Goal: Complete application form

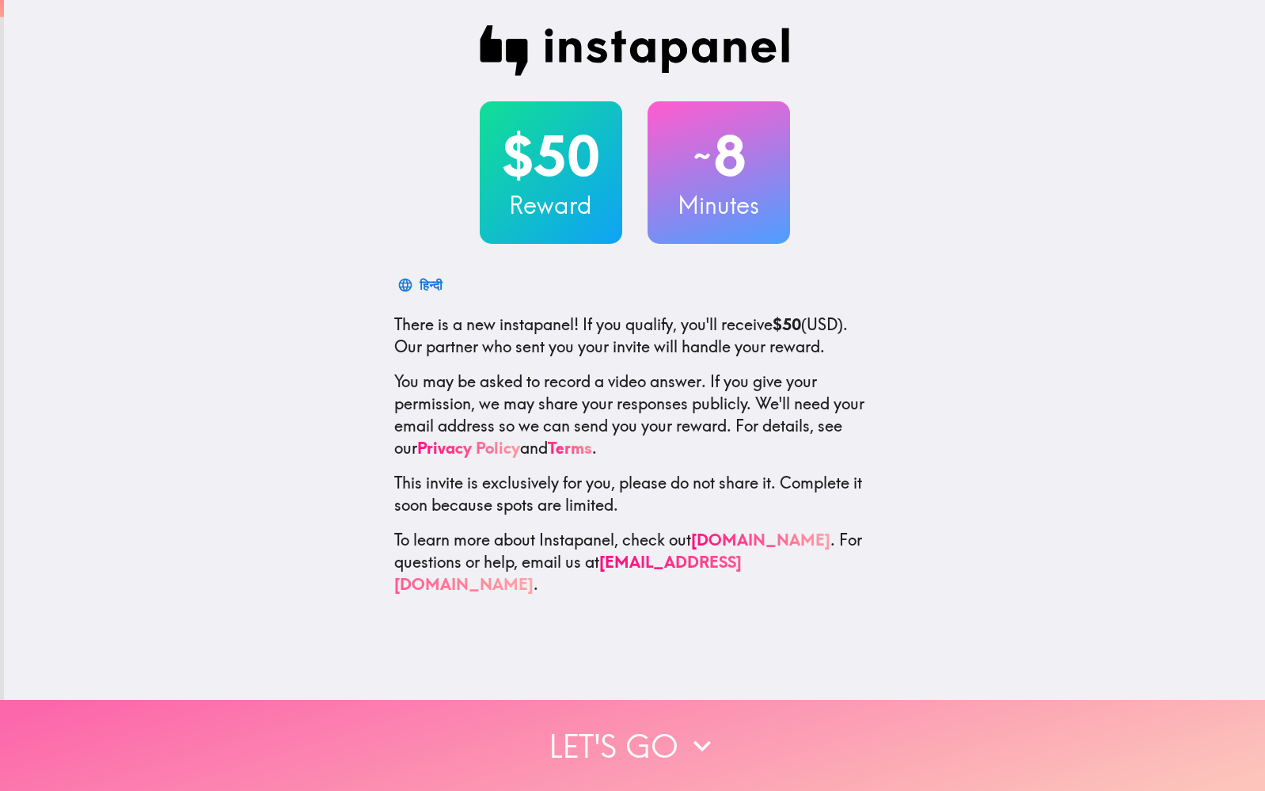
click at [610, 746] on button "Let's go" at bounding box center [632, 745] width 1265 height 91
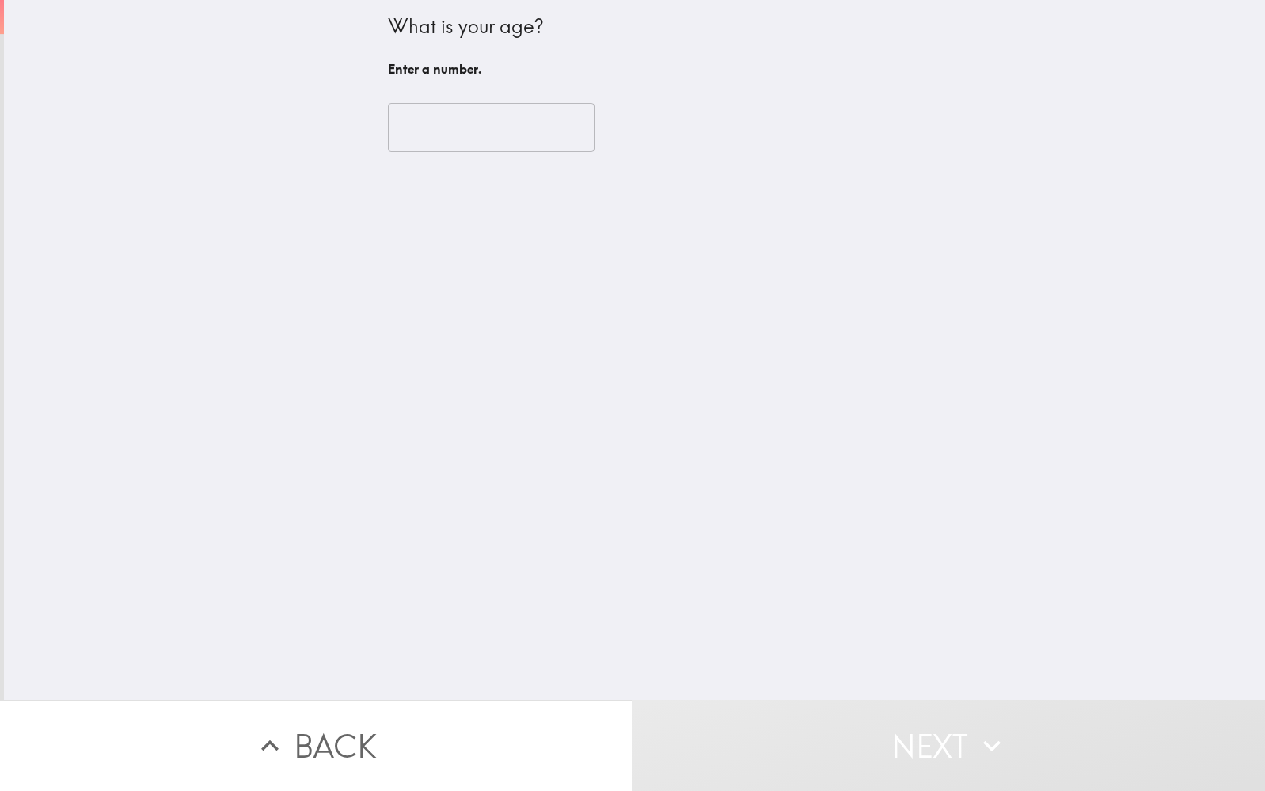
click at [516, 140] on input "number" at bounding box center [491, 127] width 207 height 49
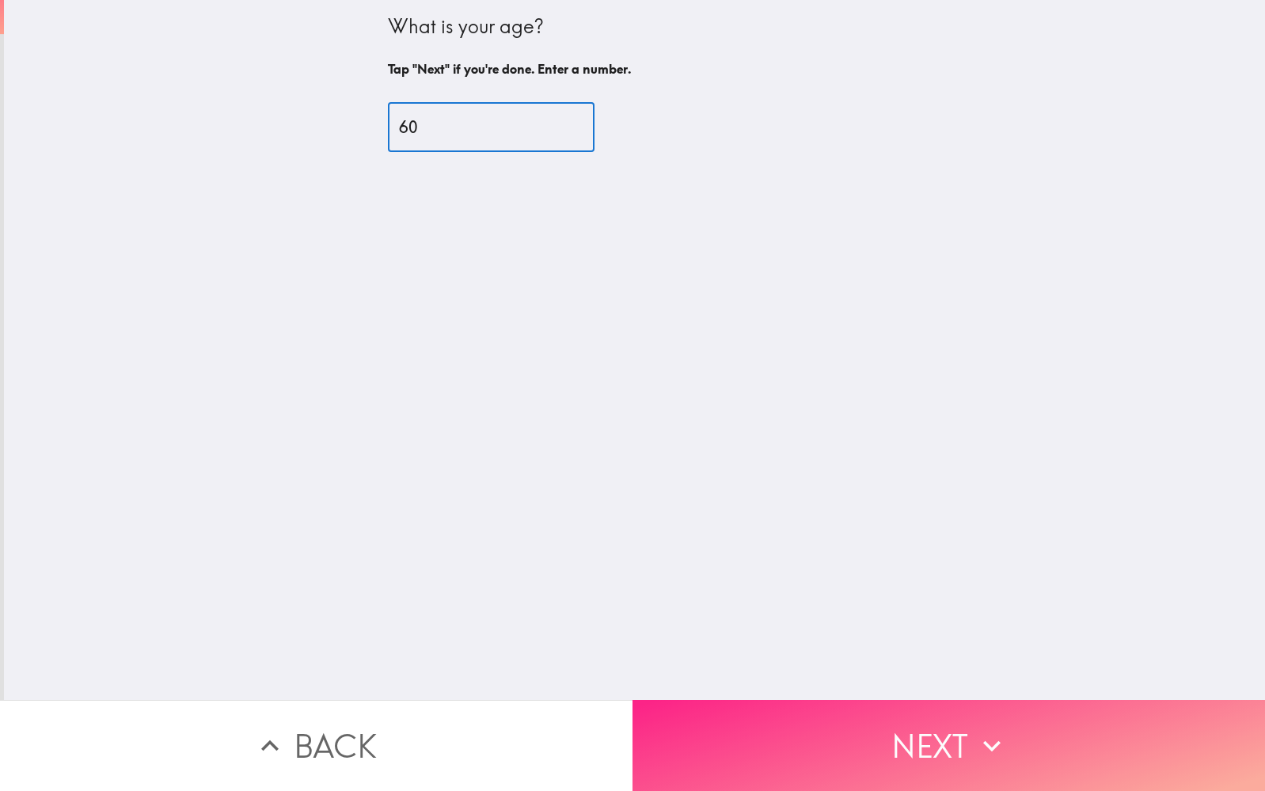
type input "60"
click at [917, 739] on button "Next" at bounding box center [948, 745] width 632 height 91
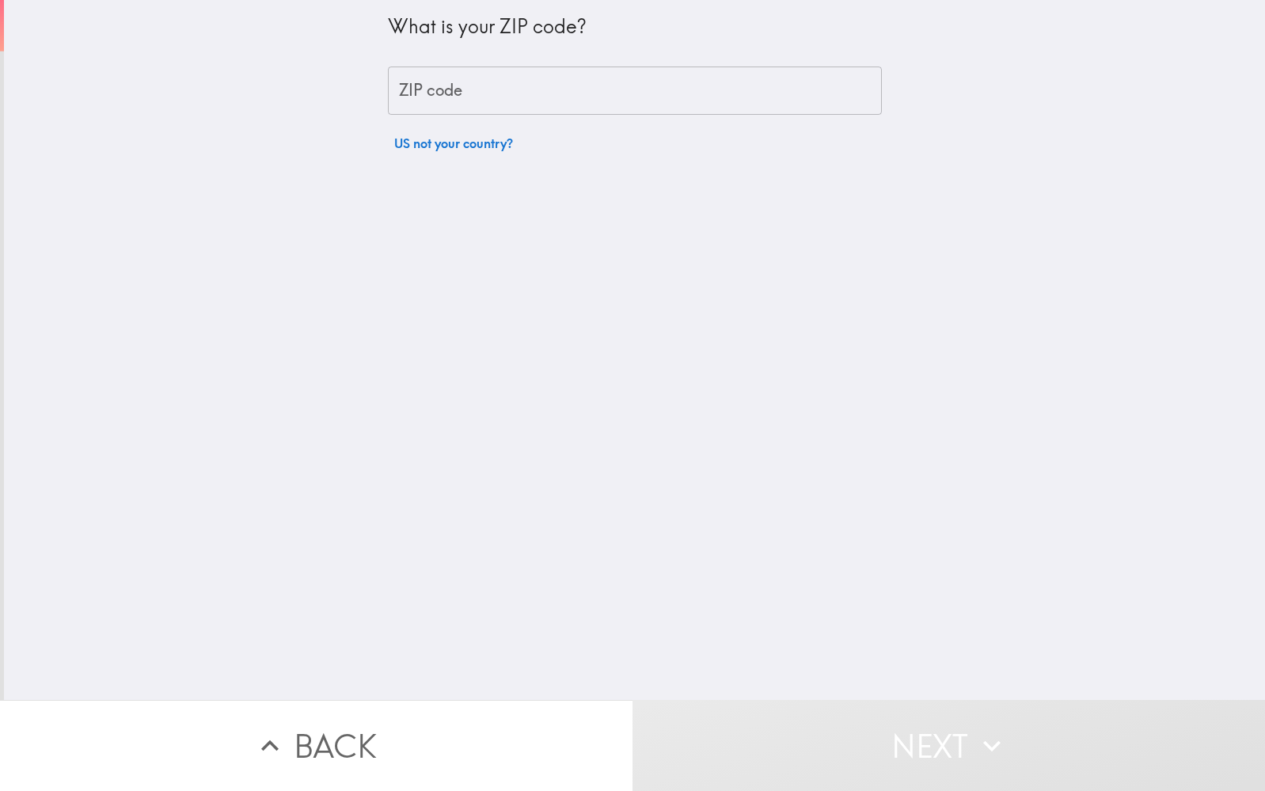
click at [723, 104] on input "ZIP code" at bounding box center [635, 90] width 494 height 49
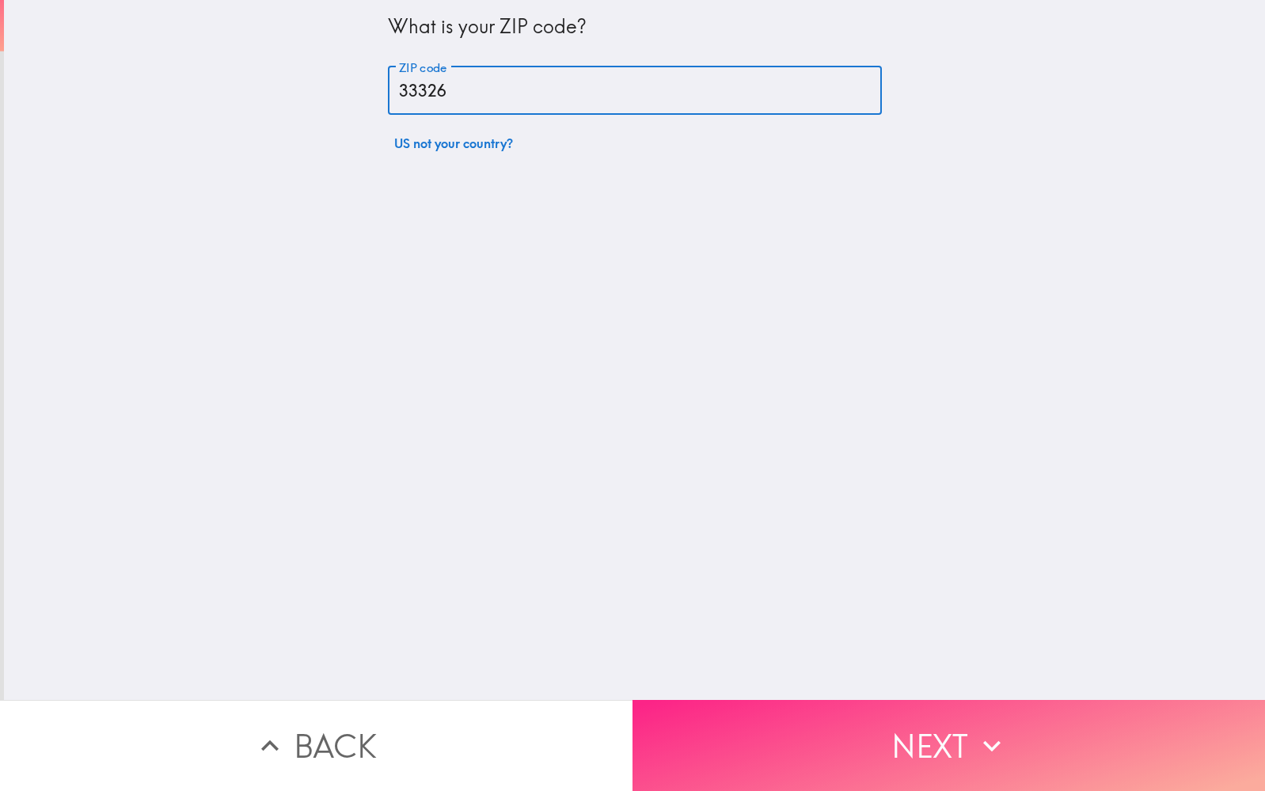
type input "33326"
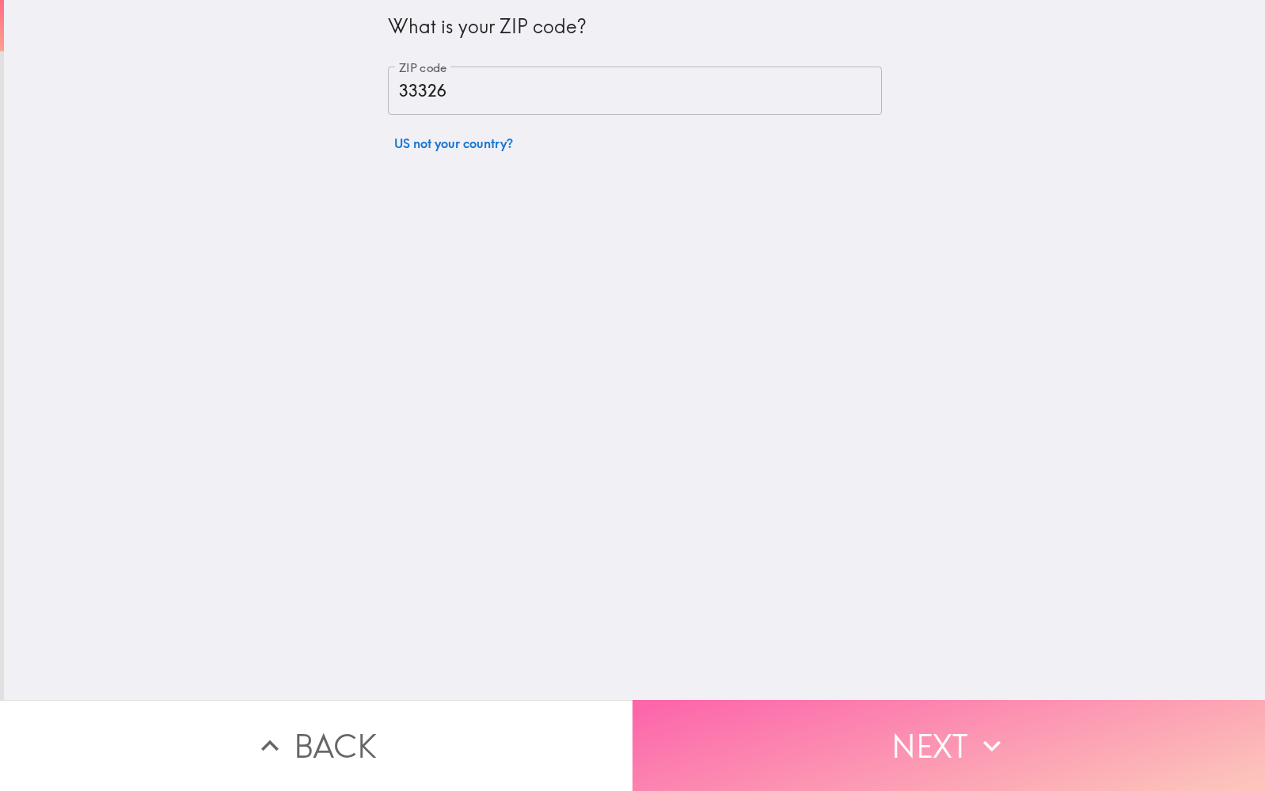
click at [902, 729] on button "Next" at bounding box center [948, 745] width 632 height 91
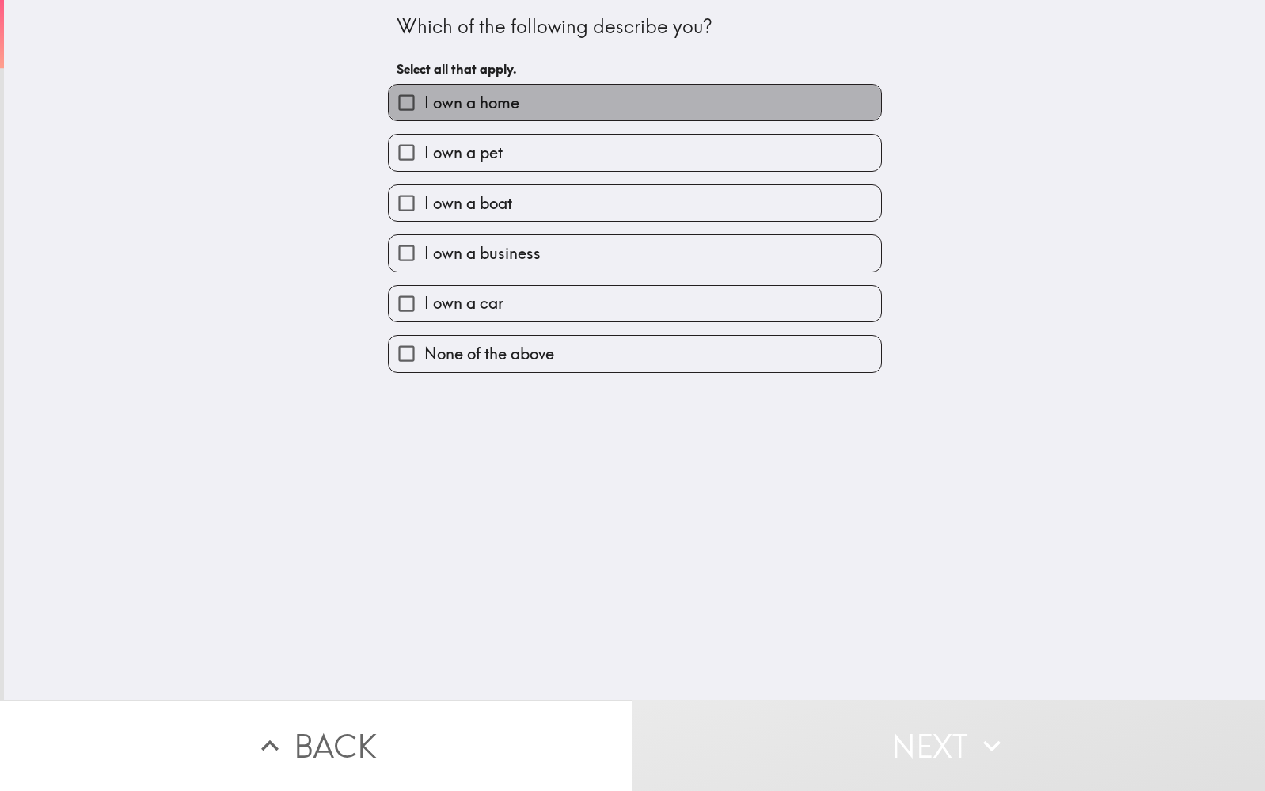
click at [521, 104] on label "I own a home" at bounding box center [635, 103] width 492 height 36
click at [424, 104] on input "I own a home" at bounding box center [407, 103] width 36 height 36
checkbox input "true"
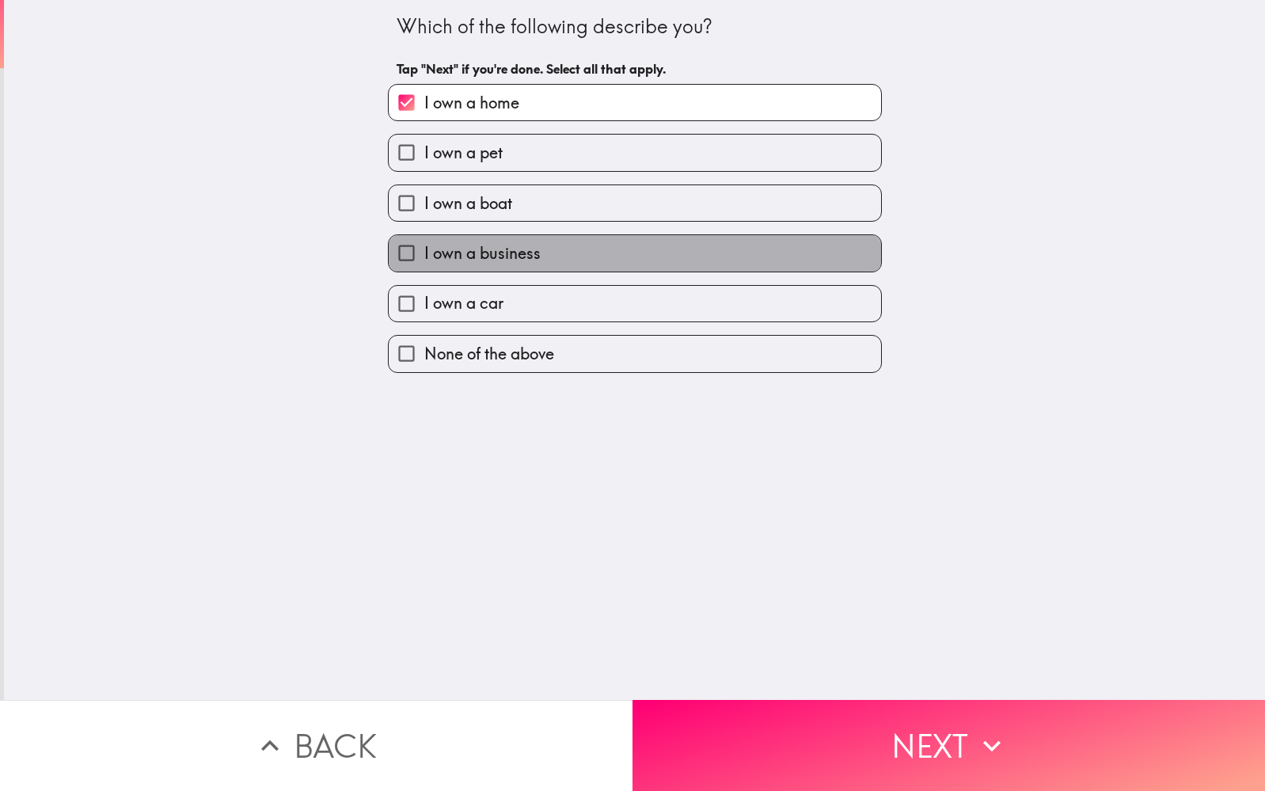
click at [497, 252] on span "I own a business" at bounding box center [482, 253] width 116 height 22
click at [424, 252] on input "I own a business" at bounding box center [407, 253] width 36 height 36
checkbox input "true"
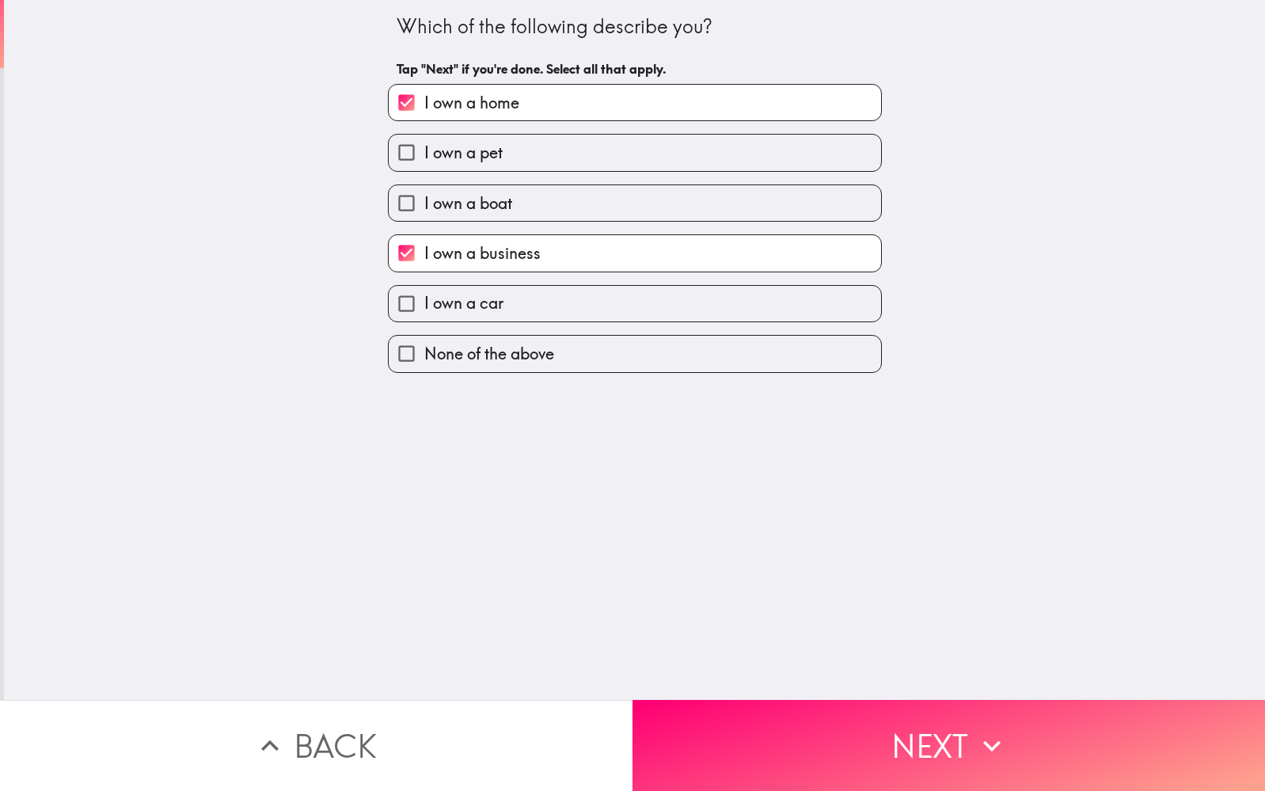
click at [469, 302] on span "I own a car" at bounding box center [463, 303] width 79 height 22
click at [424, 302] on input "I own a car" at bounding box center [407, 304] width 36 height 36
checkbox input "true"
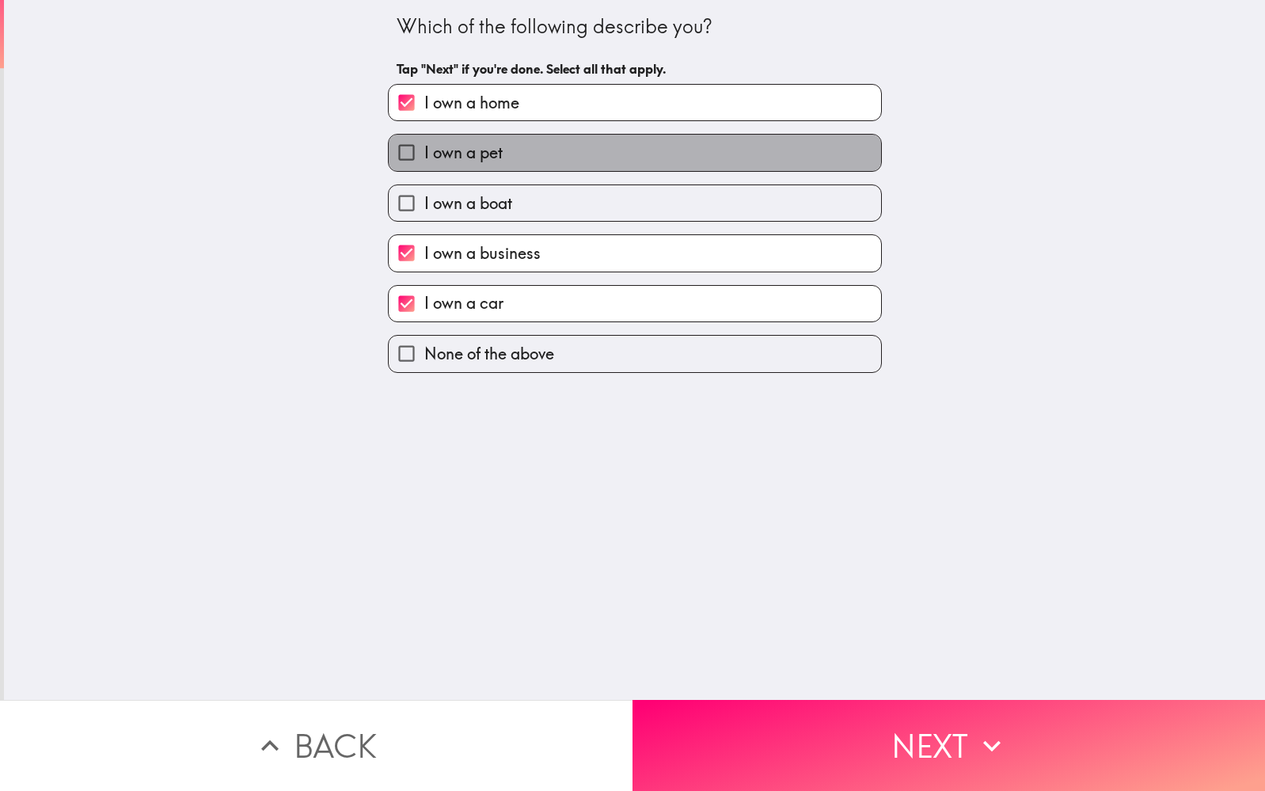
click at [475, 154] on span "I own a pet" at bounding box center [463, 153] width 78 height 22
click at [424, 154] on input "I own a pet" at bounding box center [407, 153] width 36 height 36
checkbox input "true"
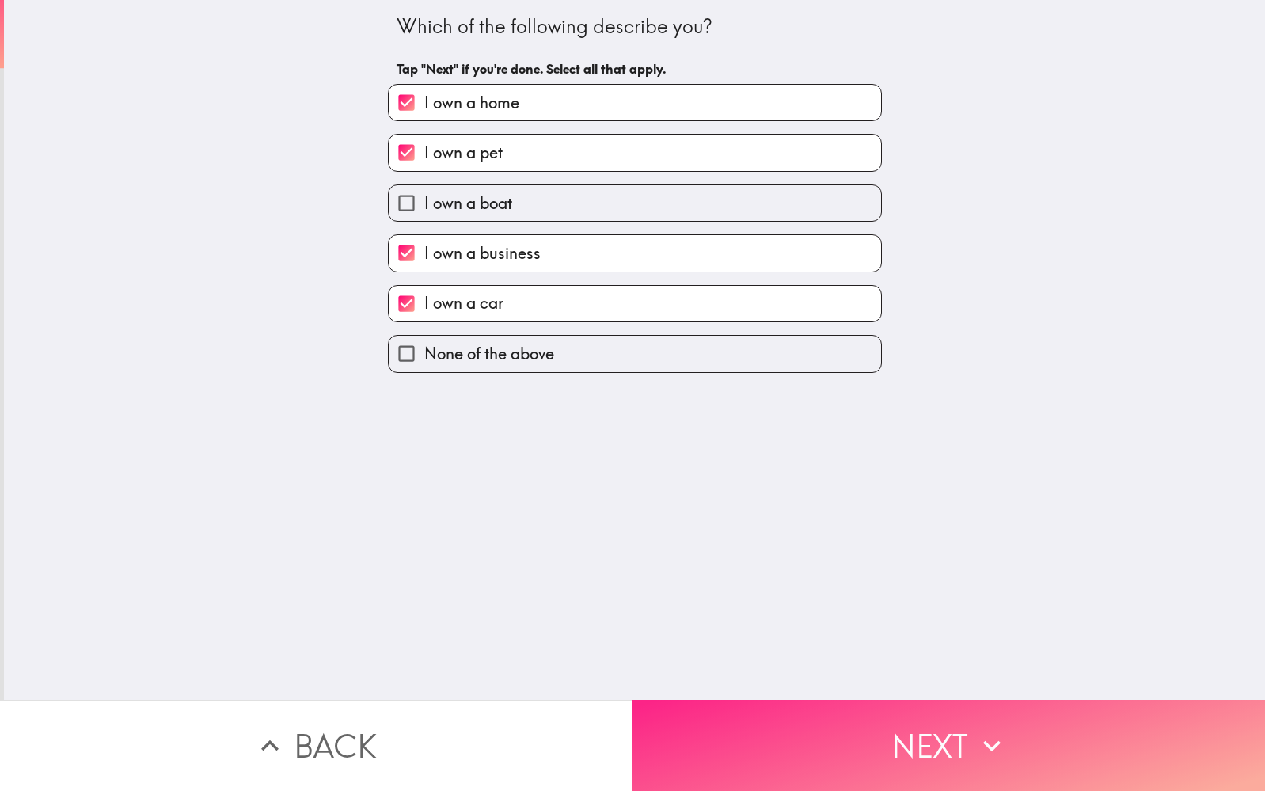
click at [875, 752] on button "Next" at bounding box center [948, 745] width 632 height 91
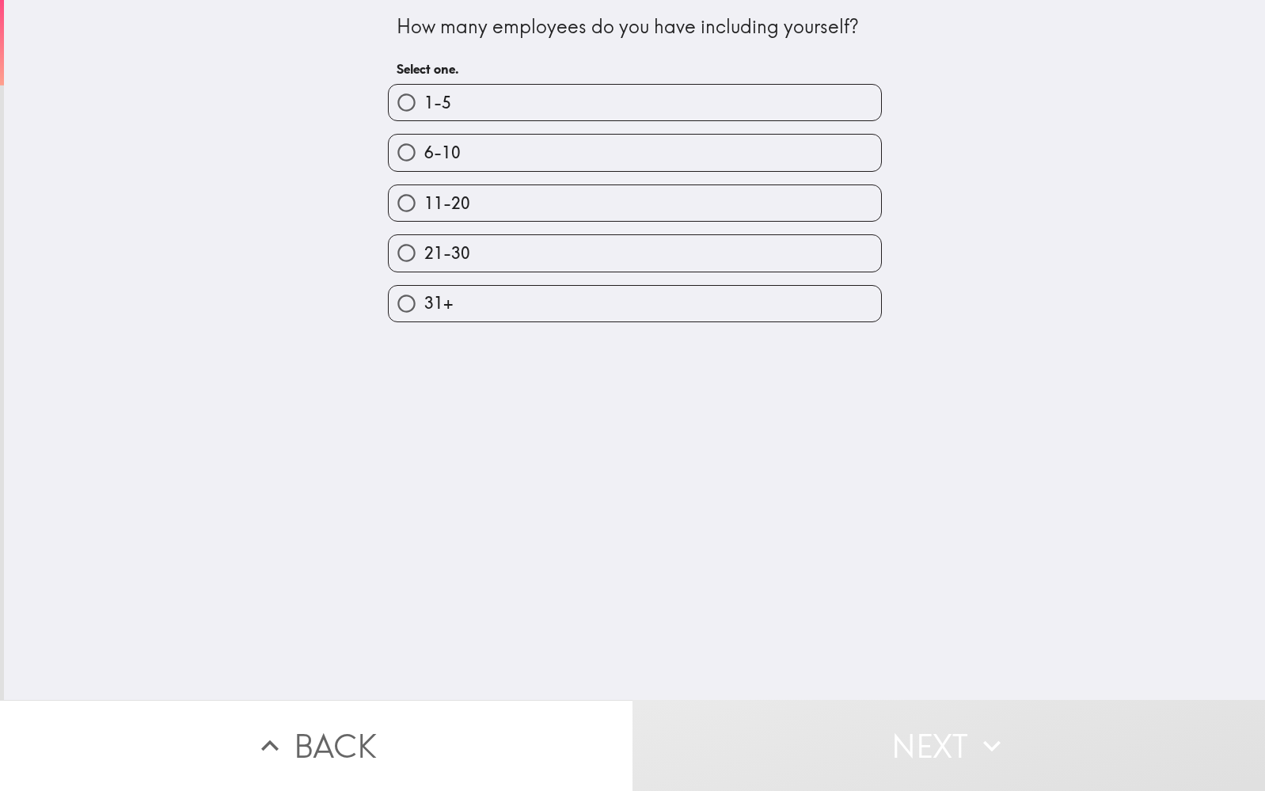
click at [490, 241] on label "21-30" at bounding box center [635, 253] width 492 height 36
click at [424, 241] on input "21-30" at bounding box center [407, 253] width 36 height 36
radio input "true"
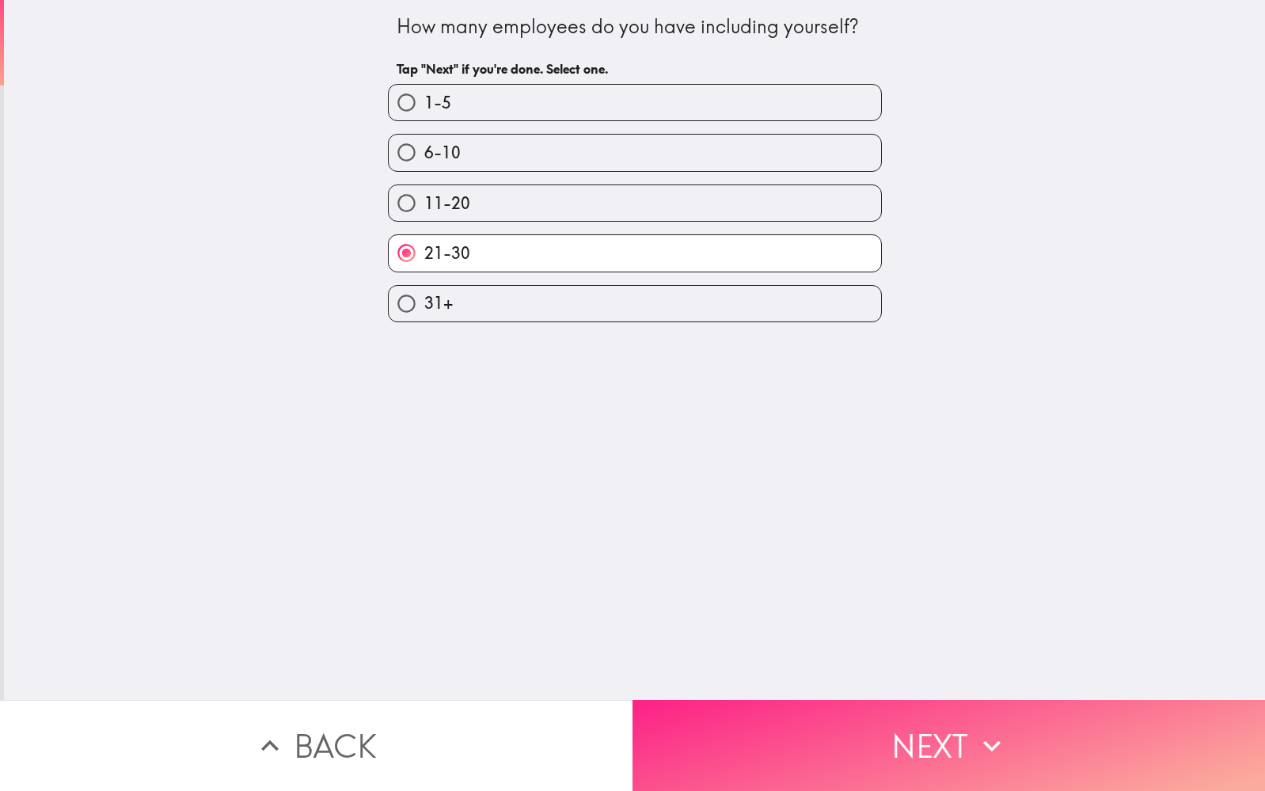
click at [921, 733] on button "Next" at bounding box center [948, 745] width 632 height 91
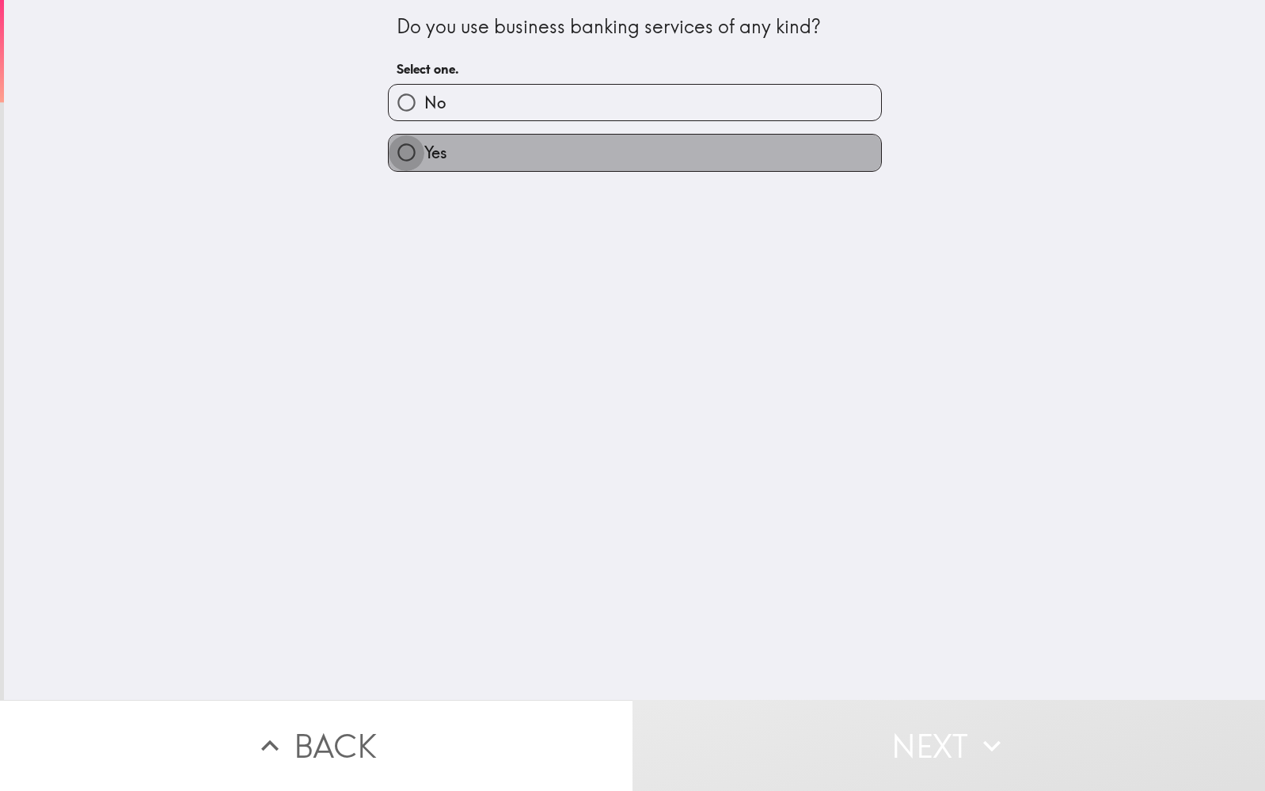
click at [411, 154] on input "Yes" at bounding box center [407, 153] width 36 height 36
radio input "true"
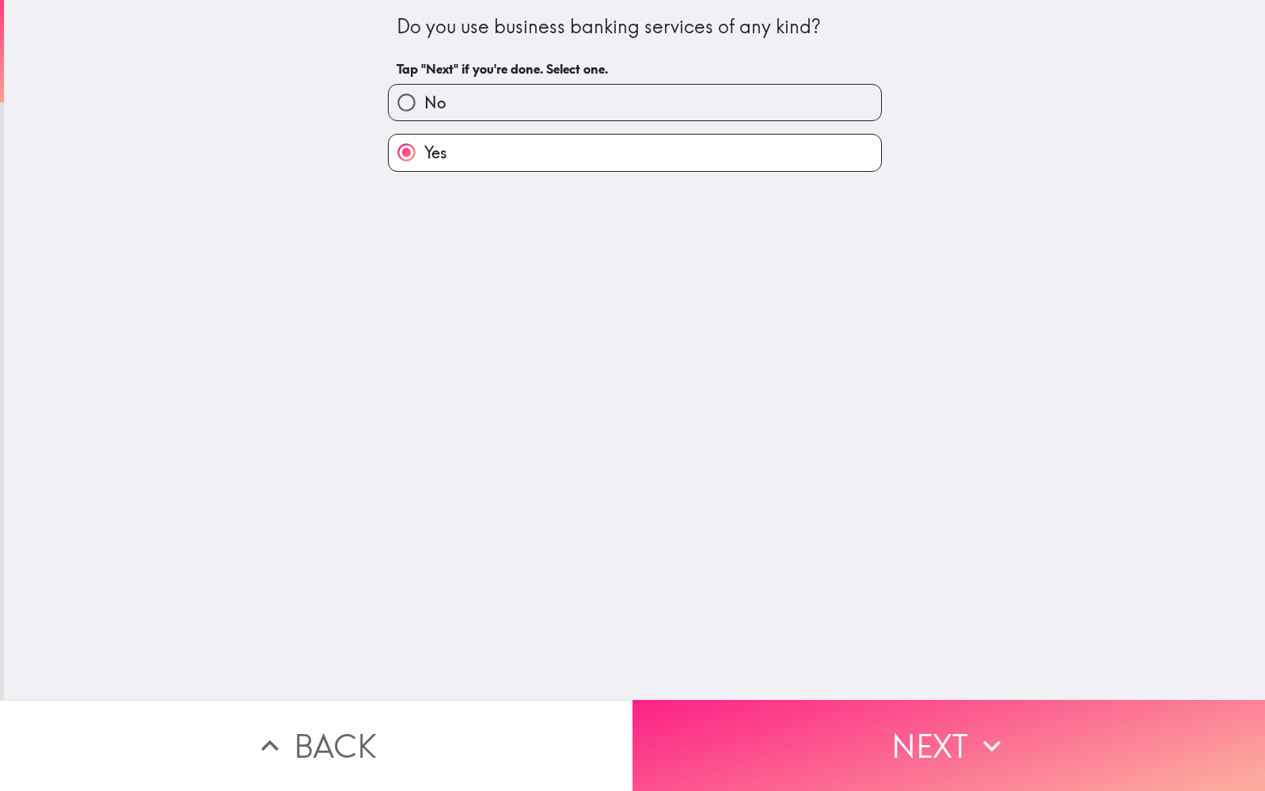
click at [902, 726] on button "Next" at bounding box center [948, 745] width 632 height 91
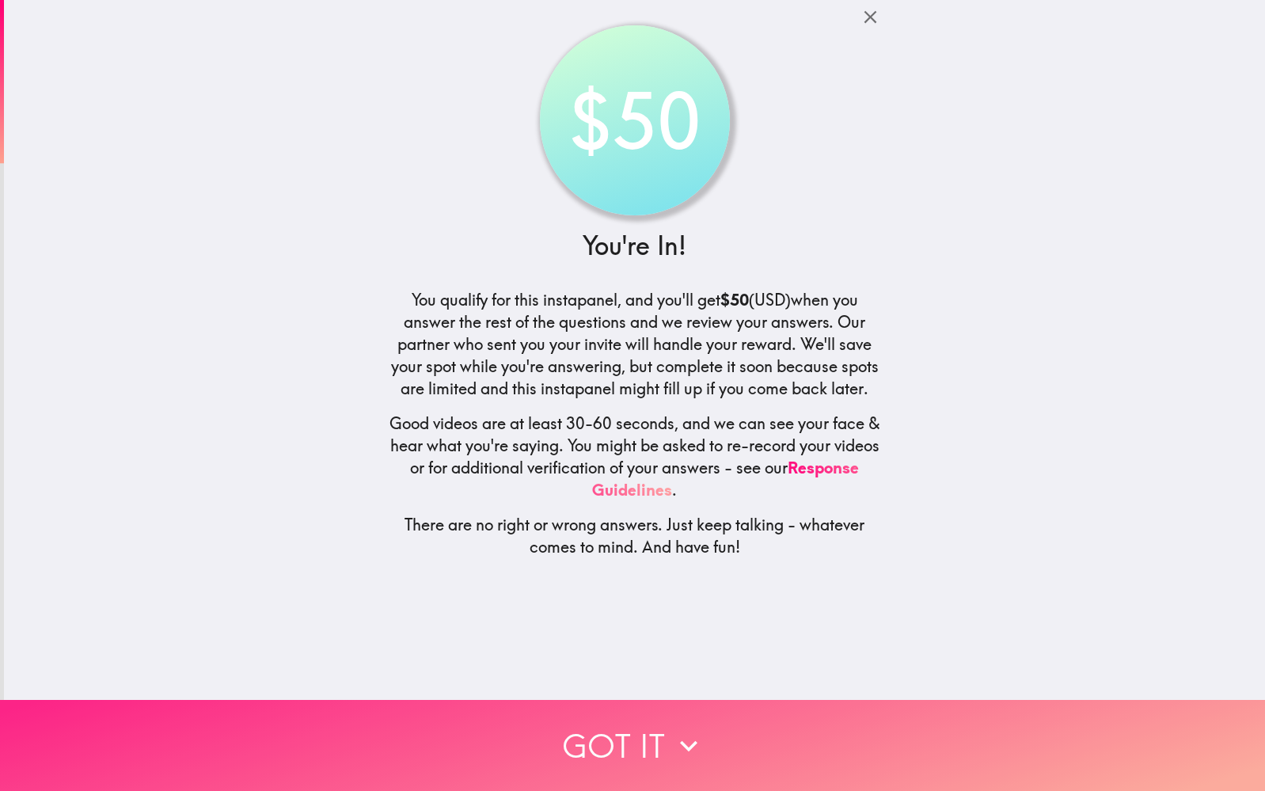
click at [609, 743] on button "Got it" at bounding box center [632, 745] width 1265 height 91
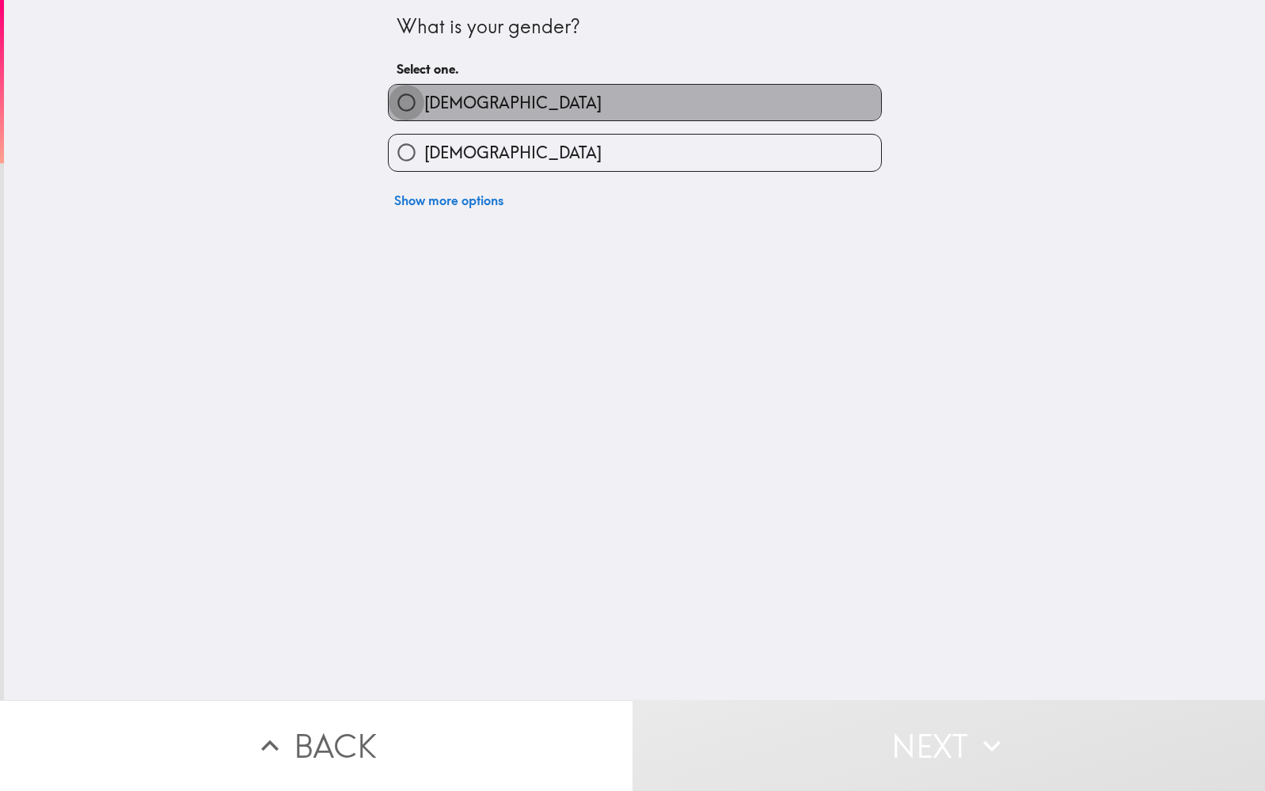
click at [405, 97] on input "[DEMOGRAPHIC_DATA]" at bounding box center [407, 103] width 36 height 36
radio input "true"
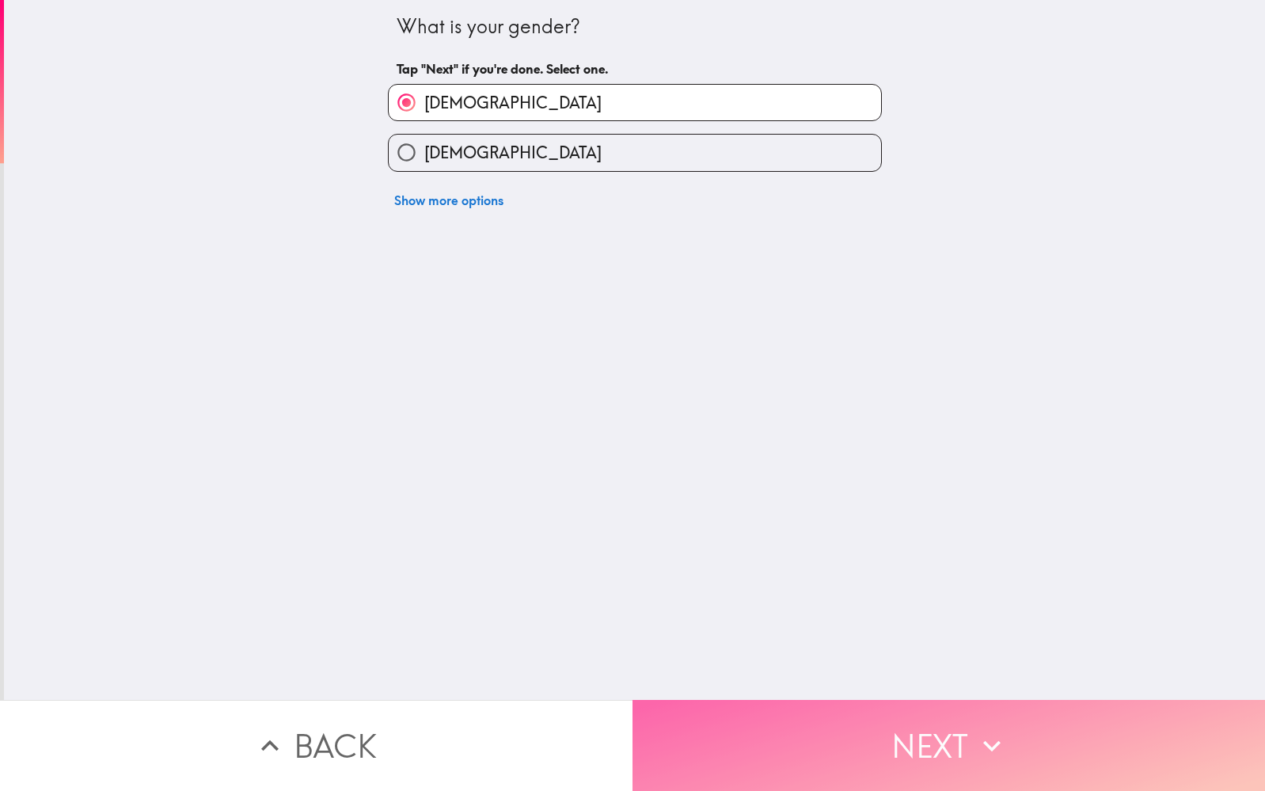
click at [845, 749] on button "Next" at bounding box center [948, 745] width 632 height 91
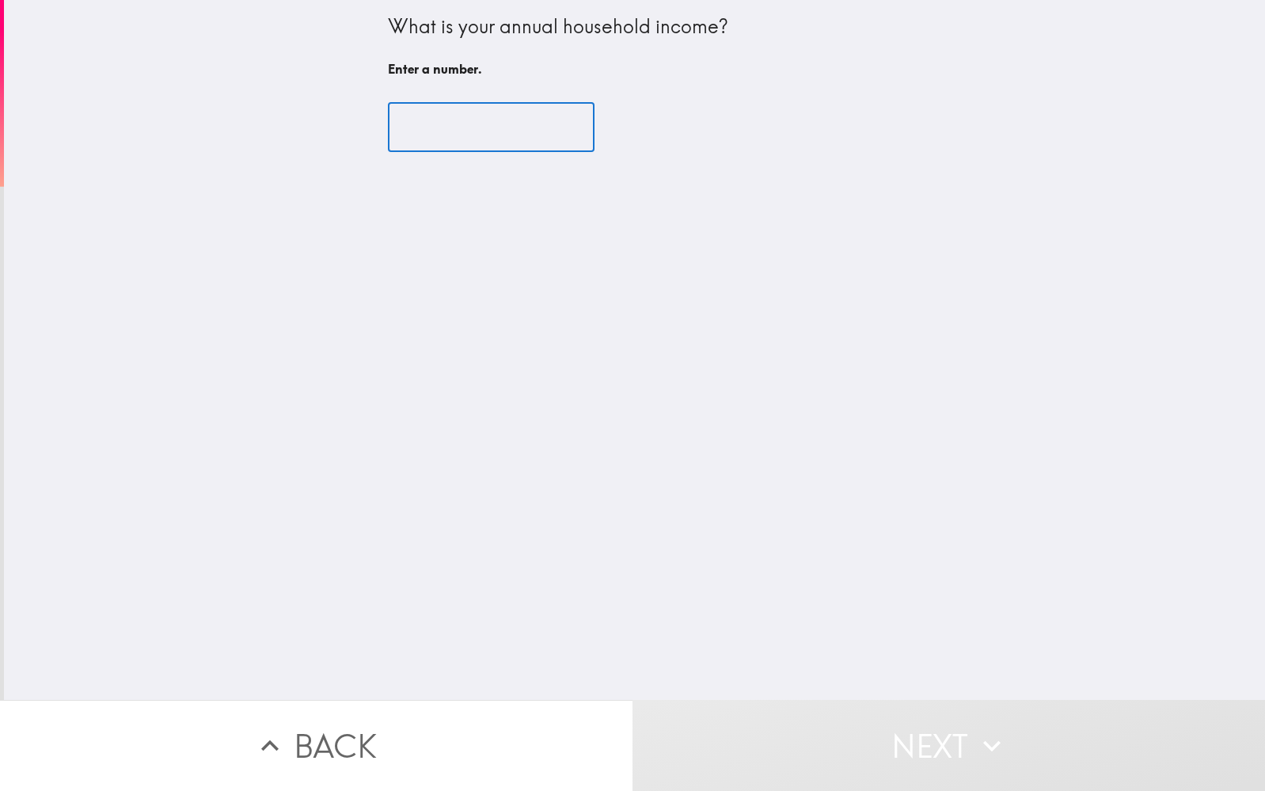
click at [511, 130] on input "number" at bounding box center [491, 127] width 207 height 49
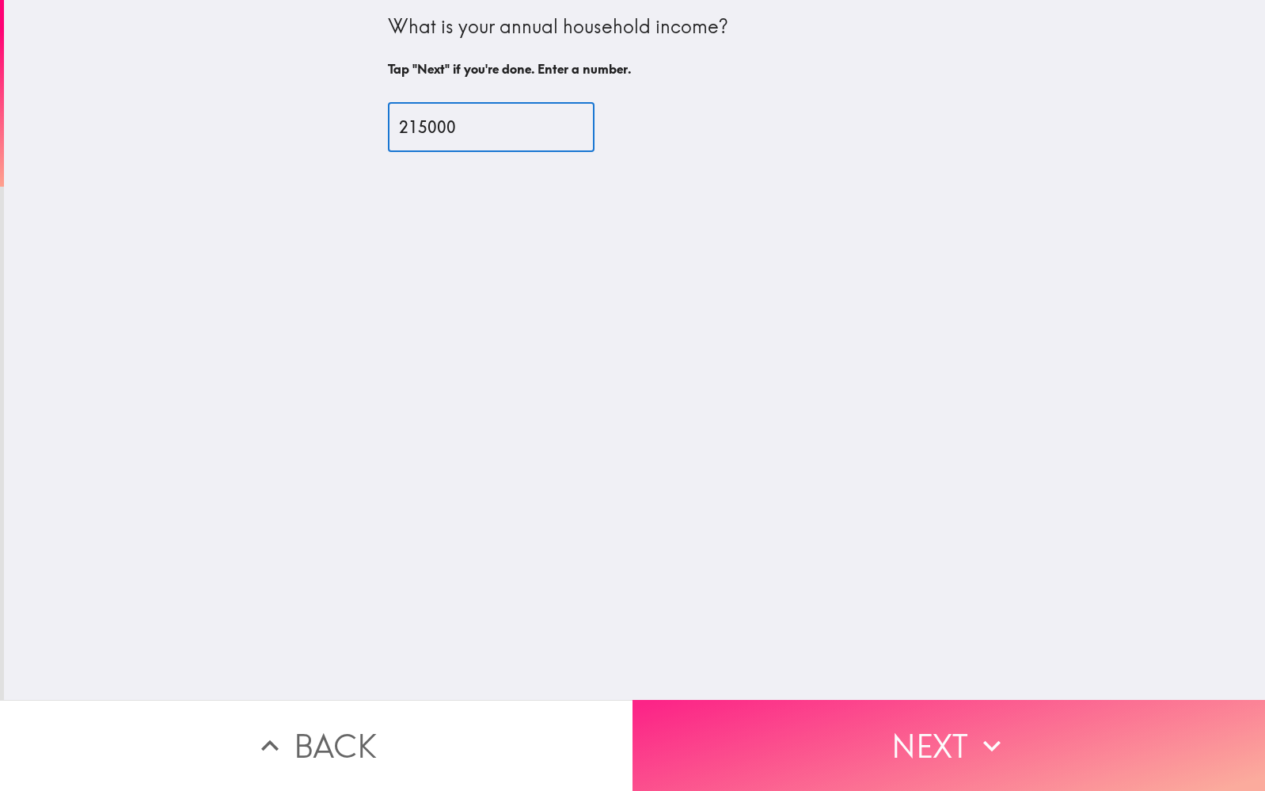
type input "215000"
click at [915, 765] on button "Next" at bounding box center [948, 745] width 632 height 91
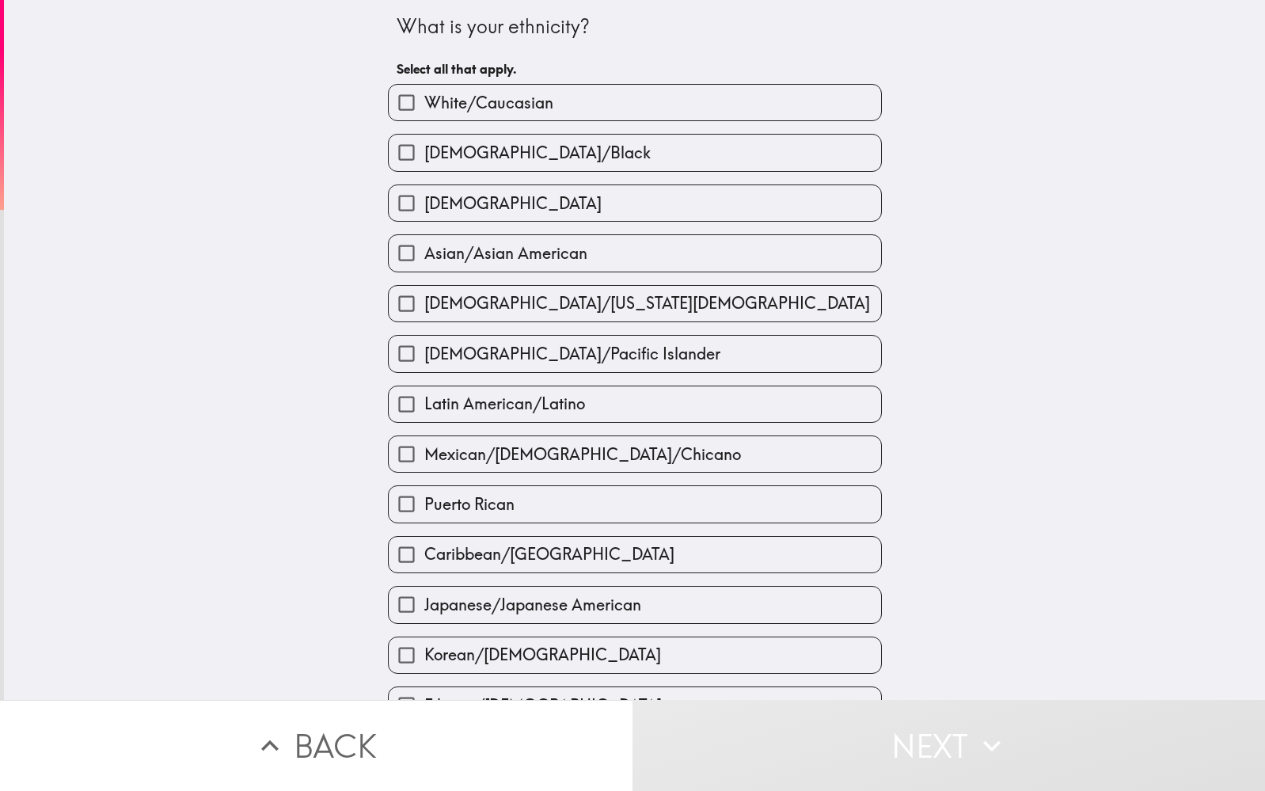
click at [459, 206] on span "[DEMOGRAPHIC_DATA]" at bounding box center [512, 203] width 177 height 22
click at [424, 206] on input "[DEMOGRAPHIC_DATA]" at bounding box center [407, 203] width 36 height 36
checkbox input "true"
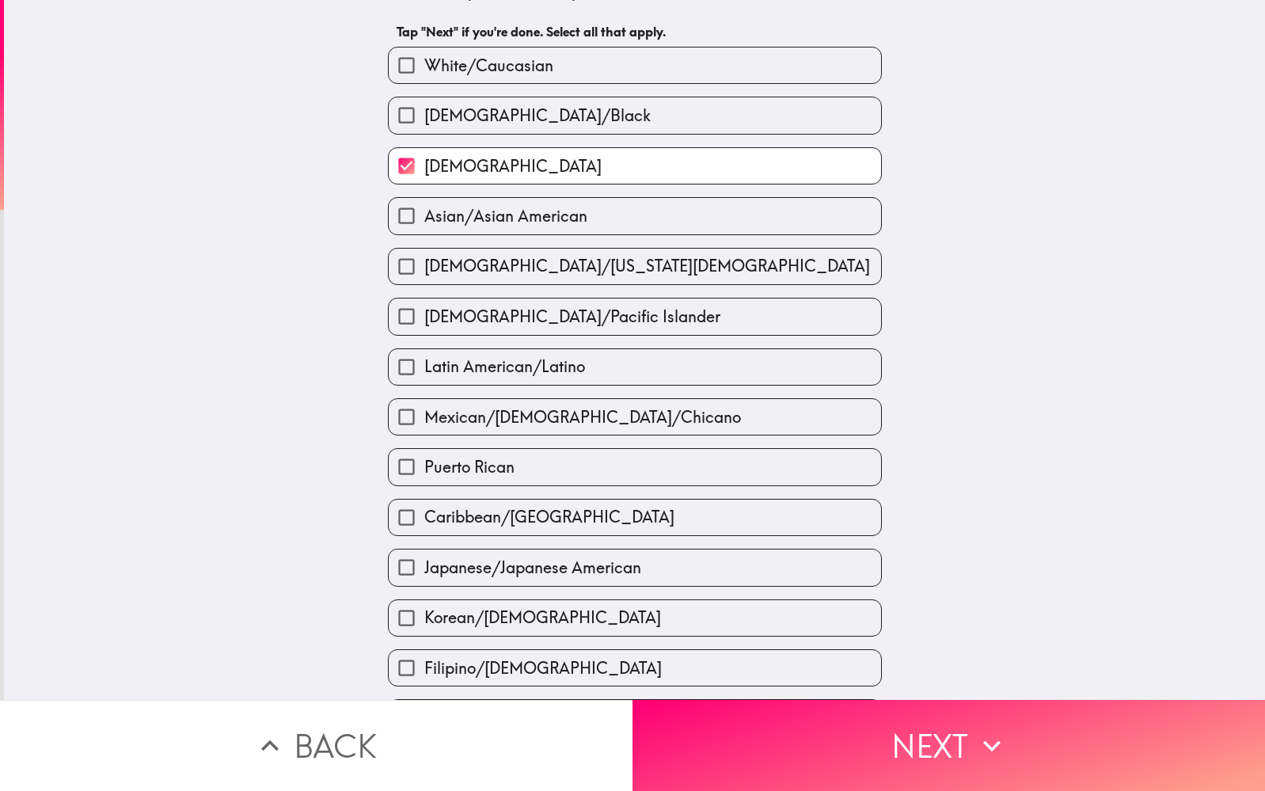
scroll to position [38, 0]
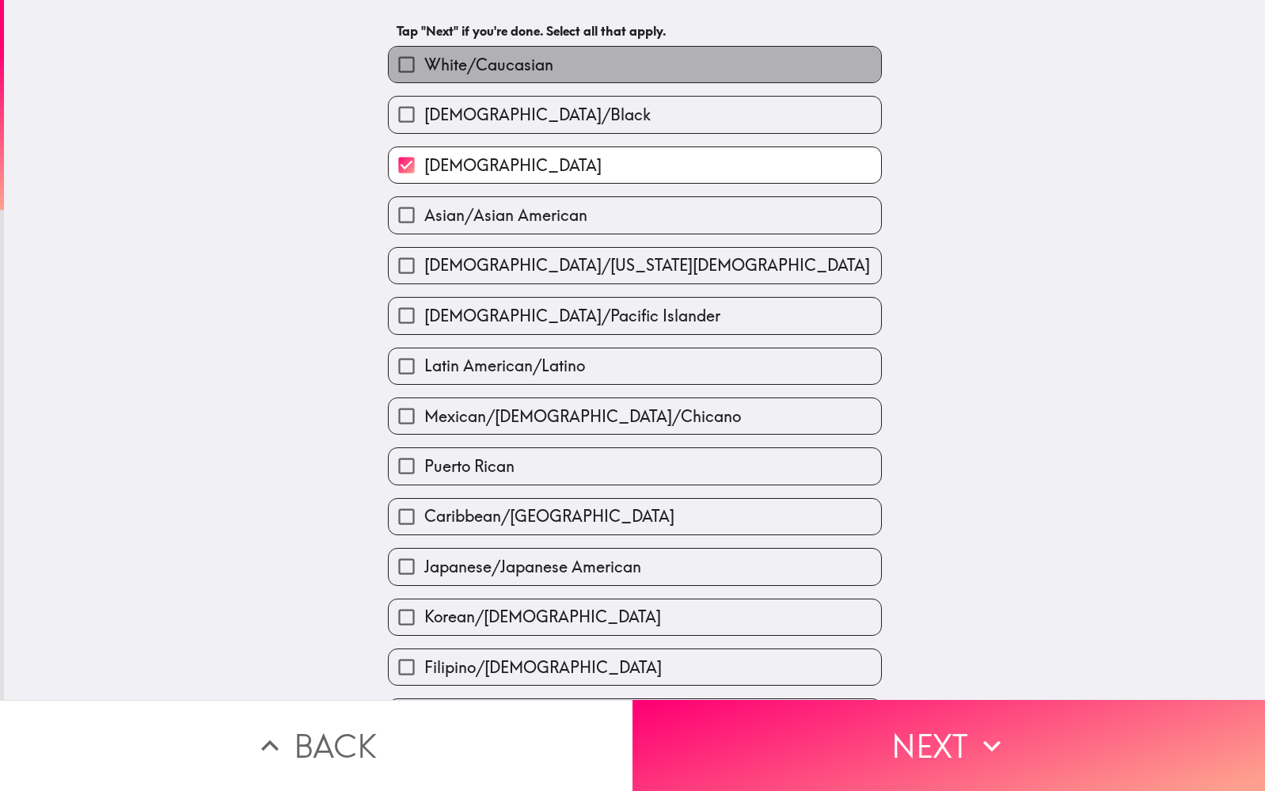
click at [433, 66] on span "White/Caucasian" at bounding box center [488, 65] width 129 height 22
click at [424, 66] on input "White/Caucasian" at bounding box center [407, 65] width 36 height 36
checkbox input "true"
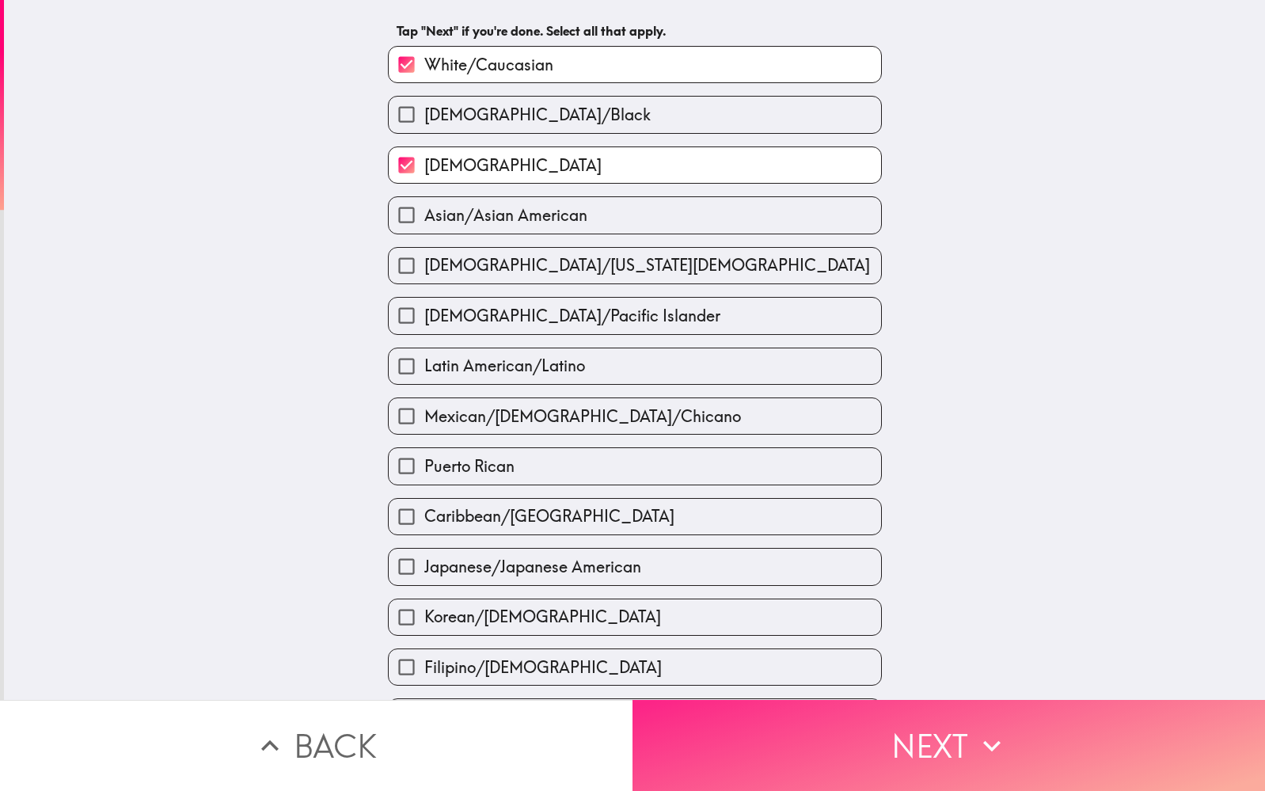
click at [918, 742] on button "Next" at bounding box center [948, 745] width 632 height 91
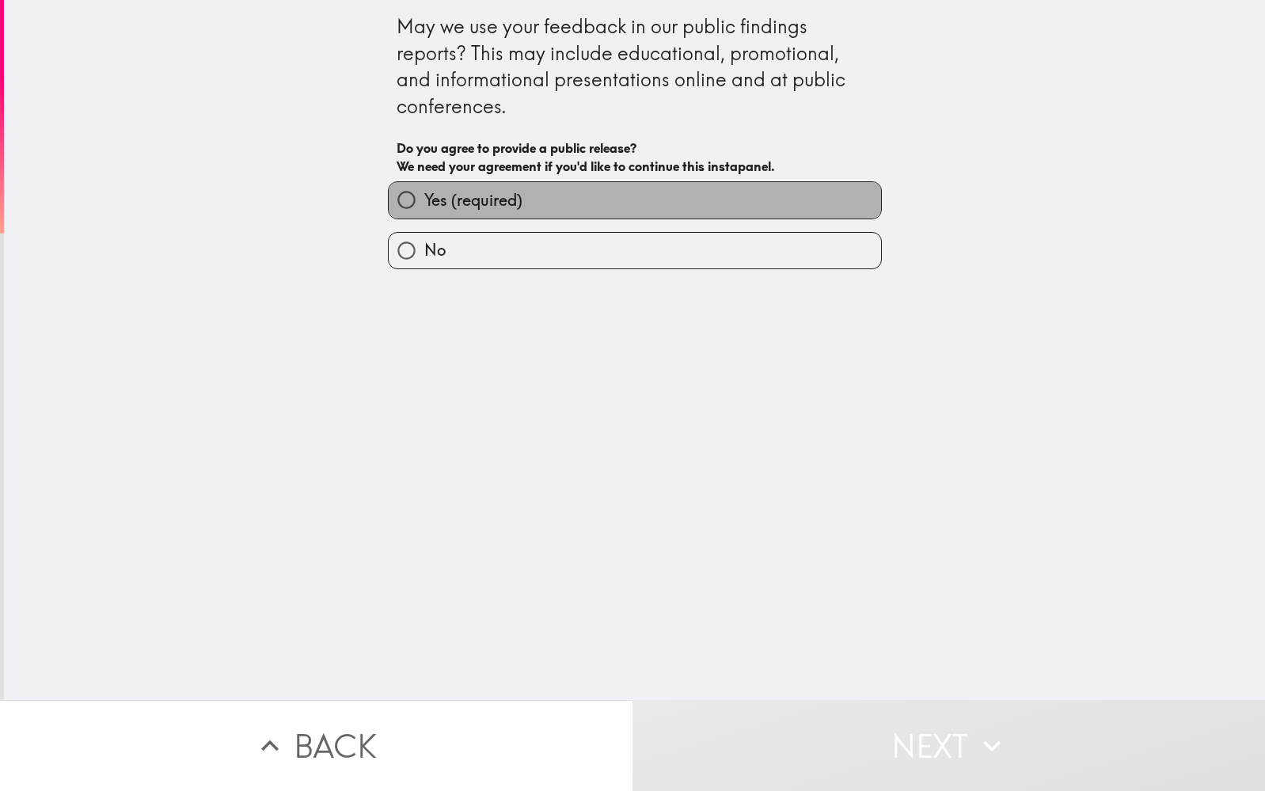
click at [526, 192] on label "Yes (required)" at bounding box center [635, 200] width 492 height 36
click at [424, 192] on input "Yes (required)" at bounding box center [407, 200] width 36 height 36
radio input "true"
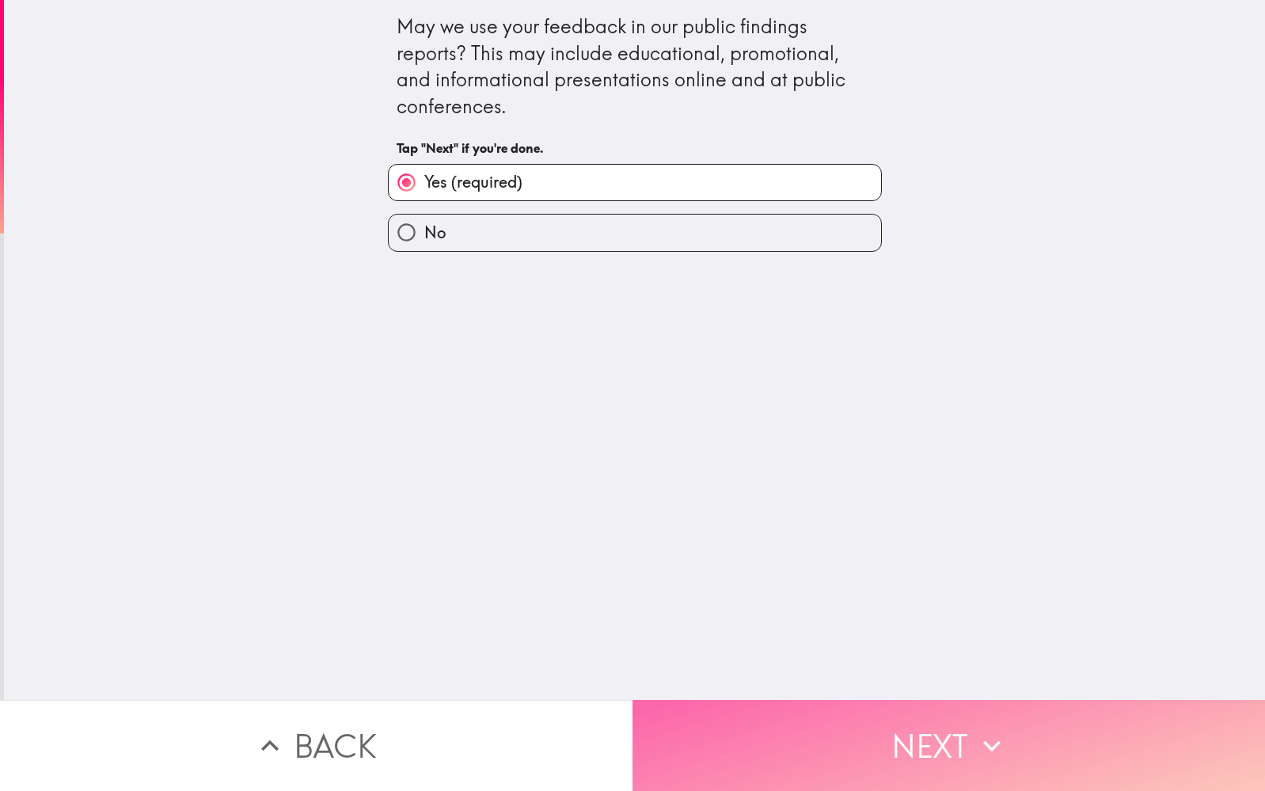
click at [883, 746] on button "Next" at bounding box center [948, 745] width 632 height 91
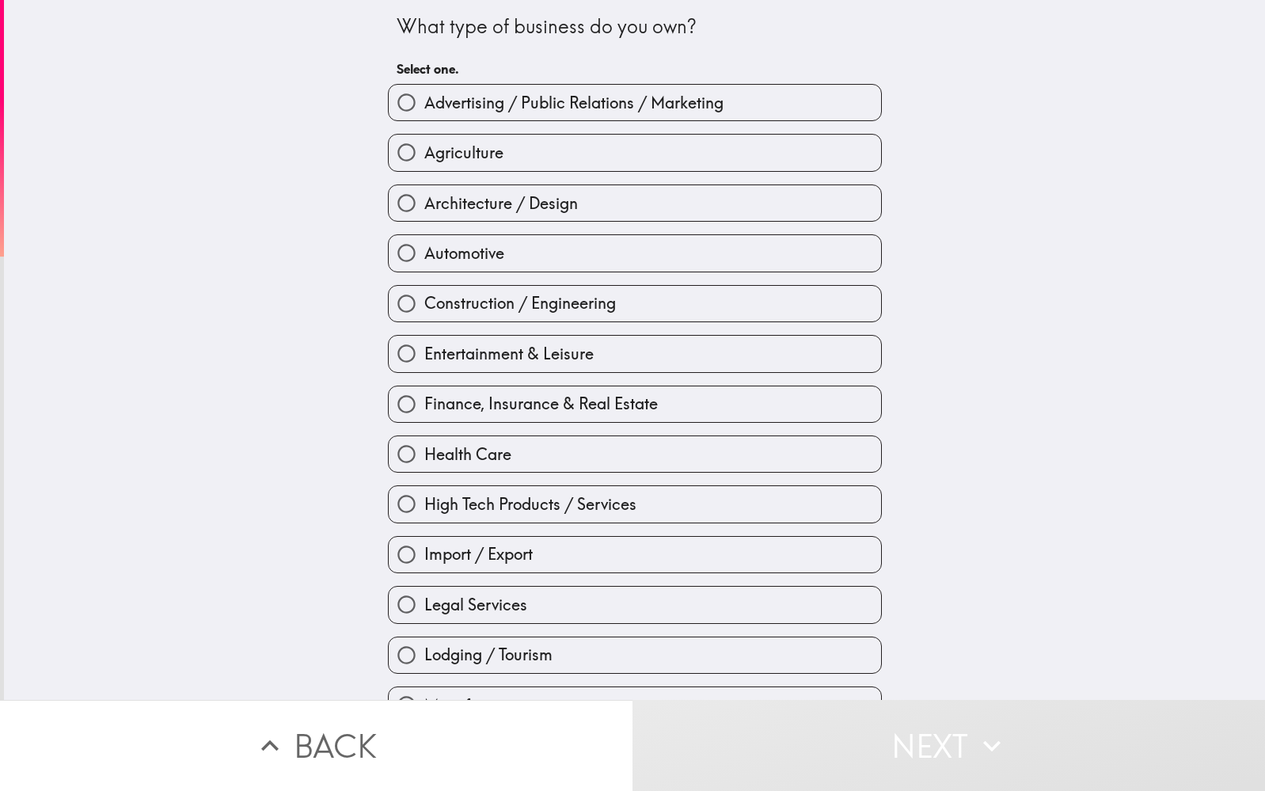
click at [575, 108] on span "Advertising / Public Relations / Marketing" at bounding box center [573, 103] width 299 height 22
click at [424, 108] on input "Advertising / Public Relations / Marketing" at bounding box center [407, 103] width 36 height 36
radio input "true"
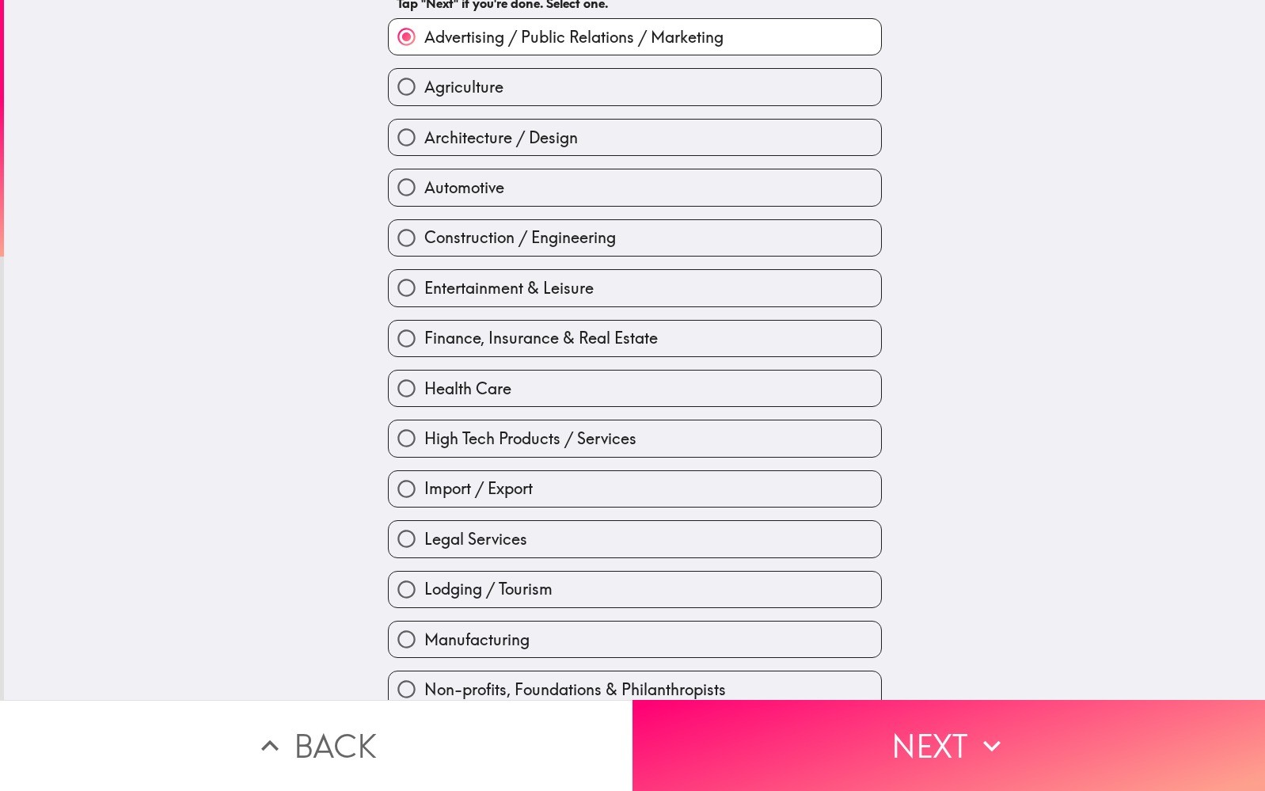
scroll to position [80, 0]
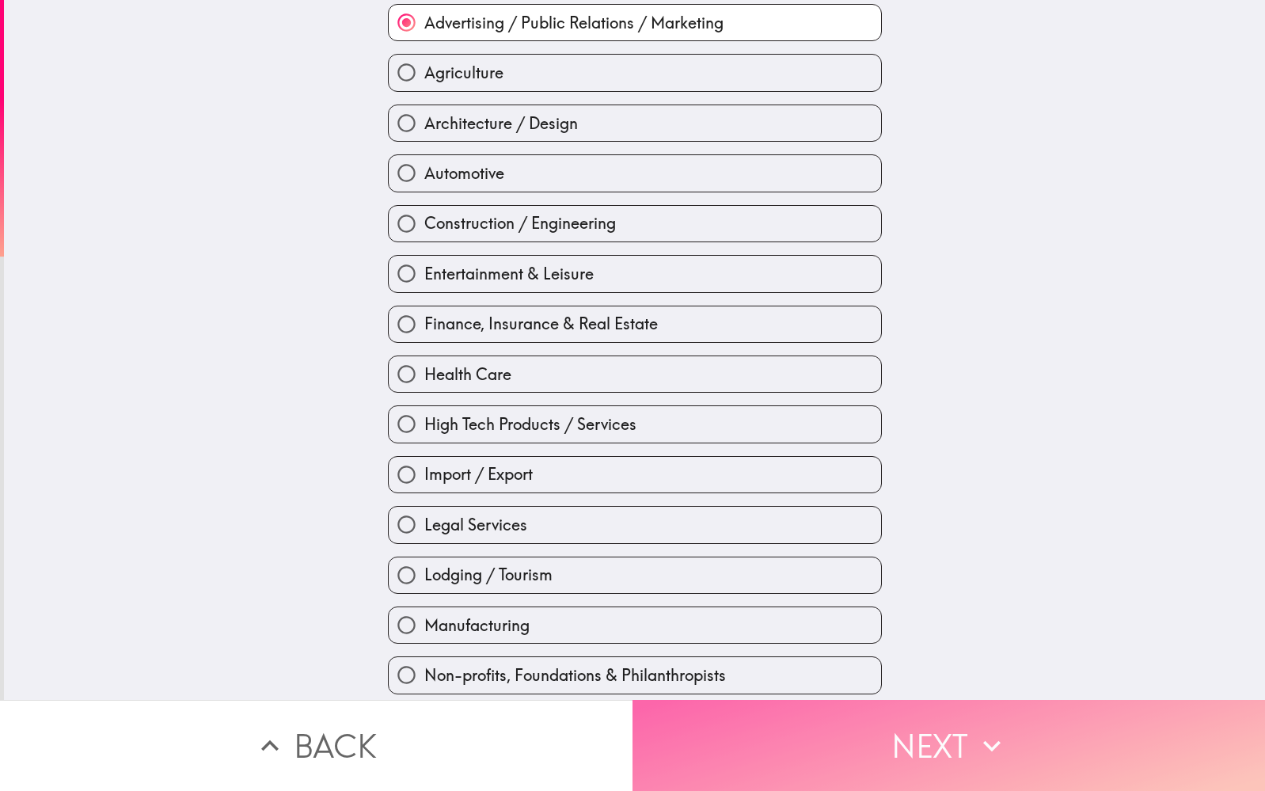
click at [977, 750] on icon "button" at bounding box center [991, 745] width 35 height 35
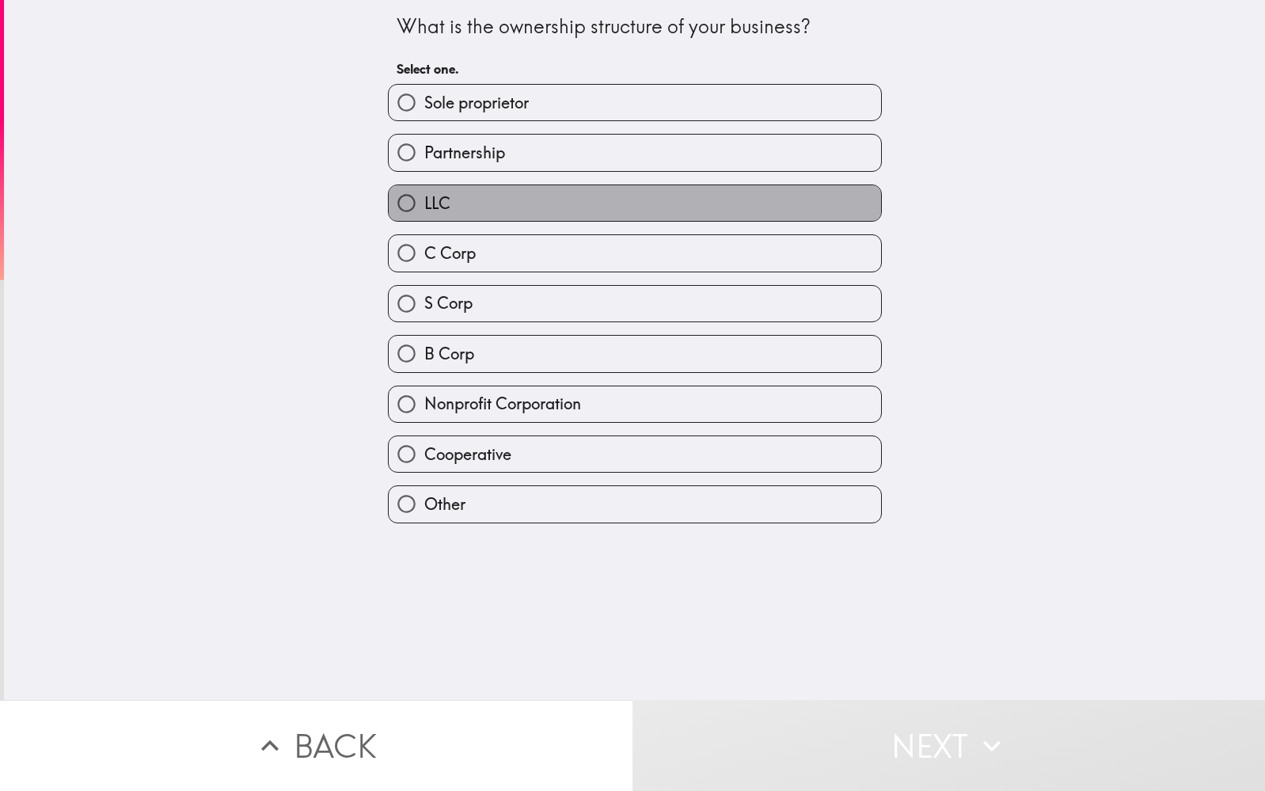
click at [468, 197] on label "LLC" at bounding box center [635, 203] width 492 height 36
click at [424, 197] on input "LLC" at bounding box center [407, 203] width 36 height 36
radio input "true"
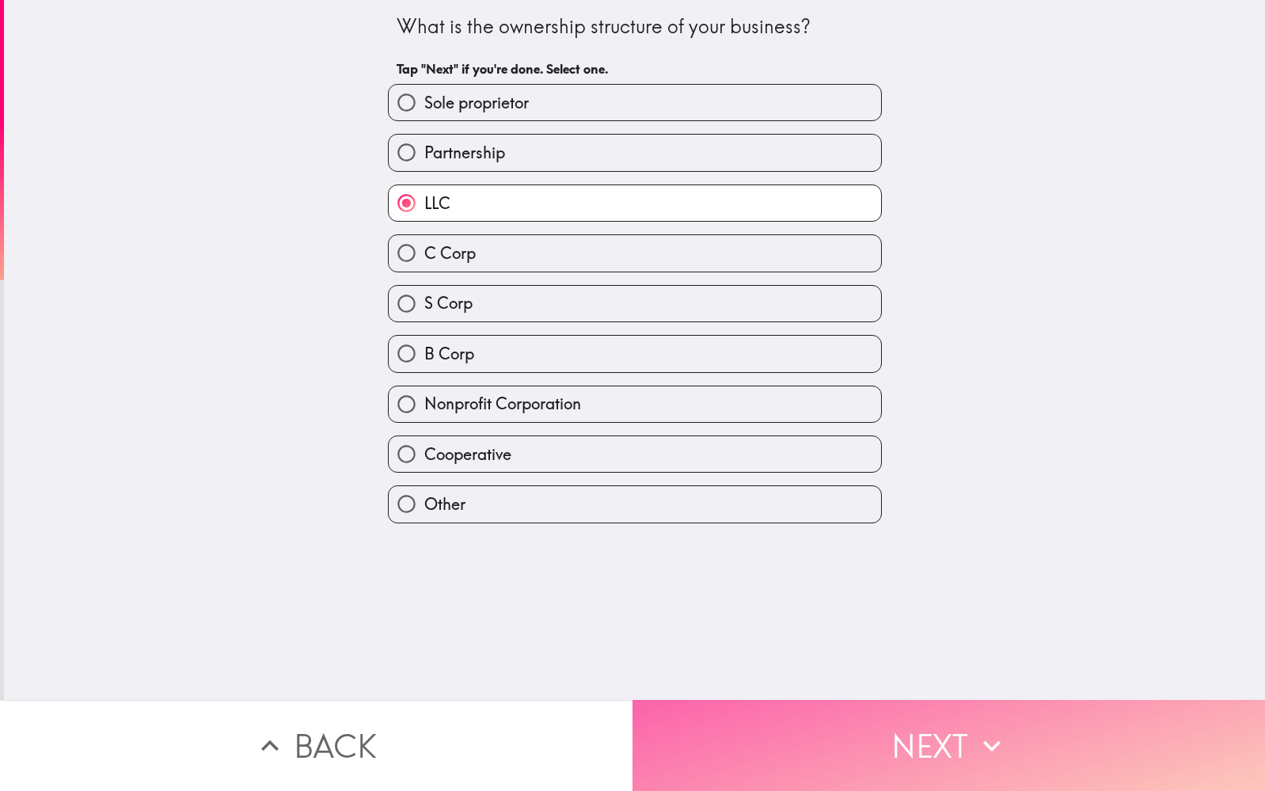
click at [868, 747] on button "Next" at bounding box center [948, 745] width 632 height 91
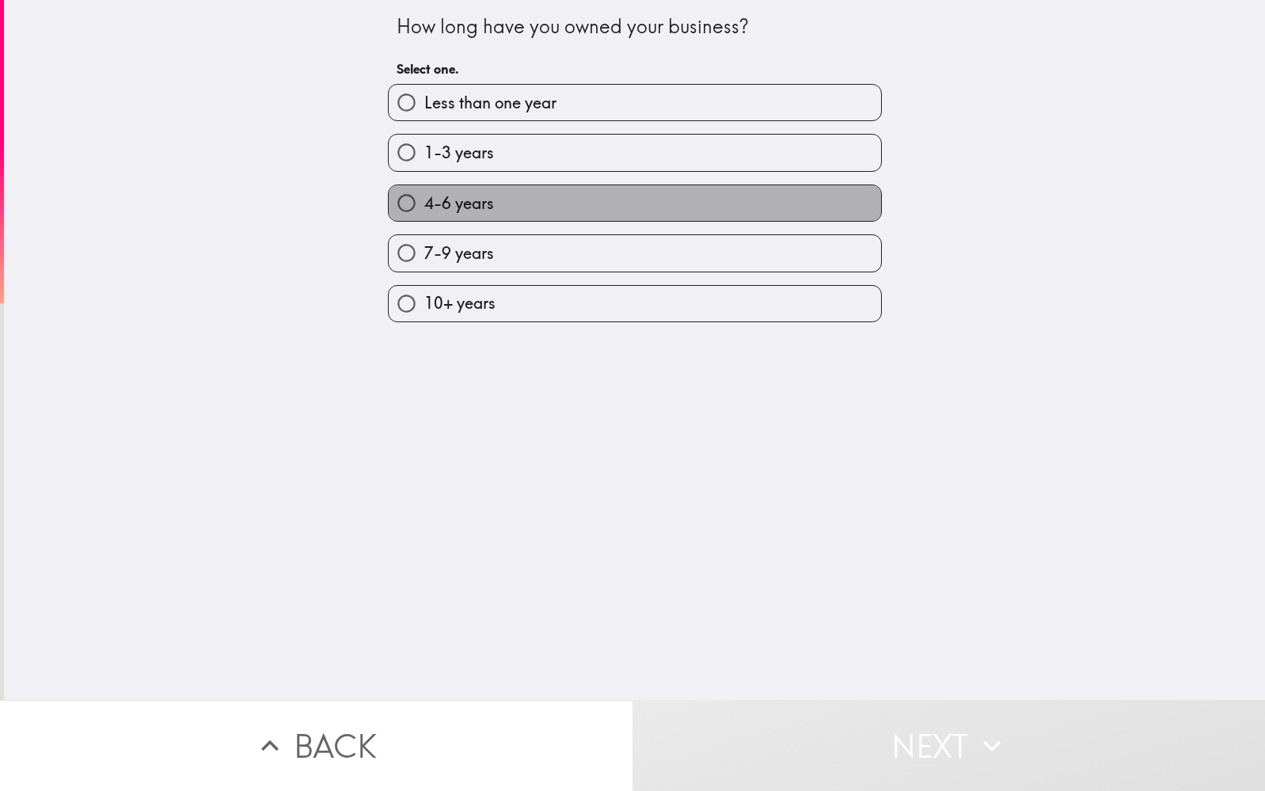
click at [484, 199] on span "4-6 years" at bounding box center [459, 203] width 70 height 22
click at [424, 199] on input "4-6 years" at bounding box center [407, 203] width 36 height 36
radio input "true"
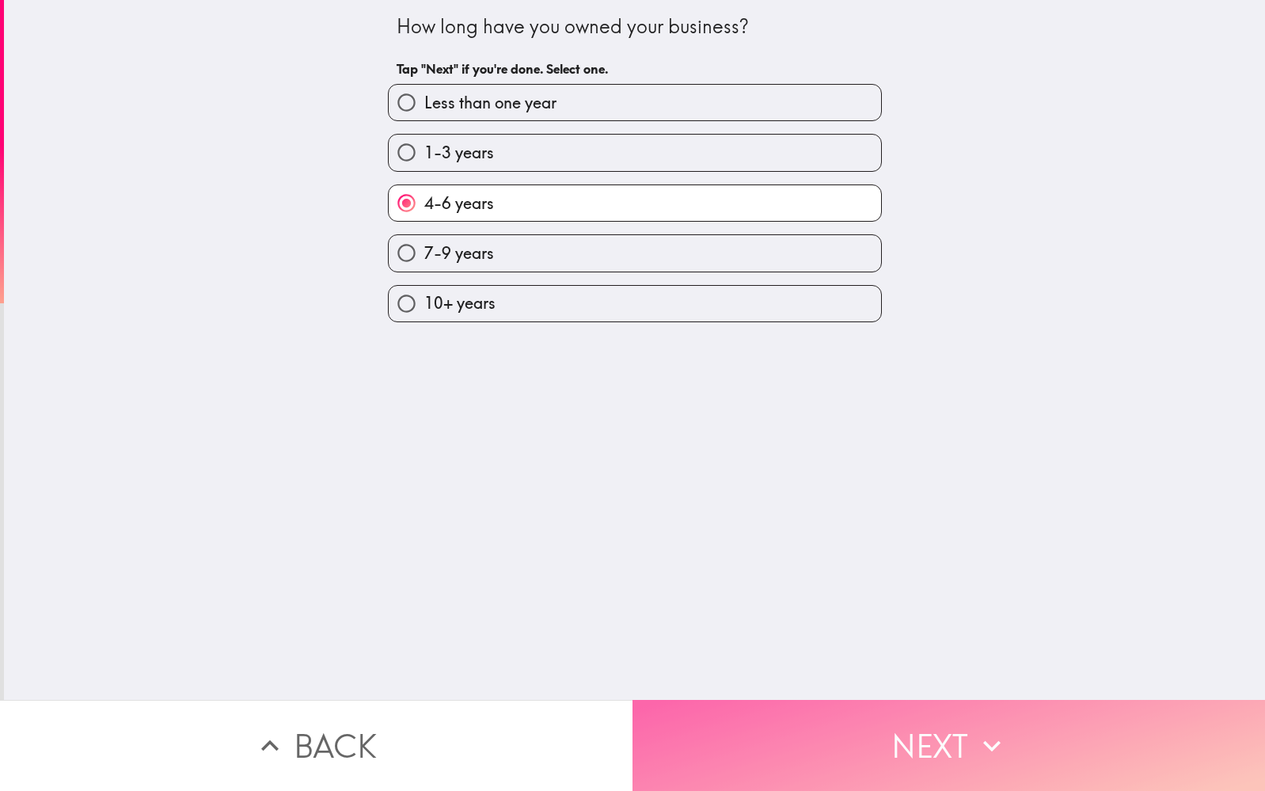
click at [839, 727] on button "Next" at bounding box center [948, 745] width 632 height 91
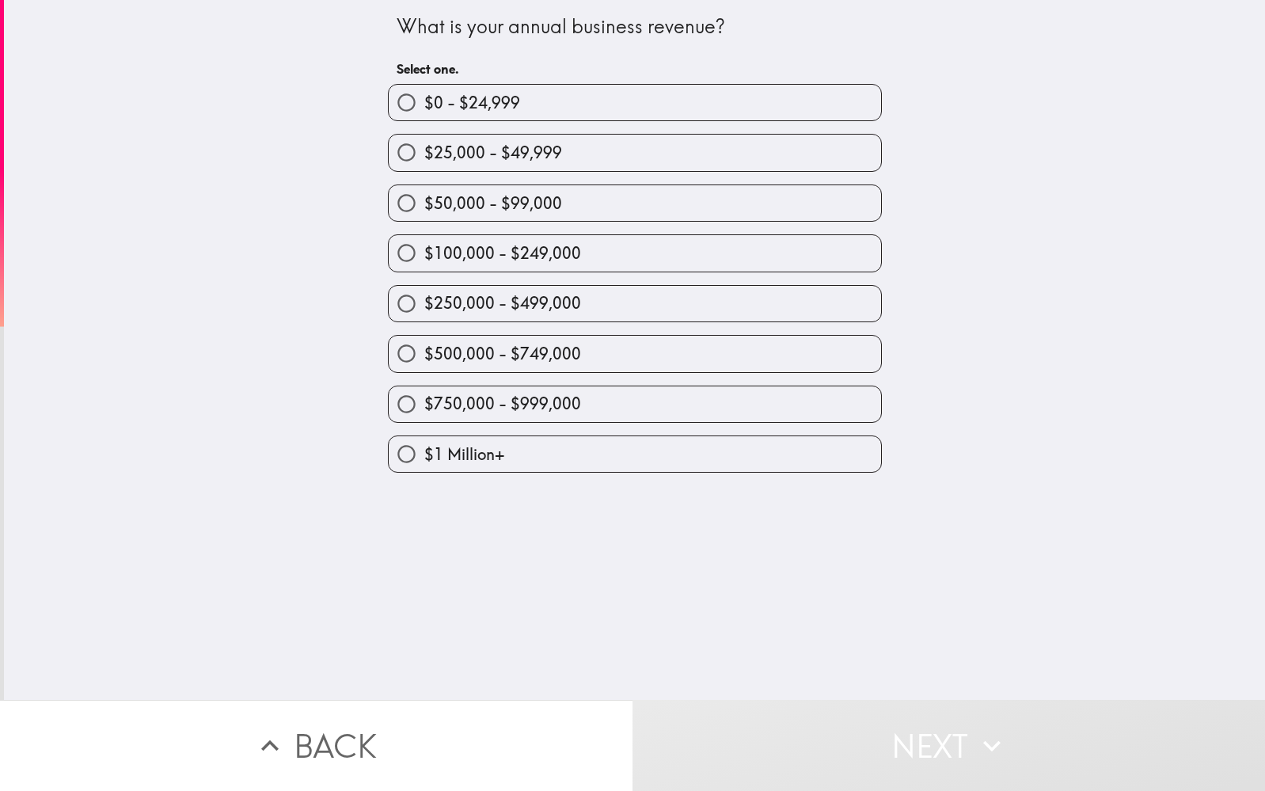
click at [571, 301] on span "$250,000 - $499,000" at bounding box center [502, 303] width 157 height 22
click at [424, 301] on input "$250,000 - $499,000" at bounding box center [407, 304] width 36 height 36
radio input "true"
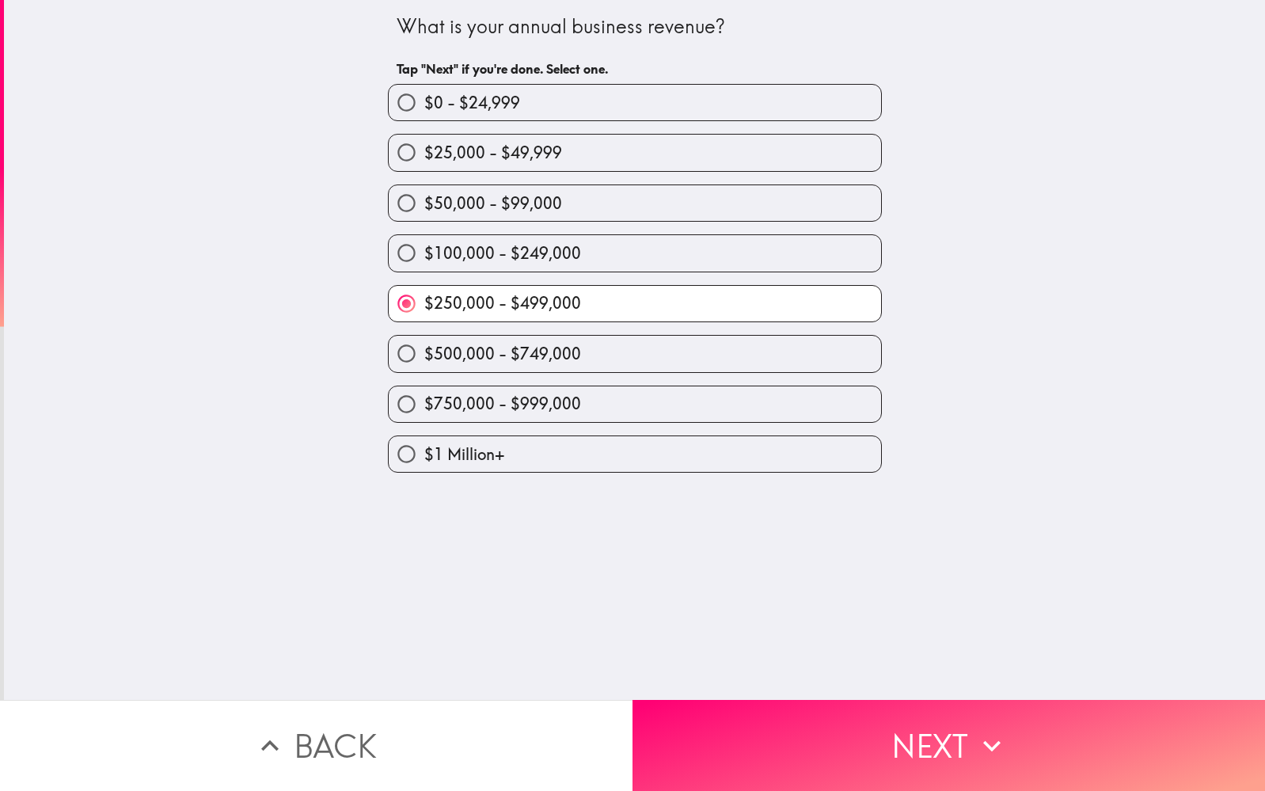
click at [663, 351] on label "$500,000 - $749,000" at bounding box center [635, 354] width 492 height 36
click at [424, 351] on input "$500,000 - $749,000" at bounding box center [407, 354] width 36 height 36
radio input "true"
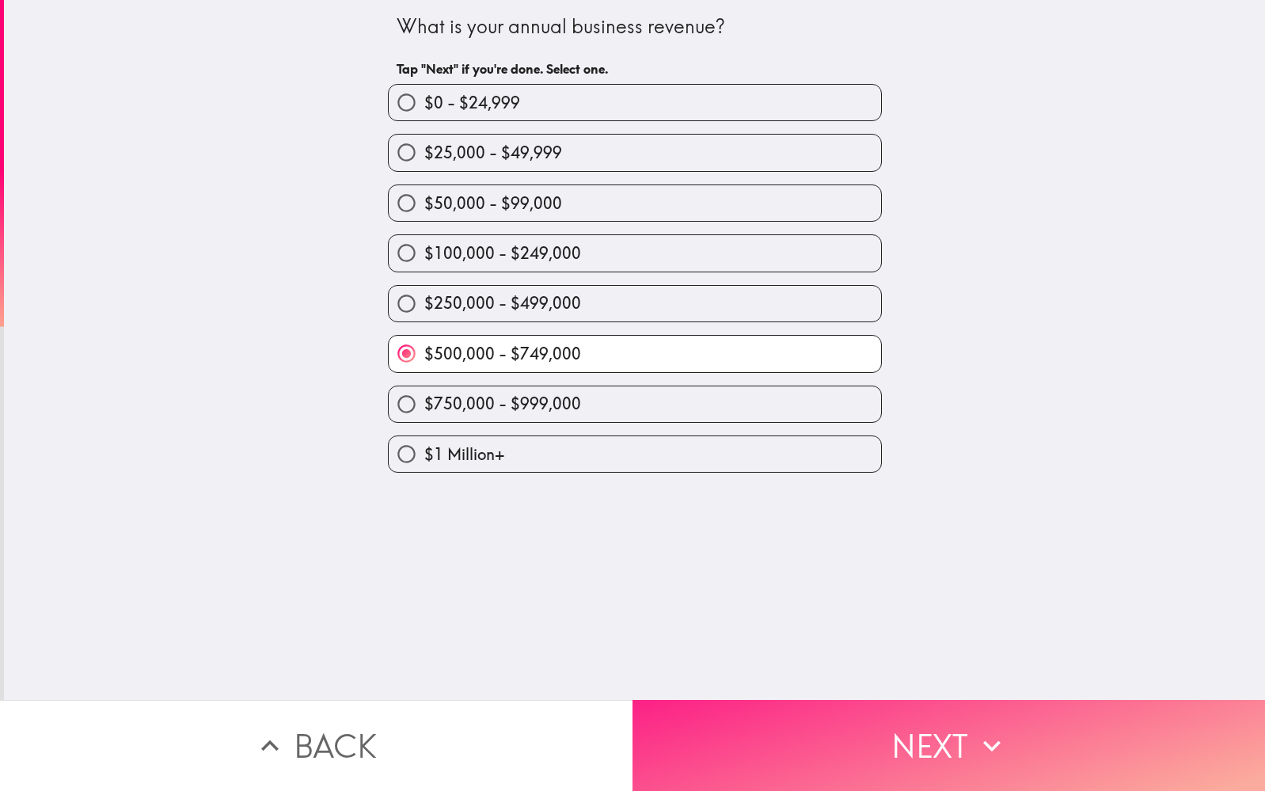
click at [887, 740] on button "Next" at bounding box center [948, 745] width 632 height 91
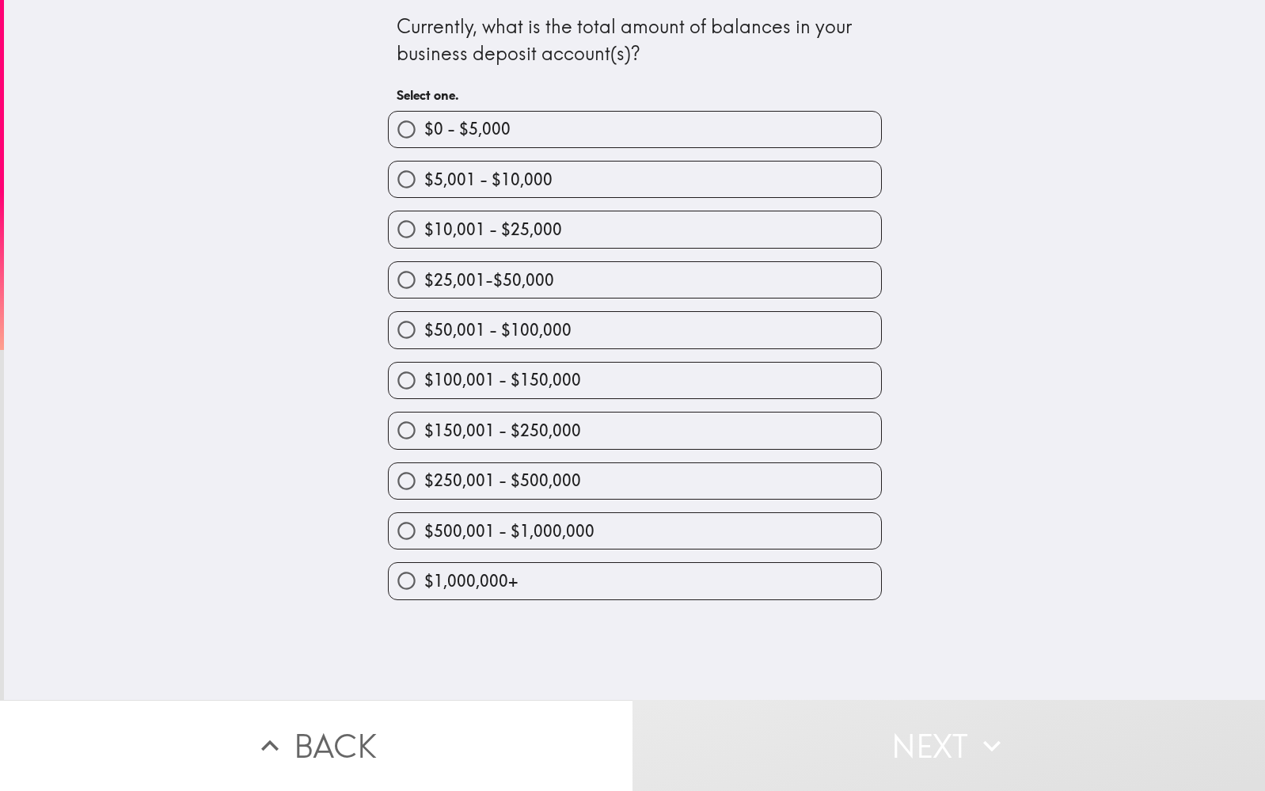
click at [405, 270] on input "$25,001-$50,000" at bounding box center [407, 280] width 36 height 36
radio input "true"
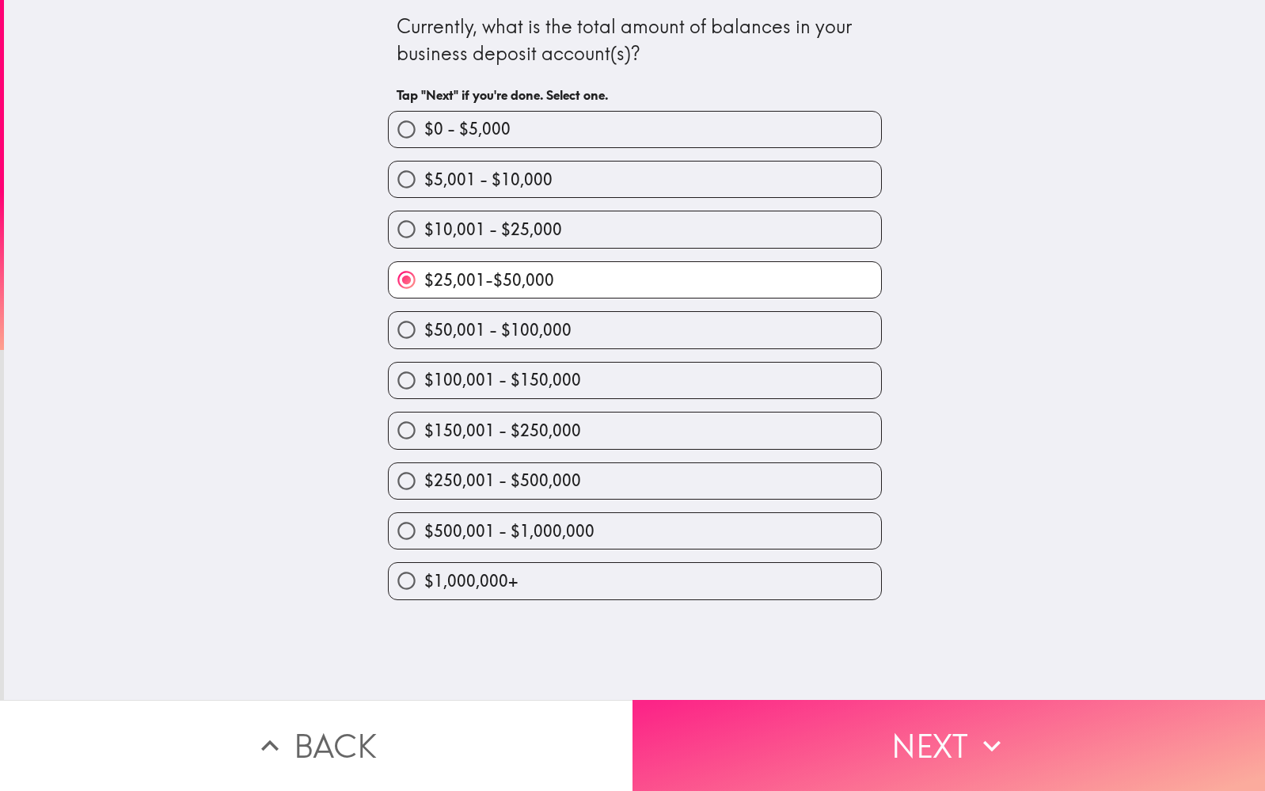
click at [897, 728] on button "Next" at bounding box center [948, 745] width 632 height 91
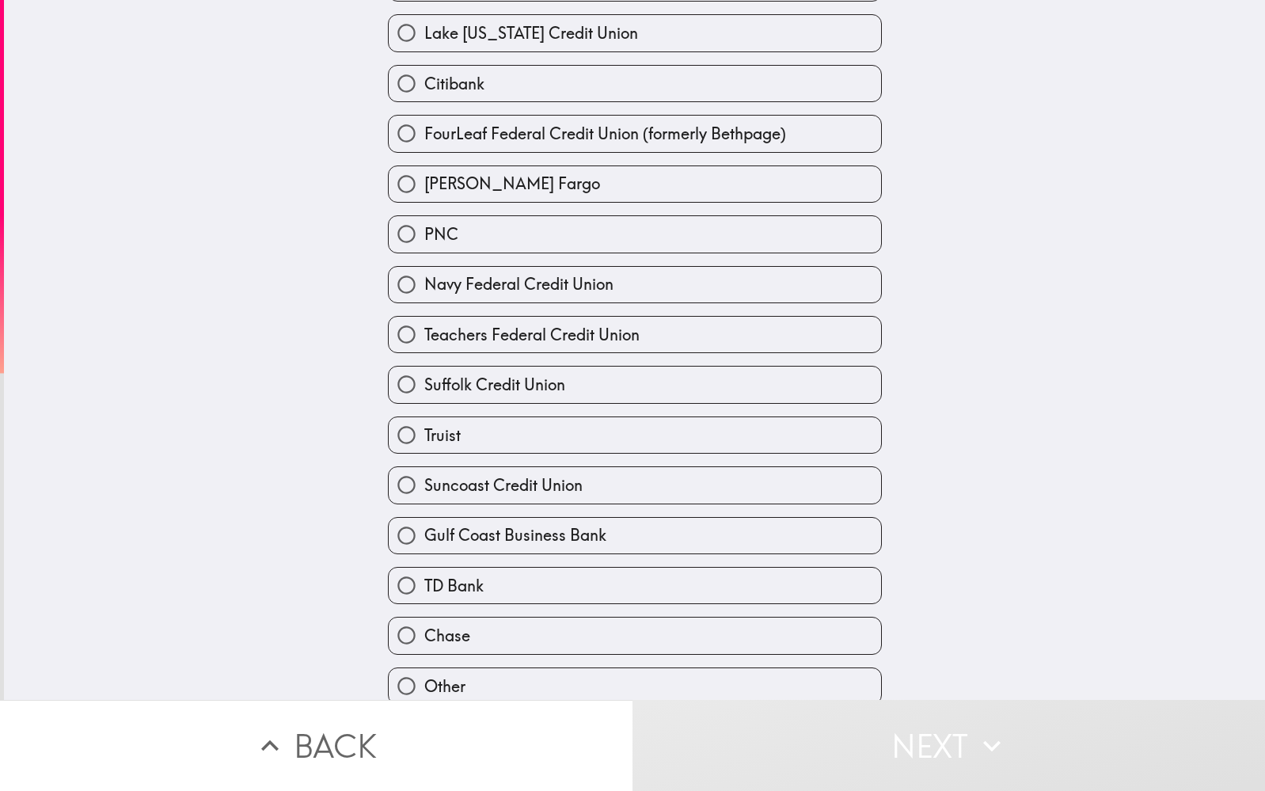
scroll to position [195, 0]
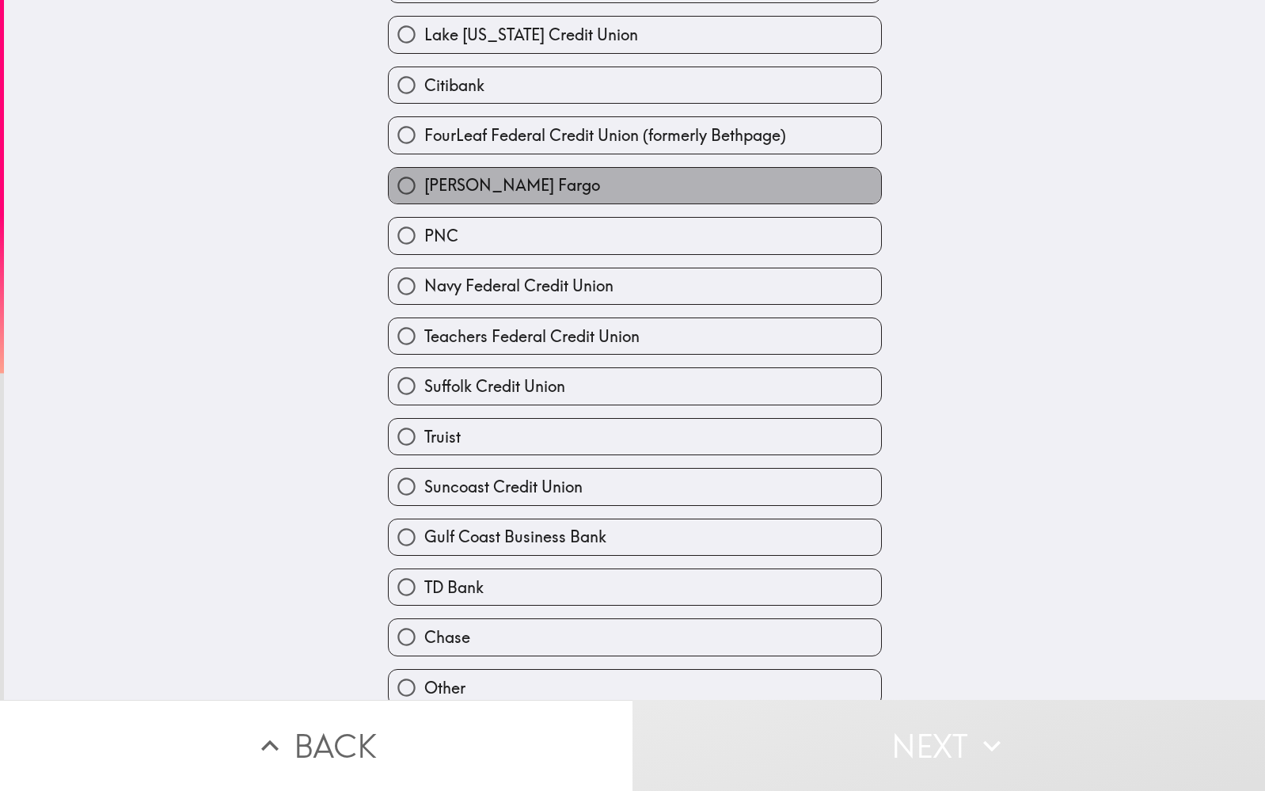
click at [500, 184] on span "[PERSON_NAME] Fargo" at bounding box center [512, 185] width 176 height 22
click at [424, 184] on input "[PERSON_NAME] Fargo" at bounding box center [407, 186] width 36 height 36
radio input "true"
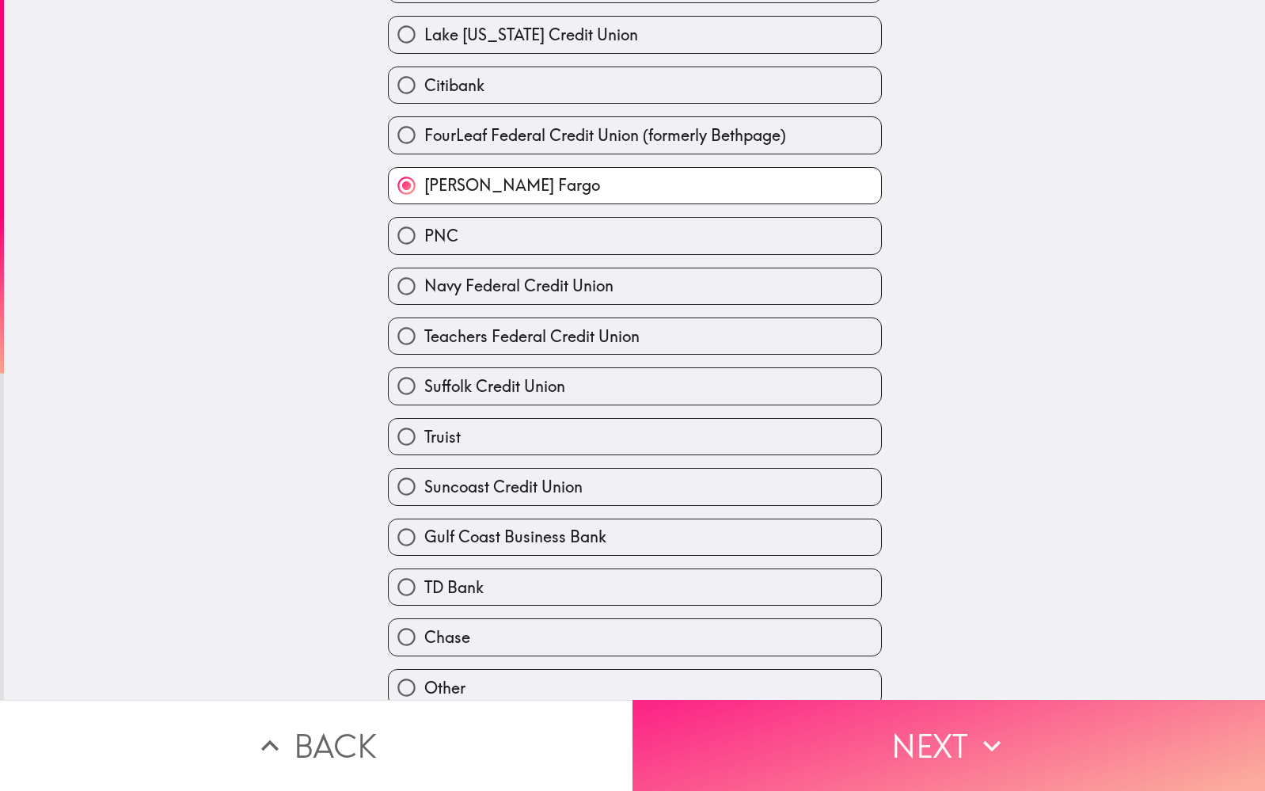
click at [861, 740] on button "Next" at bounding box center [948, 745] width 632 height 91
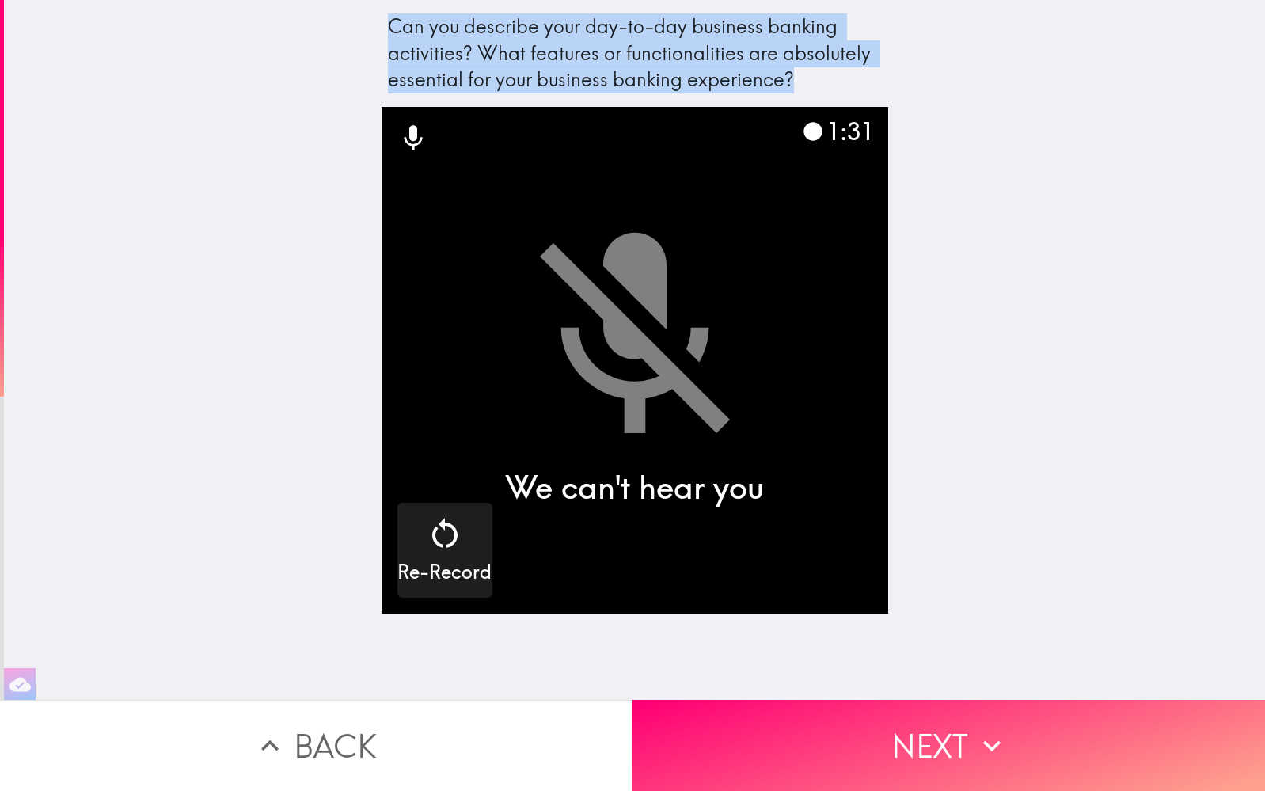
drag, startPoint x: 388, startPoint y: 28, endPoint x: 808, endPoint y: 81, distance: 423.5
click at [808, 81] on div "Can you describe your day-to-day business banking activities? What features or …" at bounding box center [635, 53] width 494 height 80
copy div "Can you describe your day-to-day business banking activities? What features or …"
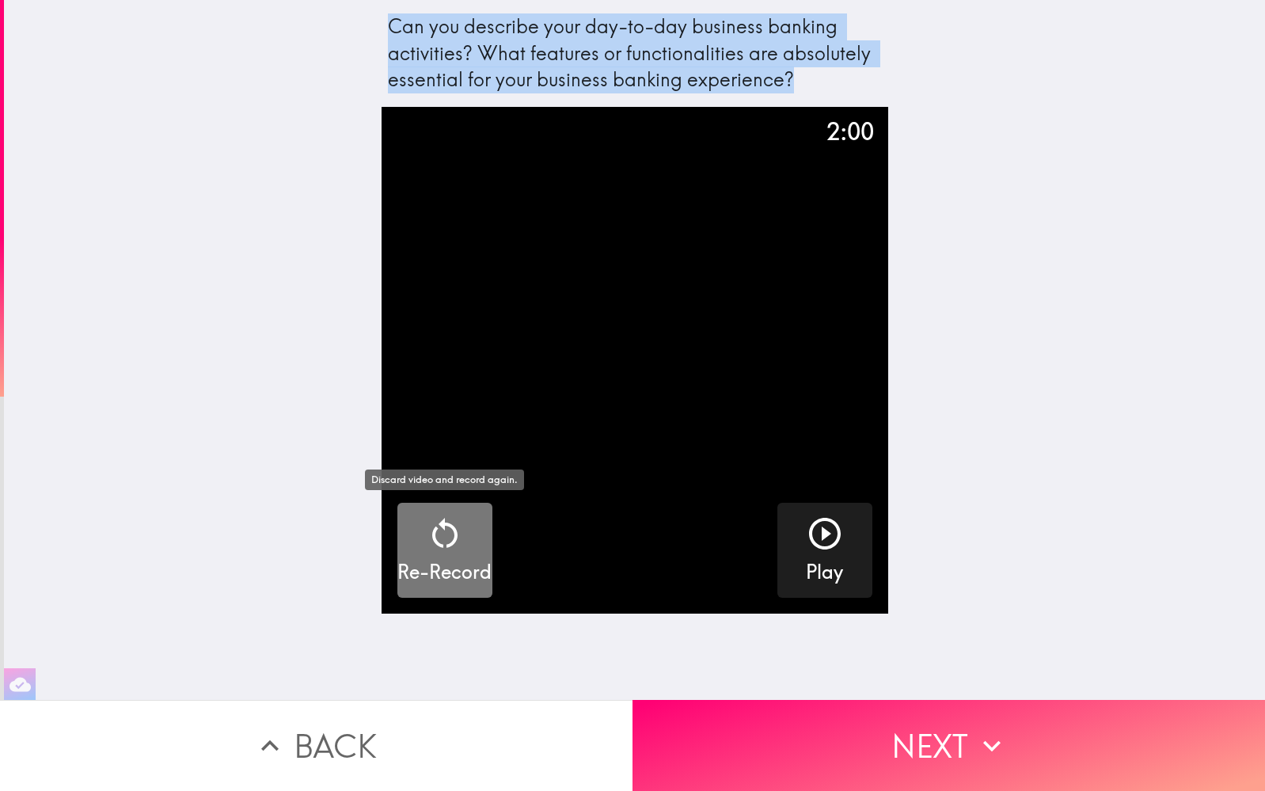
click at [446, 536] on icon "button" at bounding box center [445, 534] width 38 height 38
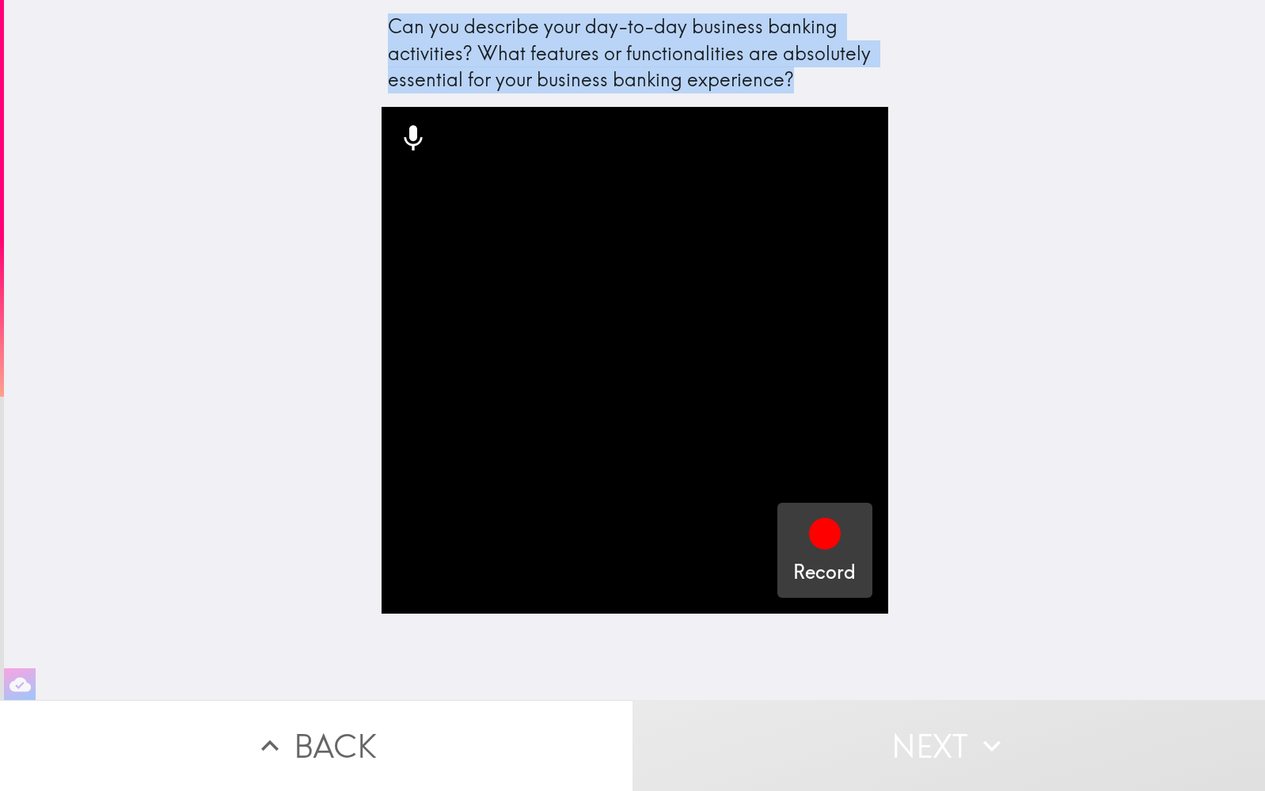
click at [822, 541] on icon "button" at bounding box center [825, 534] width 32 height 32
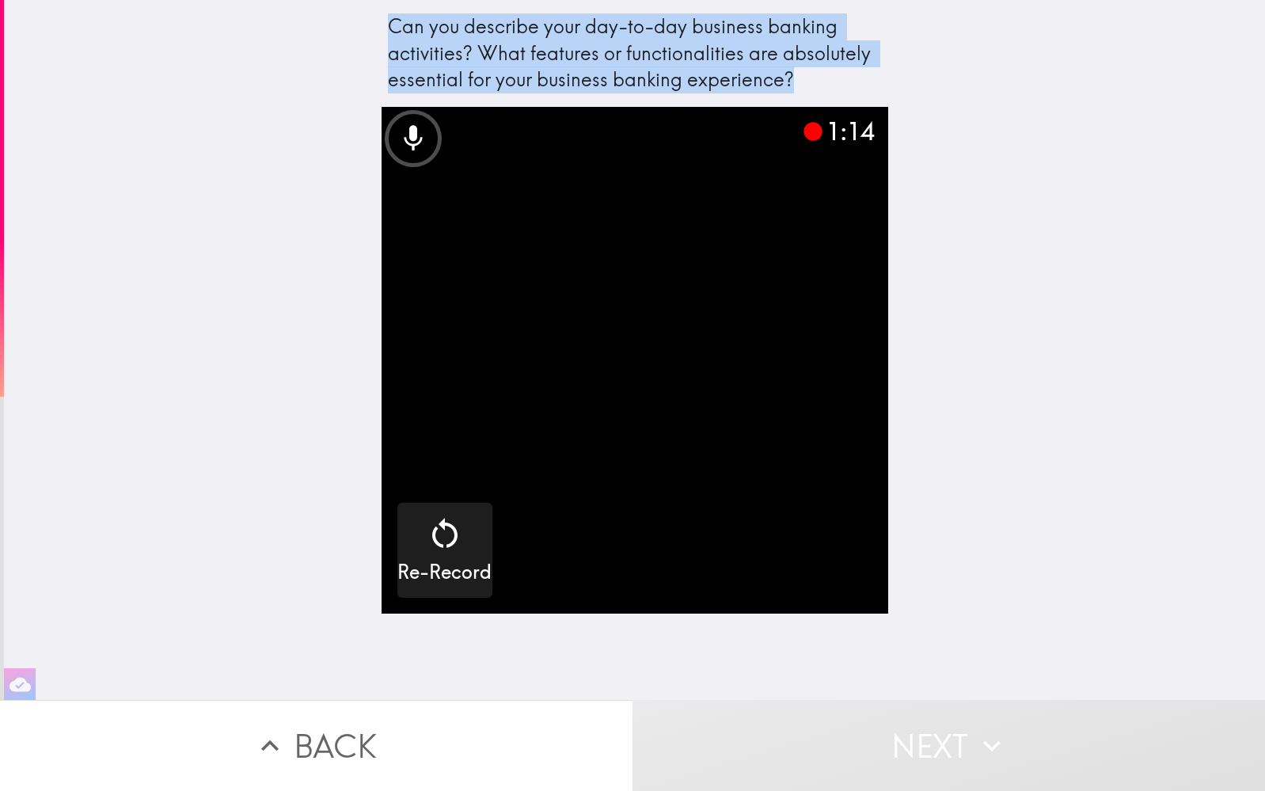
click at [731, 519] on video "button" at bounding box center [635, 360] width 507 height 507
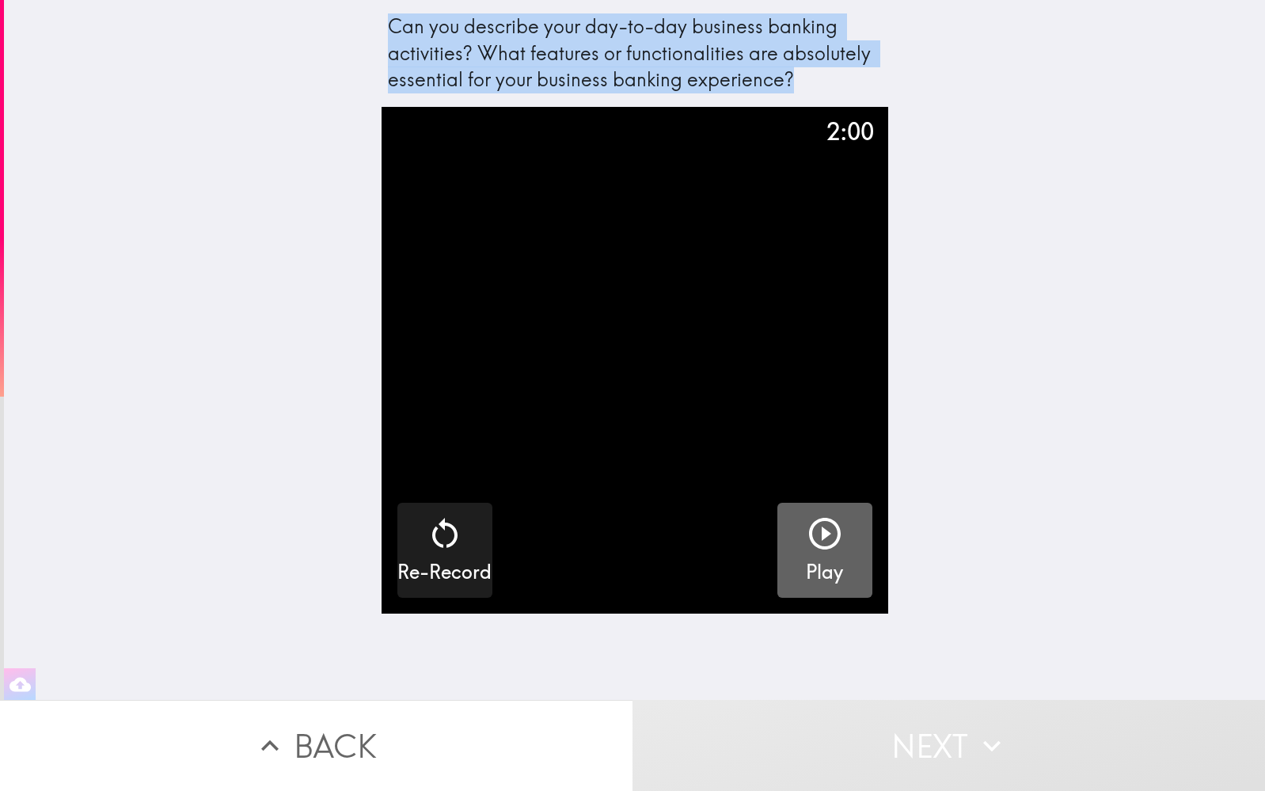
click at [826, 537] on icon "button" at bounding box center [825, 534] width 38 height 38
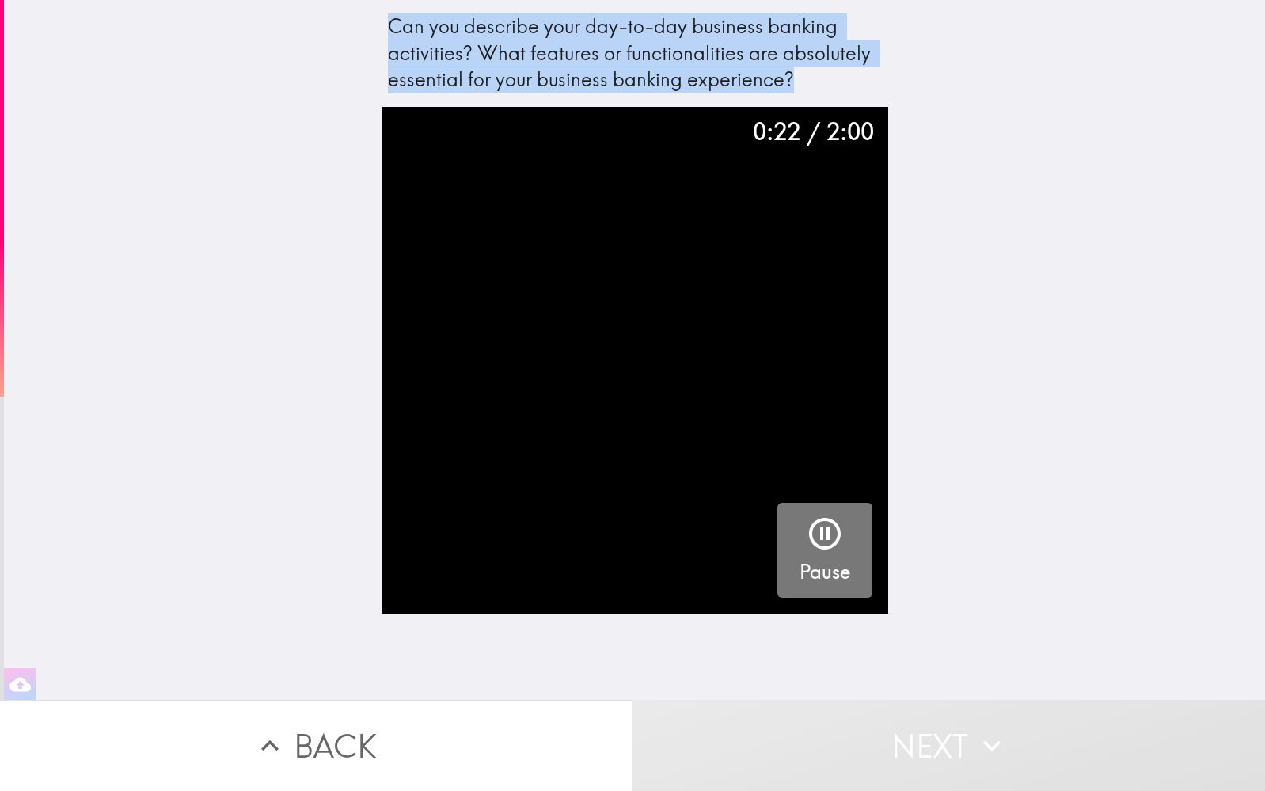
click at [822, 533] on icon "button" at bounding box center [825, 534] width 32 height 32
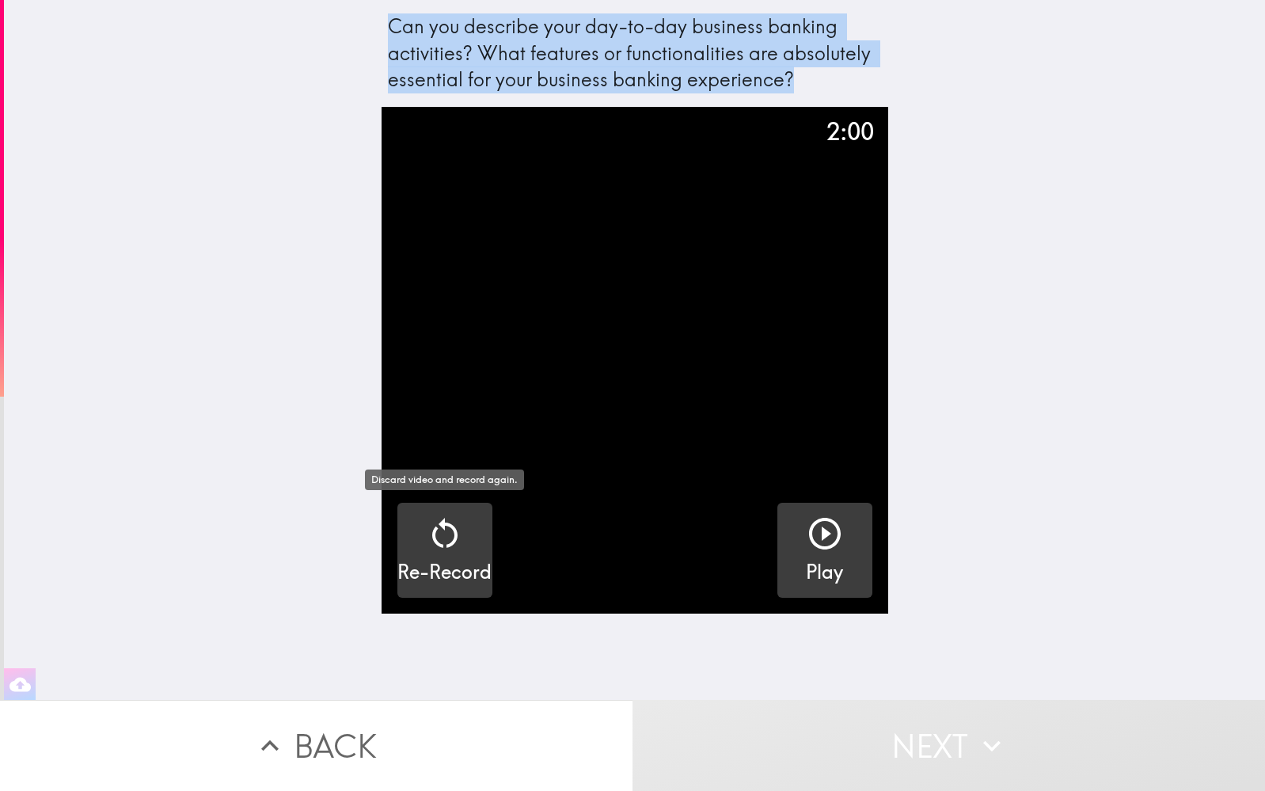
click at [446, 537] on icon "button" at bounding box center [445, 534] width 38 height 38
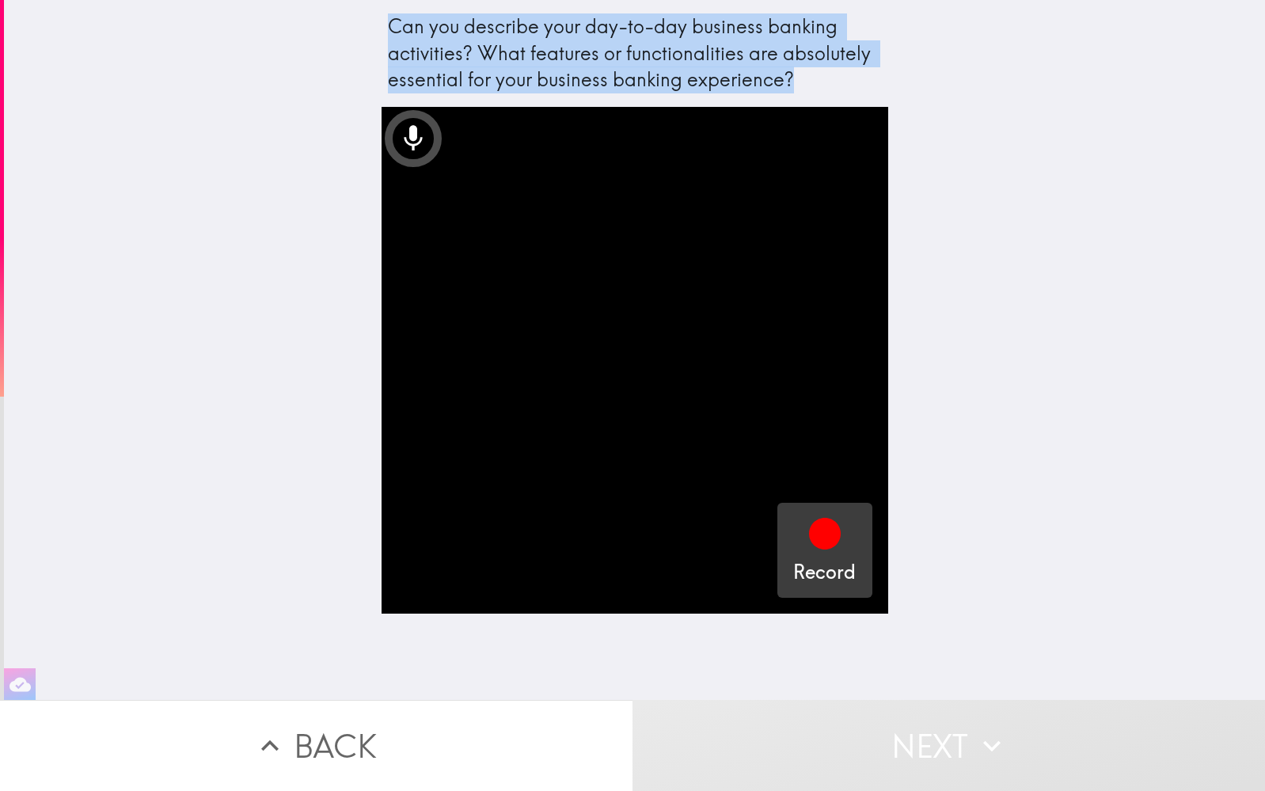
click at [826, 537] on icon "button" at bounding box center [825, 534] width 32 height 32
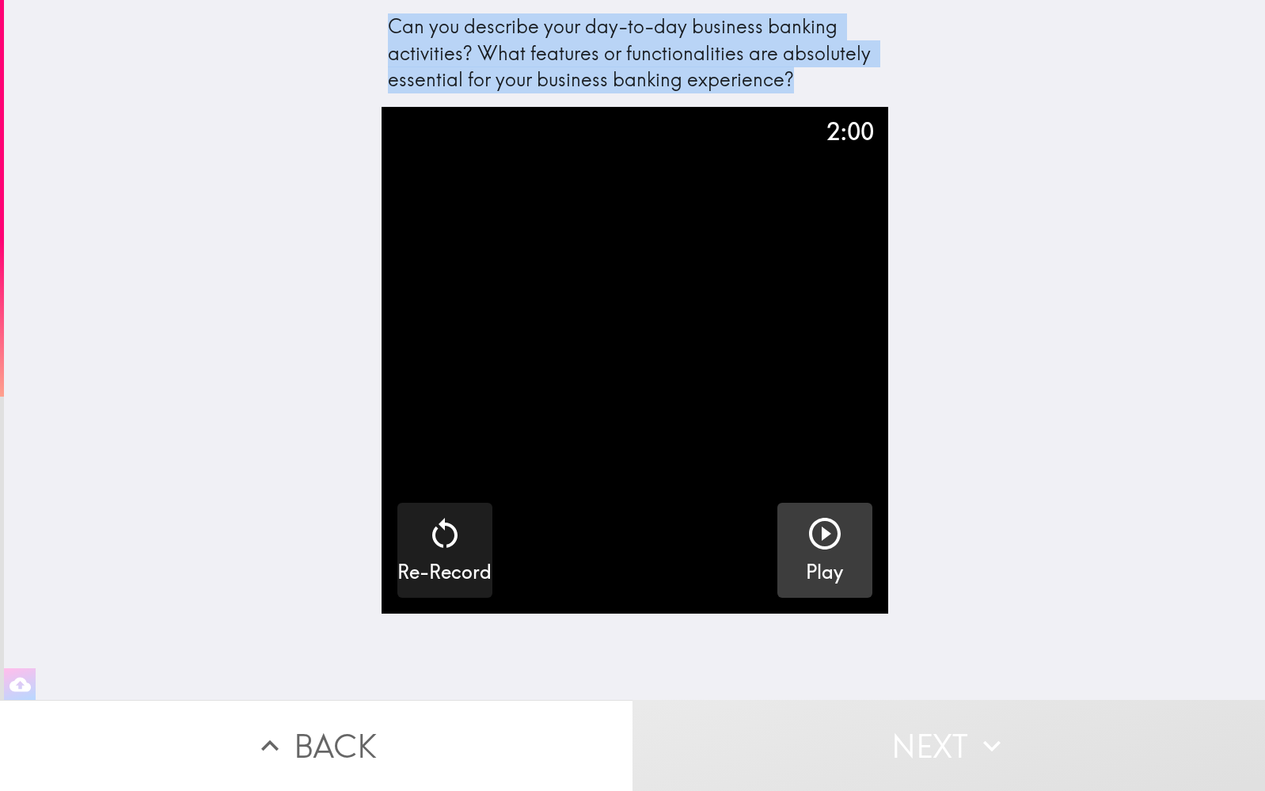
click at [818, 542] on icon "button" at bounding box center [825, 534] width 38 height 38
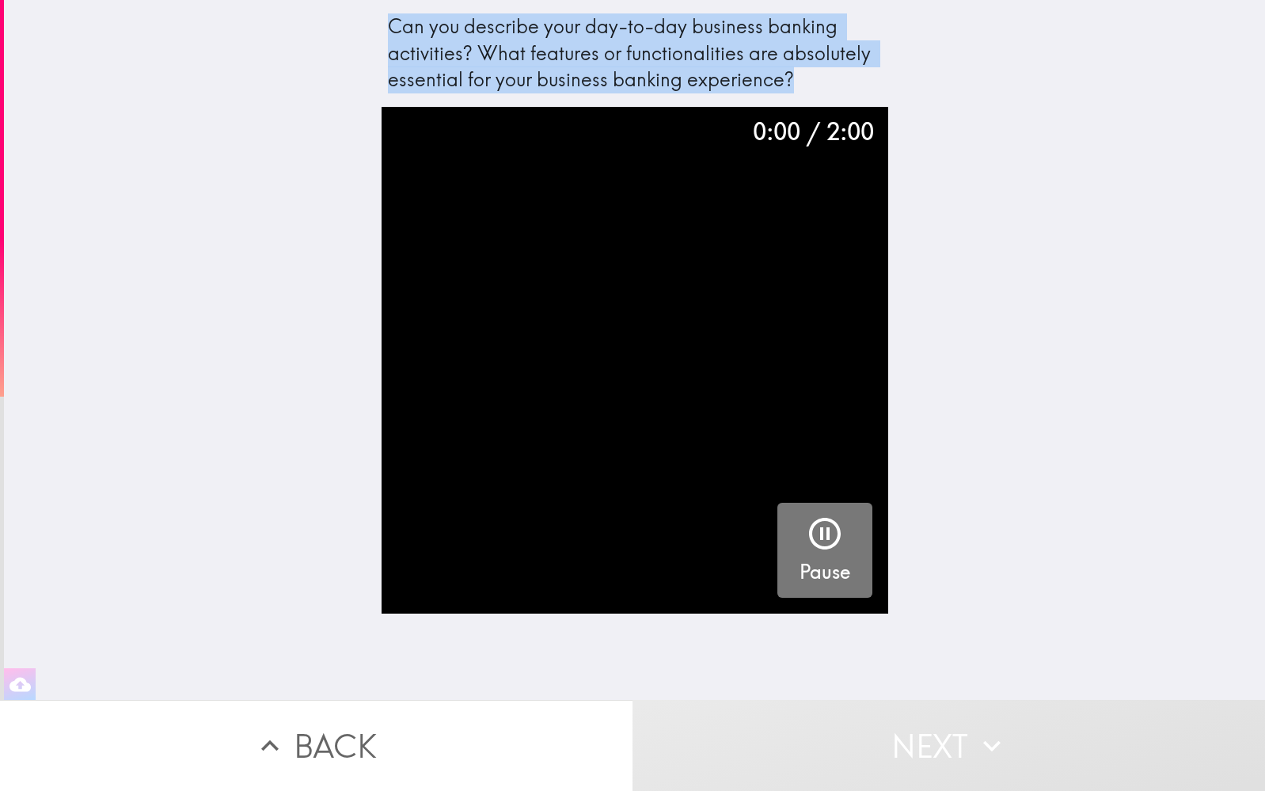
click at [824, 529] on icon "button" at bounding box center [825, 534] width 38 height 38
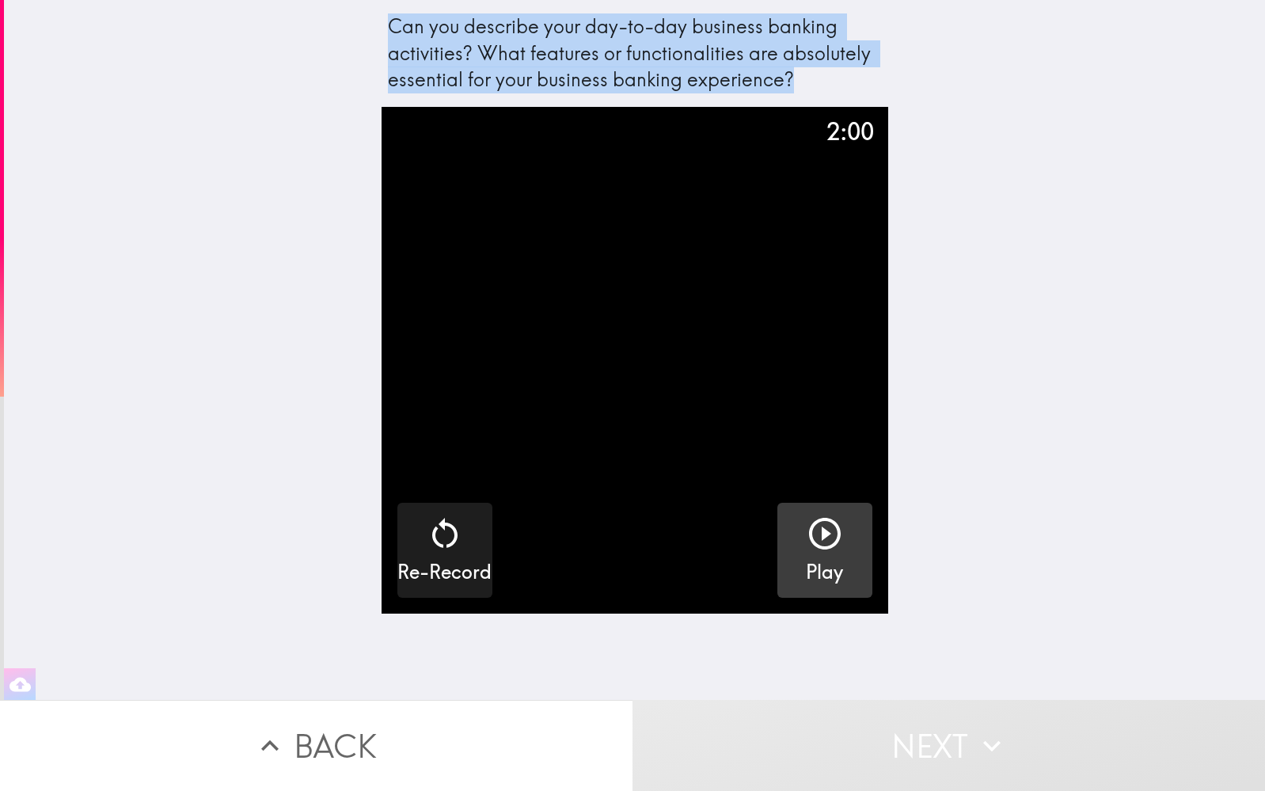
click at [824, 530] on icon "button" at bounding box center [825, 534] width 32 height 32
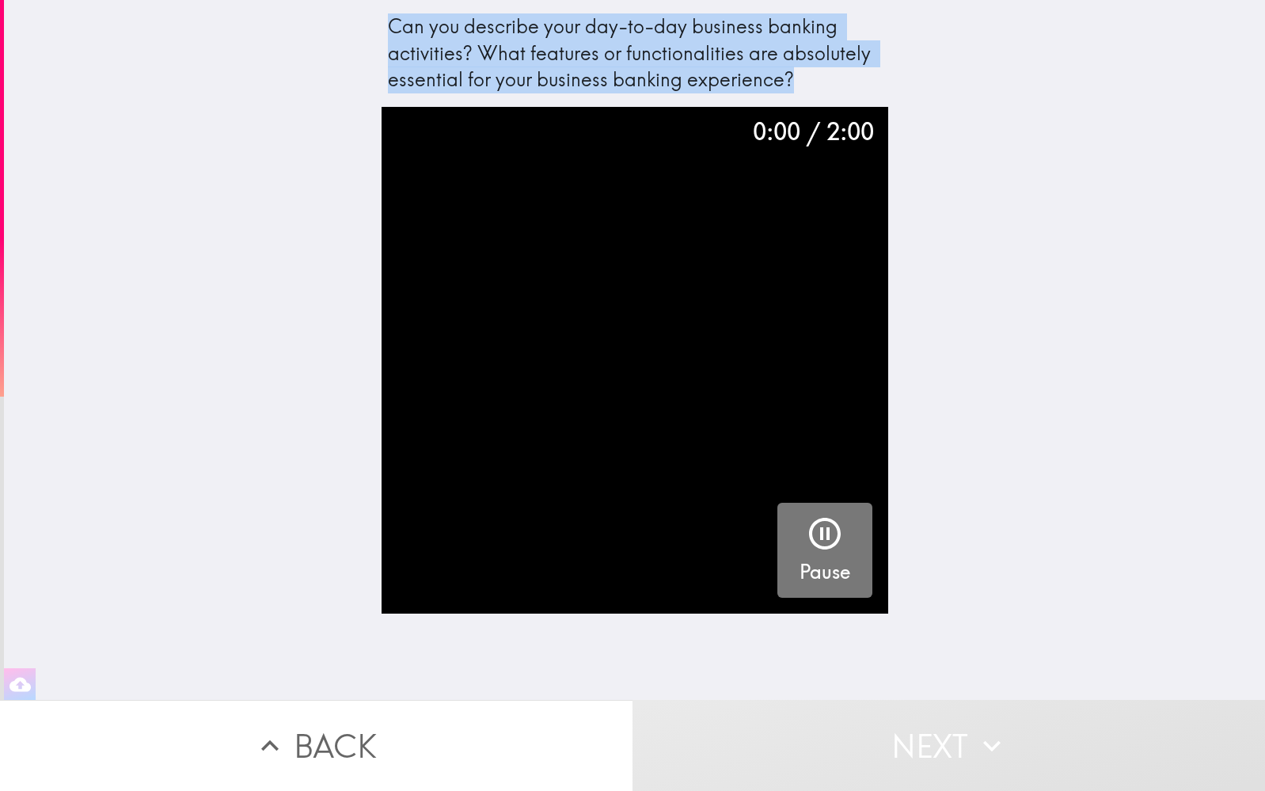
click at [824, 530] on icon "button" at bounding box center [825, 534] width 38 height 38
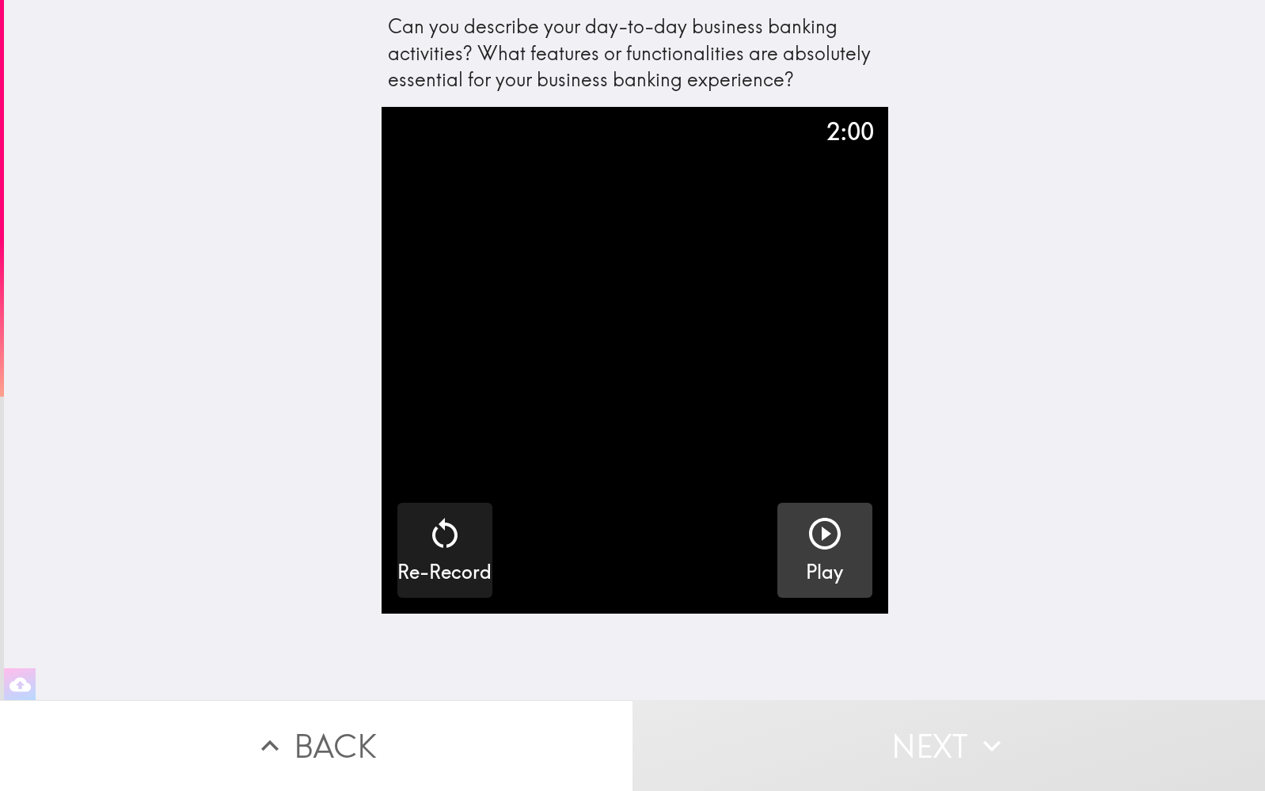
click at [994, 489] on div "Can you describe your day-to-day business banking activities? What features or …" at bounding box center [634, 350] width 1261 height 700
click at [822, 534] on icon "button" at bounding box center [825, 534] width 32 height 32
click at [816, 533] on icon "button" at bounding box center [825, 534] width 38 height 38
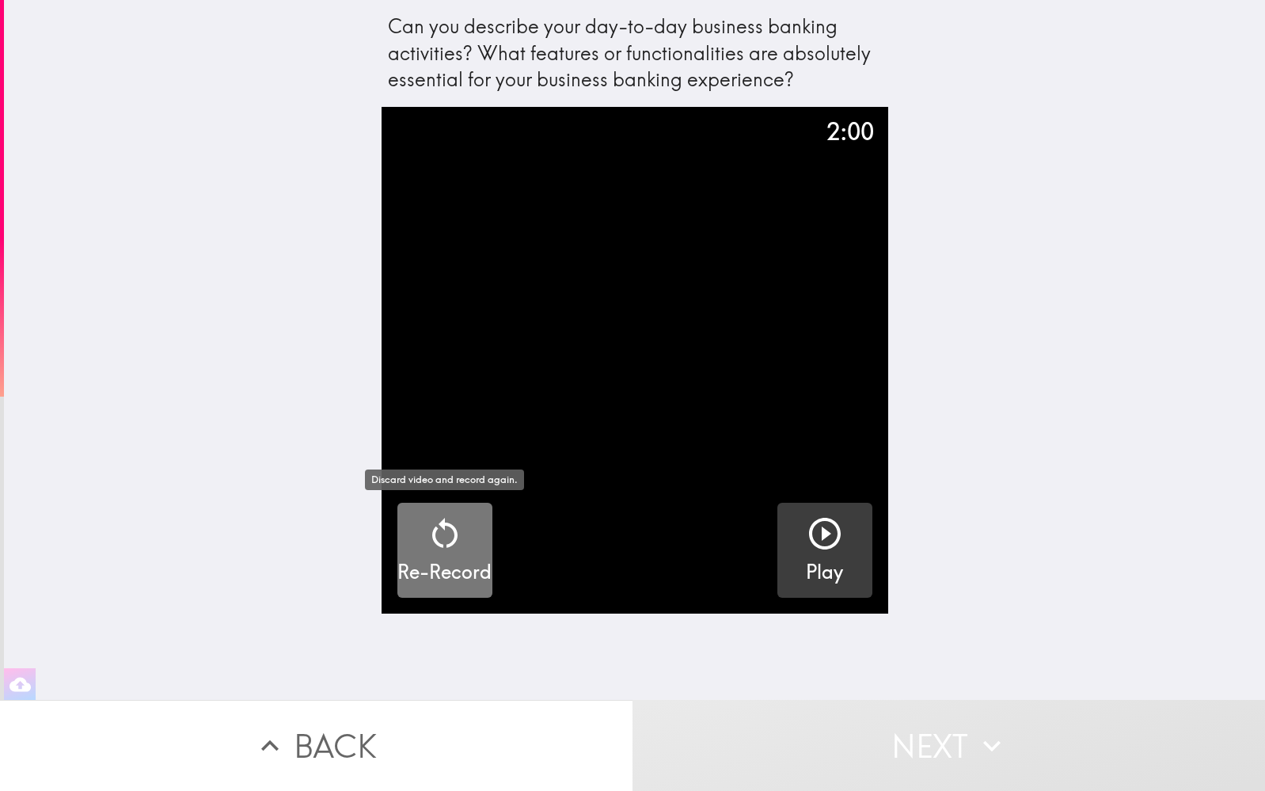
click at [449, 538] on icon "button" at bounding box center [445, 534] width 38 height 38
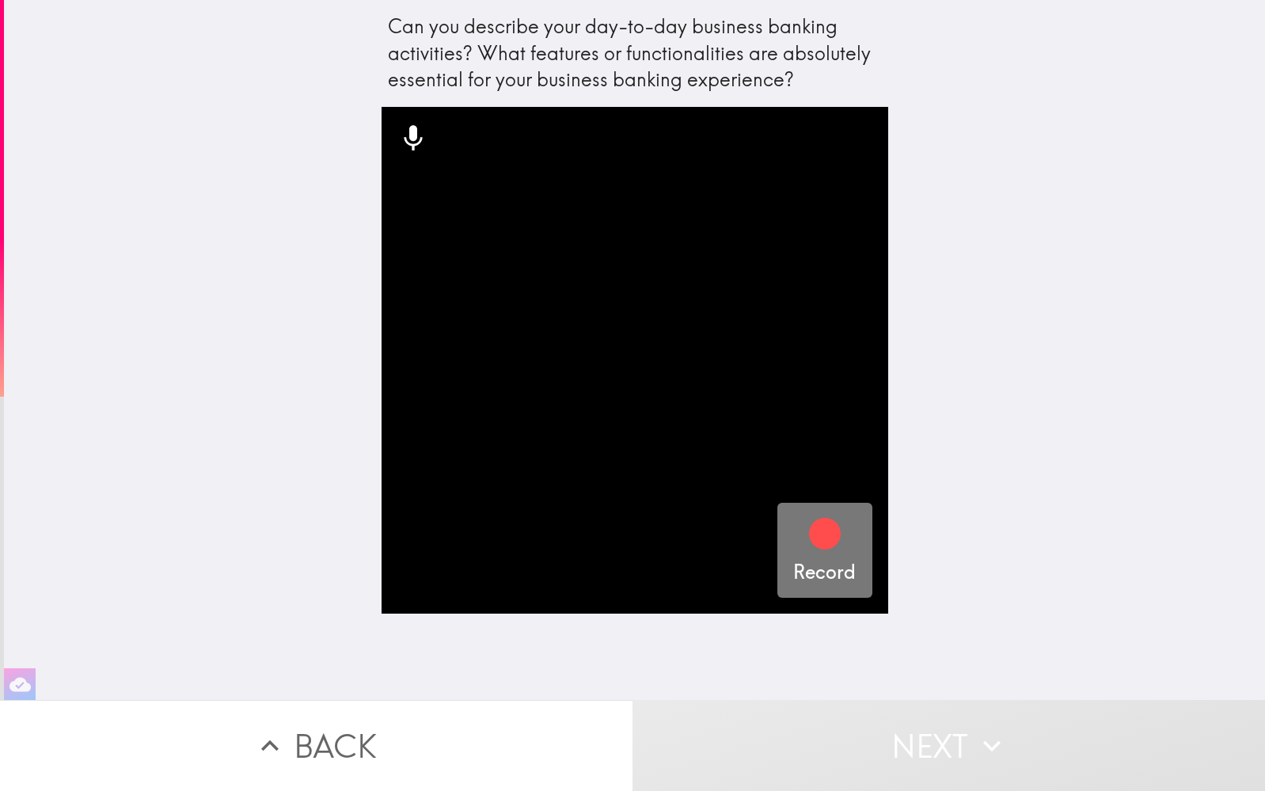
click at [834, 536] on icon "button" at bounding box center [825, 534] width 32 height 32
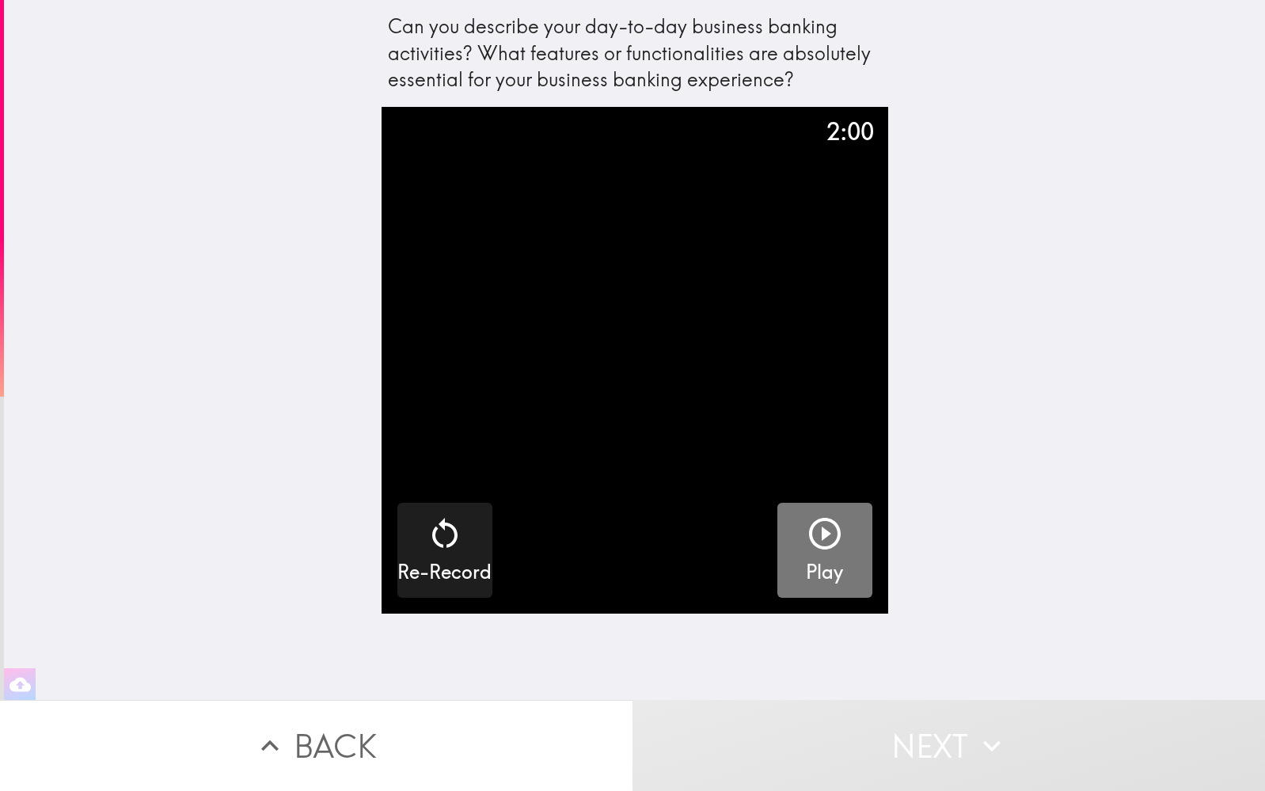
click at [826, 544] on icon "button" at bounding box center [825, 534] width 38 height 38
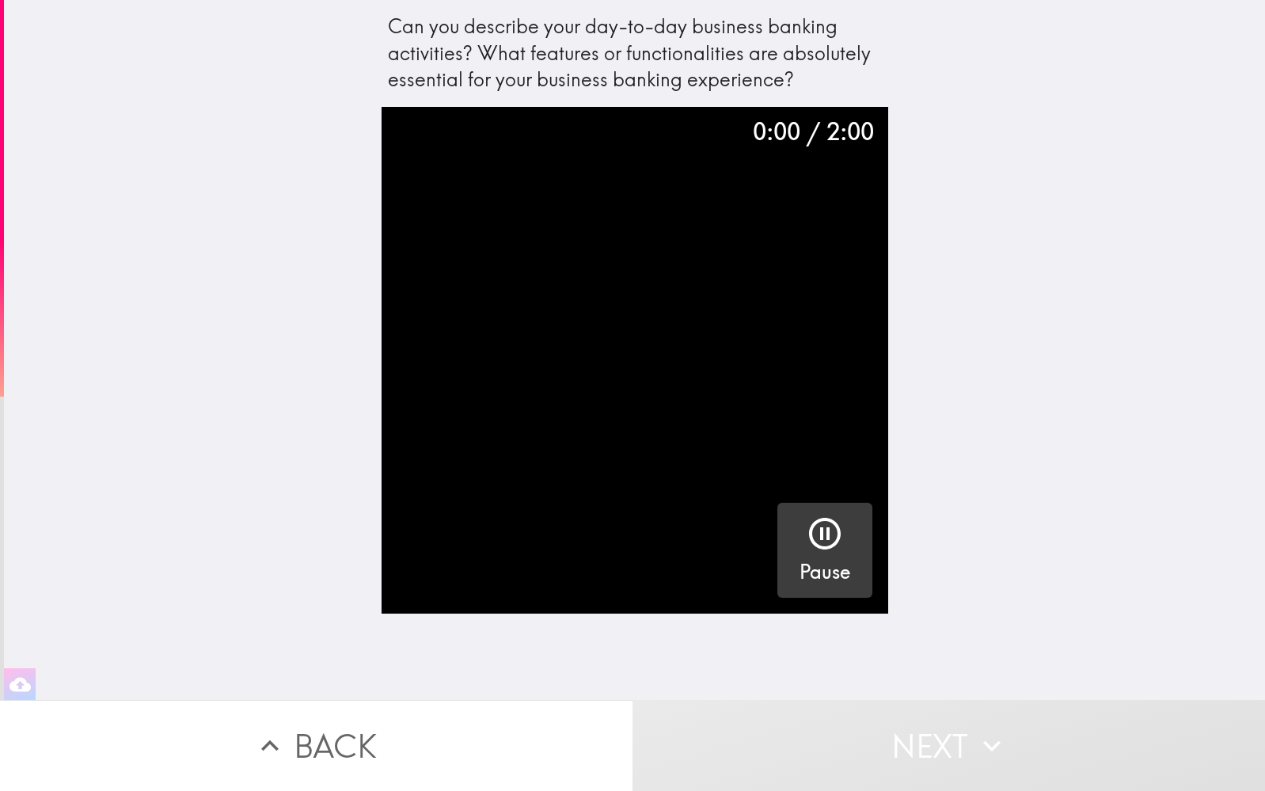
click at [825, 535] on icon "button" at bounding box center [825, 534] width 38 height 38
click at [807, 258] on video "button" at bounding box center [635, 360] width 507 height 507
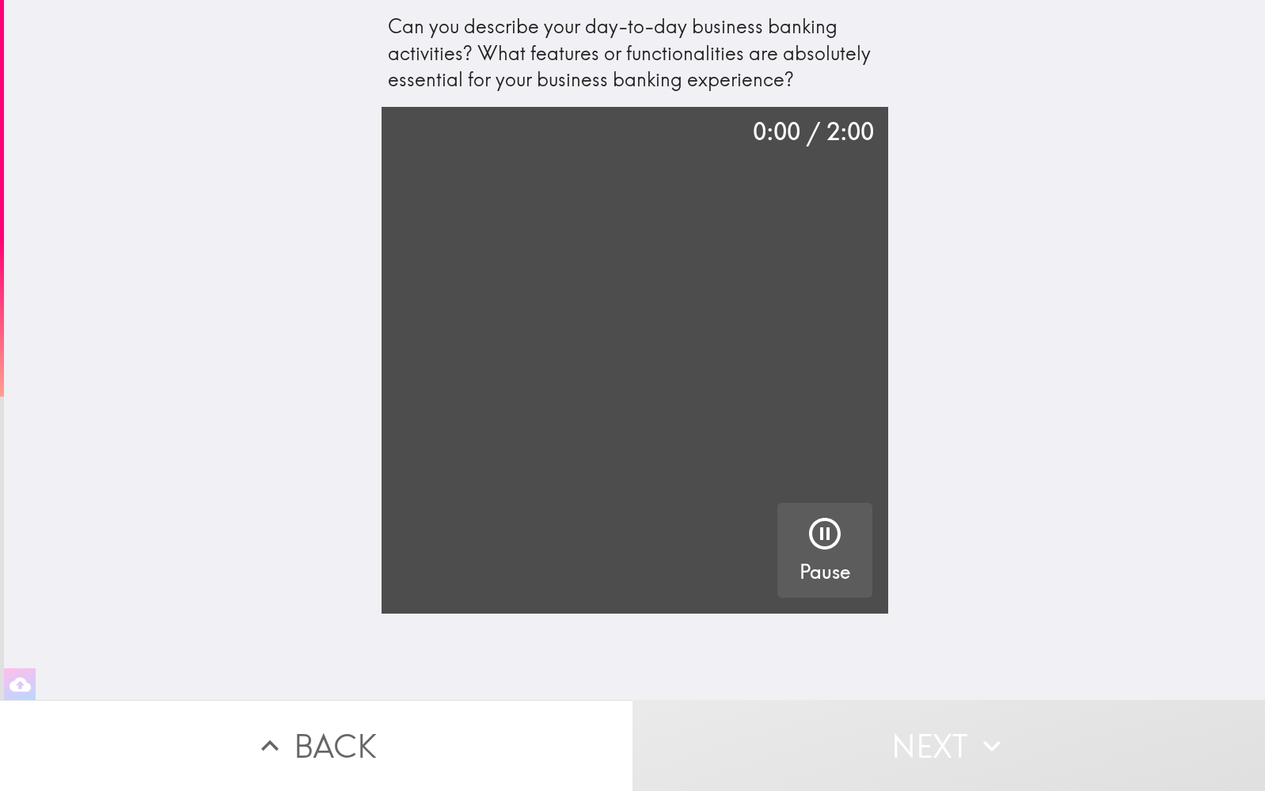
click at [807, 258] on video "button" at bounding box center [635, 360] width 507 height 507
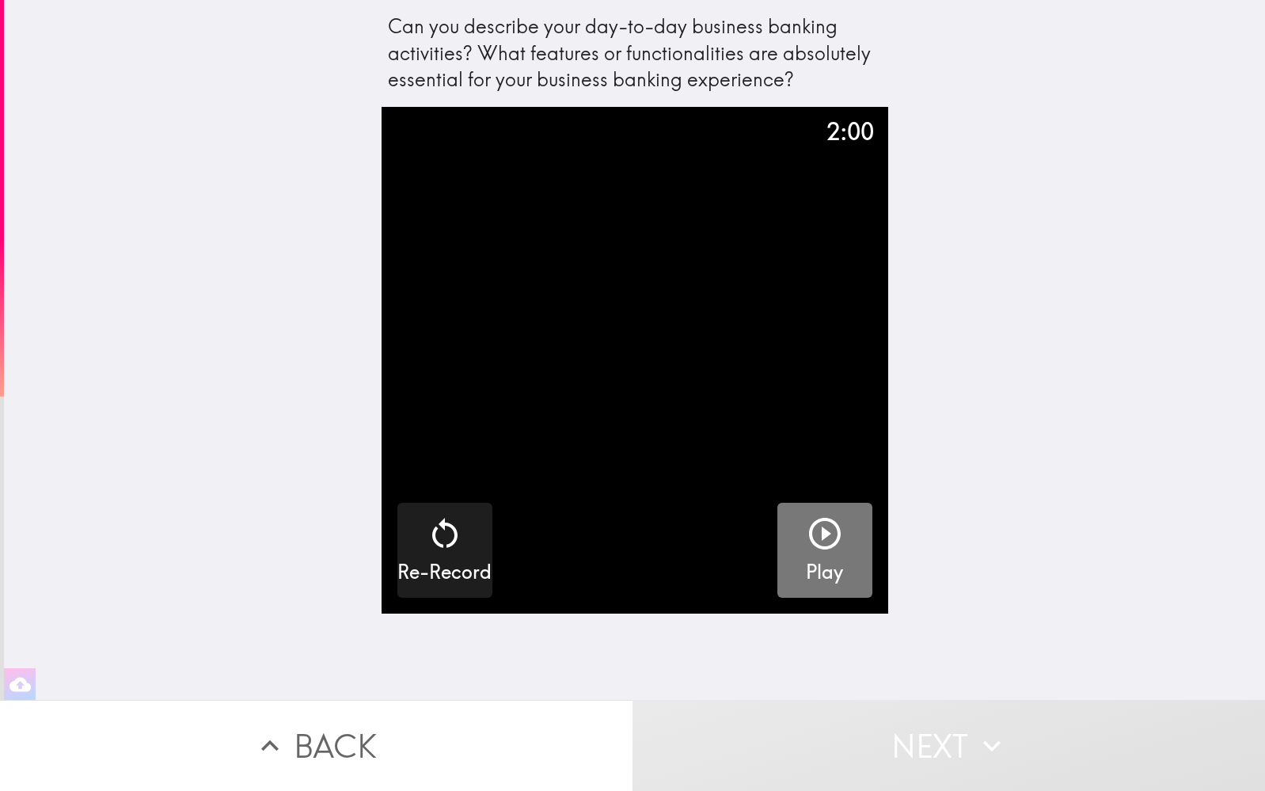
click at [834, 544] on icon "button" at bounding box center [825, 534] width 32 height 32
click at [831, 526] on icon "button" at bounding box center [825, 534] width 38 height 38
click at [16, 684] on icon "button" at bounding box center [19, 684] width 21 height 14
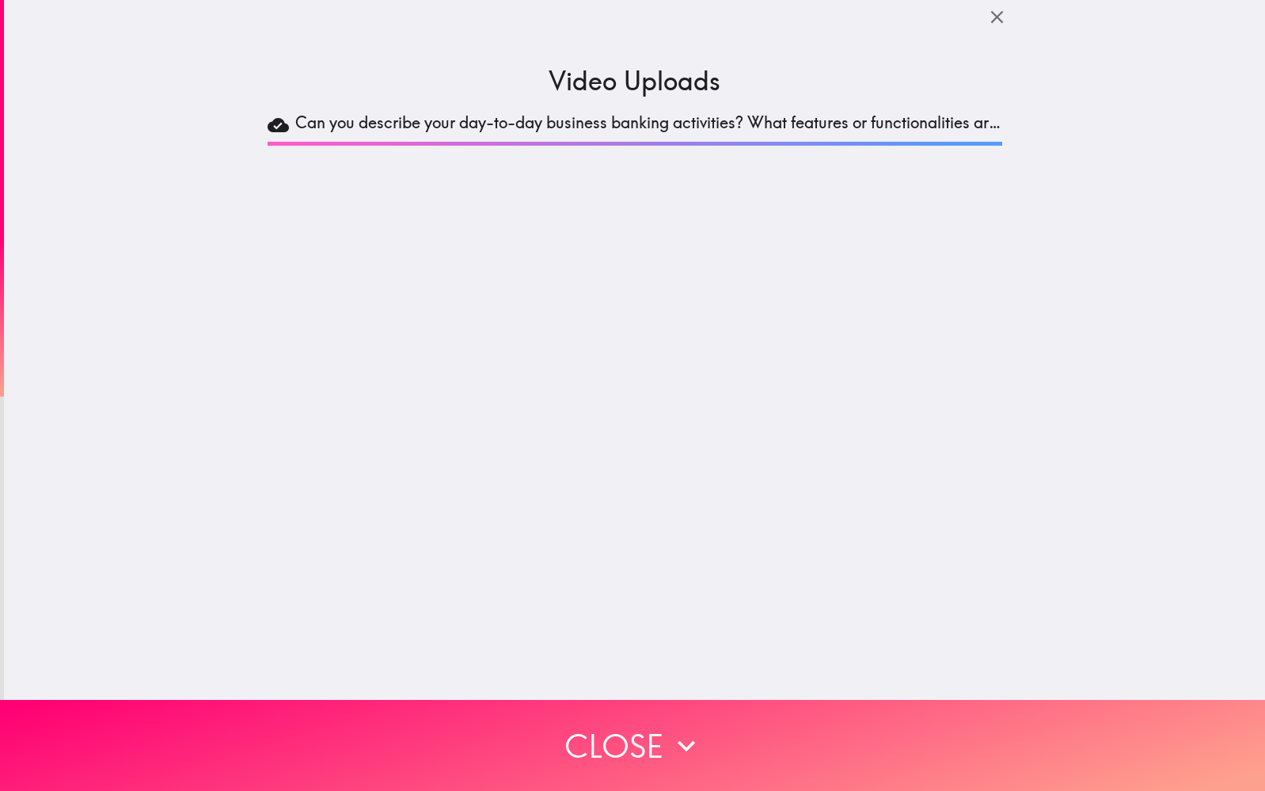
click at [687, 371] on div "Can you describe your day-to-day business banking activities? What features or …" at bounding box center [635, 374] width 735 height 525
click at [494, 129] on h5 "Can you describe your day-to-day business banking activities? What features or …" at bounding box center [648, 125] width 707 height 27
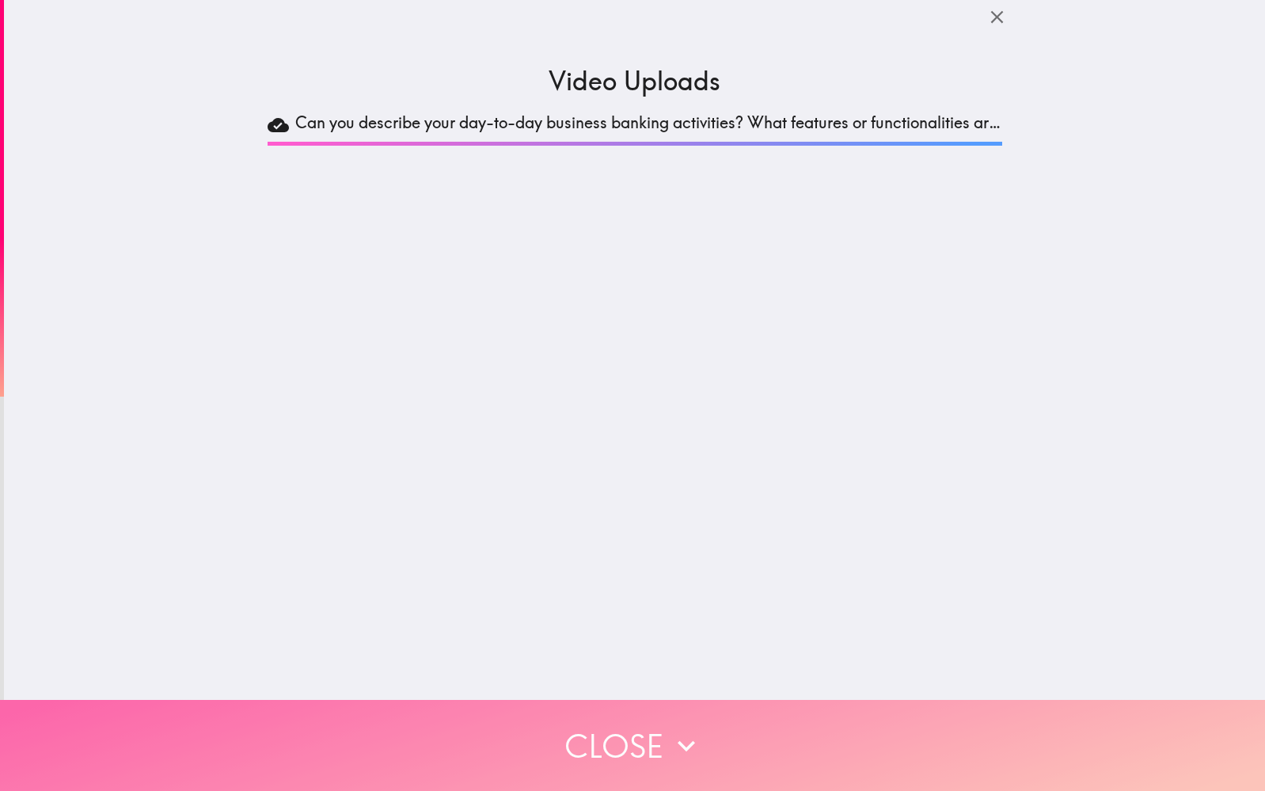
click at [680, 745] on icon "button" at bounding box center [686, 745] width 35 height 35
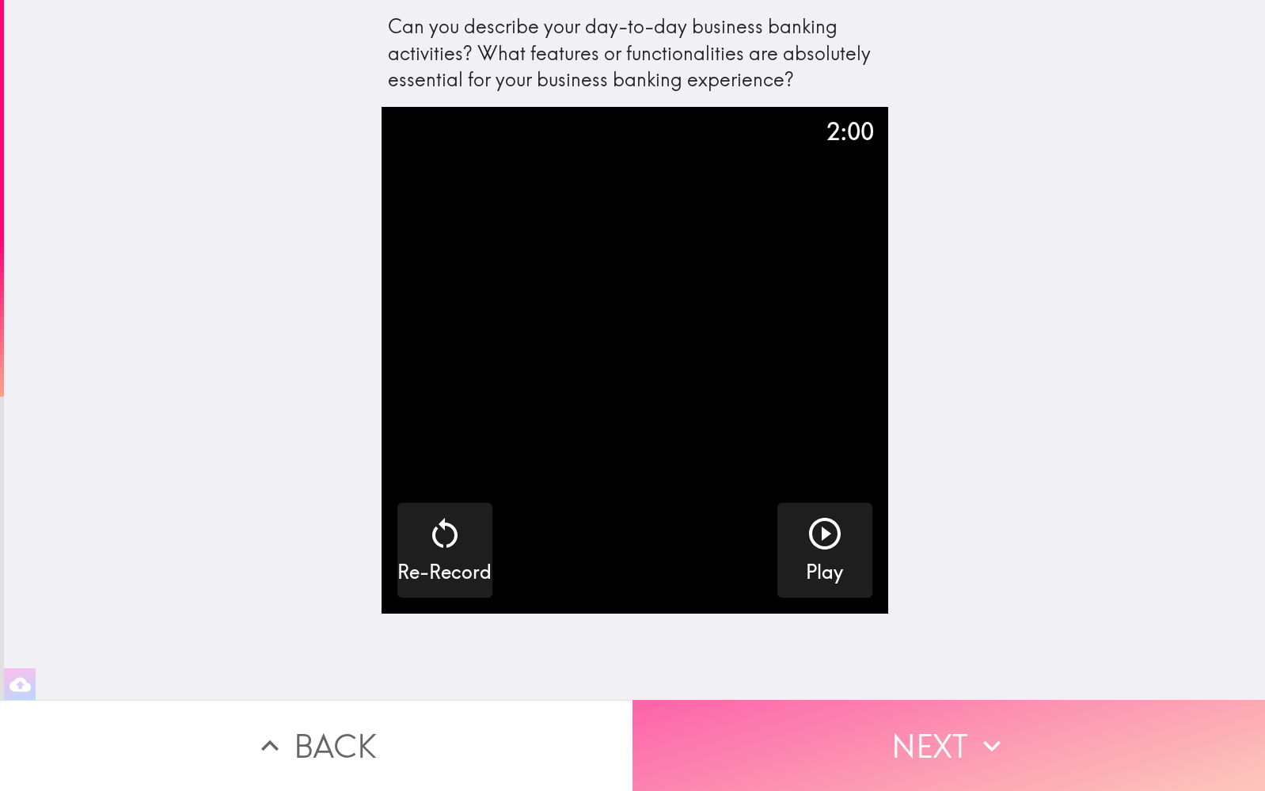
click at [891, 747] on button "Next" at bounding box center [948, 745] width 632 height 91
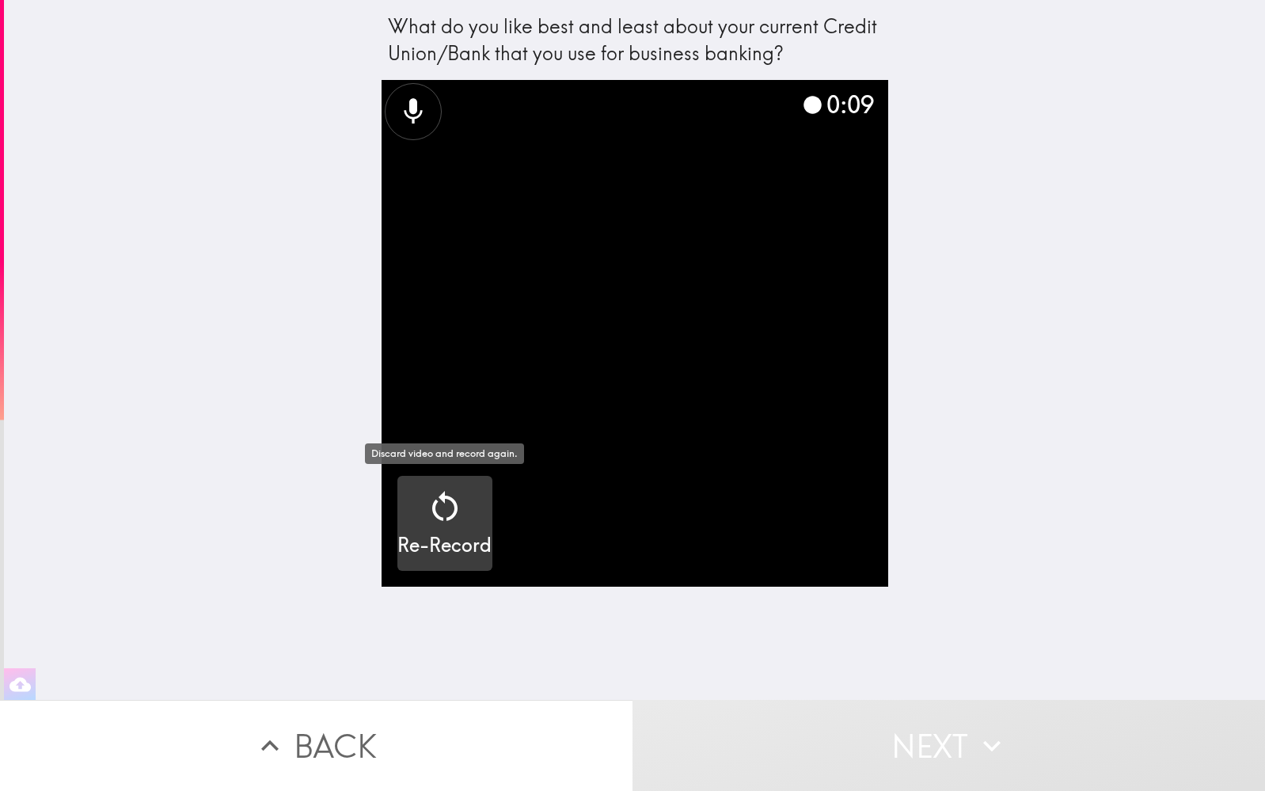
click at [456, 508] on icon "button" at bounding box center [444, 506] width 25 height 30
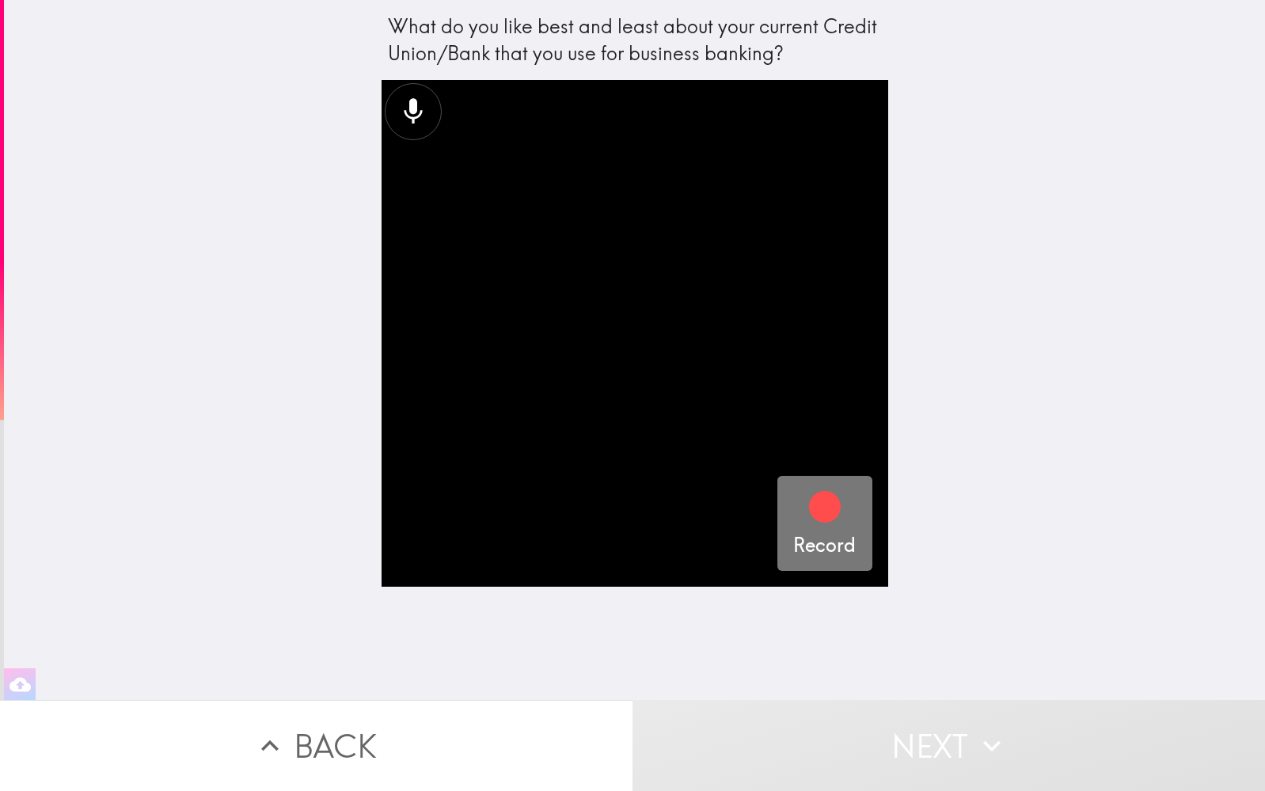
click at [826, 519] on icon "button" at bounding box center [825, 507] width 32 height 32
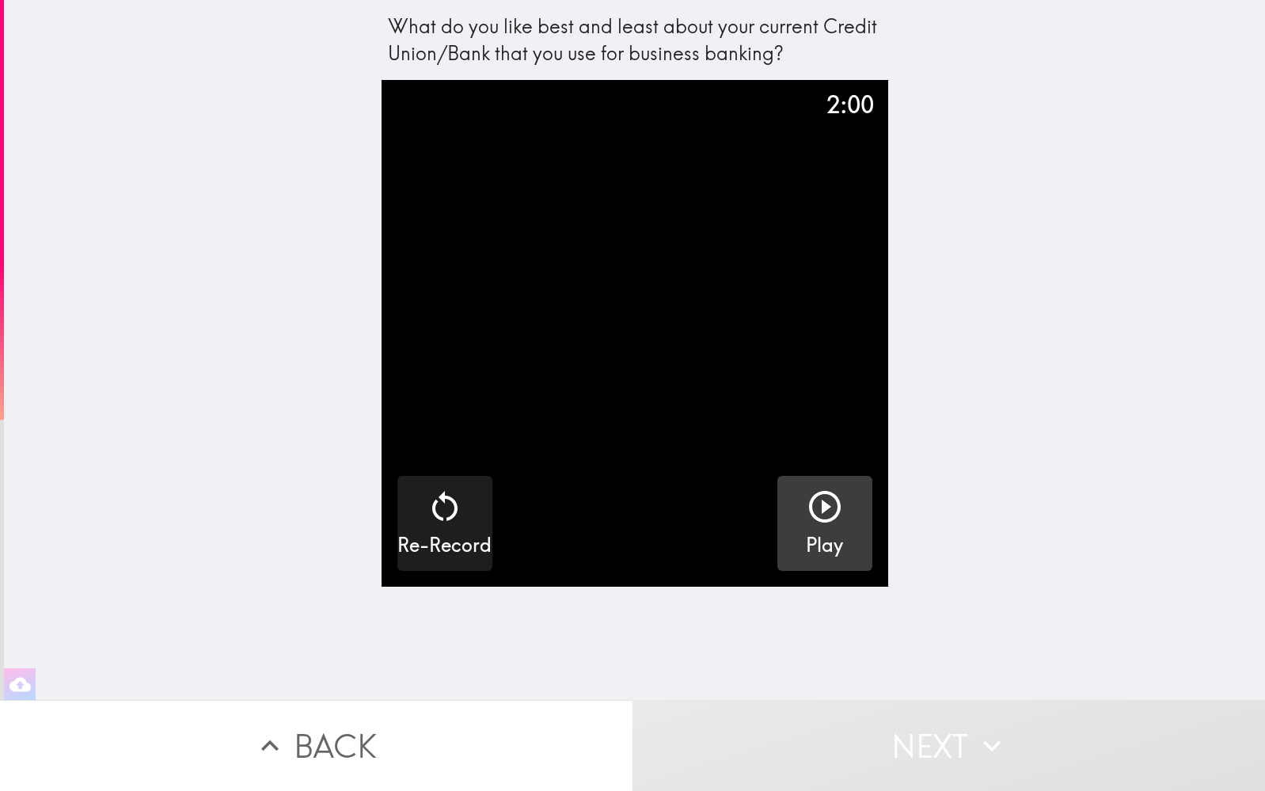
click at [820, 521] on icon "button" at bounding box center [825, 507] width 32 height 32
click at [752, 676] on div "2:00 Re-Record Play" at bounding box center [635, 390] width 507 height 620
click at [841, 730] on button "Next" at bounding box center [948, 745] width 632 height 91
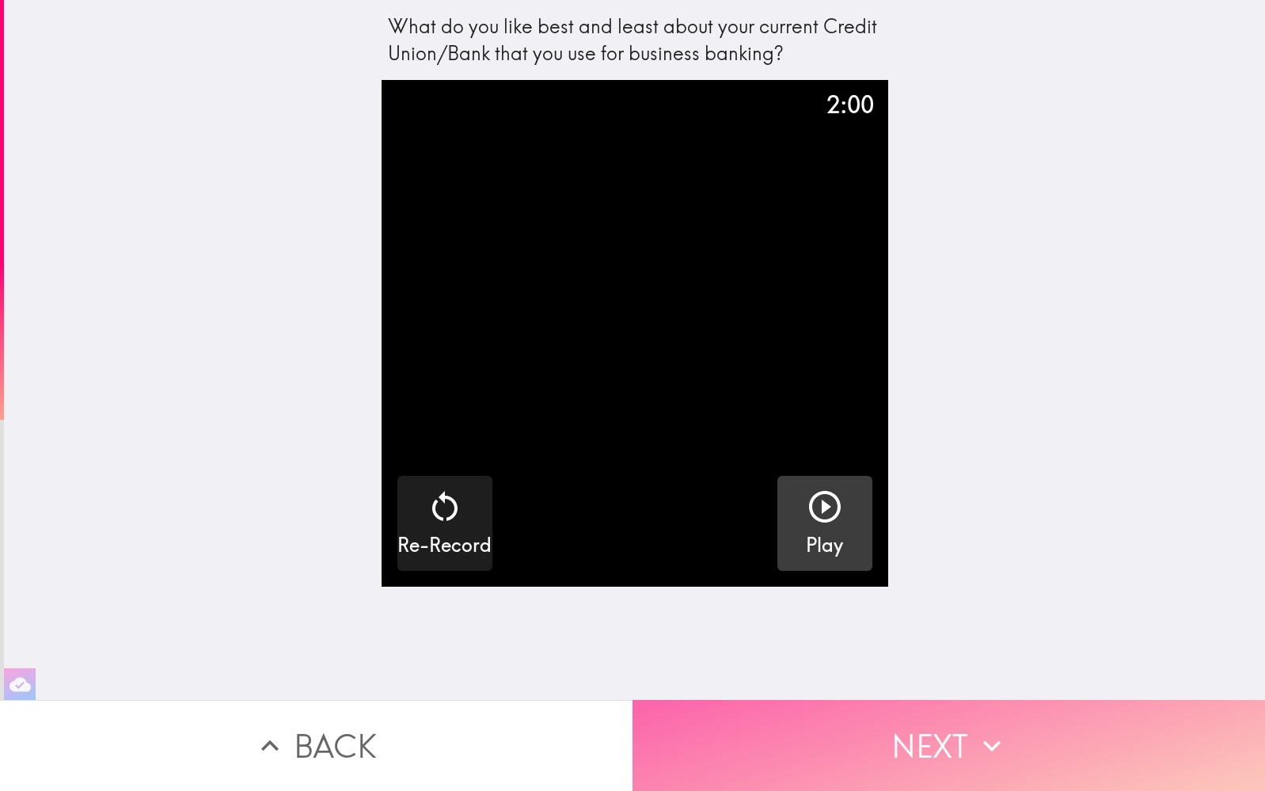
click at [841, 730] on button "Next" at bounding box center [948, 745] width 632 height 91
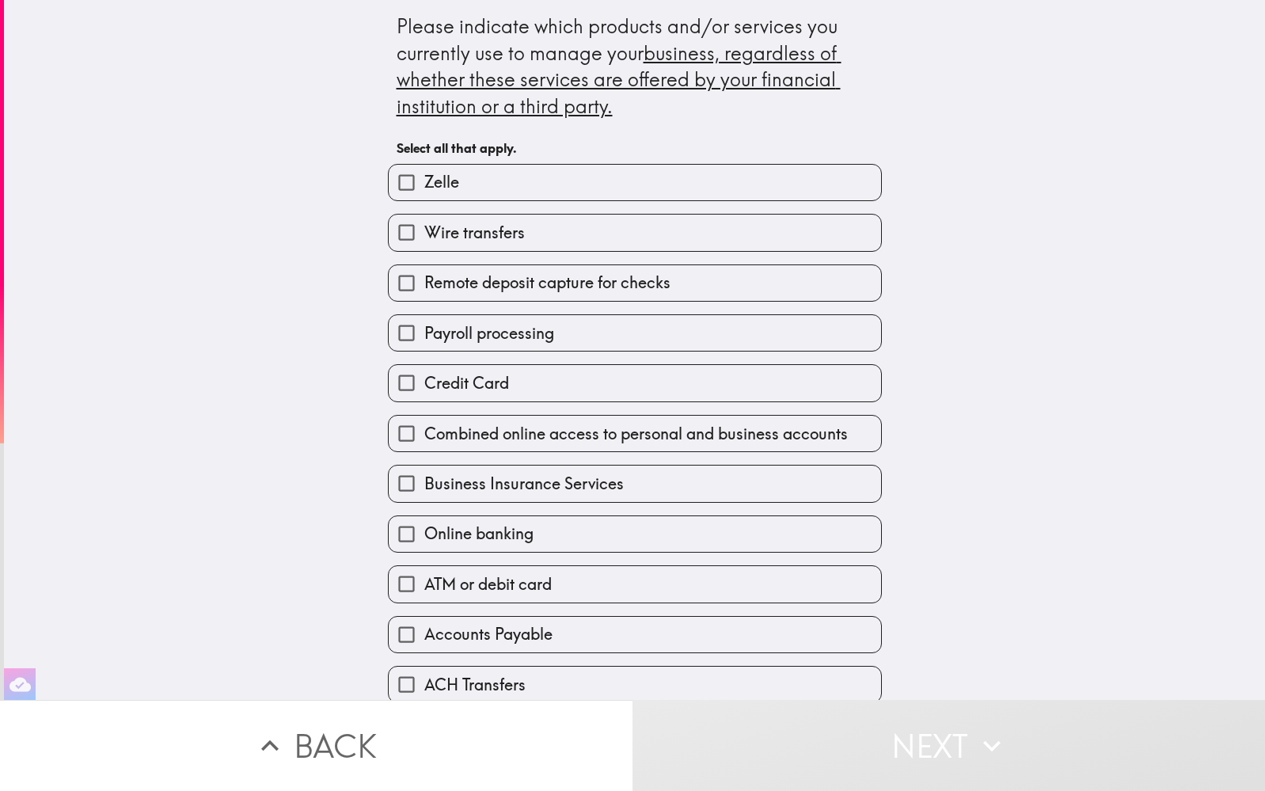
click at [405, 182] on input "Zelle" at bounding box center [407, 183] width 36 height 36
checkbox input "true"
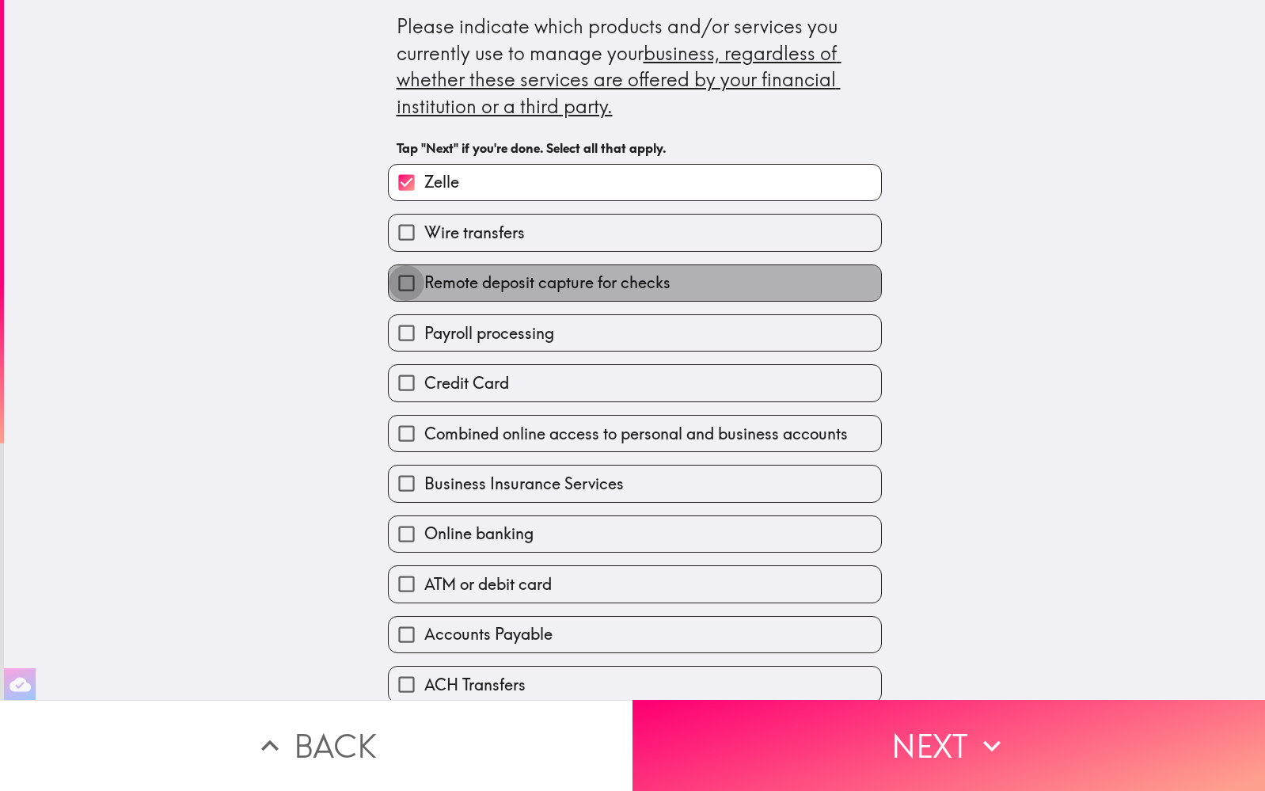
click at [405, 275] on input "Remote deposit capture for checks" at bounding box center [407, 283] width 36 height 36
checkbox input "true"
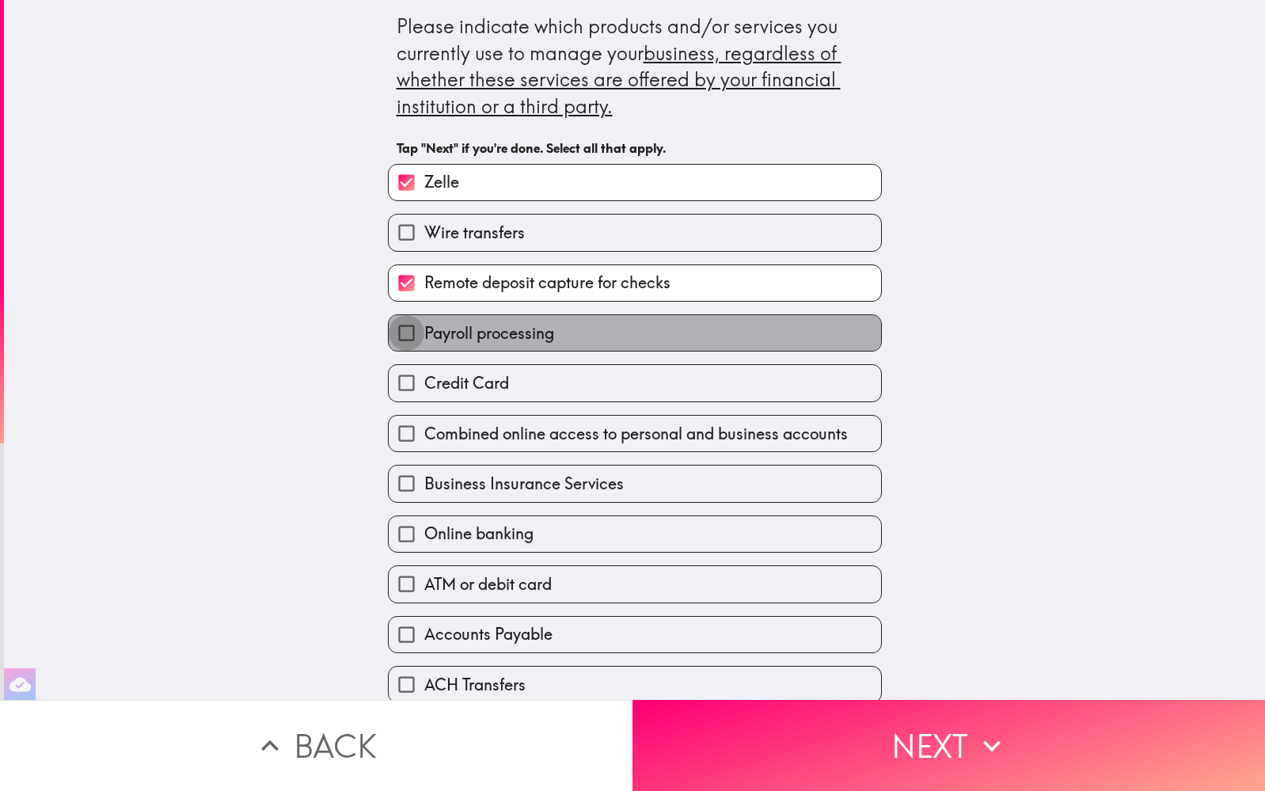
click at [403, 325] on input "Payroll processing" at bounding box center [407, 333] width 36 height 36
checkbox input "true"
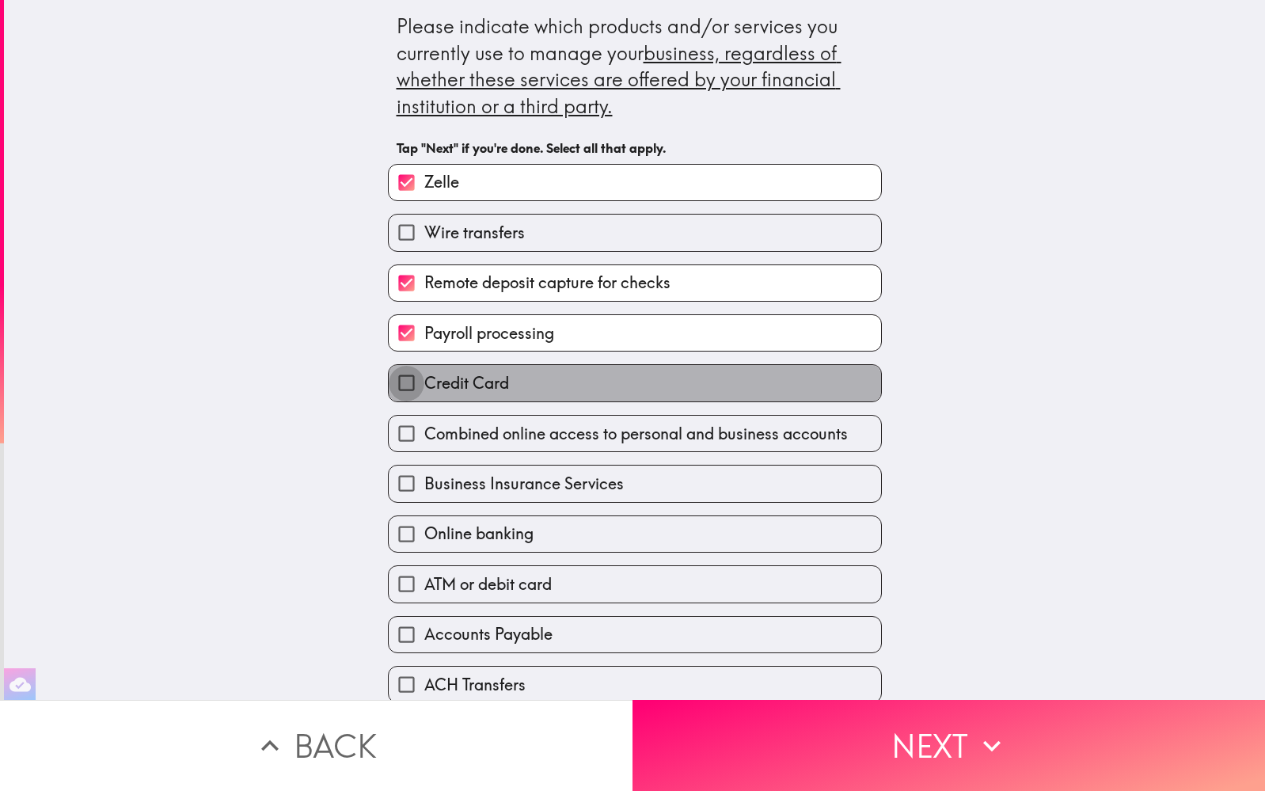
click at [412, 379] on input "Credit Card" at bounding box center [407, 383] width 36 height 36
checkbox input "true"
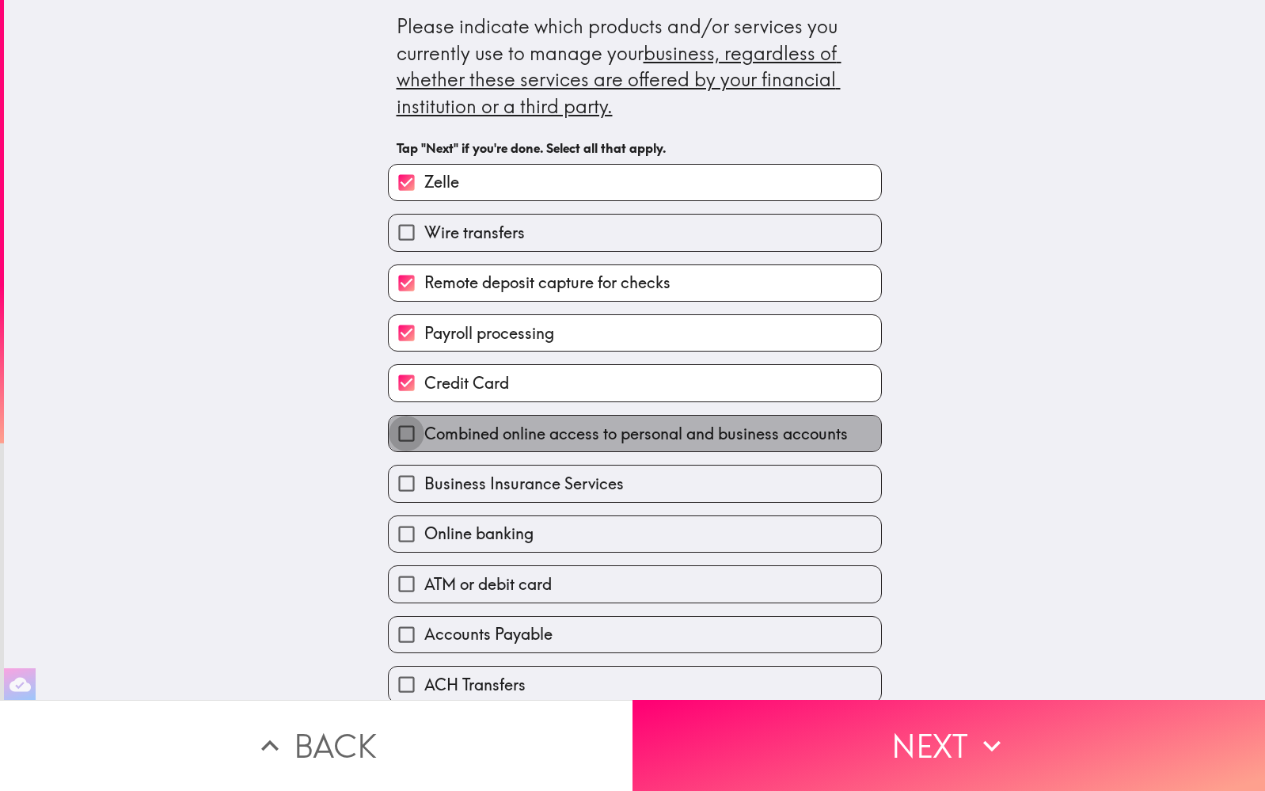
click at [407, 428] on input "Combined online access to personal and business accounts" at bounding box center [407, 434] width 36 height 36
checkbox input "true"
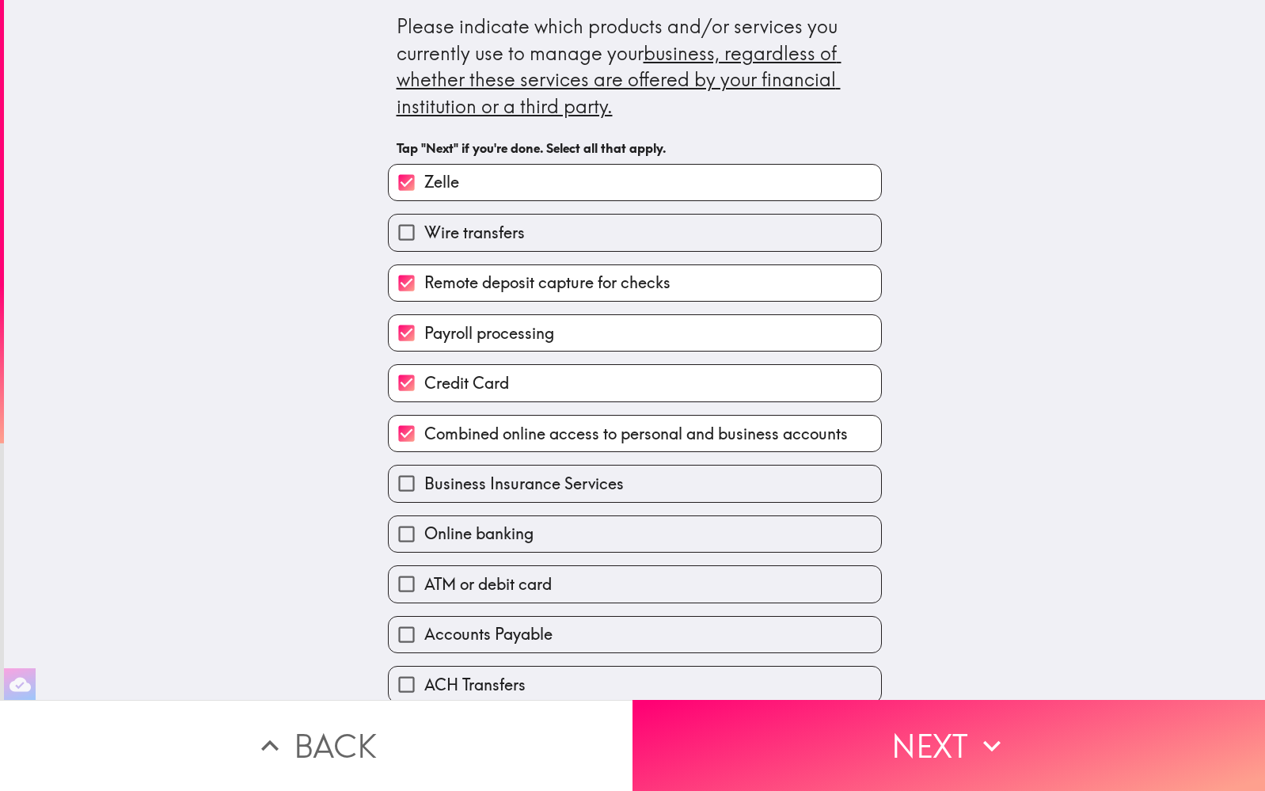
click at [410, 527] on input "Online banking" at bounding box center [407, 534] width 36 height 36
checkbox input "true"
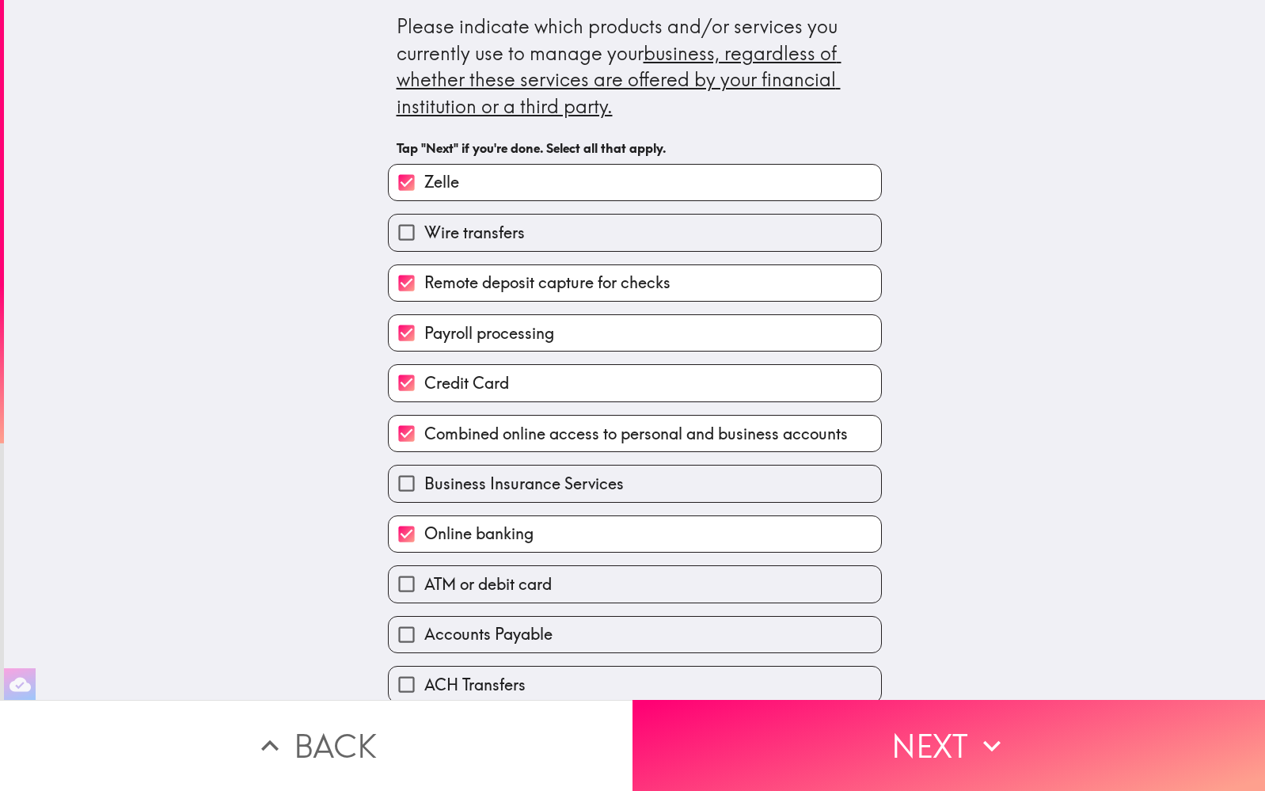
click at [405, 579] on input "ATM or debit card" at bounding box center [407, 584] width 36 height 36
checkbox input "true"
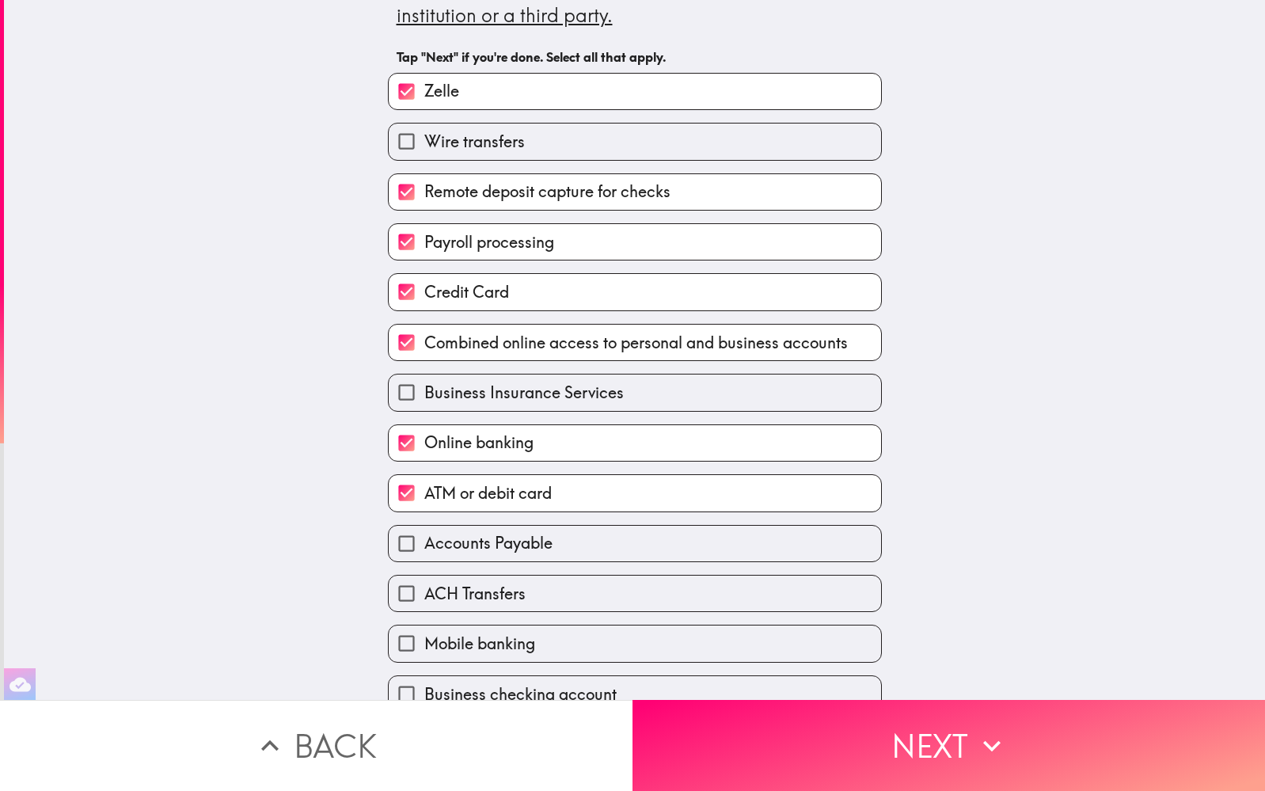
scroll to position [108, 0]
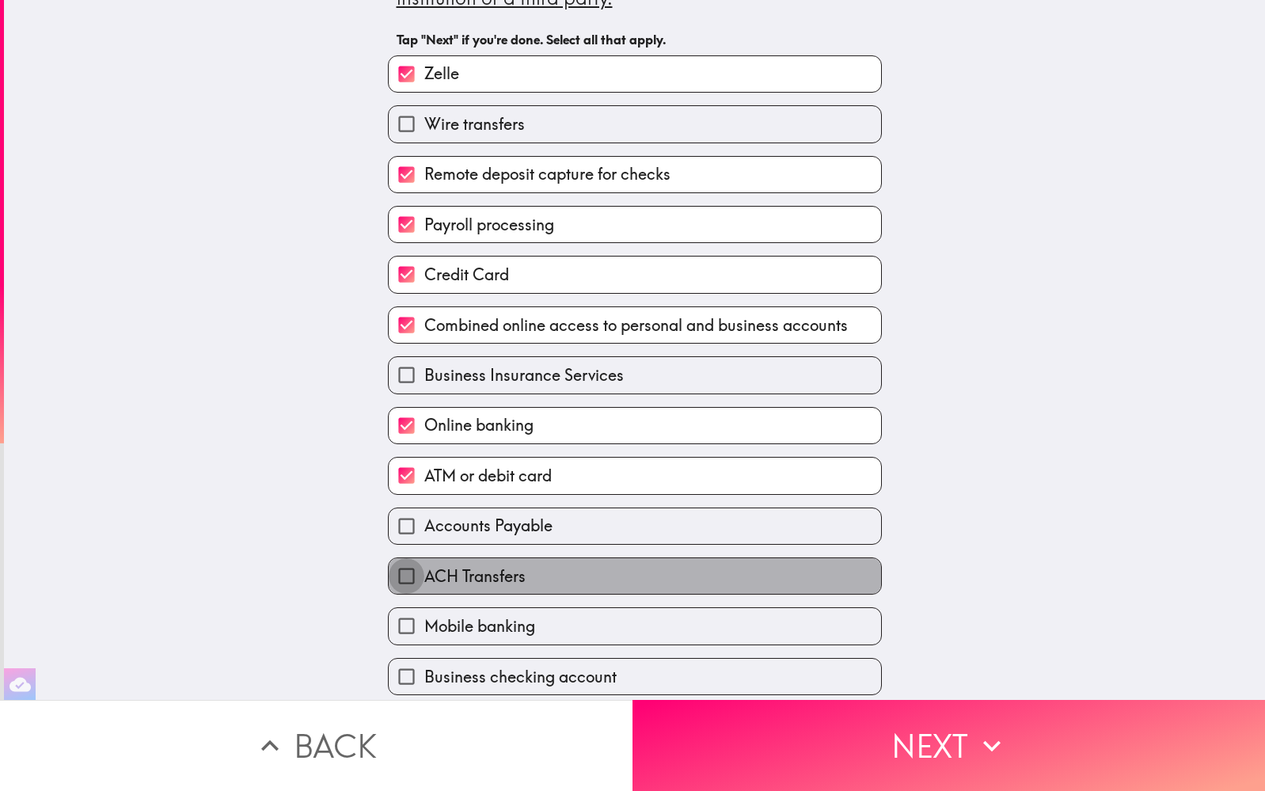
click at [403, 572] on input "ACH Transfers" at bounding box center [407, 576] width 36 height 36
checkbox input "true"
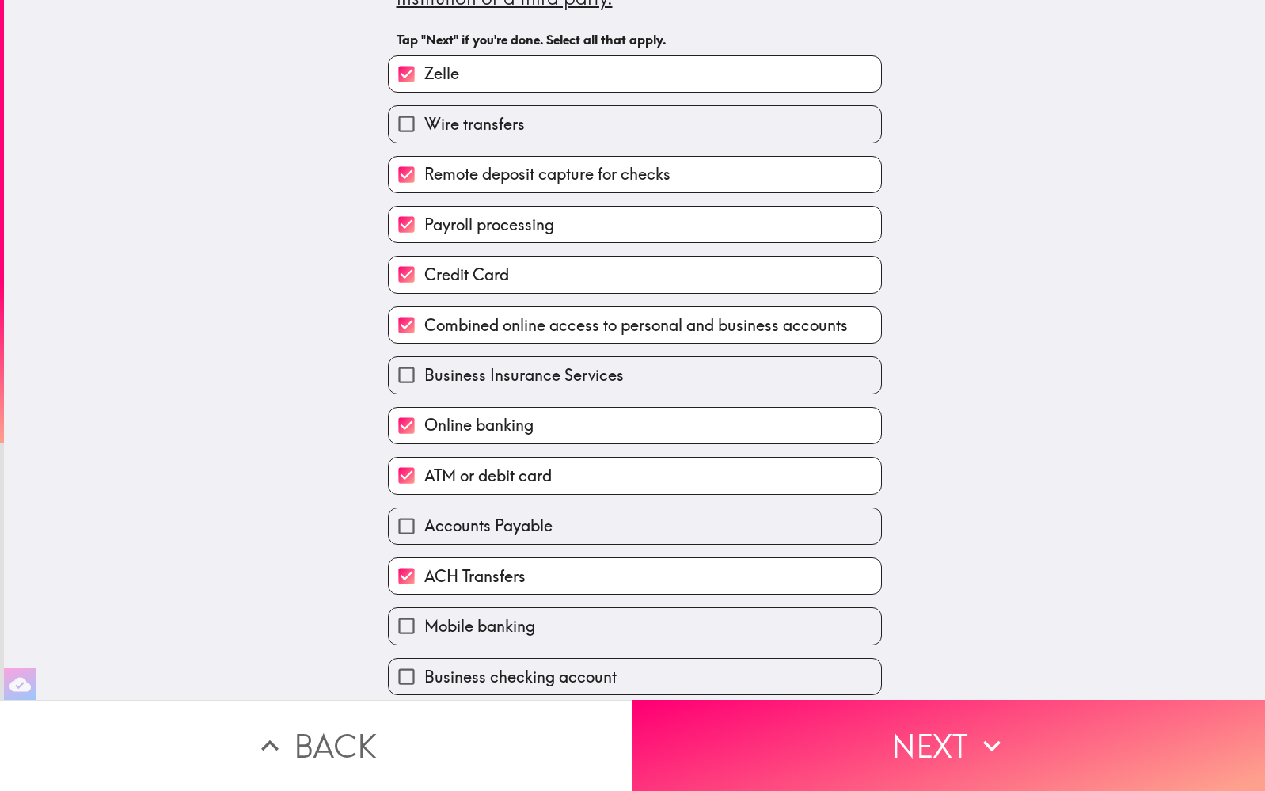
click at [409, 622] on input "Mobile banking" at bounding box center [407, 626] width 36 height 36
checkbox input "true"
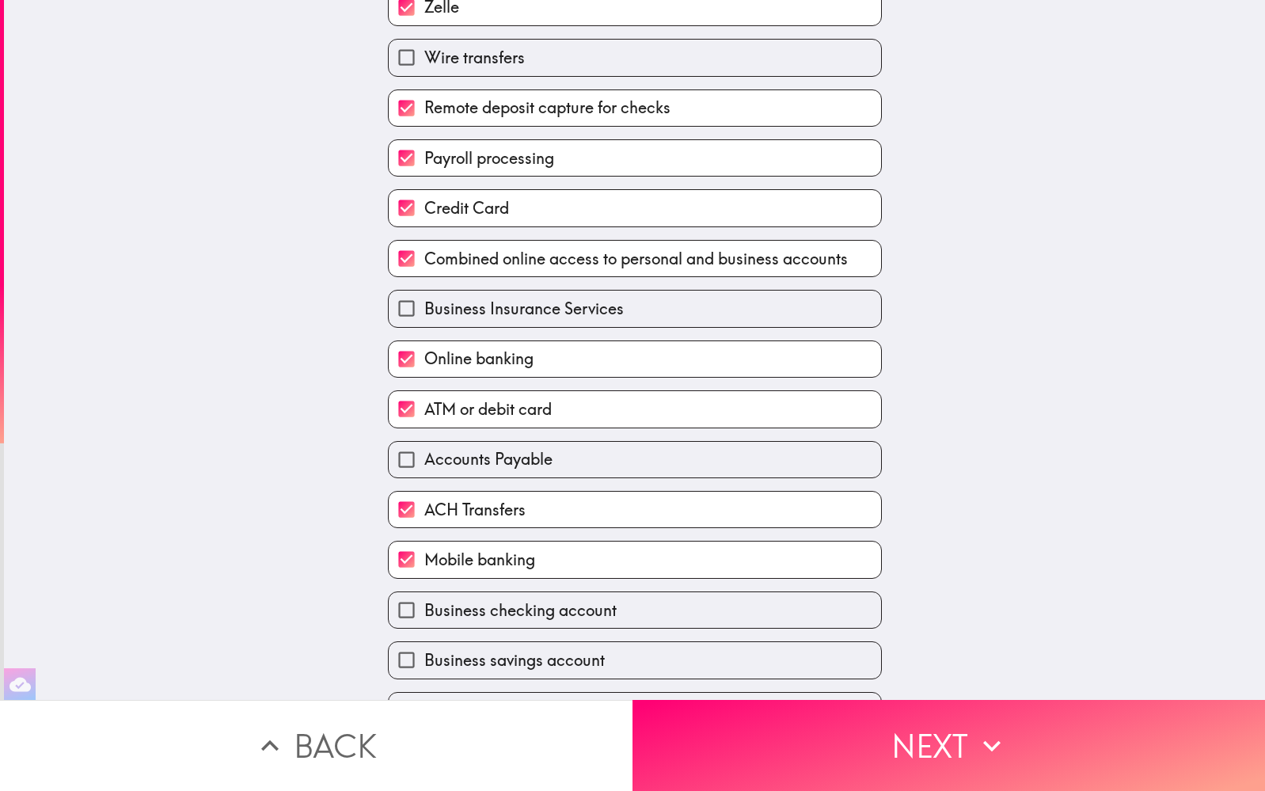
scroll to position [185, 0]
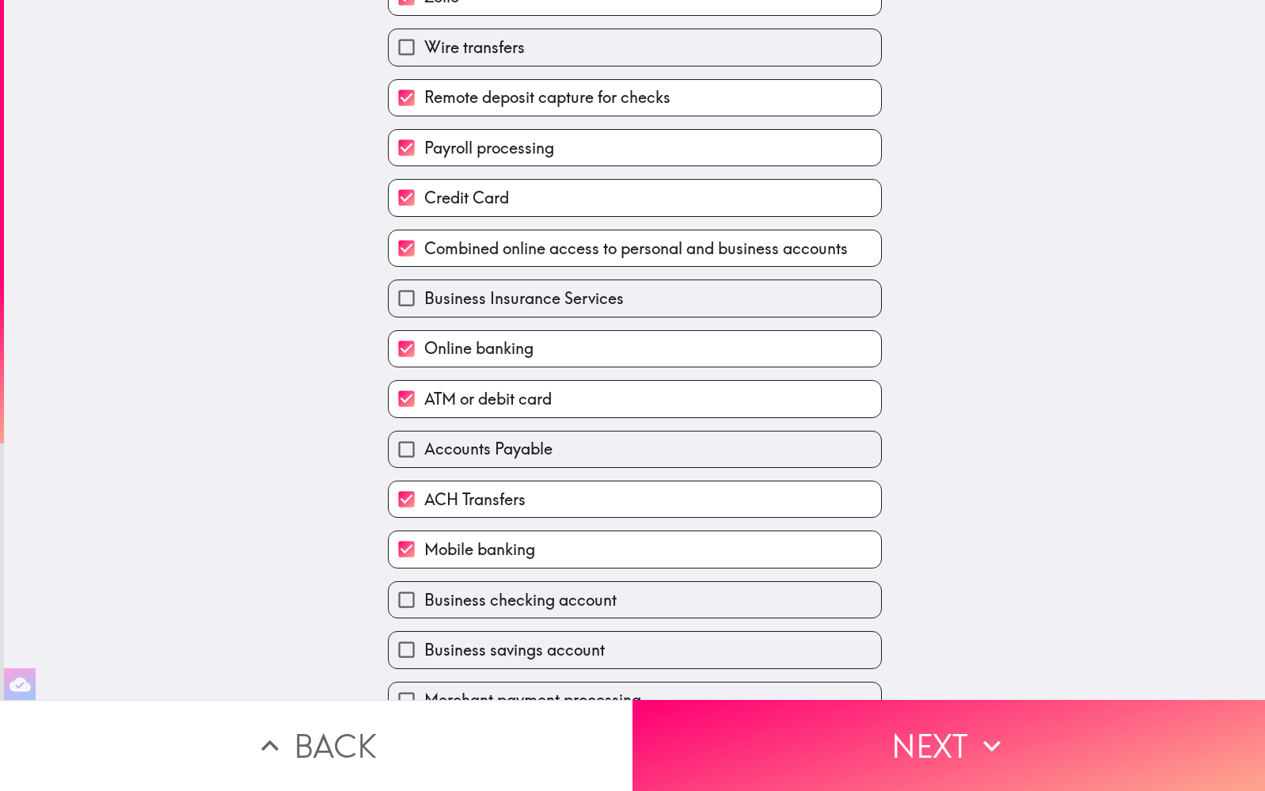
click at [406, 590] on input "Business checking account" at bounding box center [407, 600] width 36 height 36
checkbox input "true"
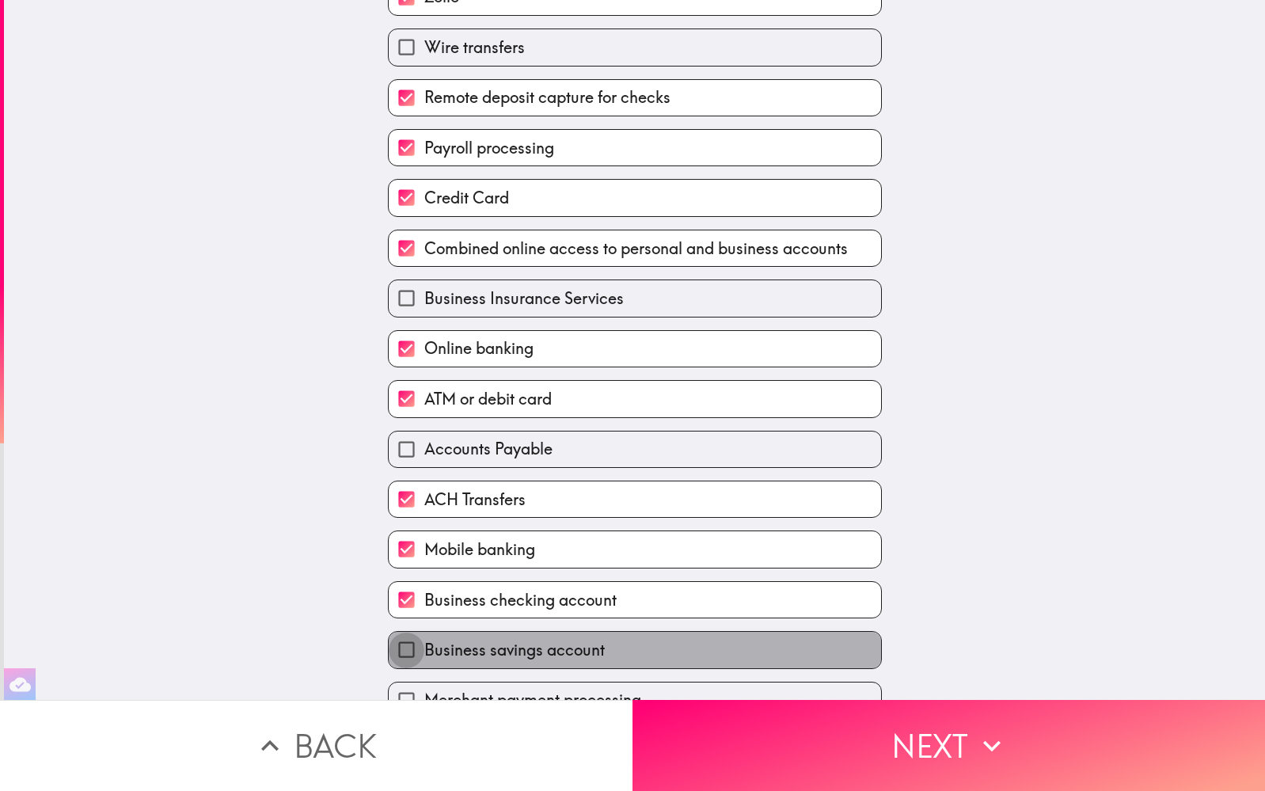
click at [410, 638] on input "Business savings account" at bounding box center [407, 650] width 36 height 36
checkbox input "true"
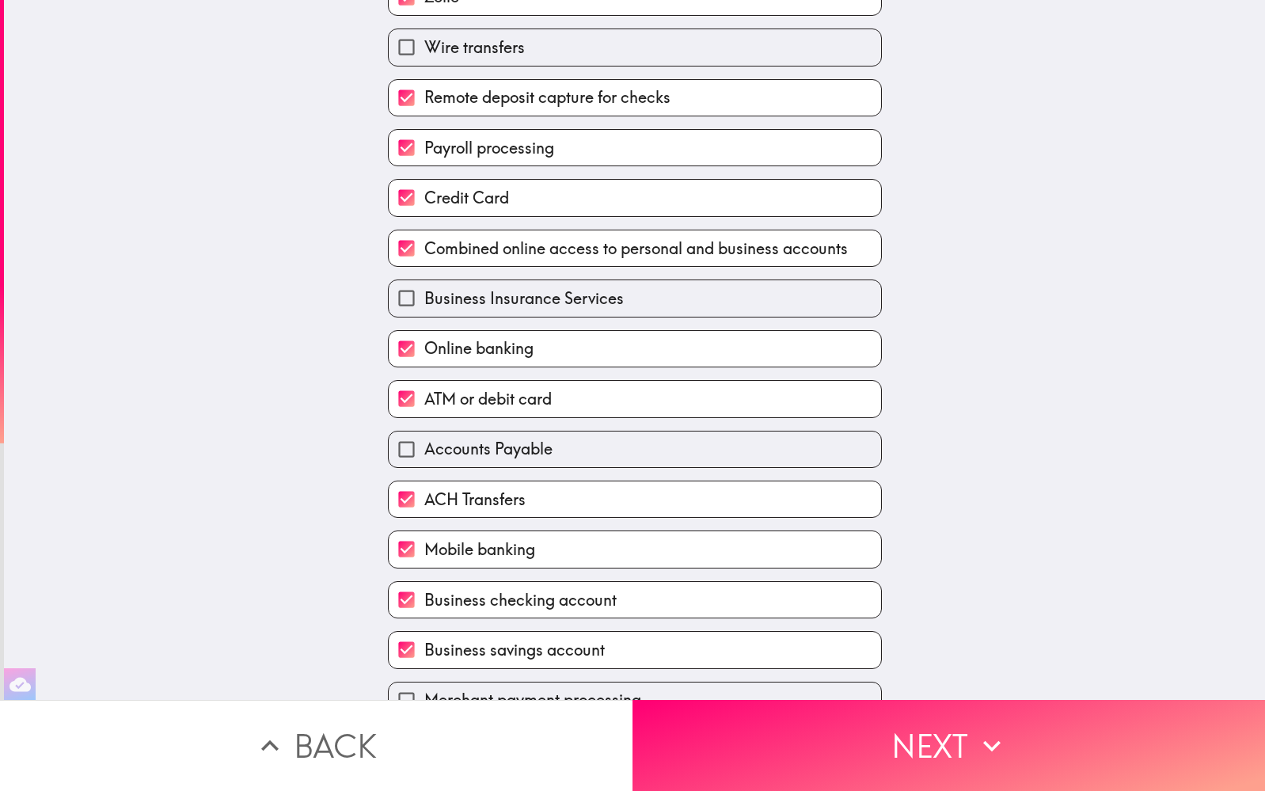
click at [404, 446] on input "Accounts Payable" at bounding box center [407, 449] width 36 height 36
checkbox input "true"
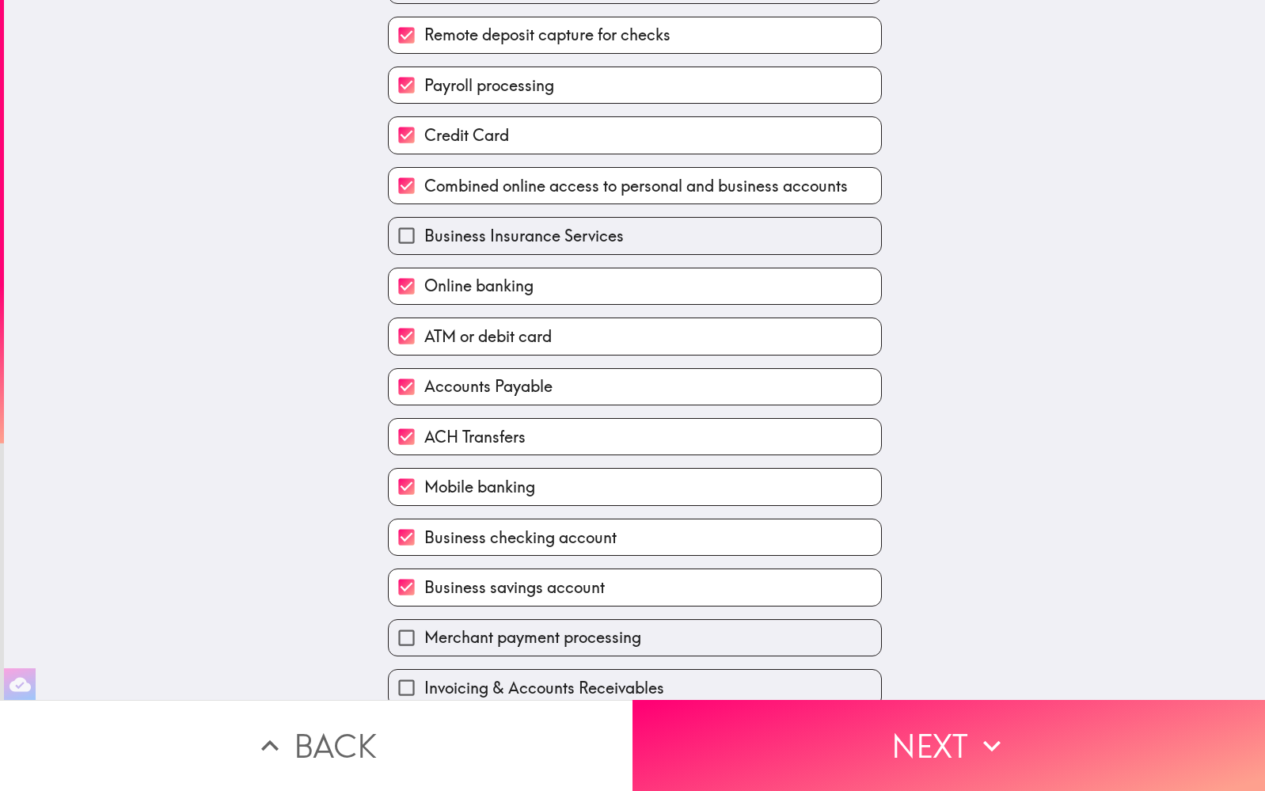
scroll to position [247, 0]
click at [409, 684] on input "Invoicing & Accounts Receivables" at bounding box center [407, 688] width 36 height 36
checkbox input "true"
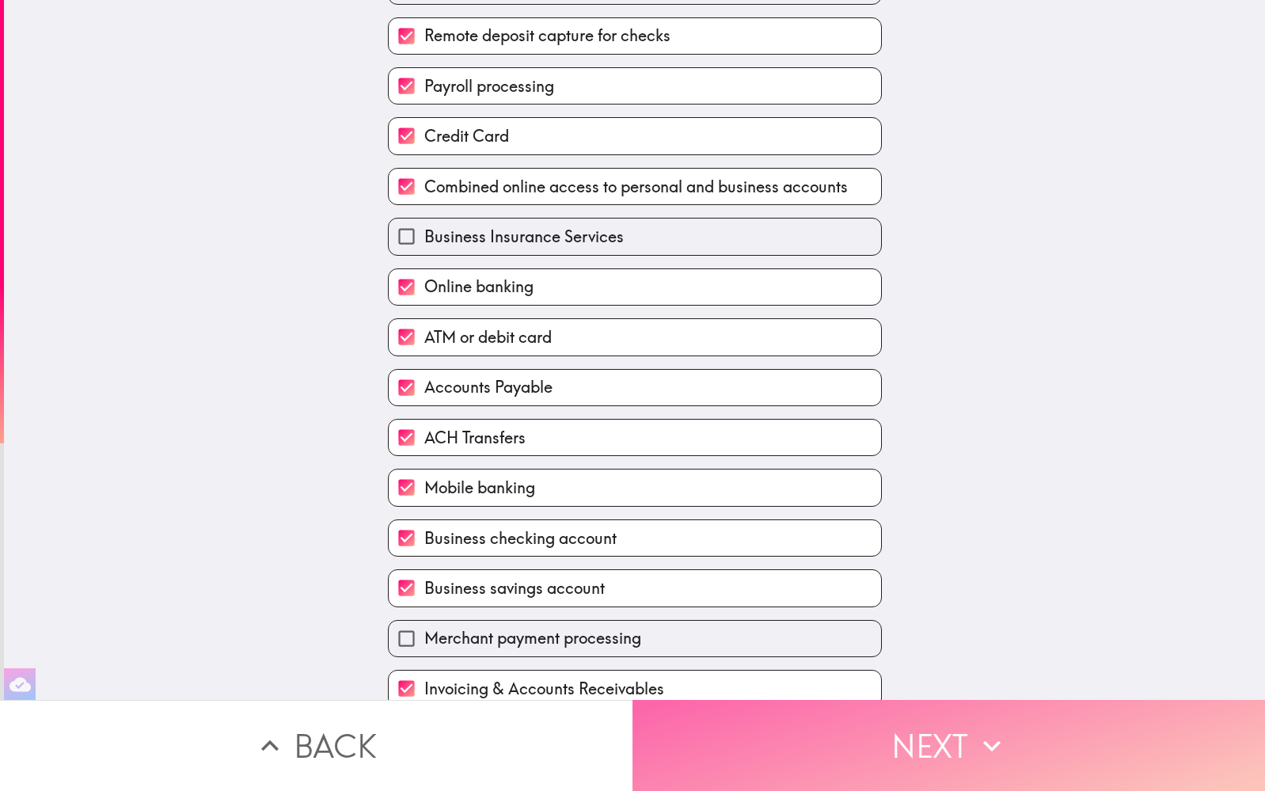
click at [848, 726] on button "Next" at bounding box center [948, 745] width 632 height 91
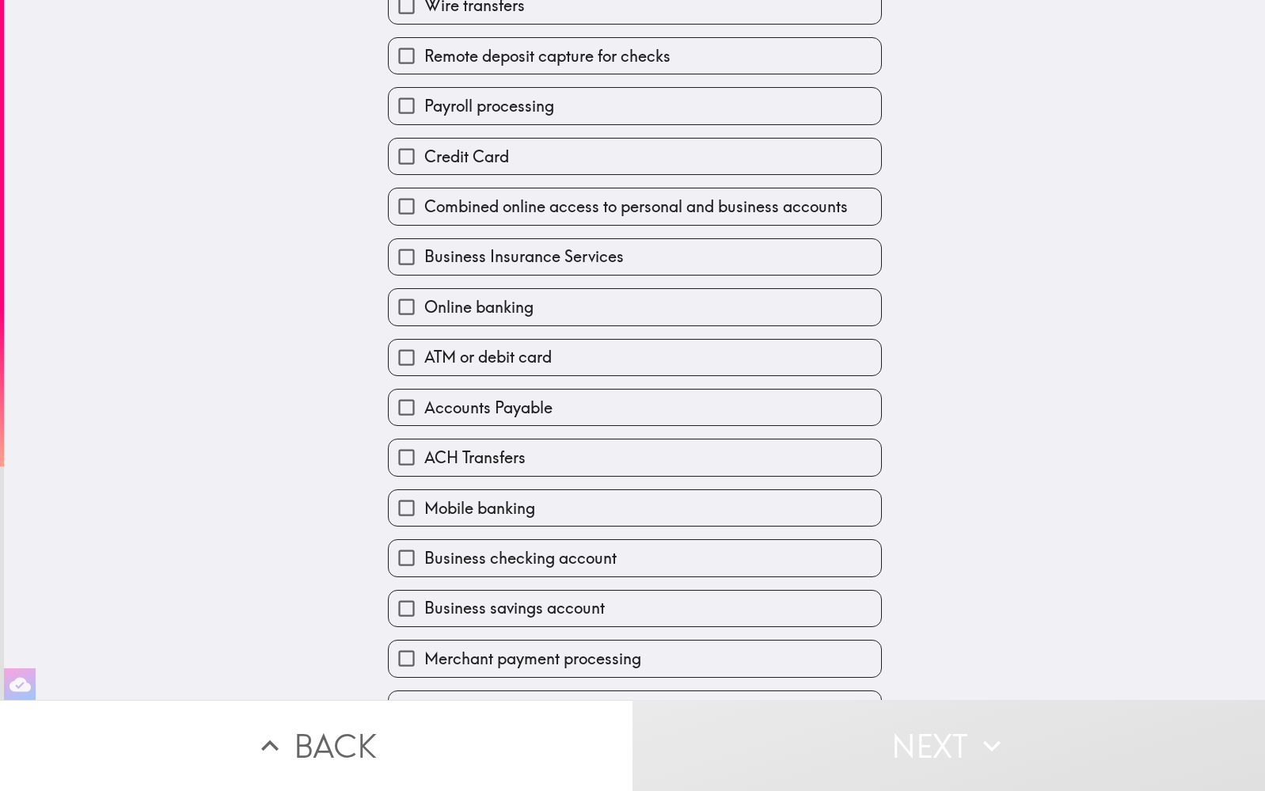
scroll to position [127, 0]
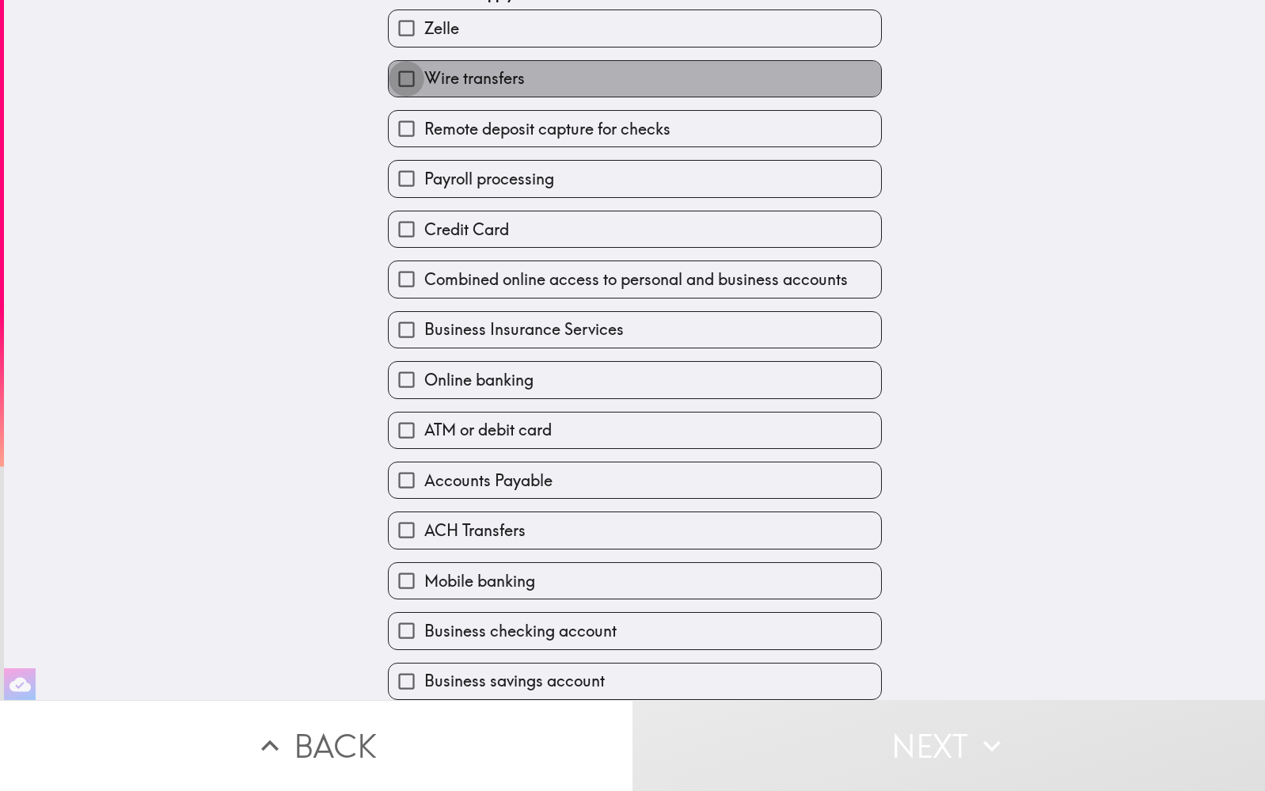
click at [409, 83] on input "Wire transfers" at bounding box center [407, 79] width 36 height 36
checkbox input "true"
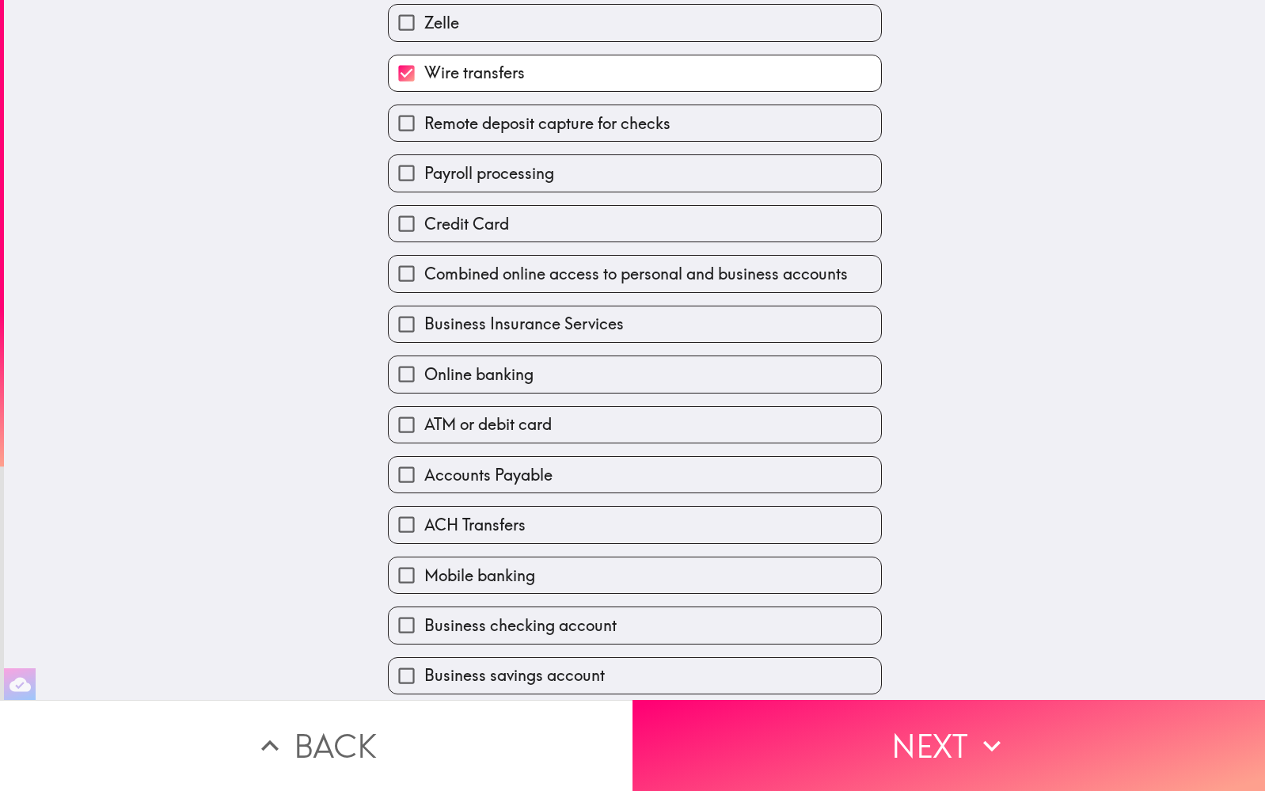
scroll to position [131, 0]
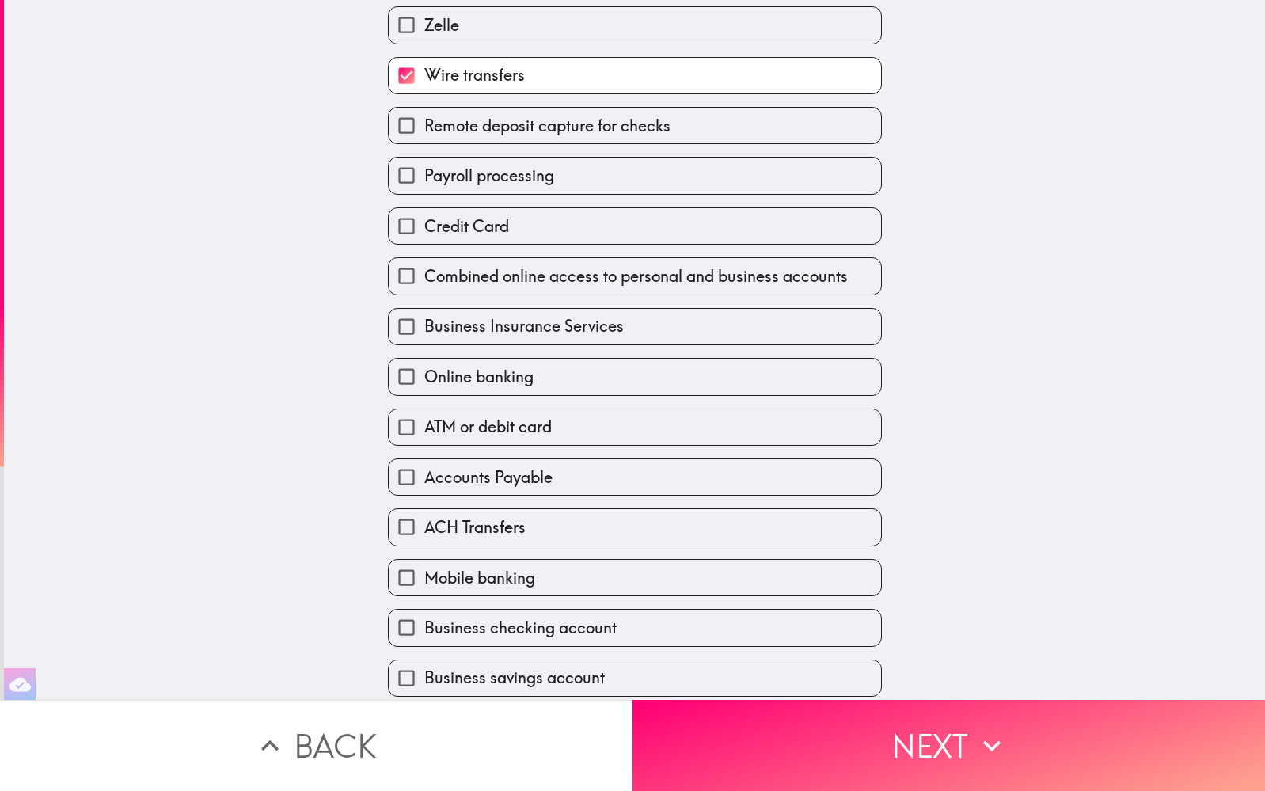
click at [656, 326] on label "Business Insurance Services" at bounding box center [635, 327] width 492 height 36
click at [424, 326] on input "Business Insurance Services" at bounding box center [407, 327] width 36 height 36
checkbox input "true"
click at [518, 85] on label "Wire transfers" at bounding box center [635, 76] width 492 height 36
click at [424, 85] on input "Wire transfers" at bounding box center [407, 76] width 36 height 36
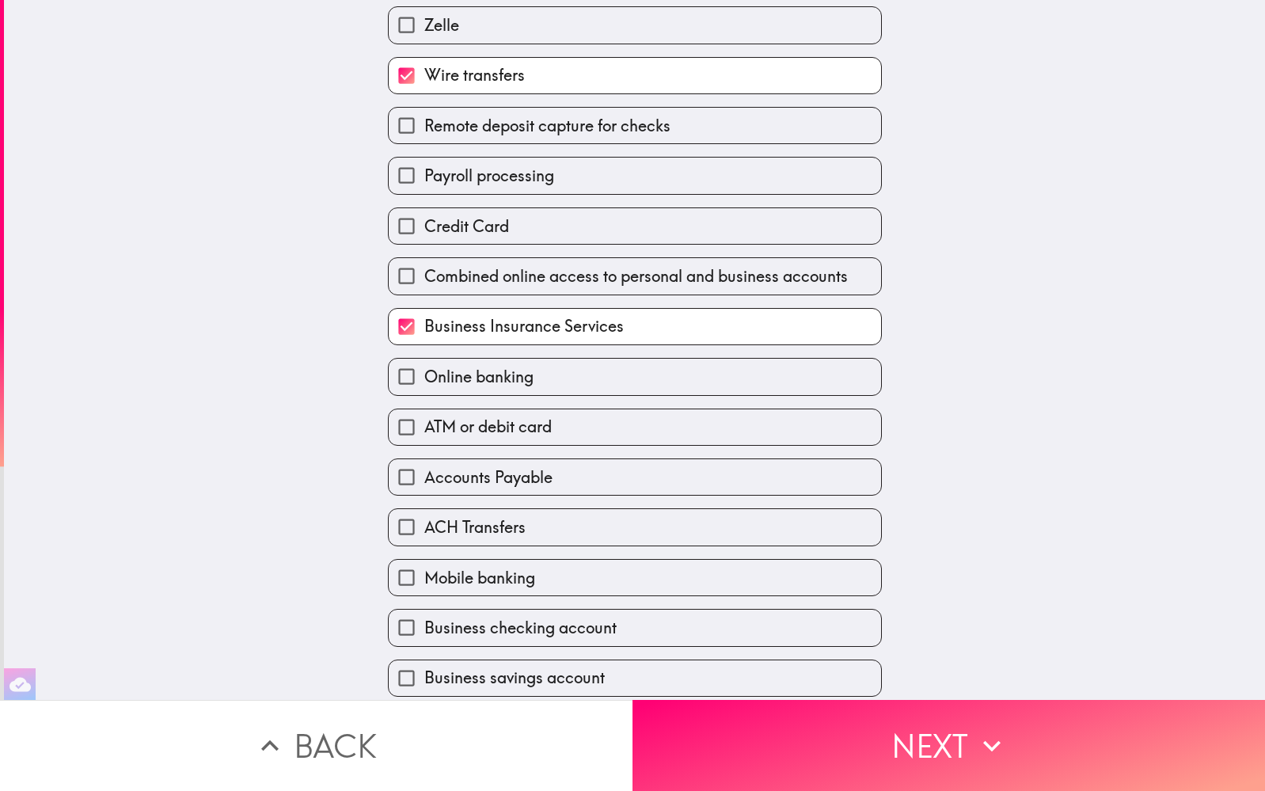
checkbox input "false"
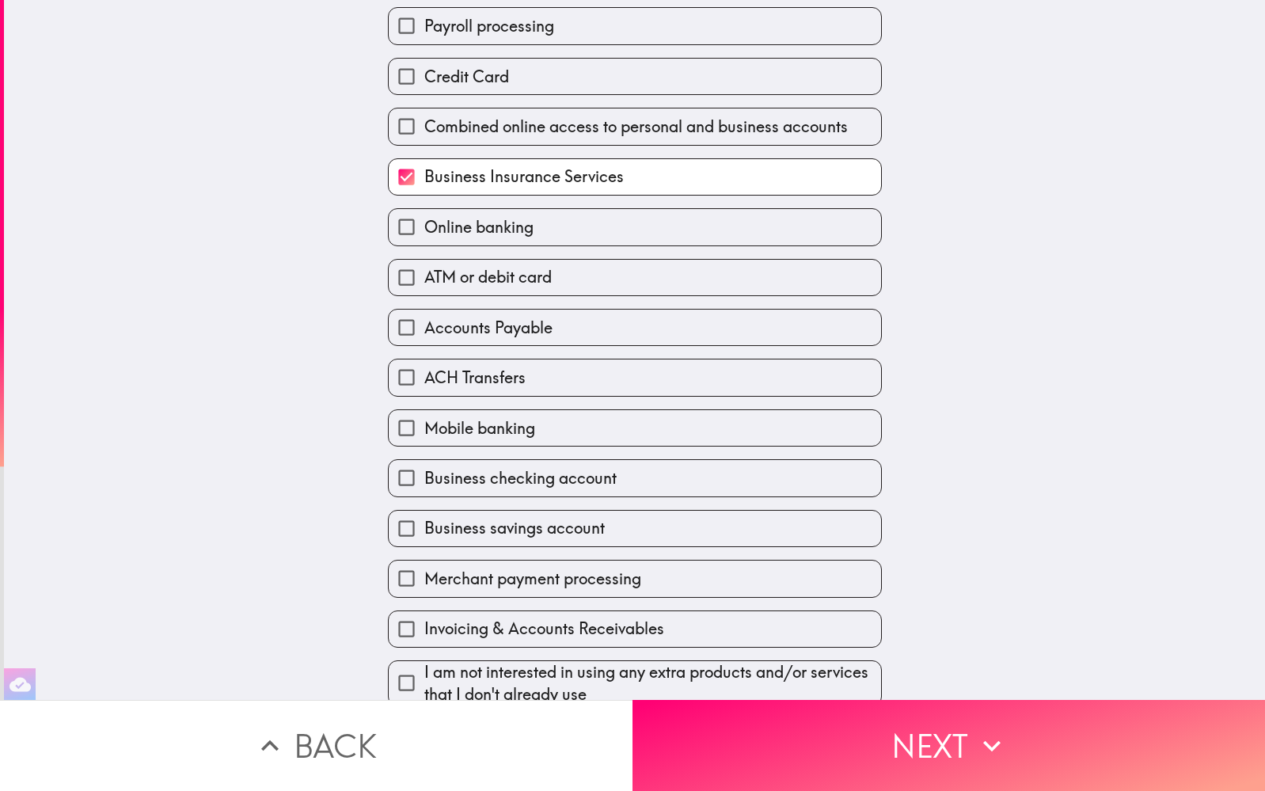
scroll to position [279, 0]
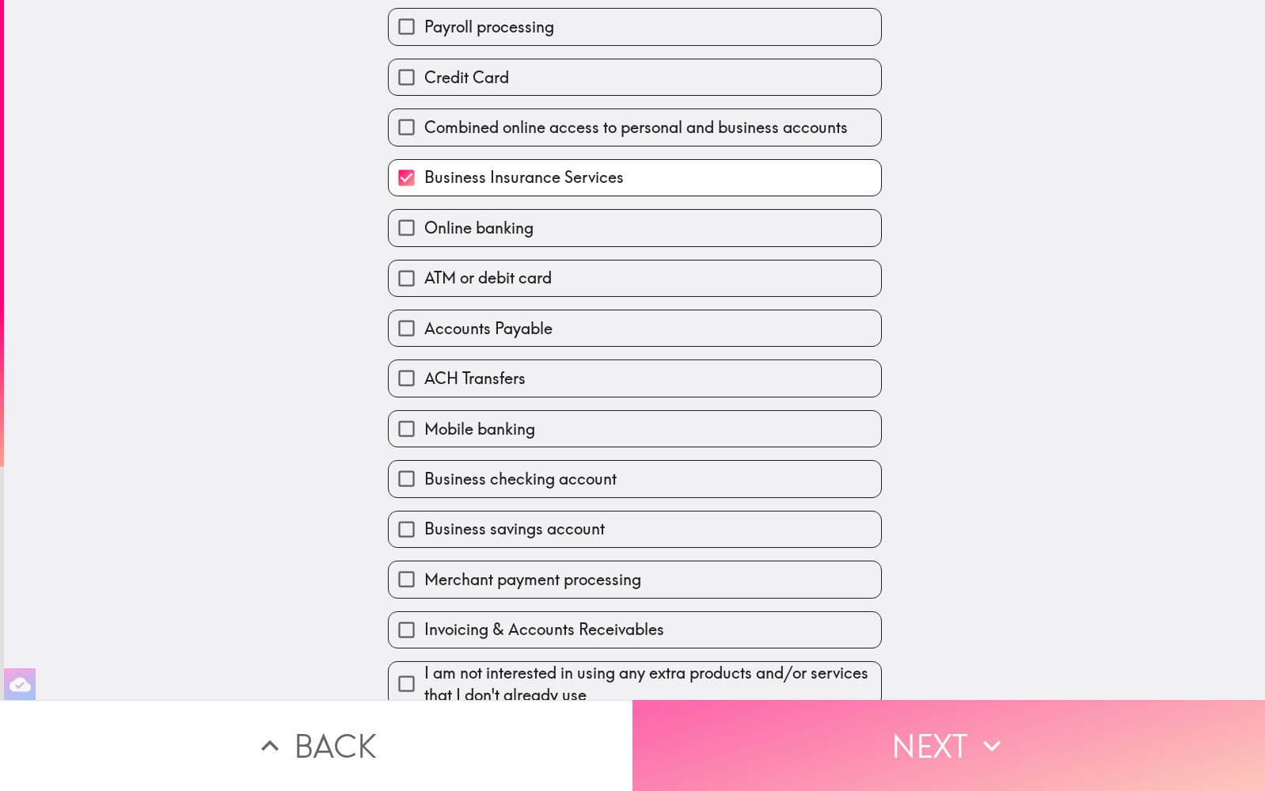
click at [970, 748] on button "Next" at bounding box center [948, 745] width 632 height 91
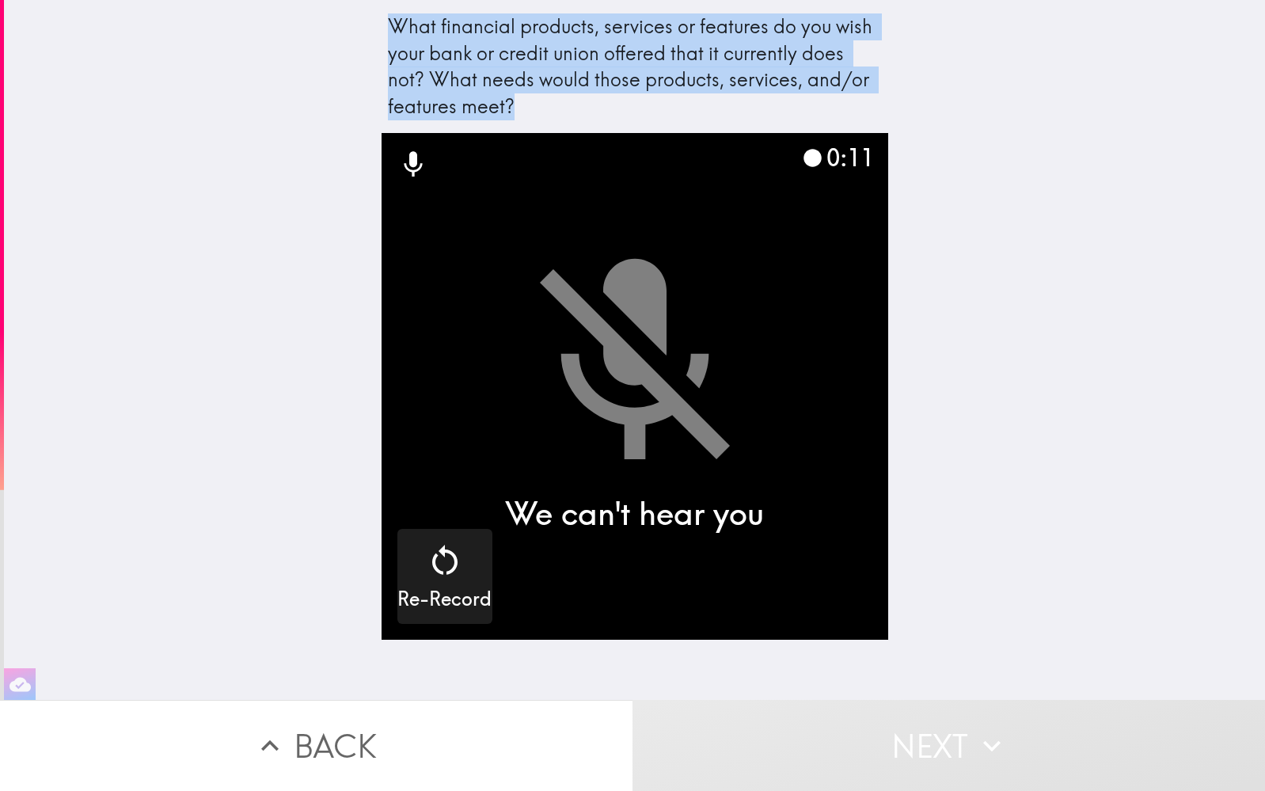
drag, startPoint x: 392, startPoint y: 27, endPoint x: 547, endPoint y: 116, distance: 178.7
click at [547, 116] on div "What financial products, services or features do you wish your bank or credit u…" at bounding box center [635, 66] width 494 height 106
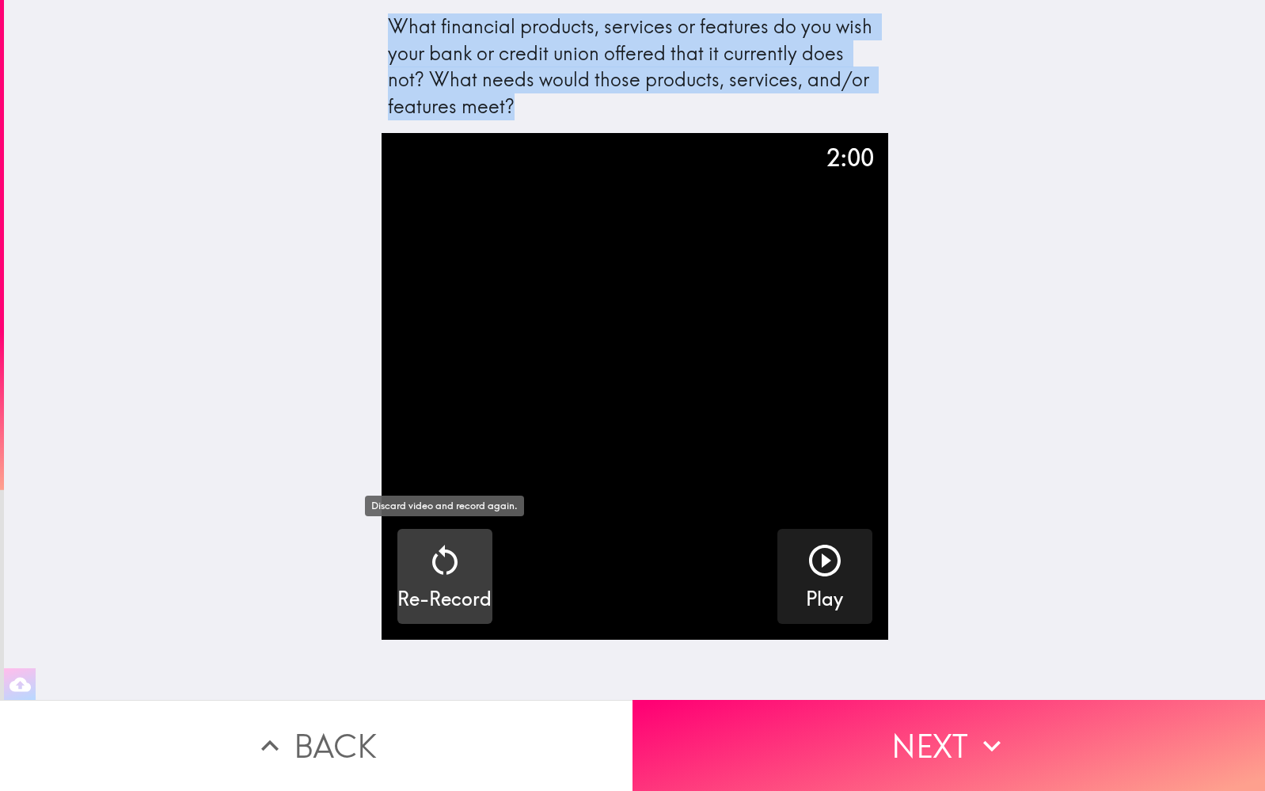
click at [446, 558] on icon "button" at bounding box center [445, 560] width 38 height 38
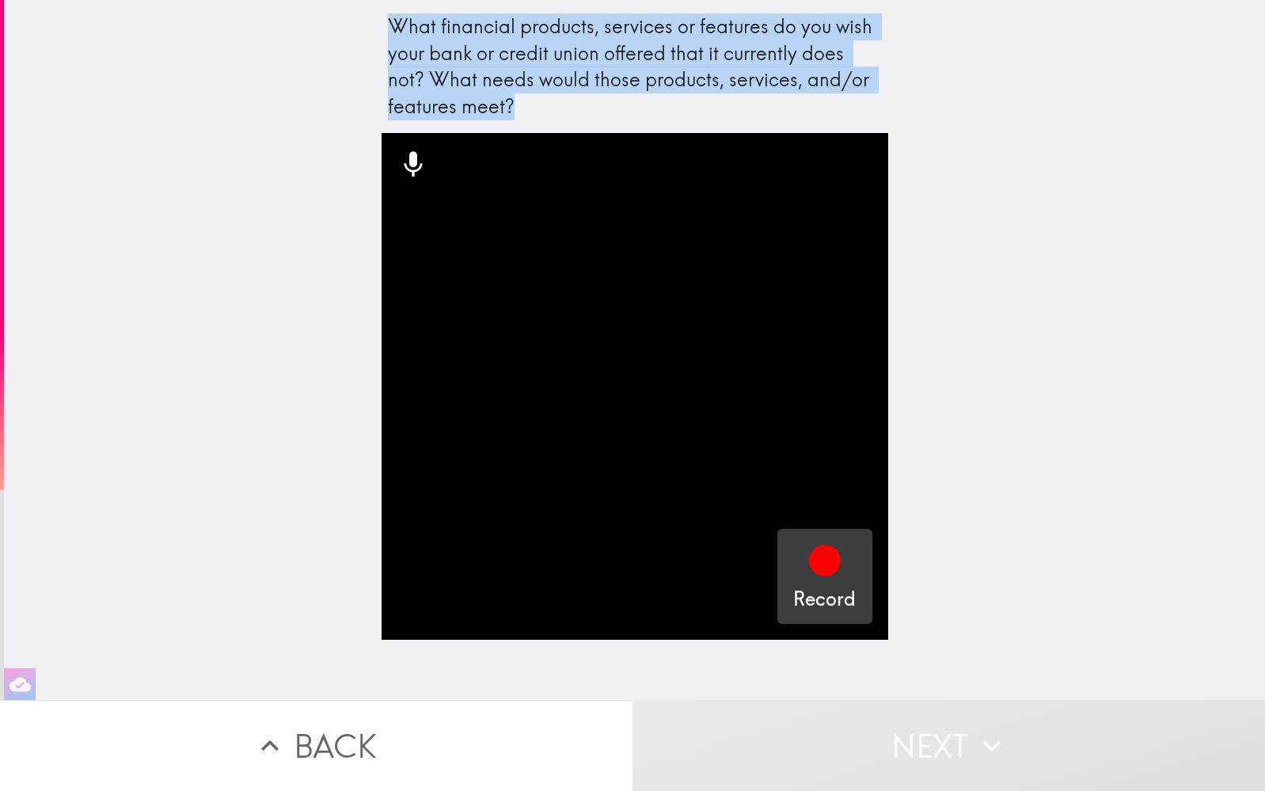
click at [828, 567] on icon "button" at bounding box center [825, 561] width 32 height 32
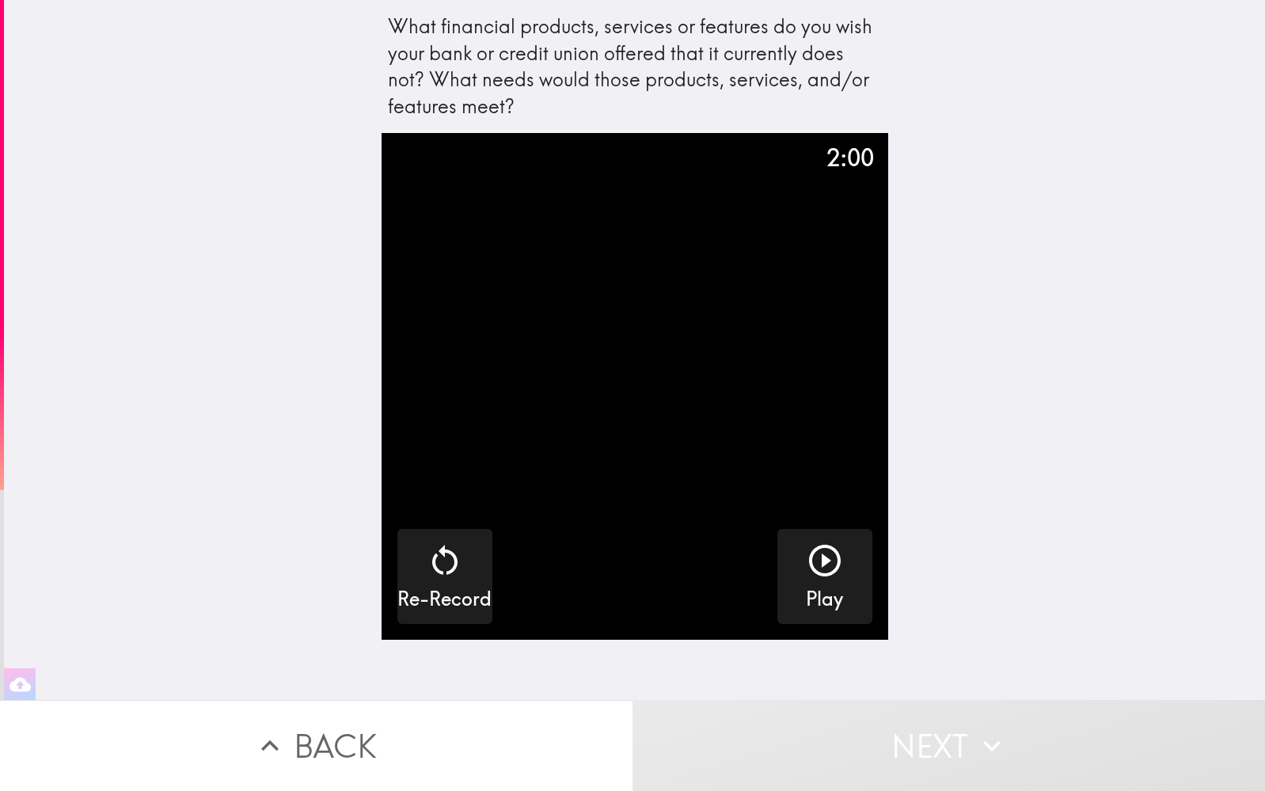
click at [853, 683] on div "2:00 Re-Record Play" at bounding box center [635, 416] width 507 height 567
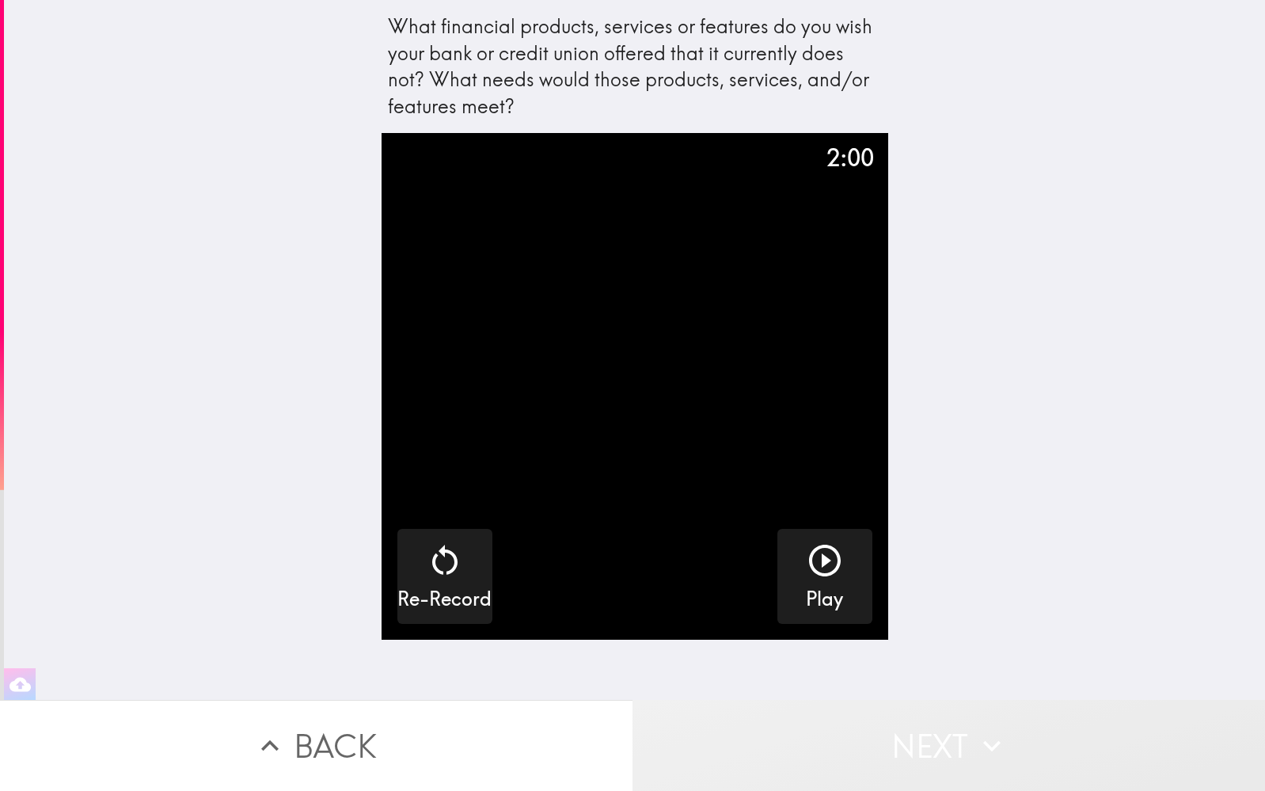
click at [856, 723] on button "Next" at bounding box center [948, 745] width 632 height 91
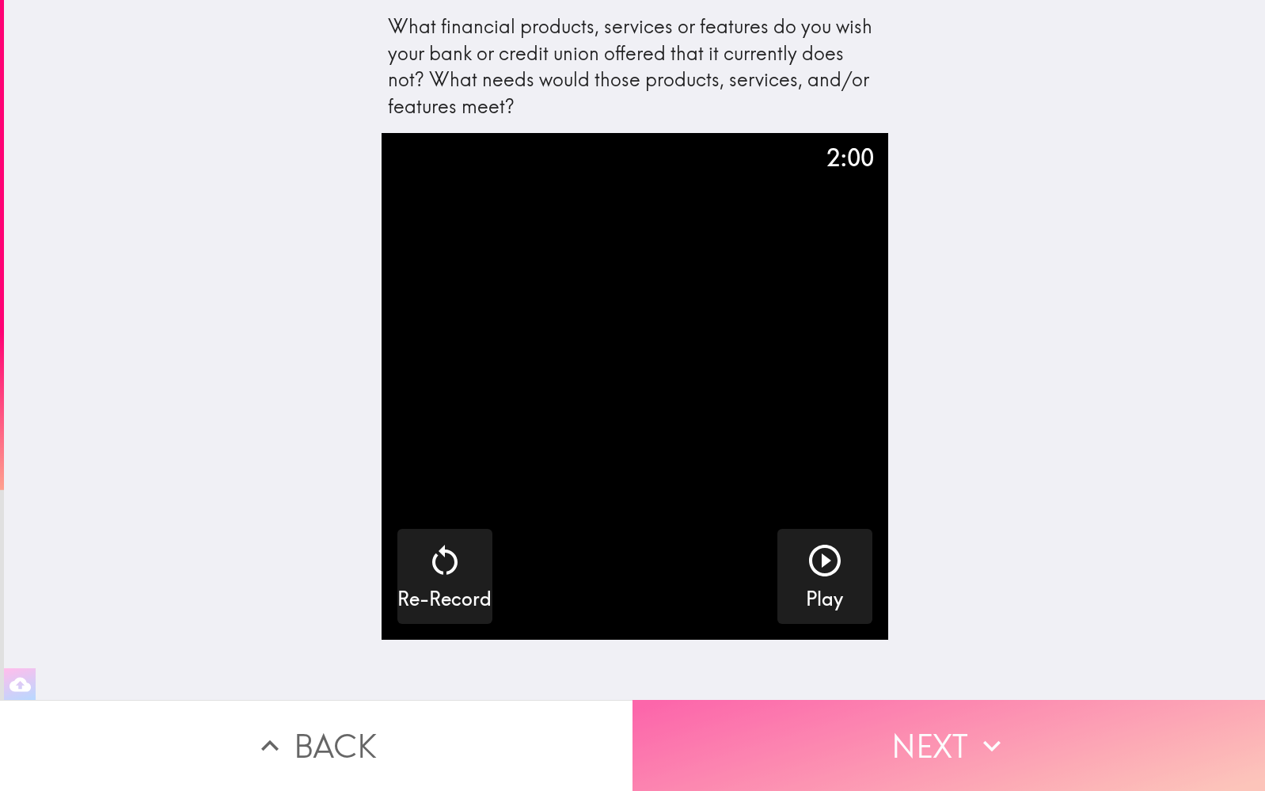
click at [856, 723] on button "Next" at bounding box center [948, 745] width 632 height 91
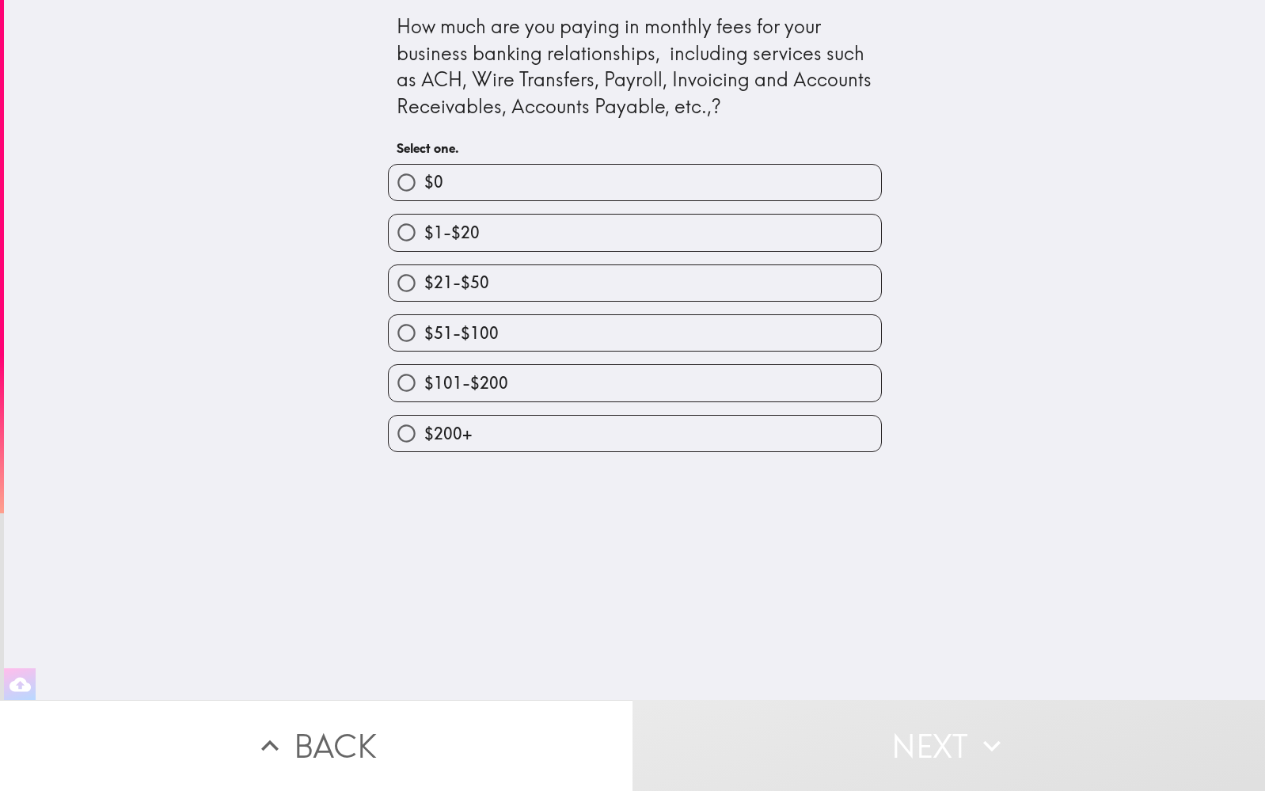
click at [537, 388] on label "$101-$200" at bounding box center [635, 383] width 492 height 36
click at [424, 388] on input "$101-$200" at bounding box center [407, 383] width 36 height 36
radio input "true"
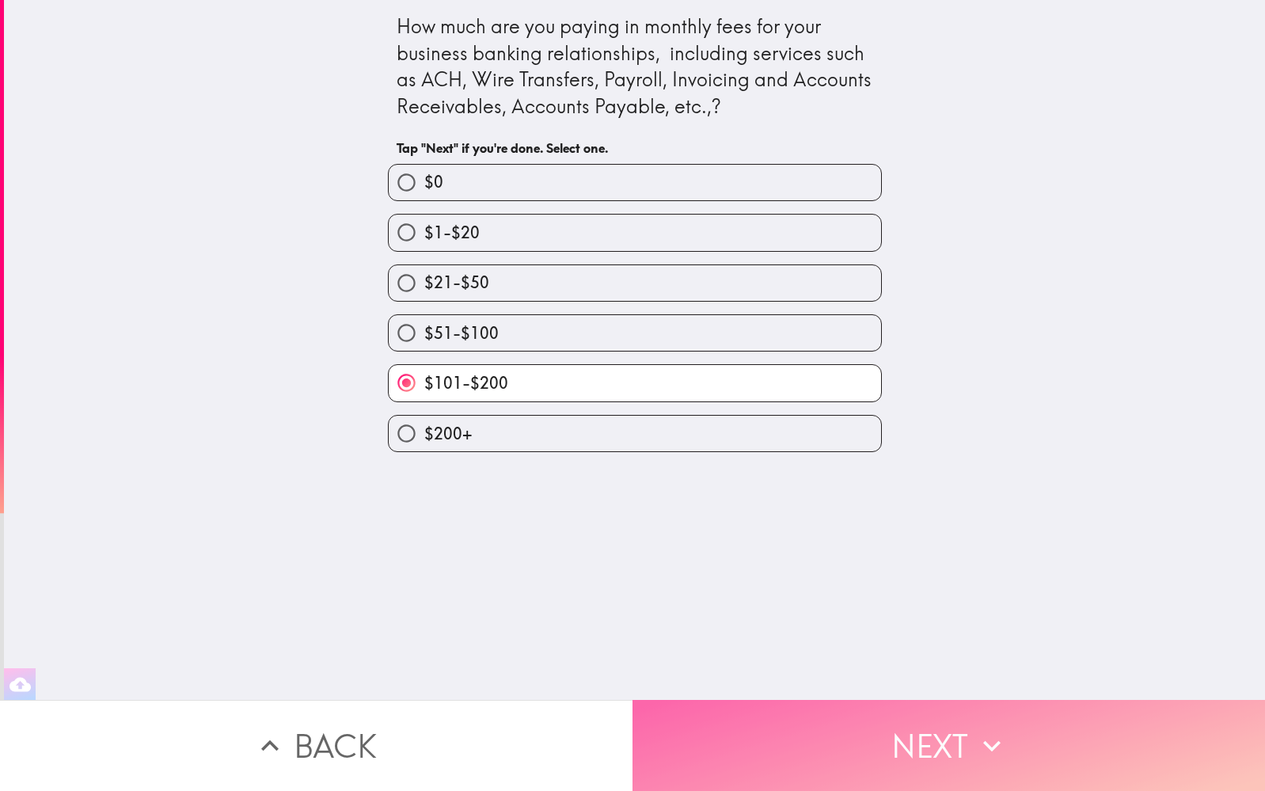
click at [840, 729] on button "Next" at bounding box center [948, 745] width 632 height 91
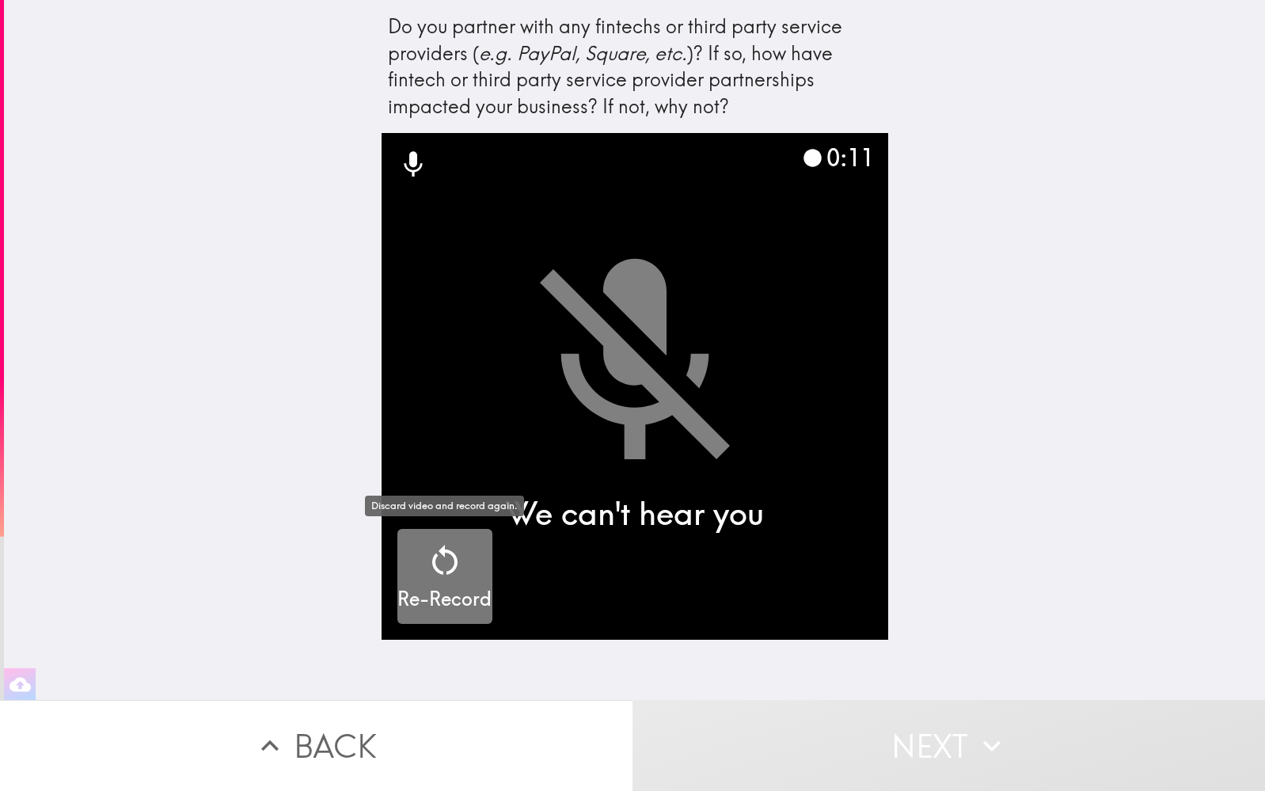
click at [459, 571] on icon "button" at bounding box center [445, 560] width 38 height 38
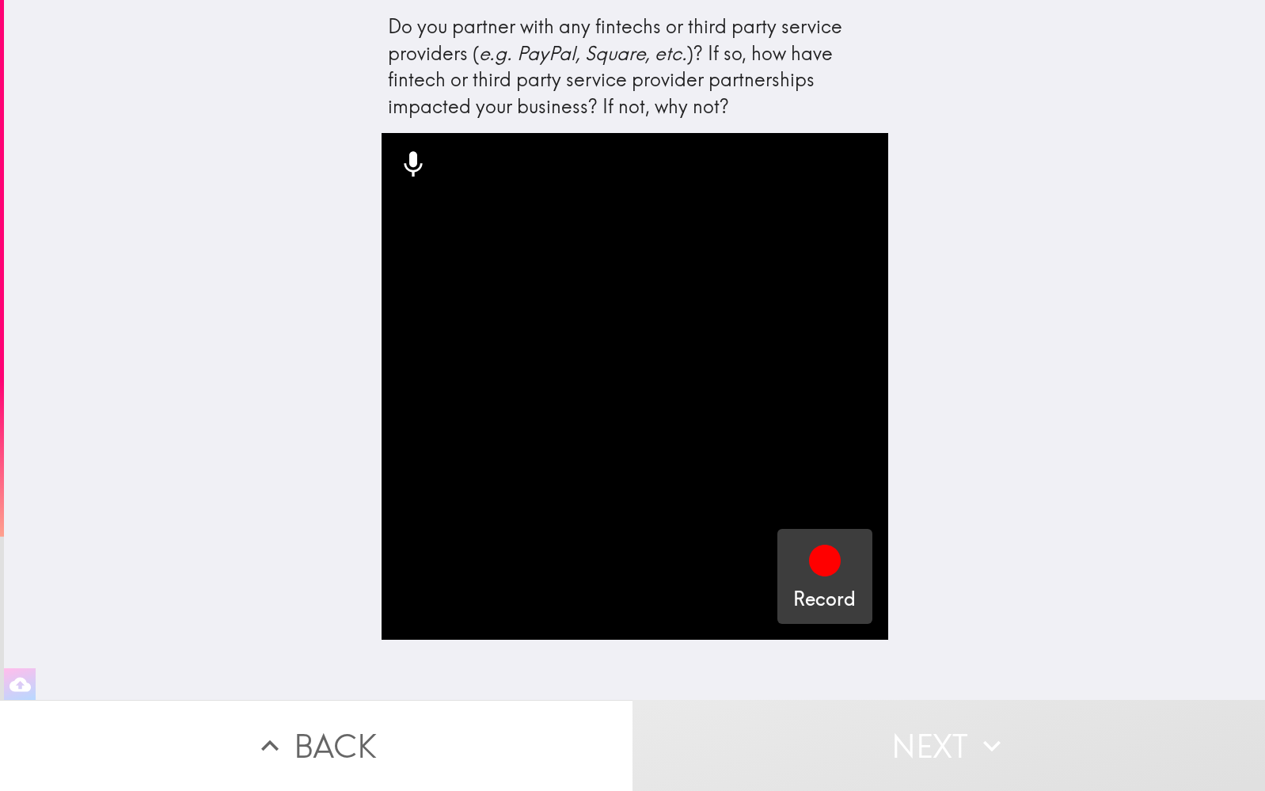
click at [819, 561] on icon "button" at bounding box center [825, 561] width 32 height 32
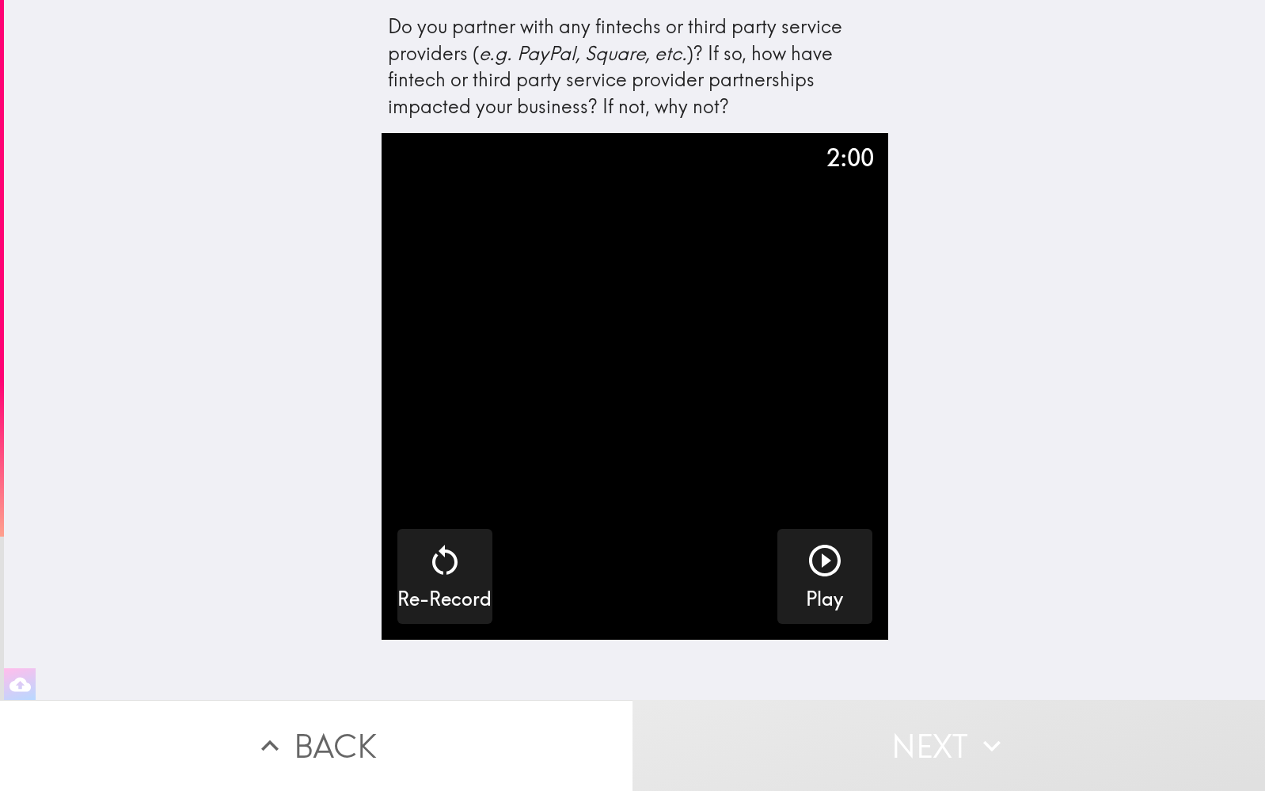
click at [847, 742] on button "Next" at bounding box center [948, 745] width 632 height 91
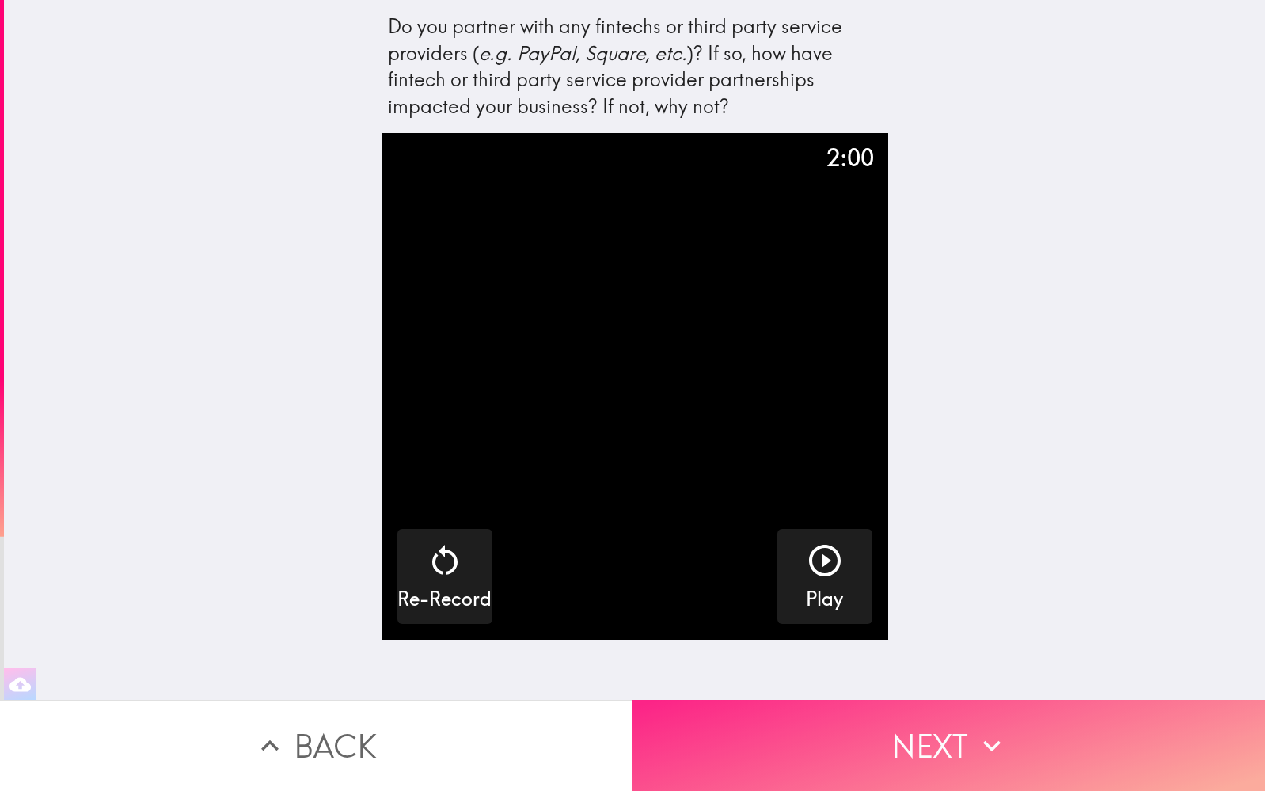
click at [847, 742] on button "Next" at bounding box center [948, 745] width 632 height 91
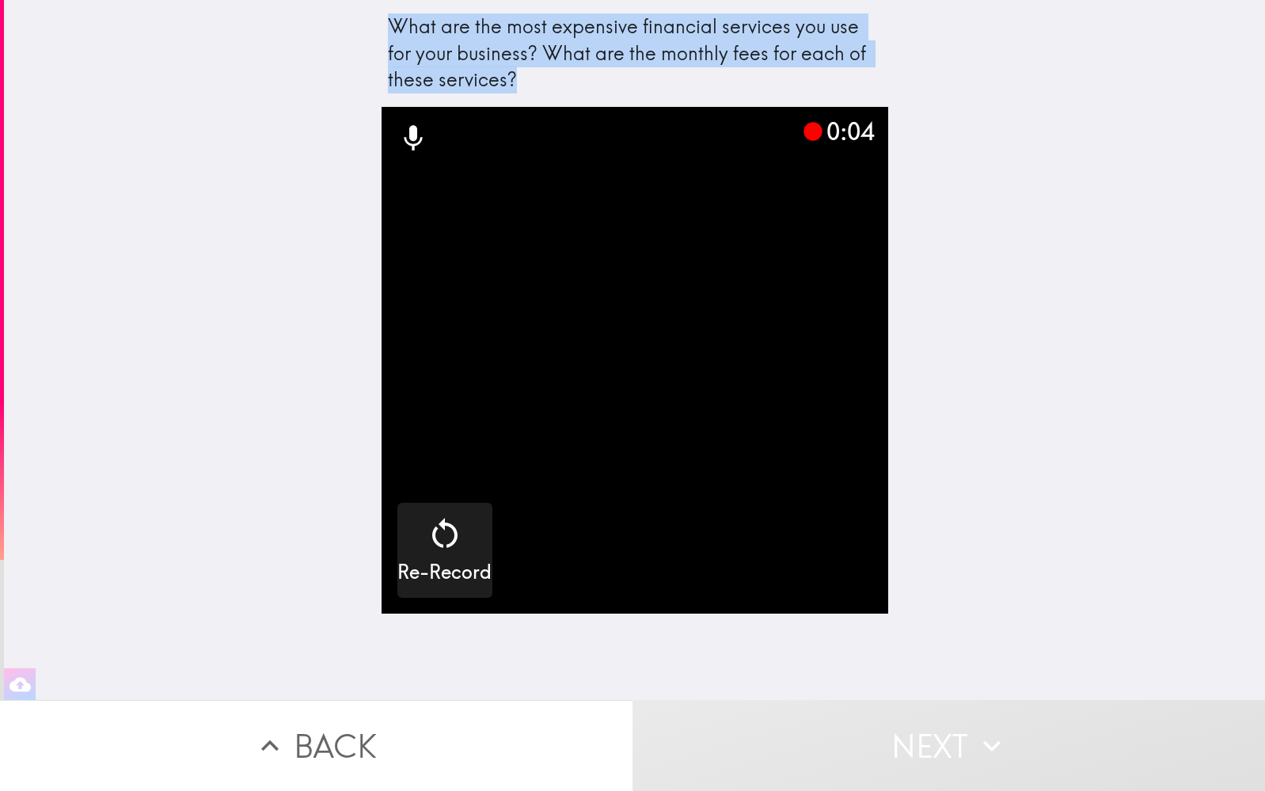
drag, startPoint x: 389, startPoint y: 27, endPoint x: 516, endPoint y: 78, distance: 136.4
click at [516, 78] on div "What are the most expensive financial services you use for your business? What …" at bounding box center [635, 53] width 494 height 80
copy div "What are the most expensive financial services you use for your business? What …"
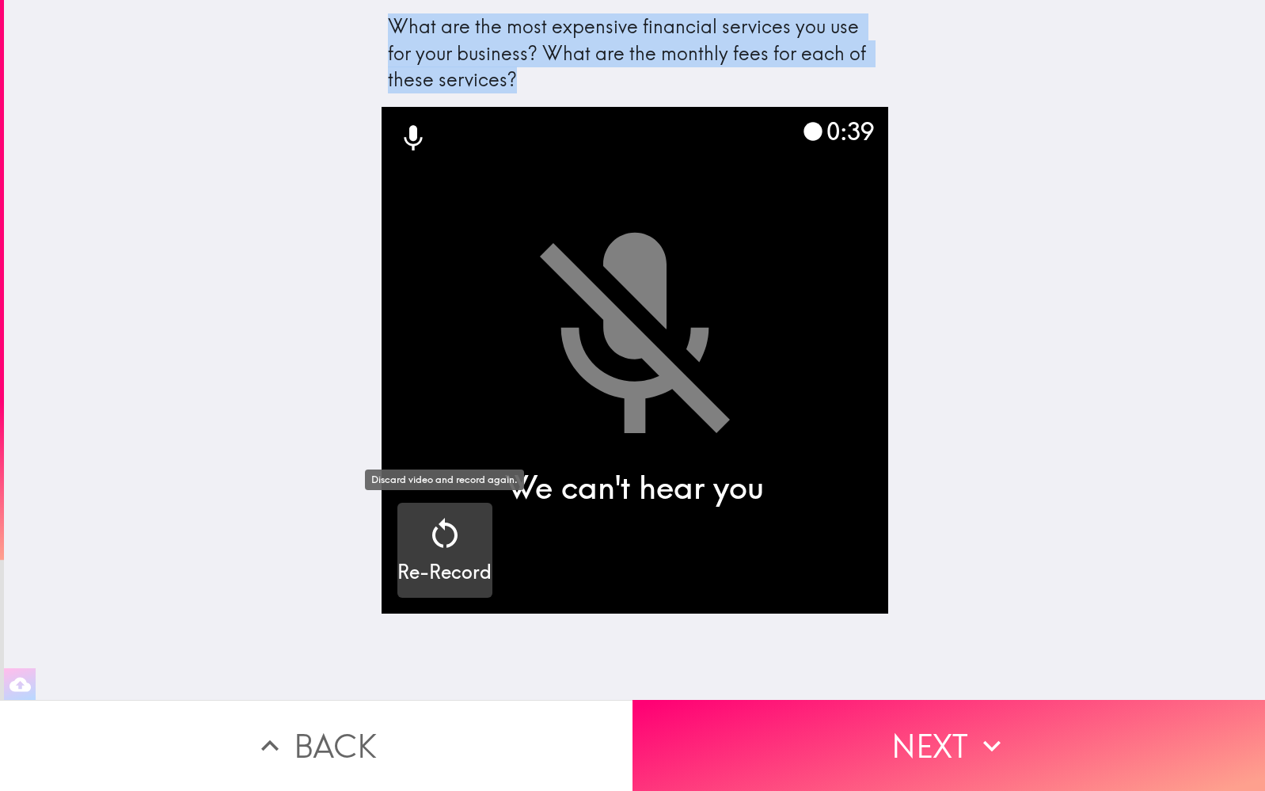
click at [442, 533] on icon "button" at bounding box center [445, 534] width 38 height 38
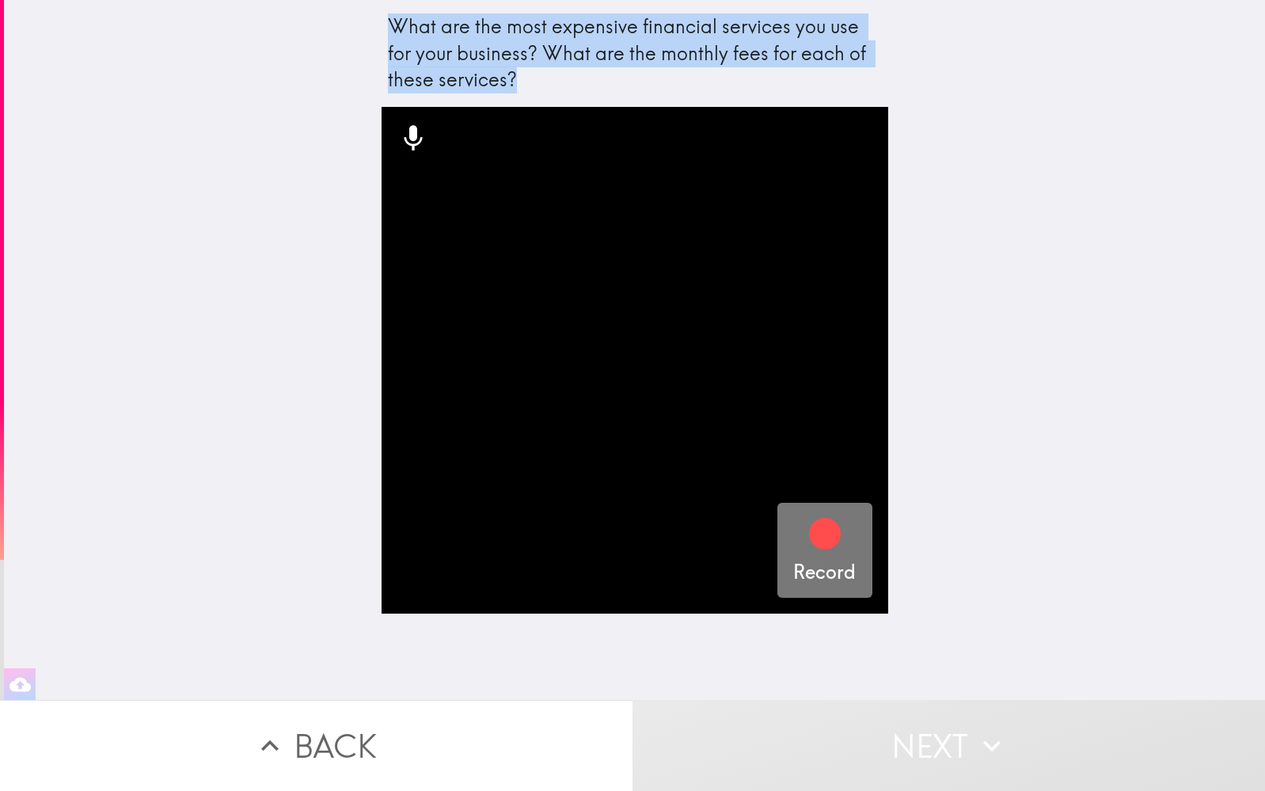
click at [825, 537] on icon "button" at bounding box center [825, 534] width 32 height 32
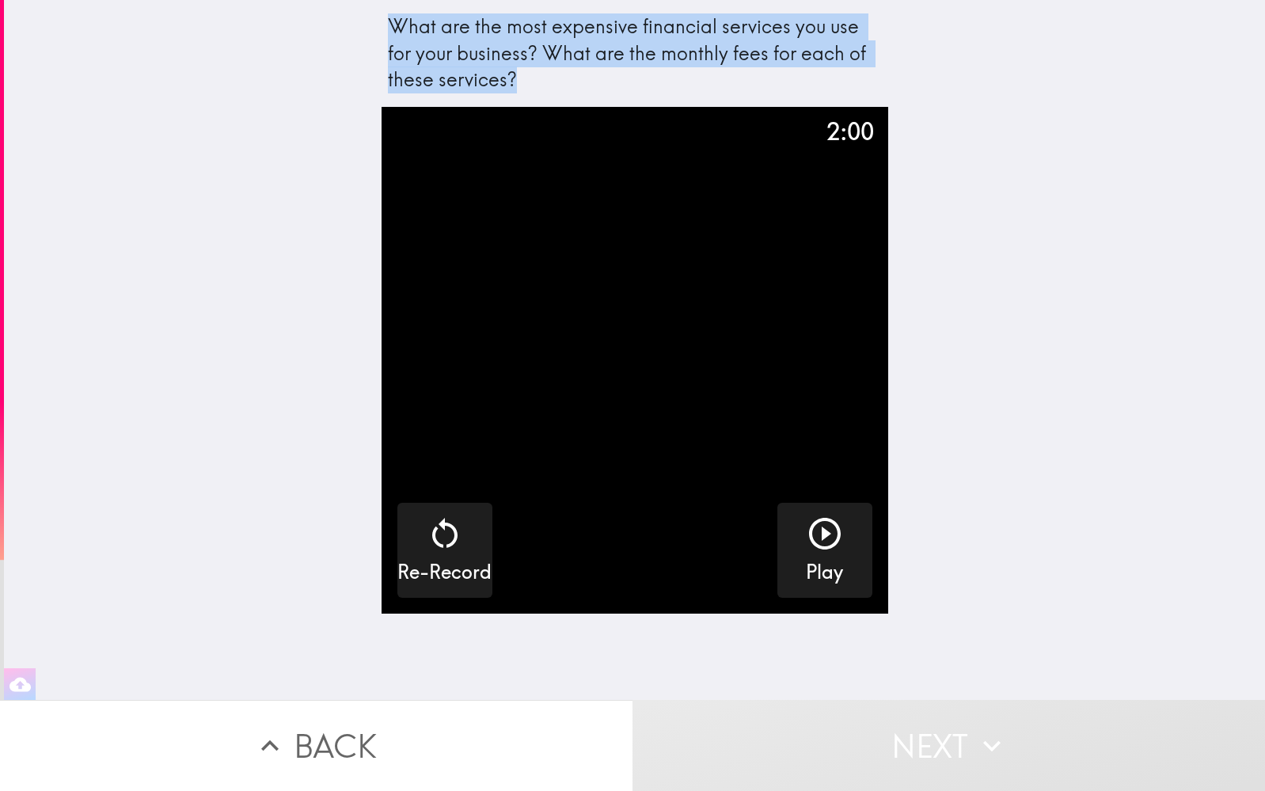
click at [964, 729] on button "Next" at bounding box center [948, 745] width 632 height 91
click at [963, 738] on button "Next" at bounding box center [948, 745] width 632 height 91
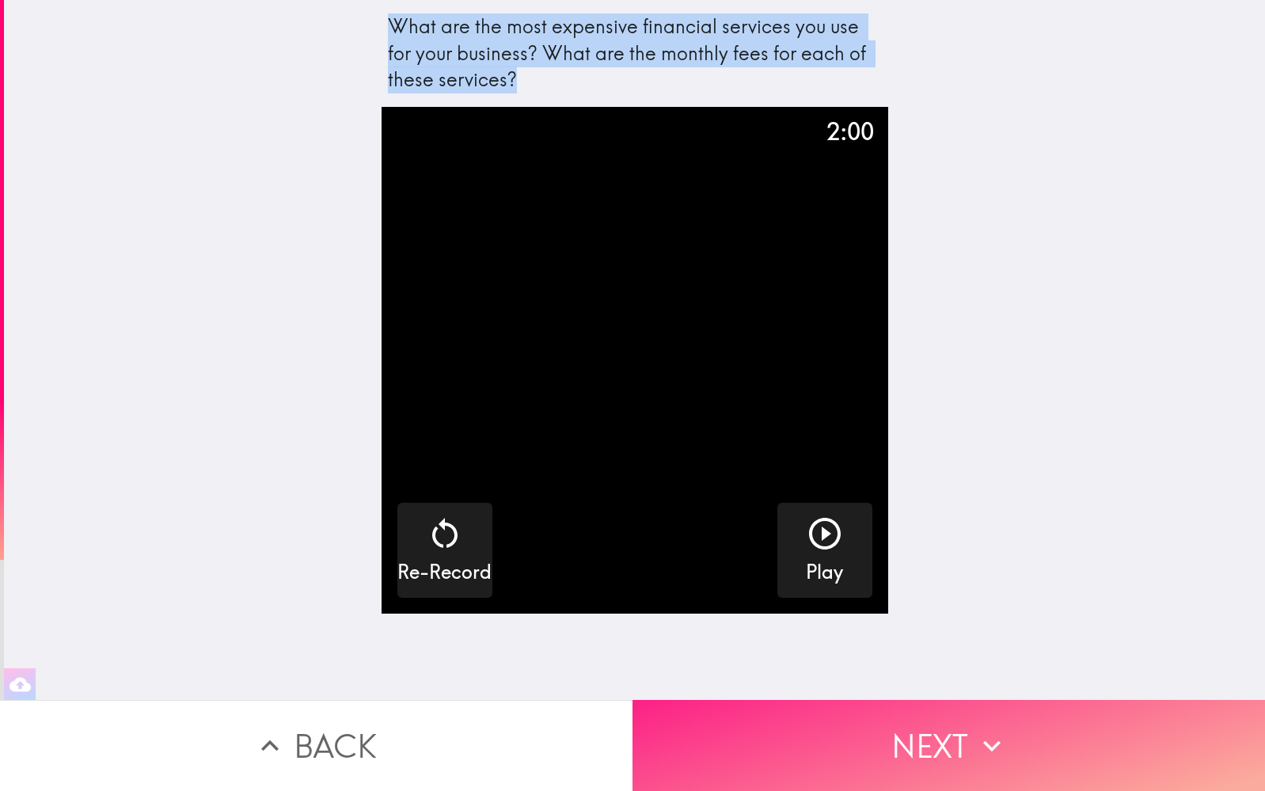
click at [963, 738] on button "Next" at bounding box center [948, 745] width 632 height 91
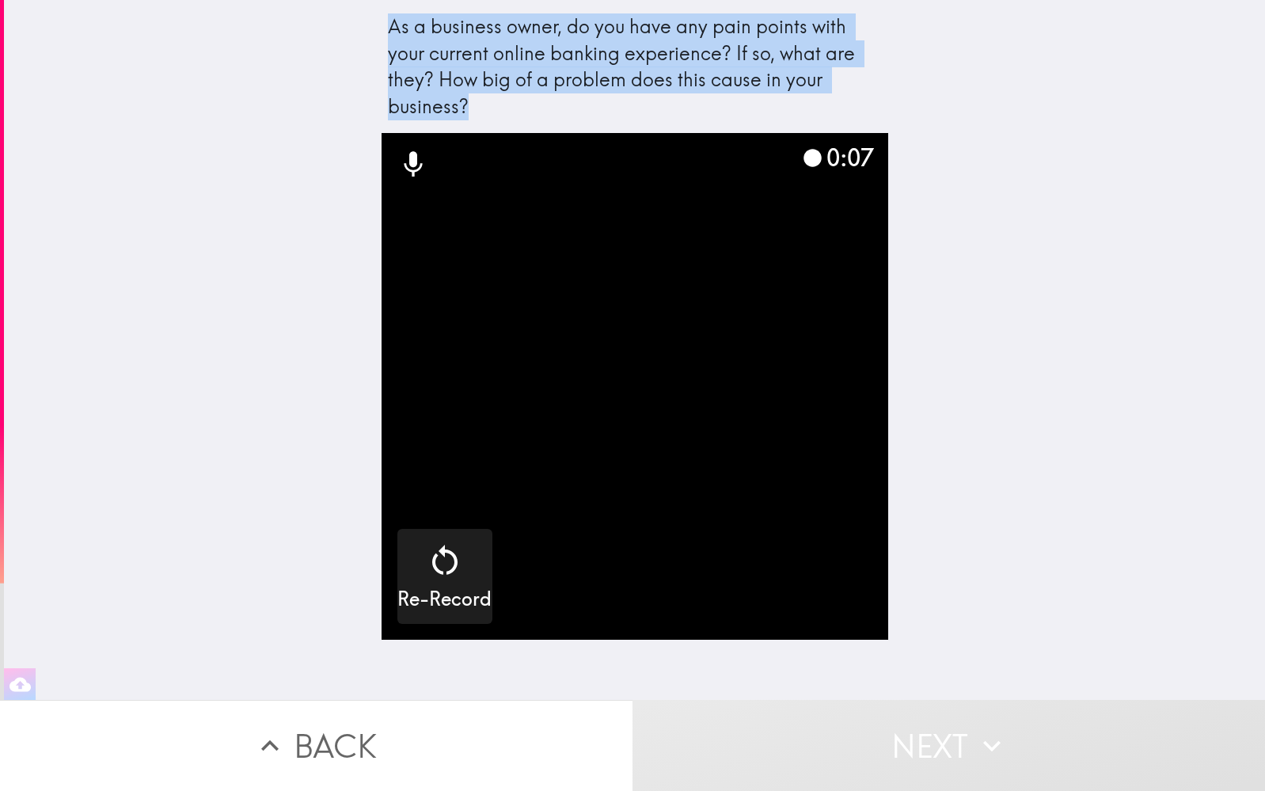
drag, startPoint x: 389, startPoint y: 30, endPoint x: 483, endPoint y: 108, distance: 122.0
click at [483, 108] on div "As a business owner, do you have any pain points with your current online banki…" at bounding box center [635, 66] width 494 height 106
copy div "As a business owner, do you have any pain points with your current online banki…"
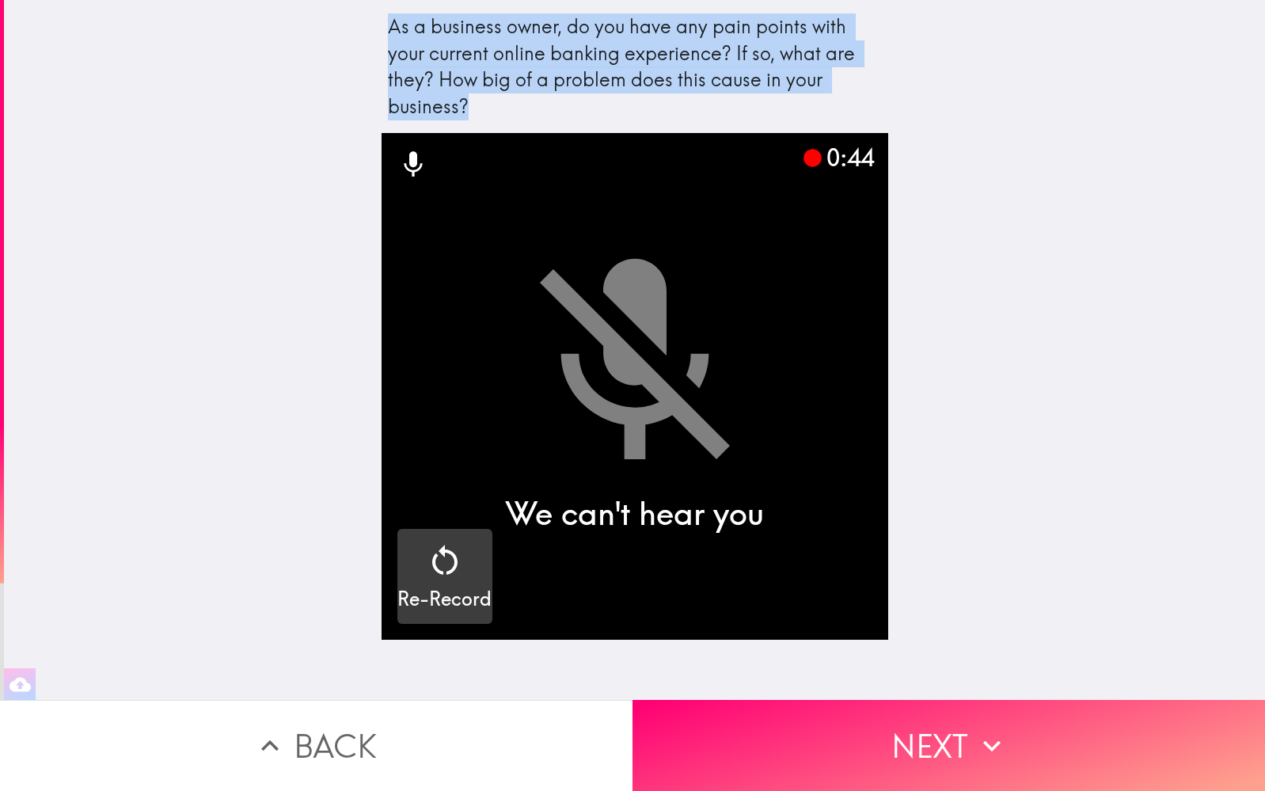
click at [426, 587] on h5 "Re-Record" at bounding box center [444, 599] width 94 height 27
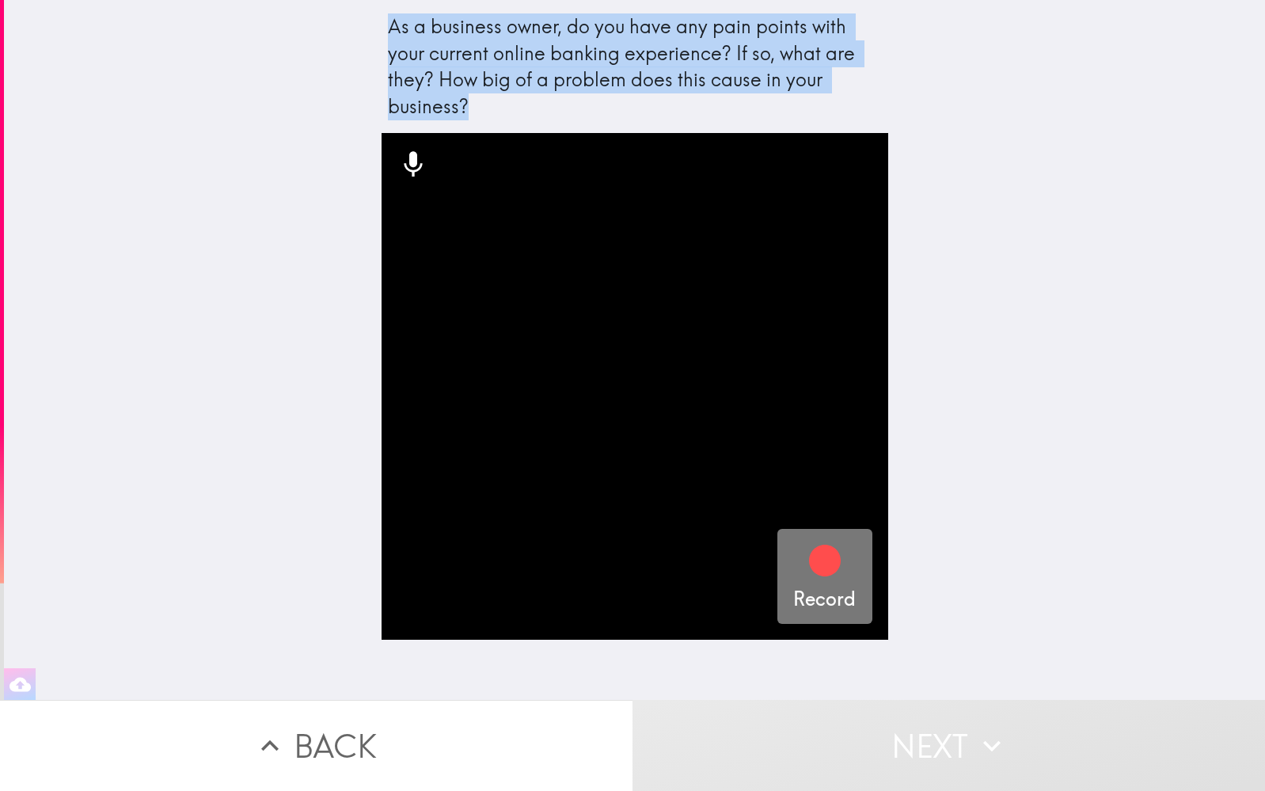
click at [821, 553] on icon "button" at bounding box center [825, 561] width 32 height 32
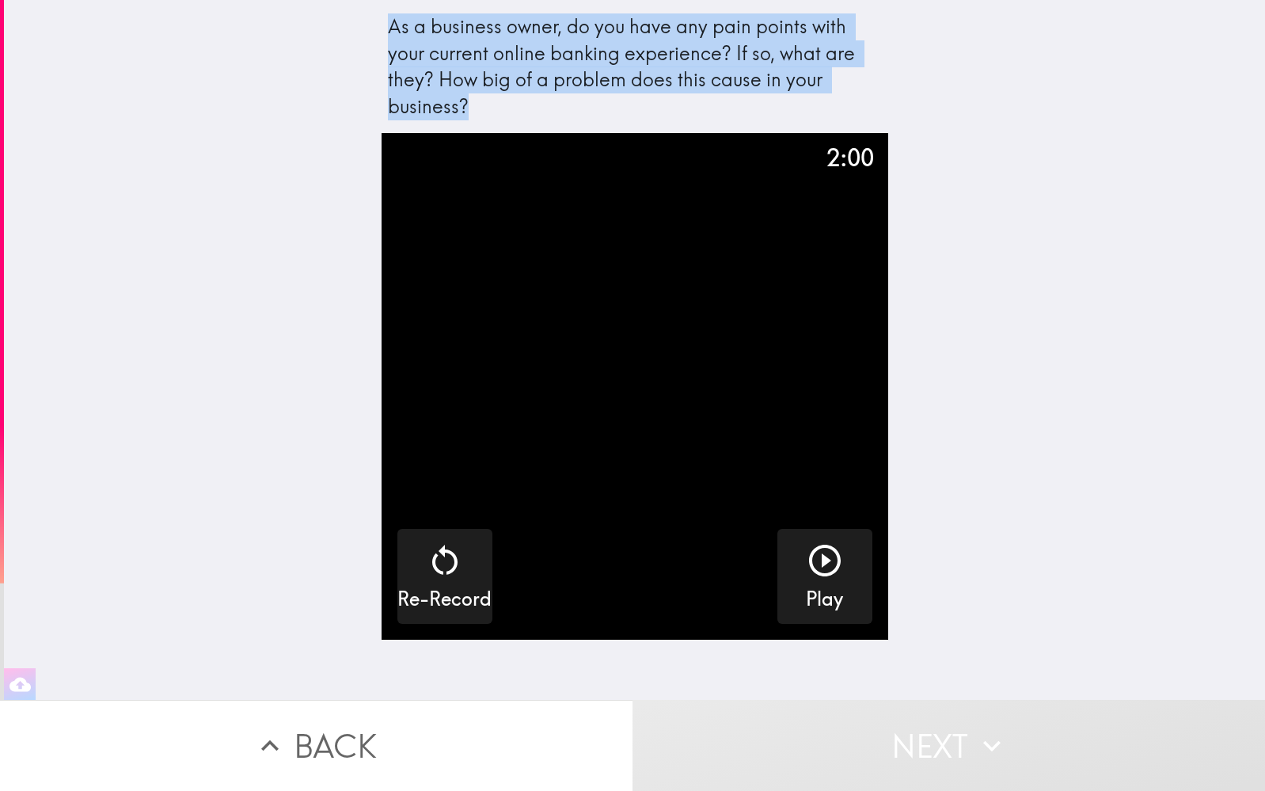
click at [935, 742] on button "Next" at bounding box center [948, 745] width 632 height 91
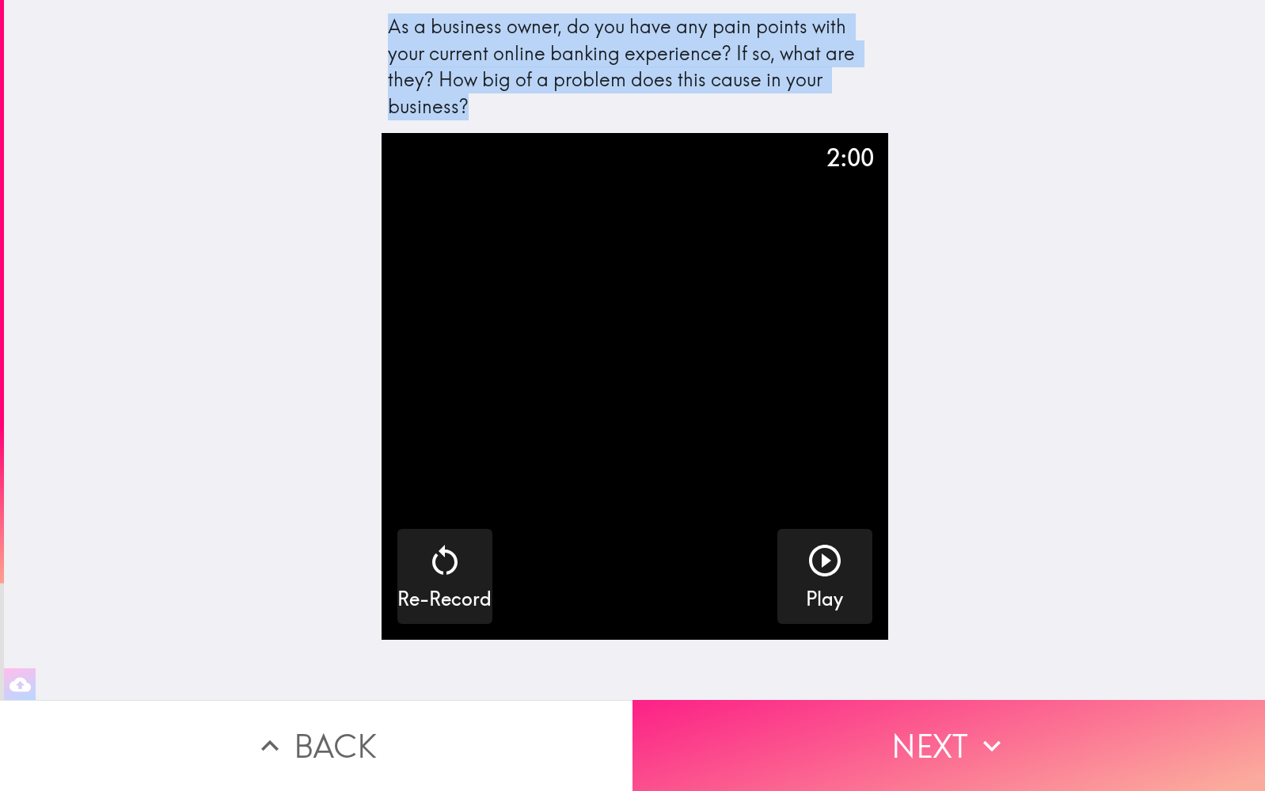
click at [935, 742] on button "Next" at bounding box center [948, 745] width 632 height 91
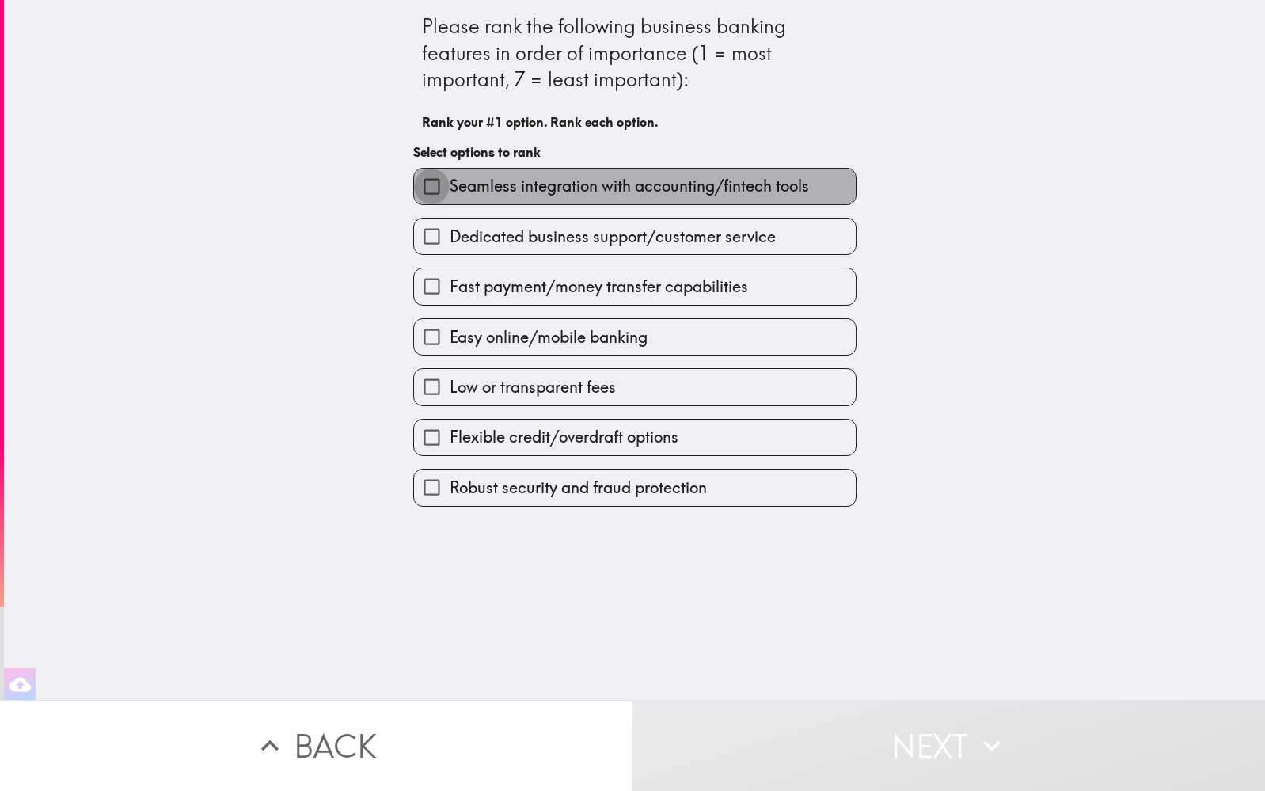
click at [432, 189] on input "Seamless integration with accounting/fintech tools" at bounding box center [432, 187] width 36 height 36
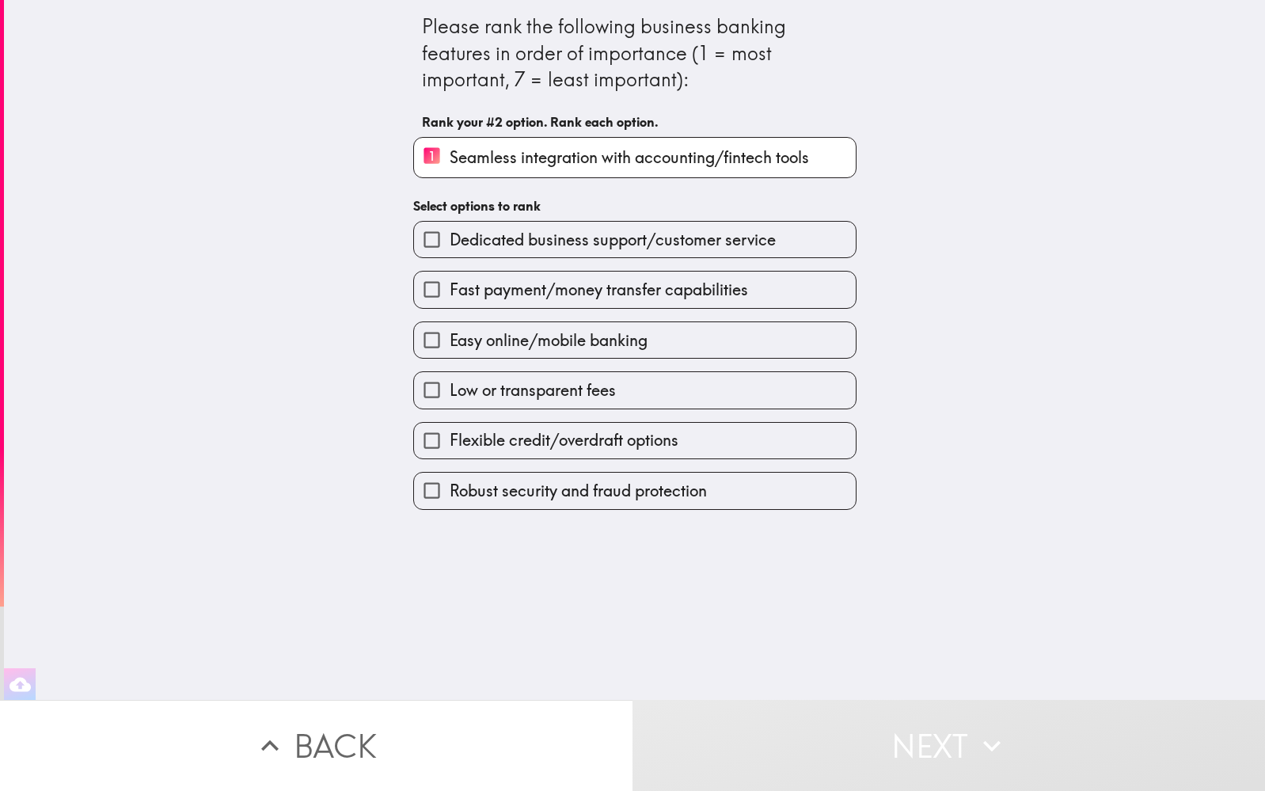
click at [433, 332] on input "Easy online/mobile banking" at bounding box center [432, 340] width 36 height 36
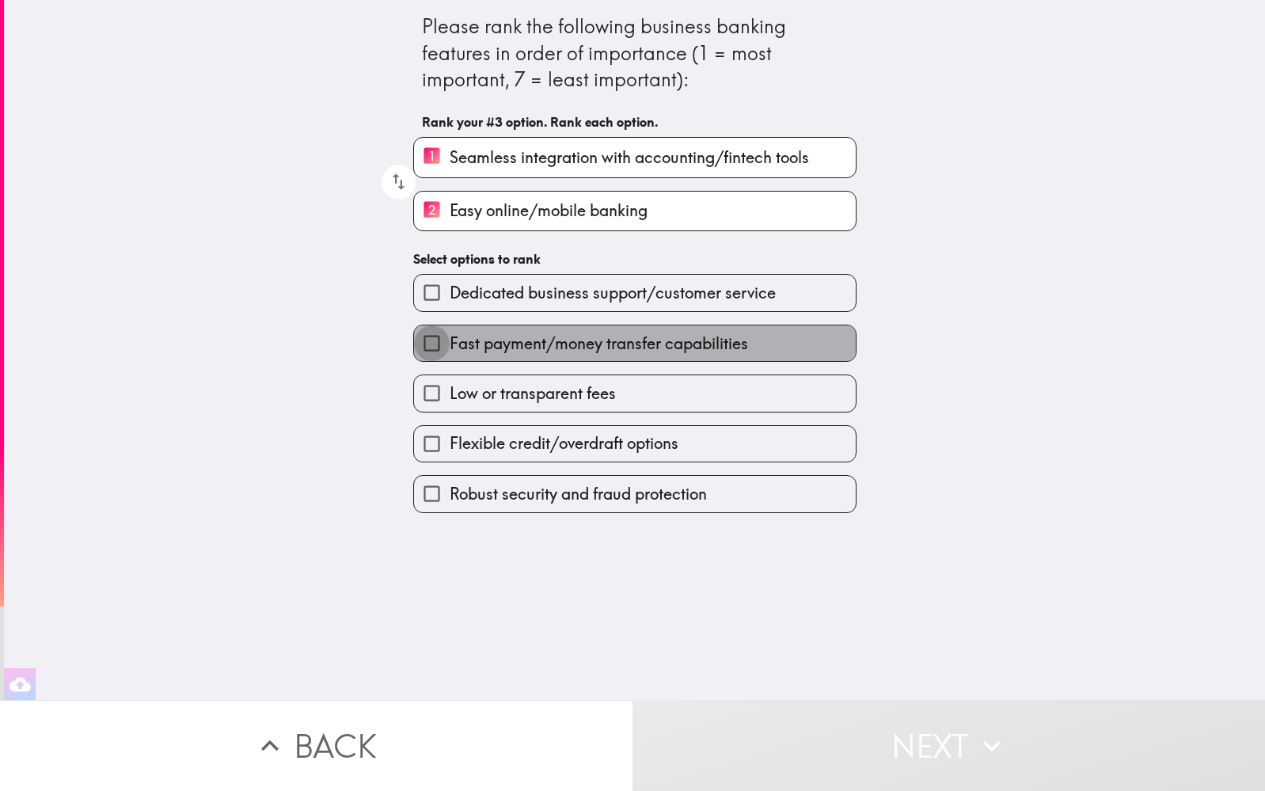
click at [431, 347] on input "Fast payment/money transfer capabilities" at bounding box center [432, 343] width 36 height 36
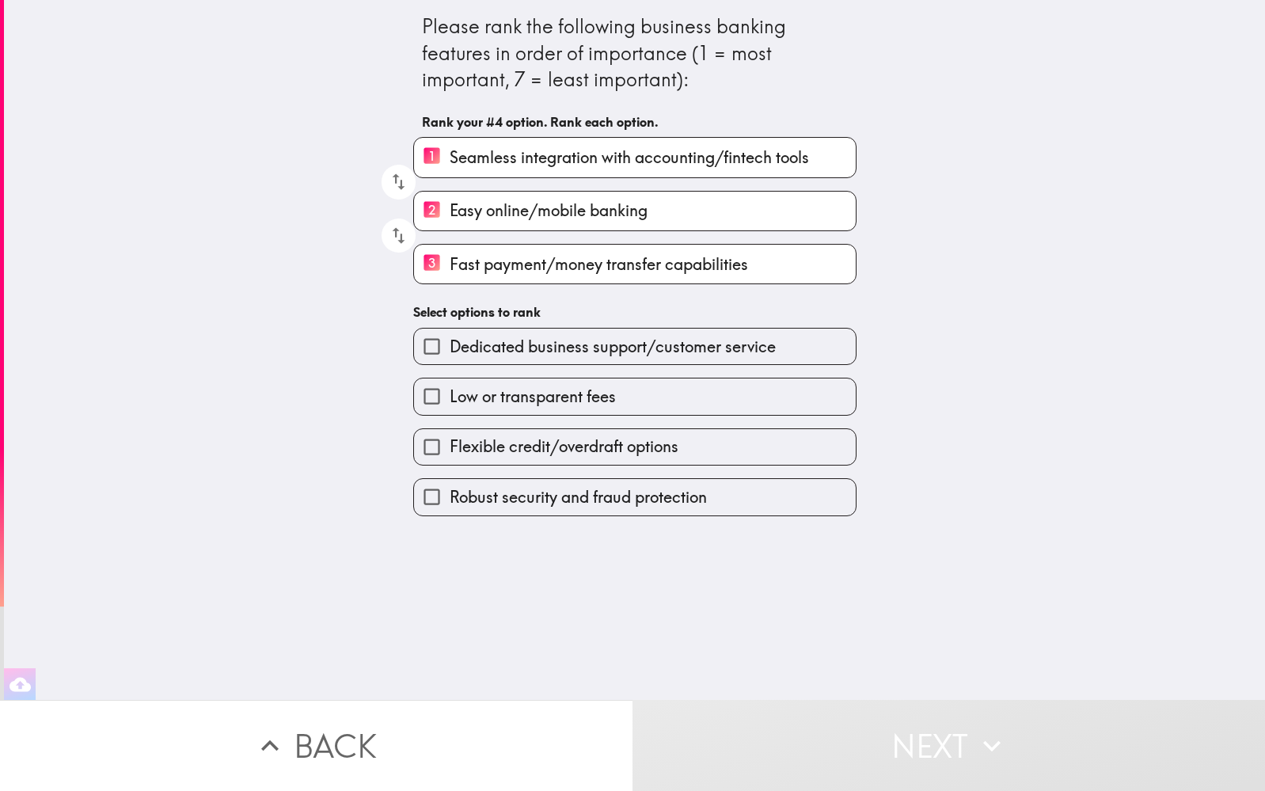
click at [433, 393] on input "Low or transparent fees" at bounding box center [432, 396] width 36 height 36
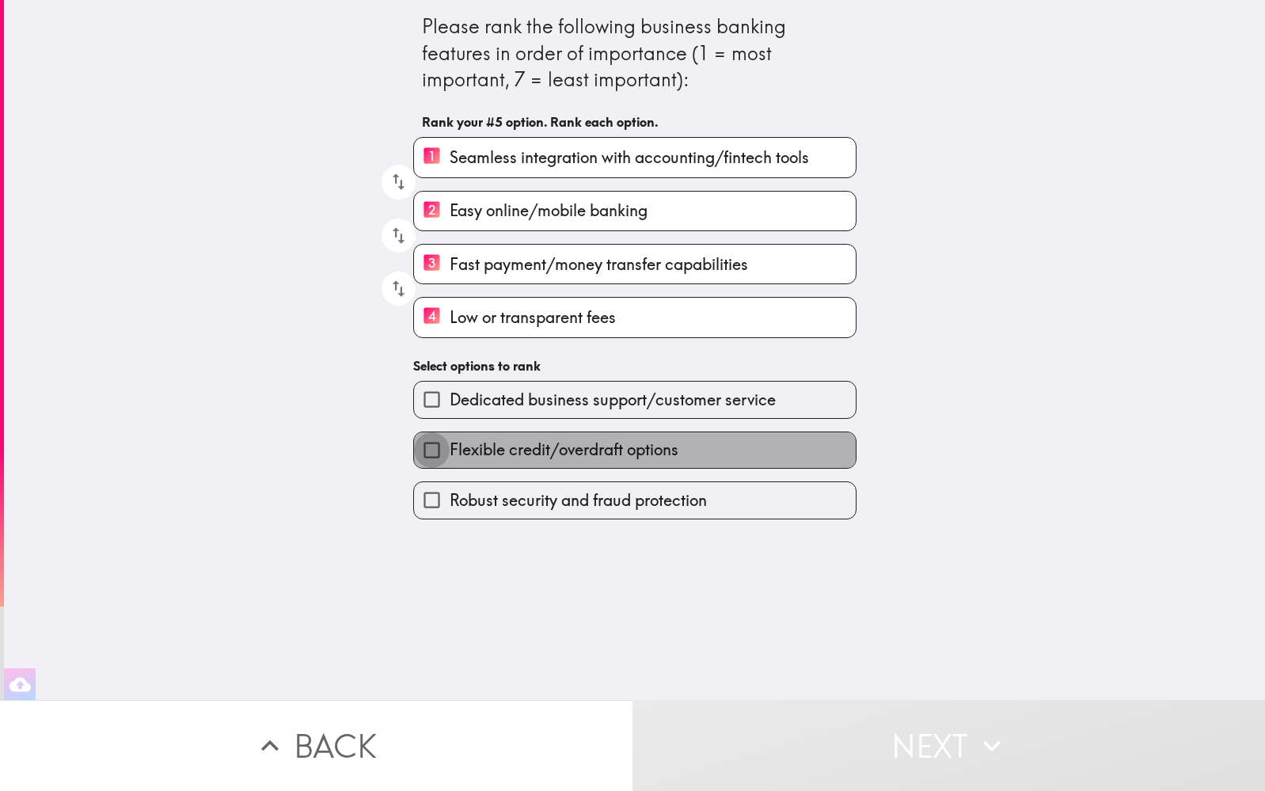
click at [435, 444] on input "Flexible credit/overdraft options" at bounding box center [432, 450] width 36 height 36
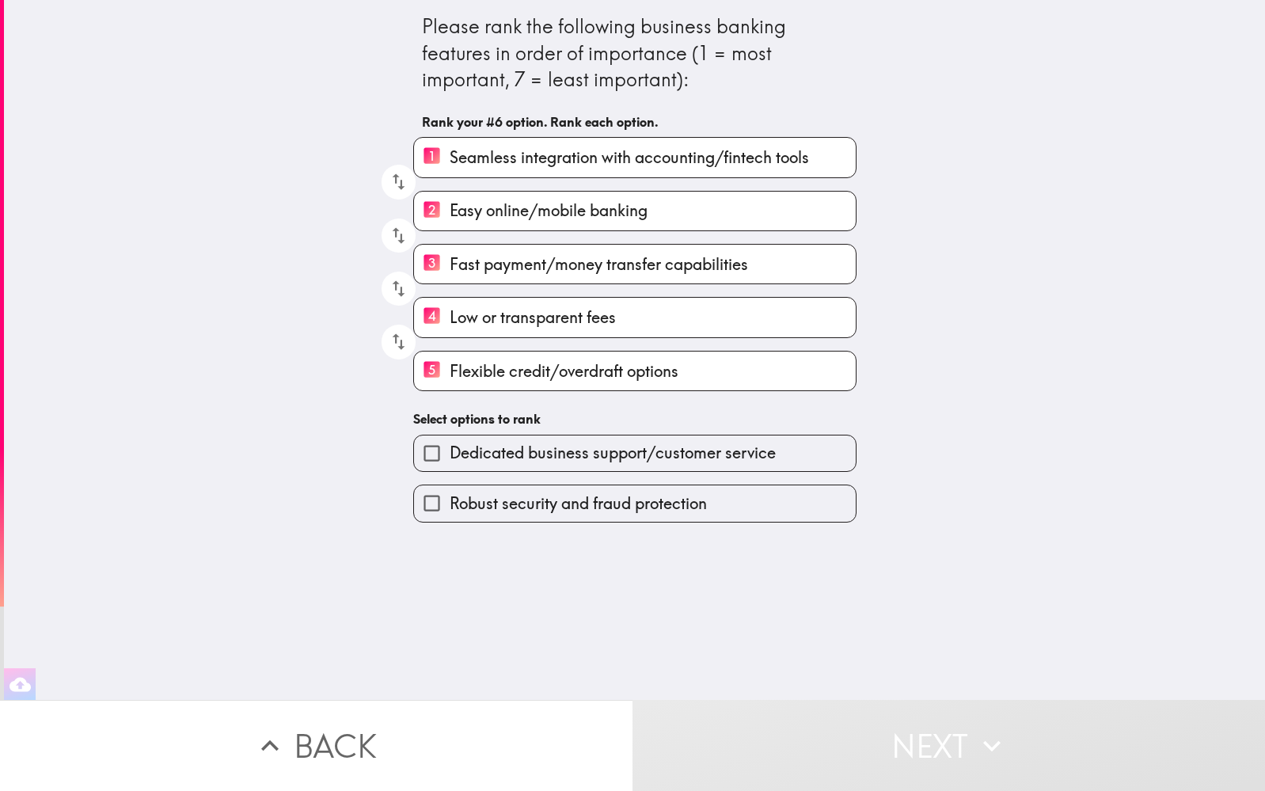
click at [434, 453] on input "Dedicated business support/customer service" at bounding box center [432, 453] width 36 height 36
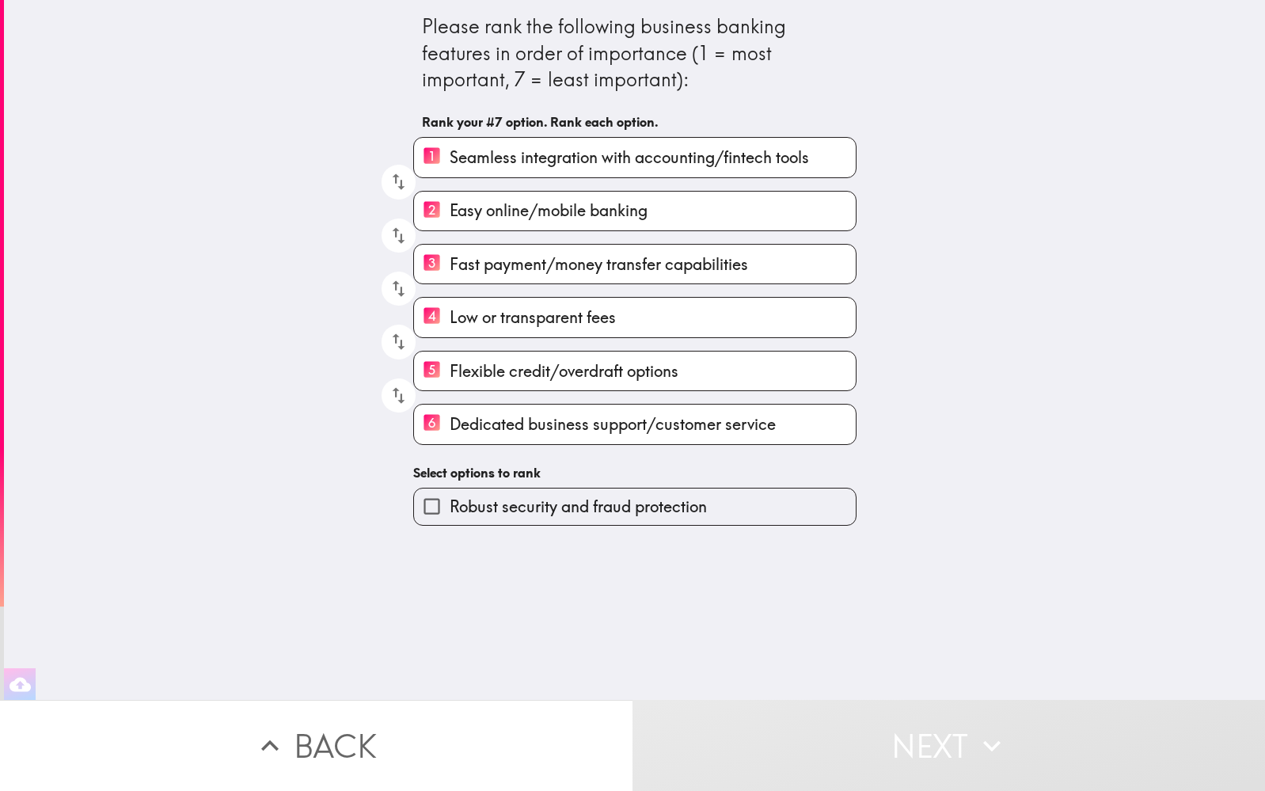
click at [438, 496] on input "Robust security and fraud protection" at bounding box center [432, 506] width 36 height 36
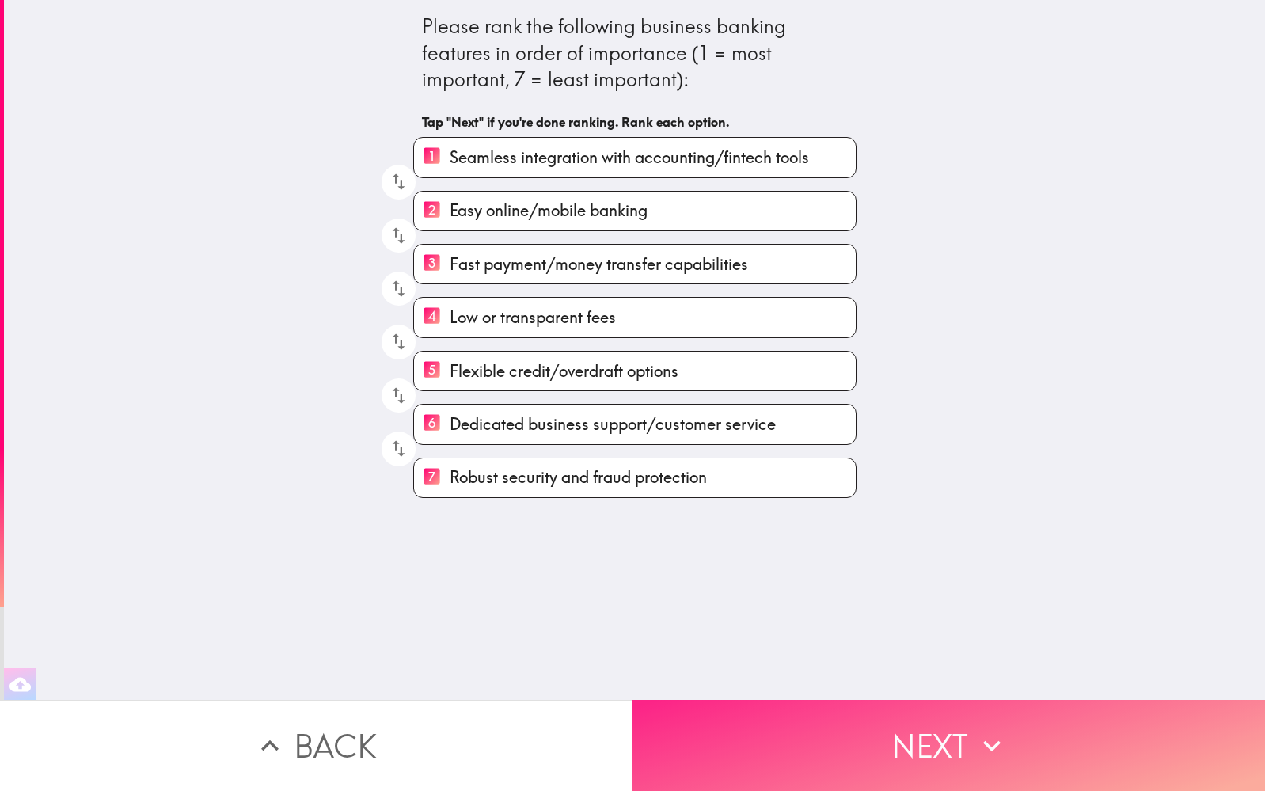
click at [793, 723] on button "Next" at bounding box center [948, 745] width 632 height 91
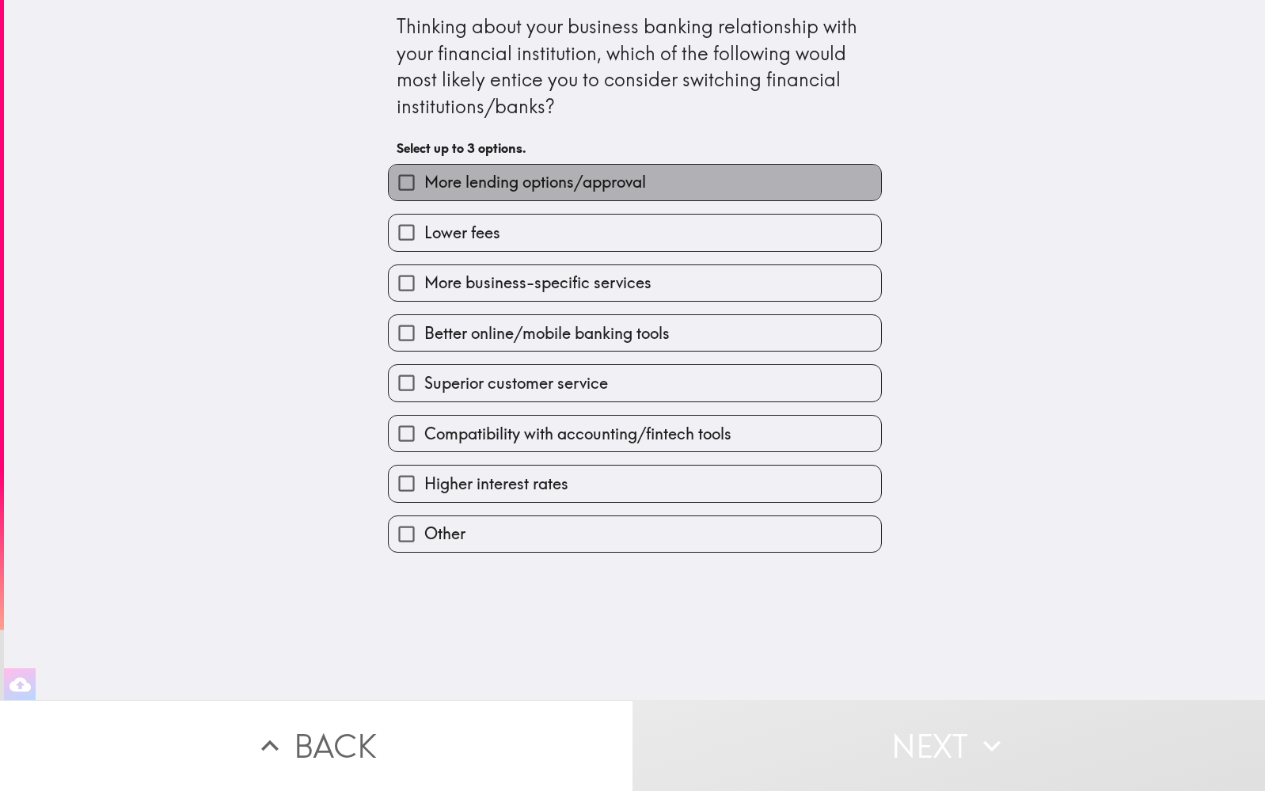
click at [502, 192] on label "More lending options/approval" at bounding box center [635, 183] width 492 height 36
click at [424, 192] on input "More lending options/approval" at bounding box center [407, 183] width 36 height 36
checkbox input "true"
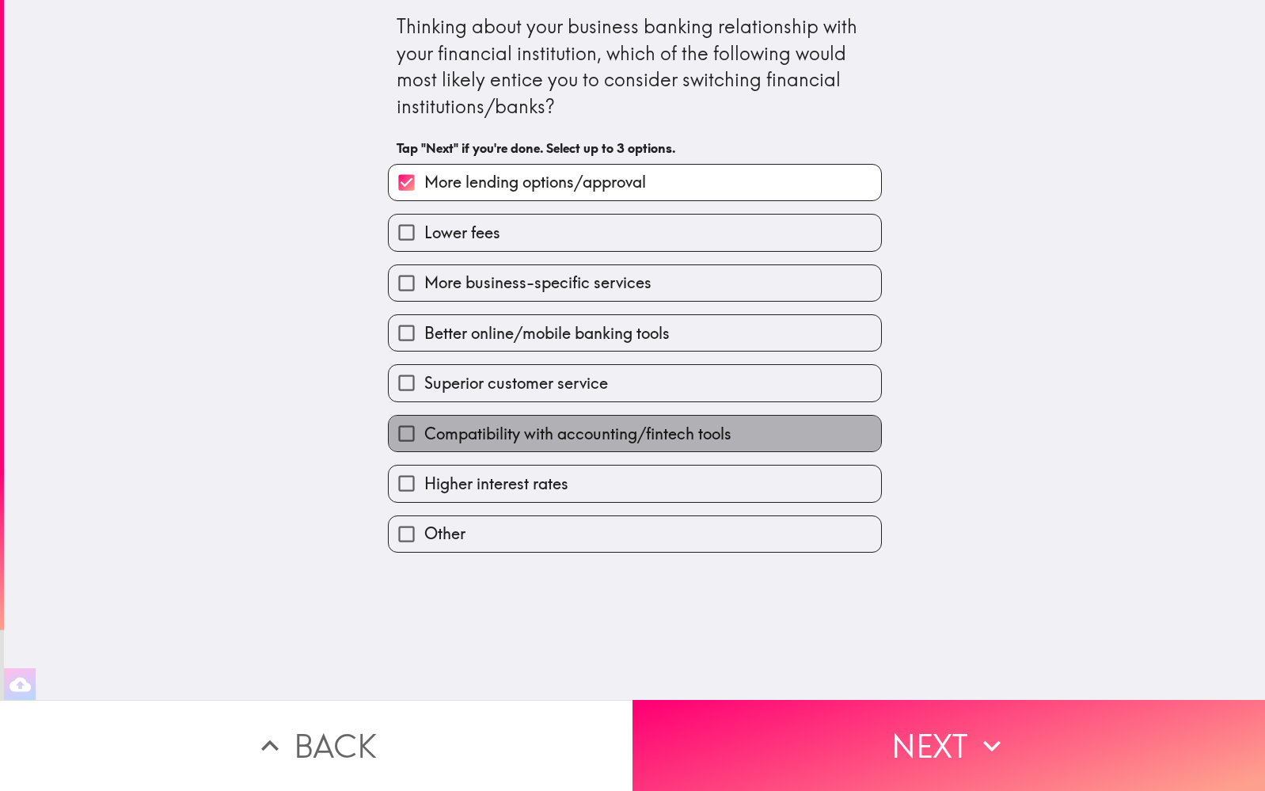
click at [596, 428] on span "Compatibility with accounting/fintech tools" at bounding box center [577, 434] width 307 height 22
click at [424, 428] on input "Compatibility with accounting/fintech tools" at bounding box center [407, 434] width 36 height 36
checkbox input "true"
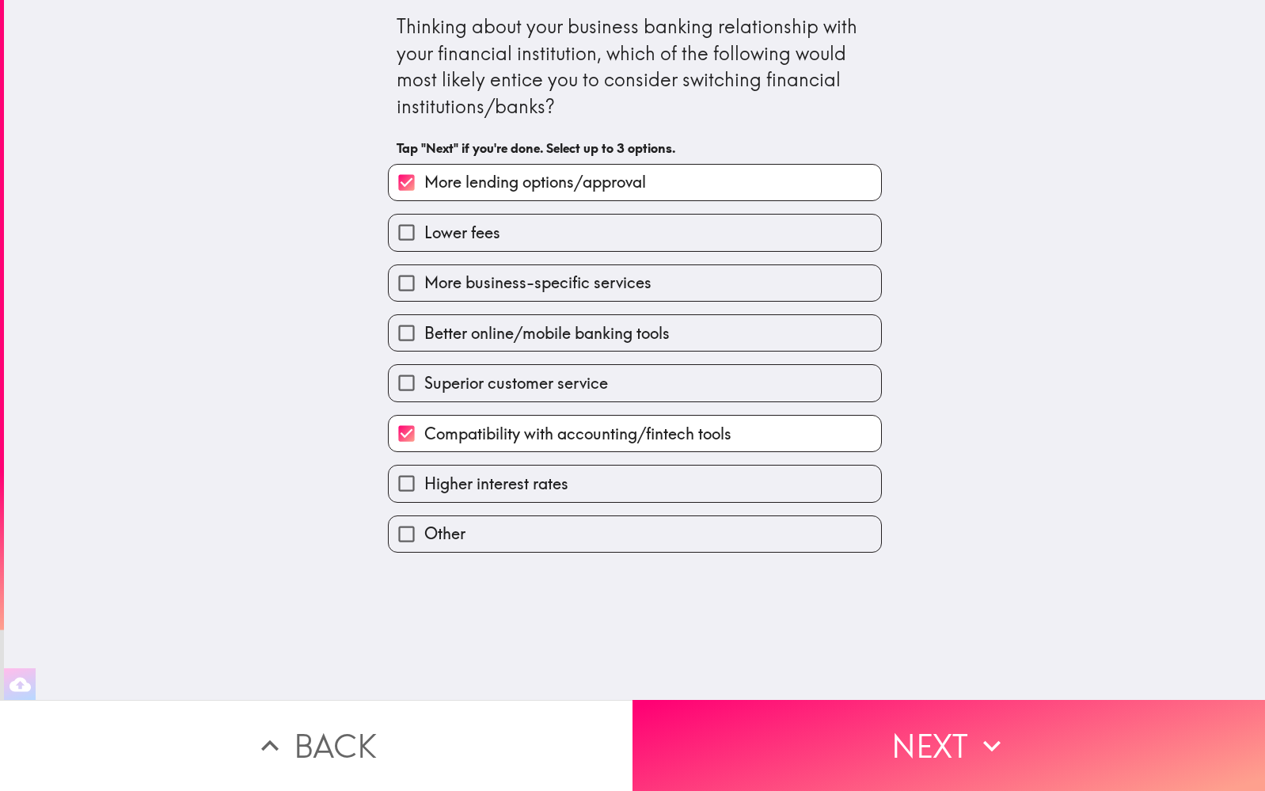
click at [548, 278] on span "More business-specific services" at bounding box center [537, 283] width 227 height 22
click at [424, 278] on input "More business-specific services" at bounding box center [407, 283] width 36 height 36
checkbox input "true"
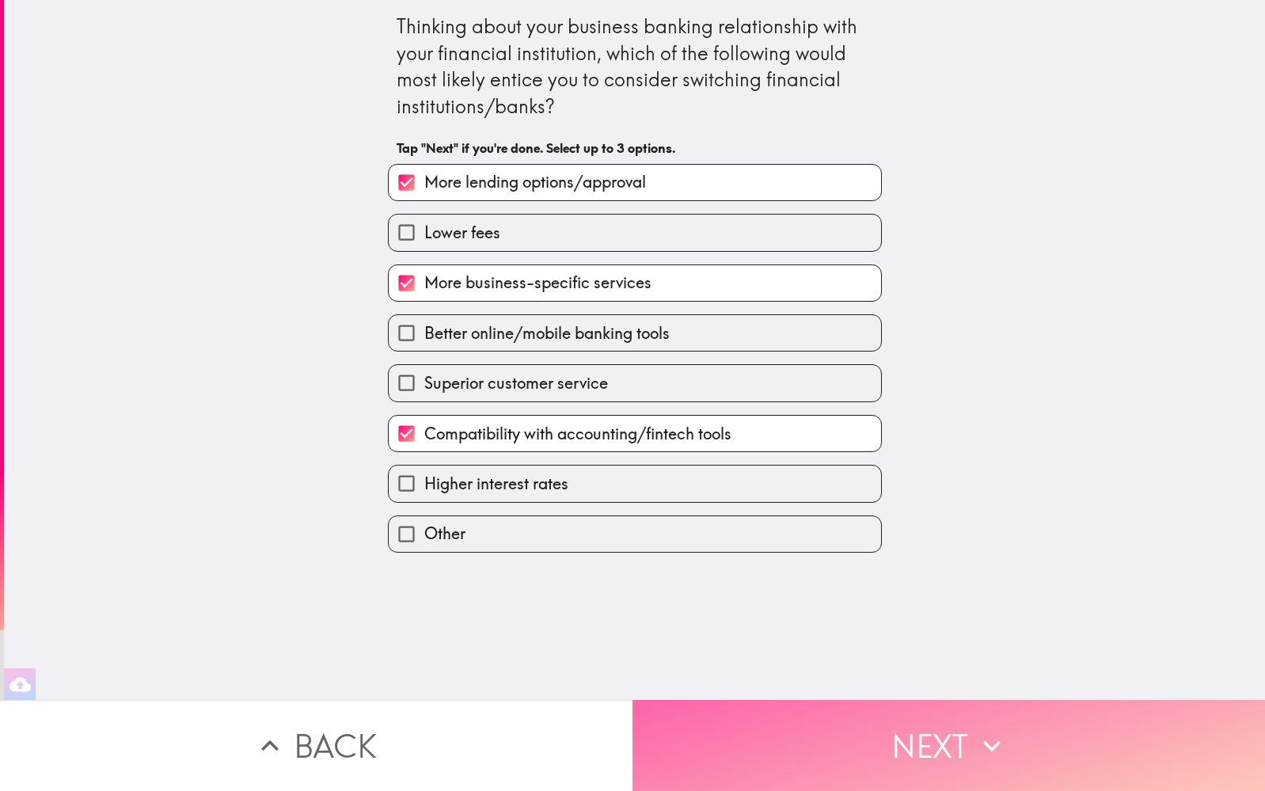
click at [853, 725] on button "Next" at bounding box center [948, 745] width 632 height 91
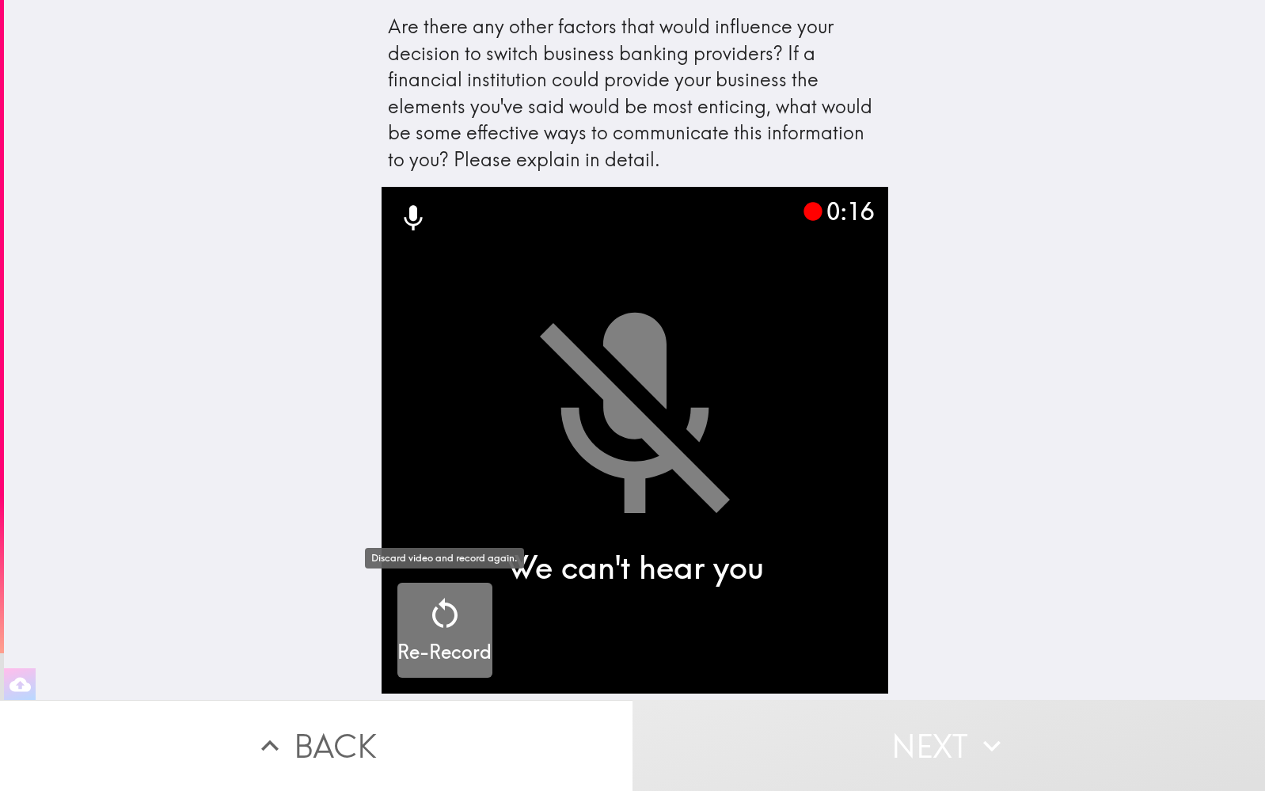
click at [449, 611] on icon "button" at bounding box center [445, 613] width 38 height 38
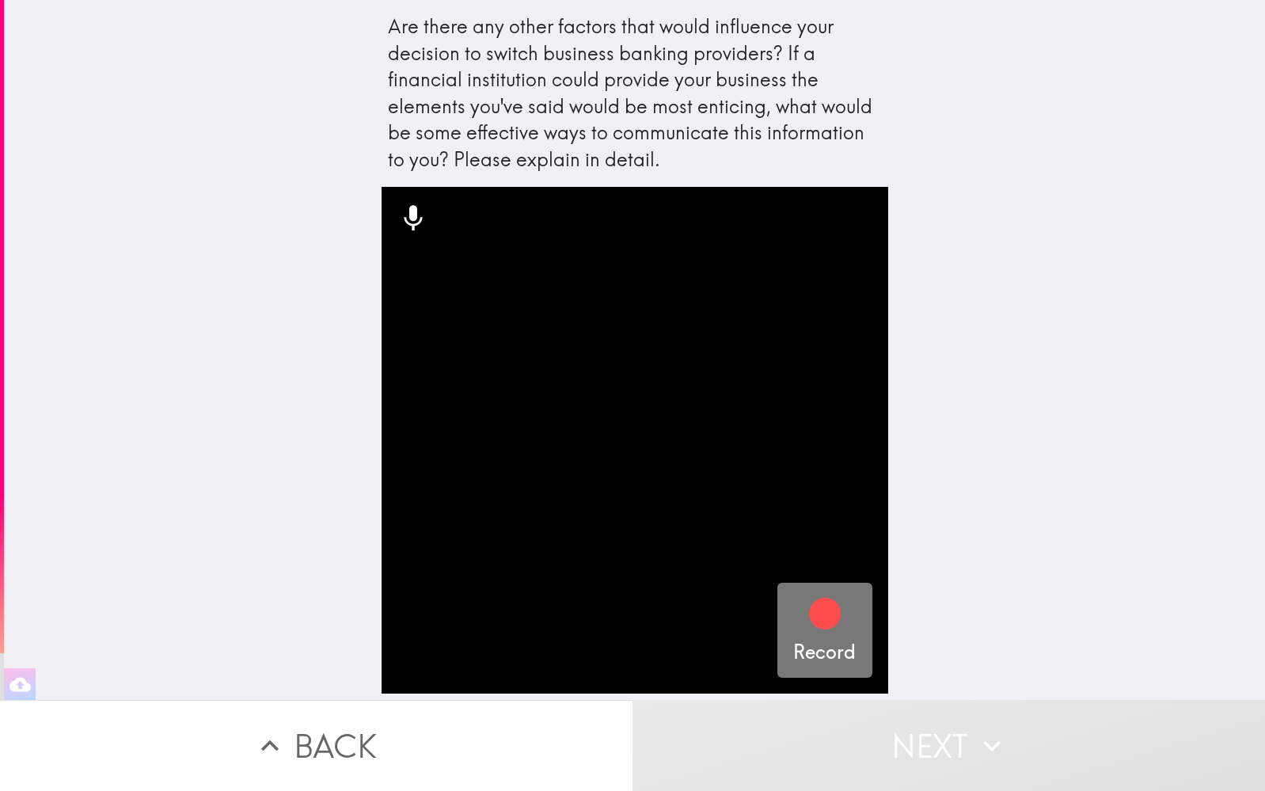
click at [818, 615] on icon "button" at bounding box center [825, 614] width 32 height 32
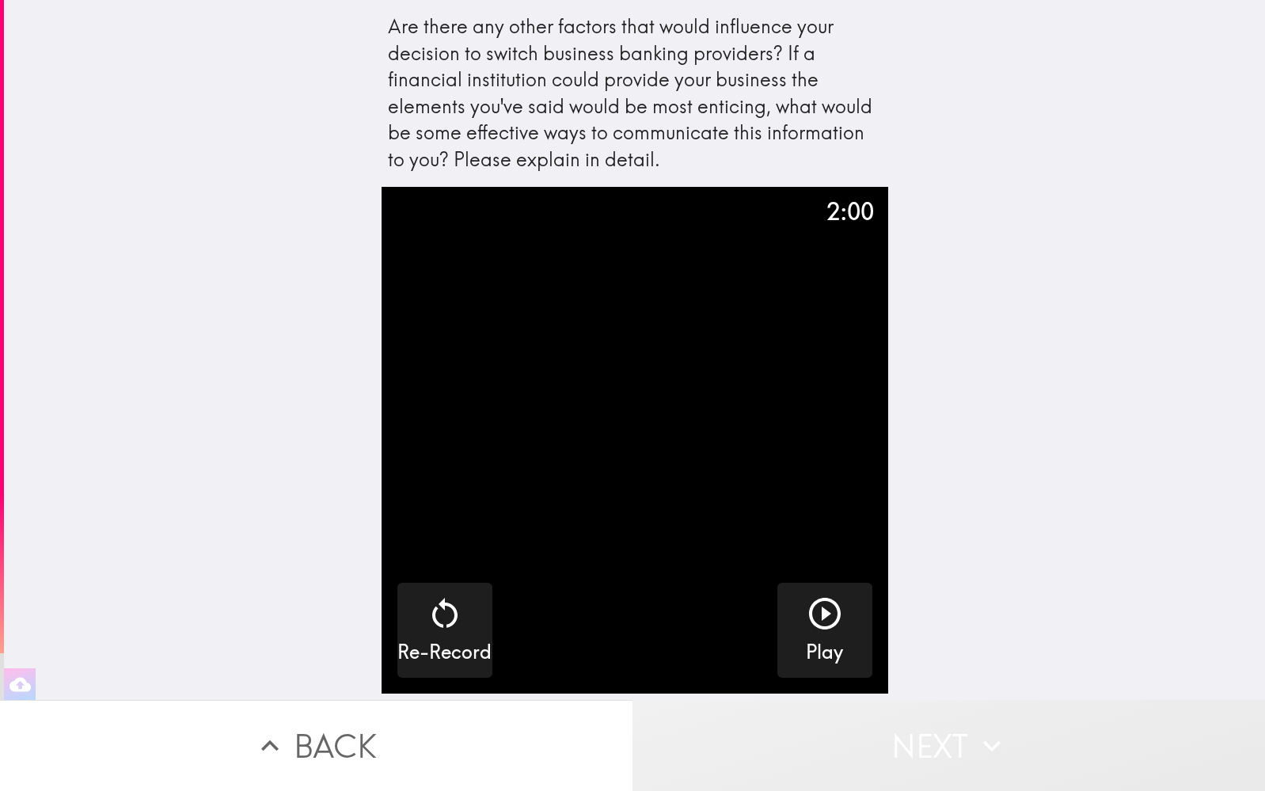
click at [765, 735] on button "Next" at bounding box center [948, 745] width 632 height 91
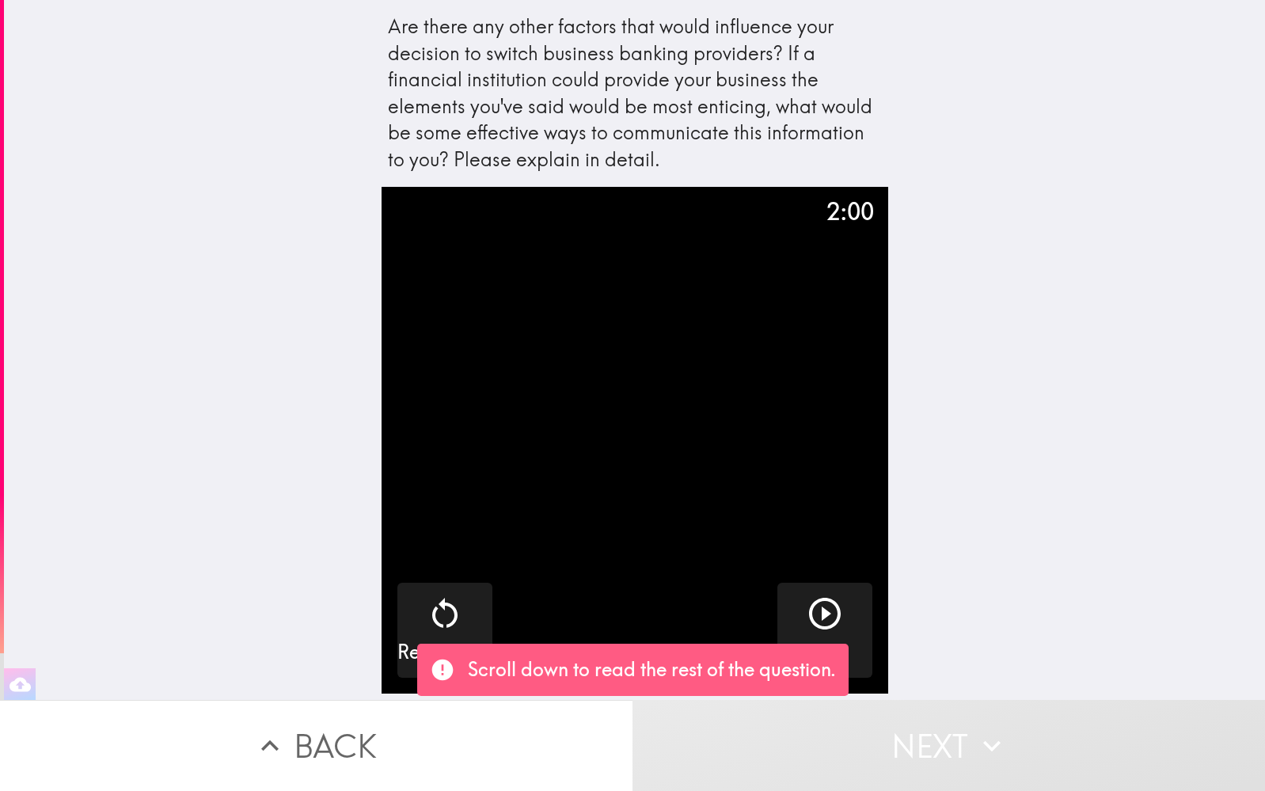
click at [764, 740] on button "Next" at bounding box center [948, 745] width 632 height 91
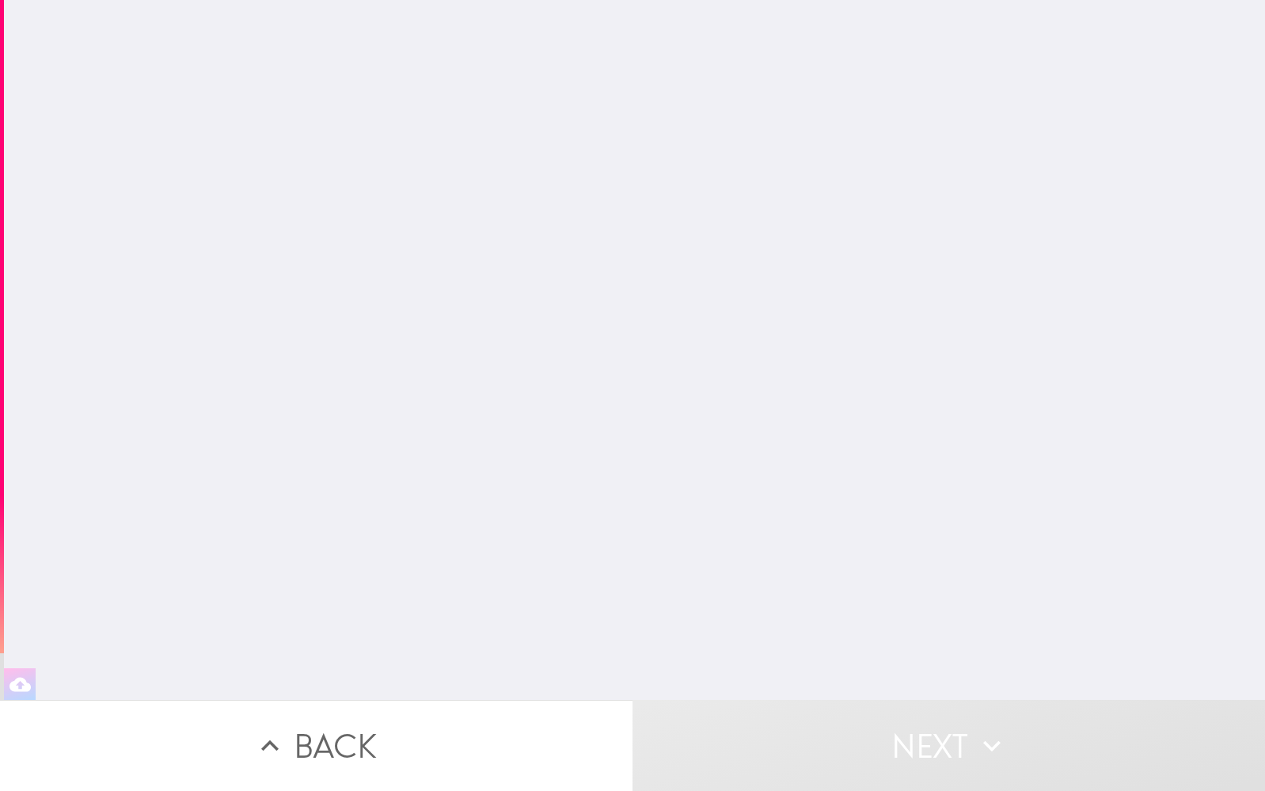
scroll to position [1, 0]
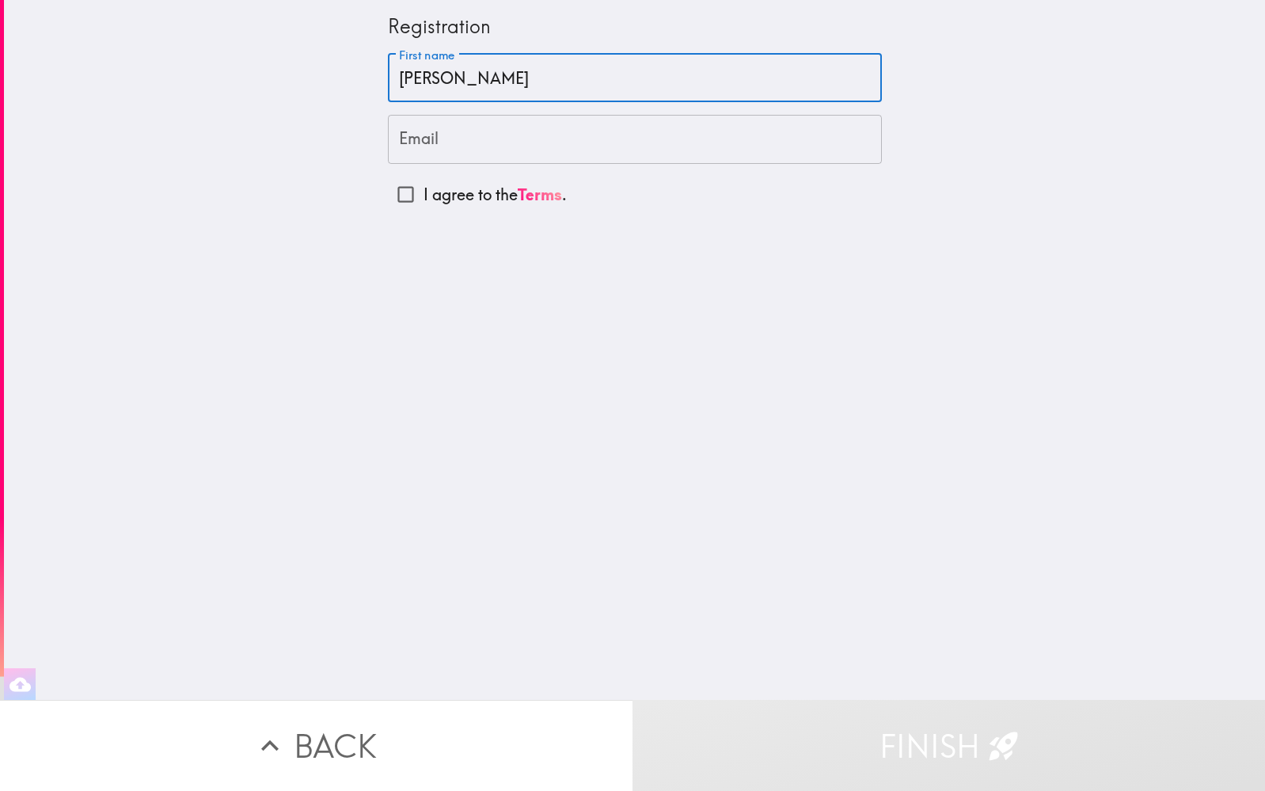
type input "[PERSON_NAME]"
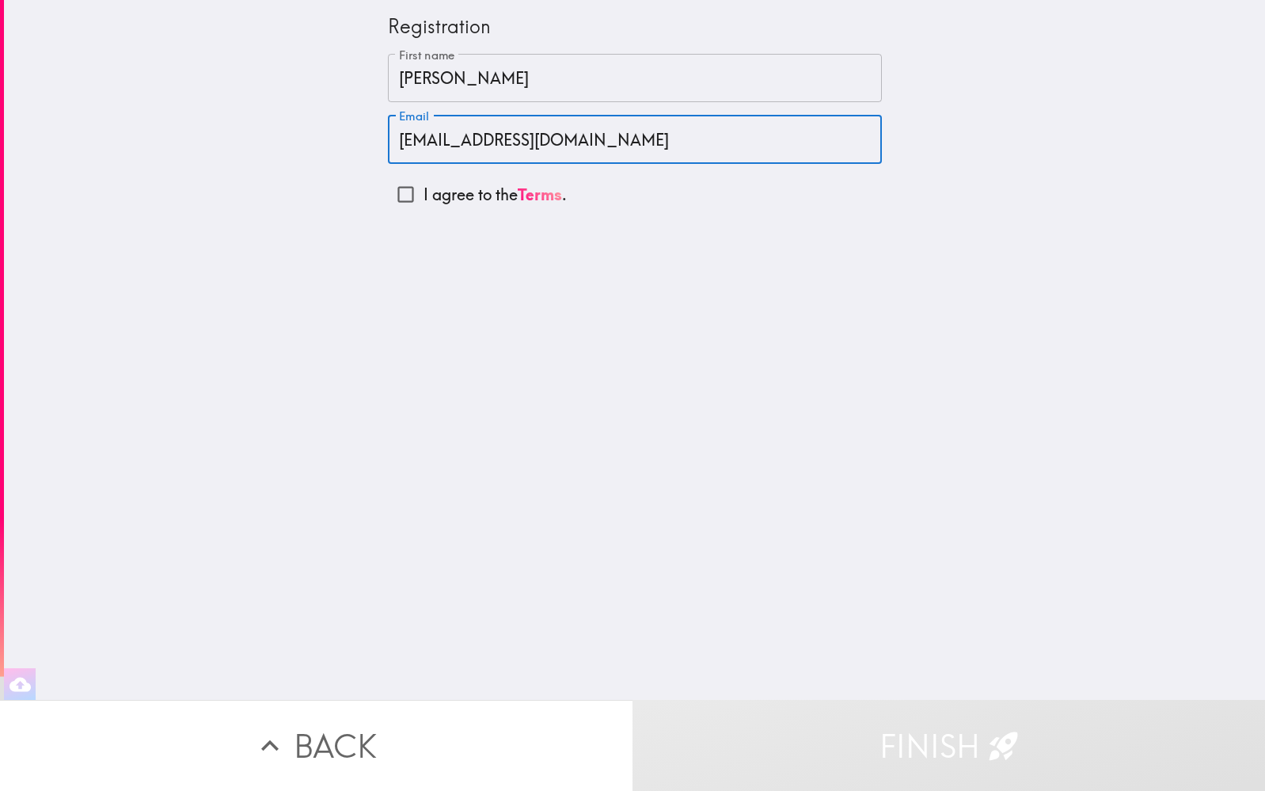
type input "[EMAIL_ADDRESS][DOMAIN_NAME]"
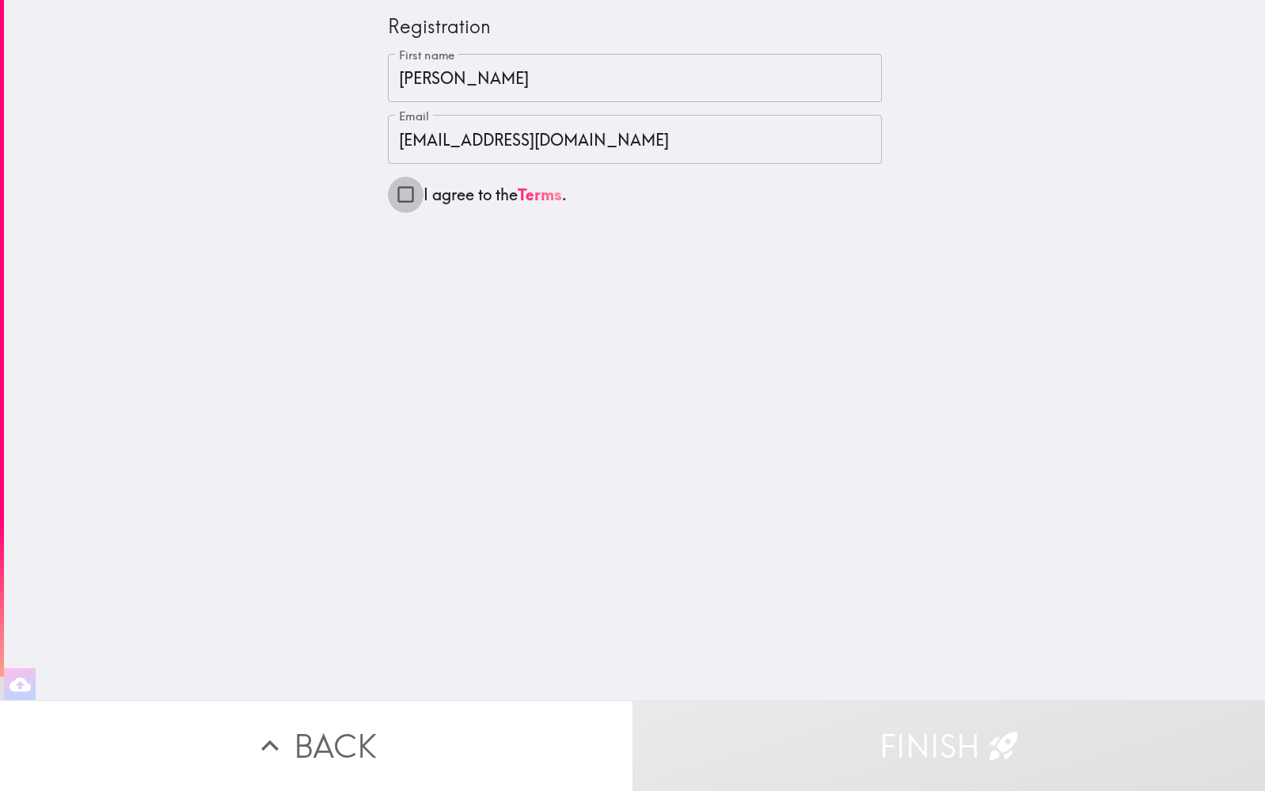
click at [404, 186] on input "I agree to the Terms ." at bounding box center [406, 195] width 36 height 36
checkbox input "true"
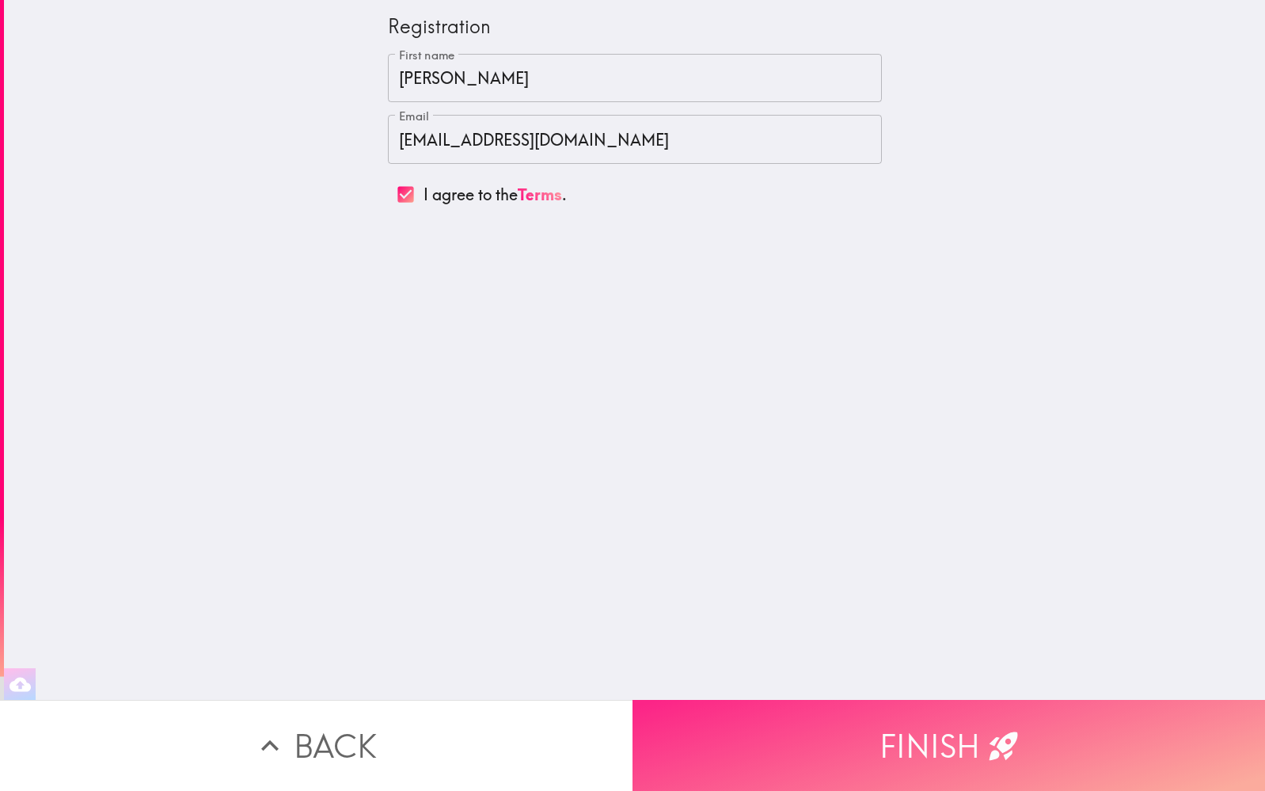
click at [770, 741] on button "Finish" at bounding box center [948, 745] width 632 height 91
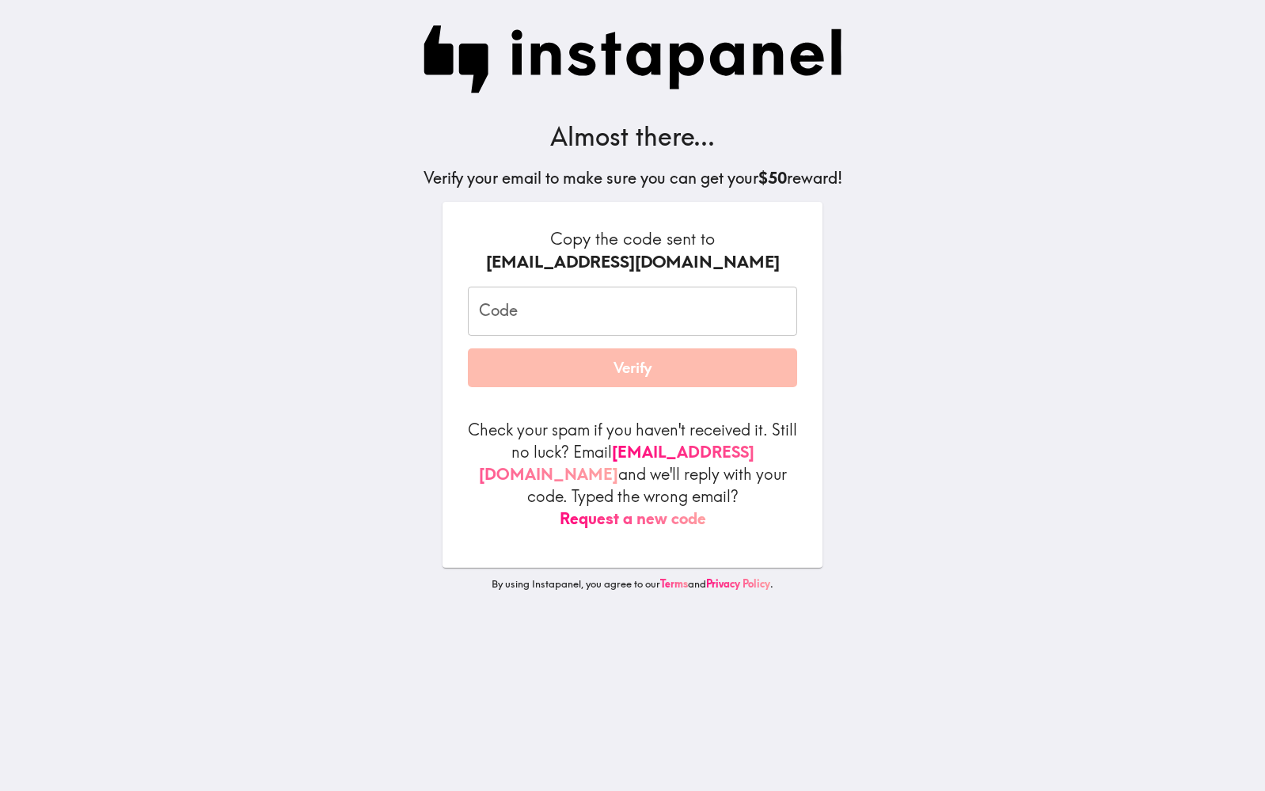
click at [558, 317] on input "Code" at bounding box center [632, 311] width 329 height 49
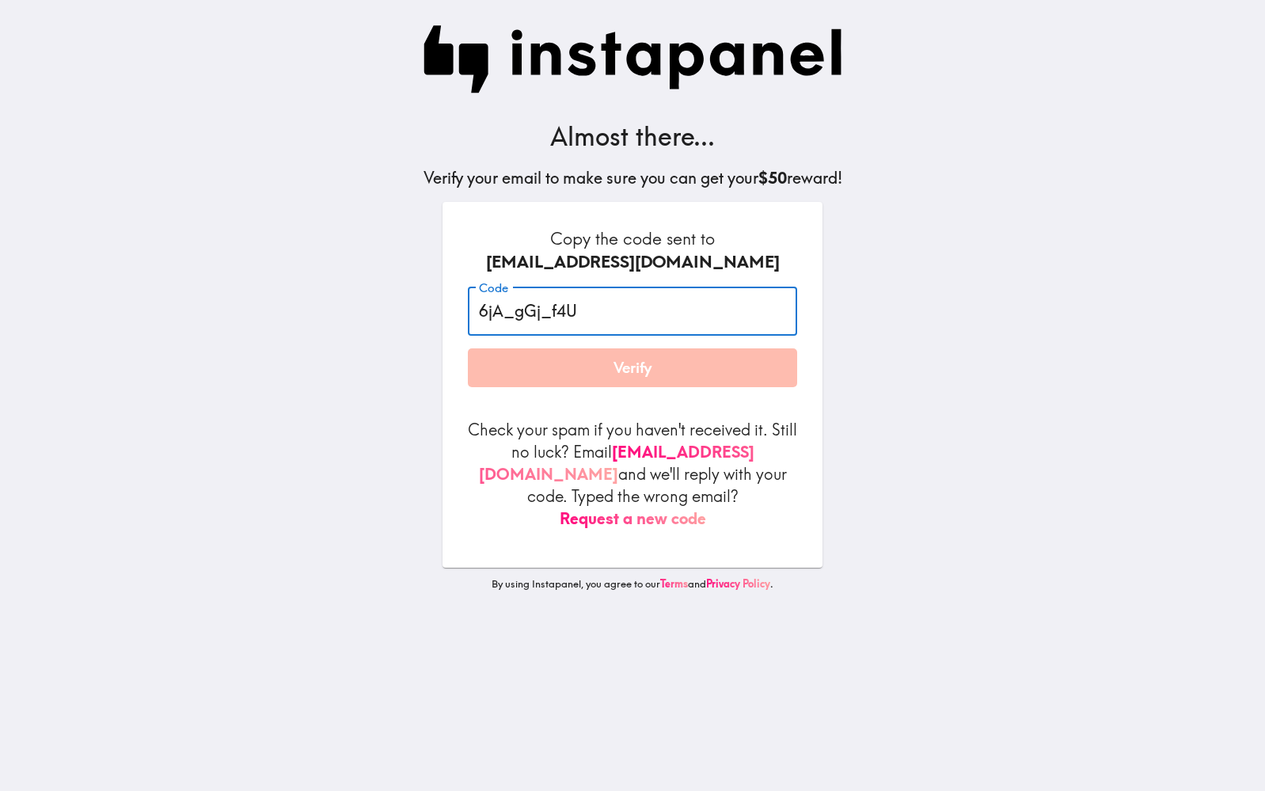
type input "6jA_gGj_f4U"
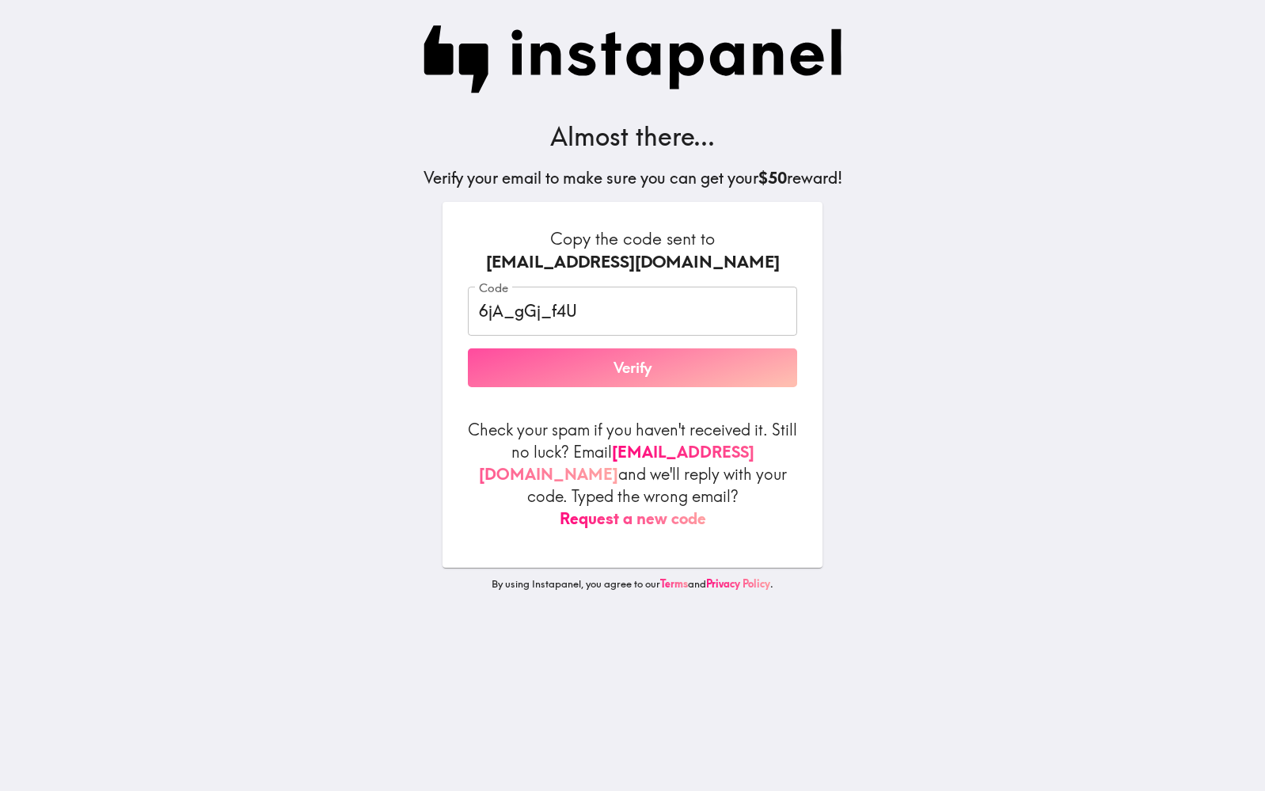
click at [560, 368] on button "Verify" at bounding box center [632, 368] width 329 height 40
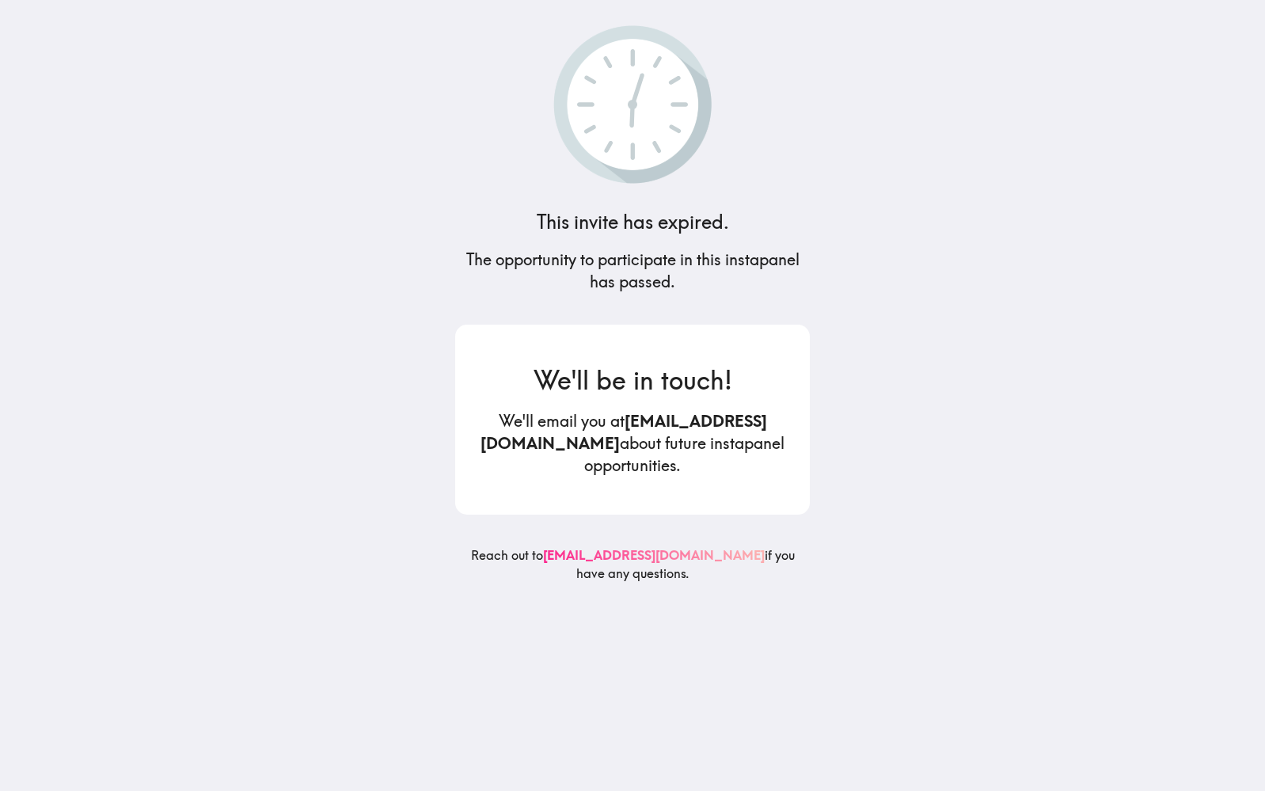
click at [615, 556] on link "[EMAIL_ADDRESS][DOMAIN_NAME]" at bounding box center [654, 555] width 222 height 16
